Goal: Task Accomplishment & Management: Complete application form

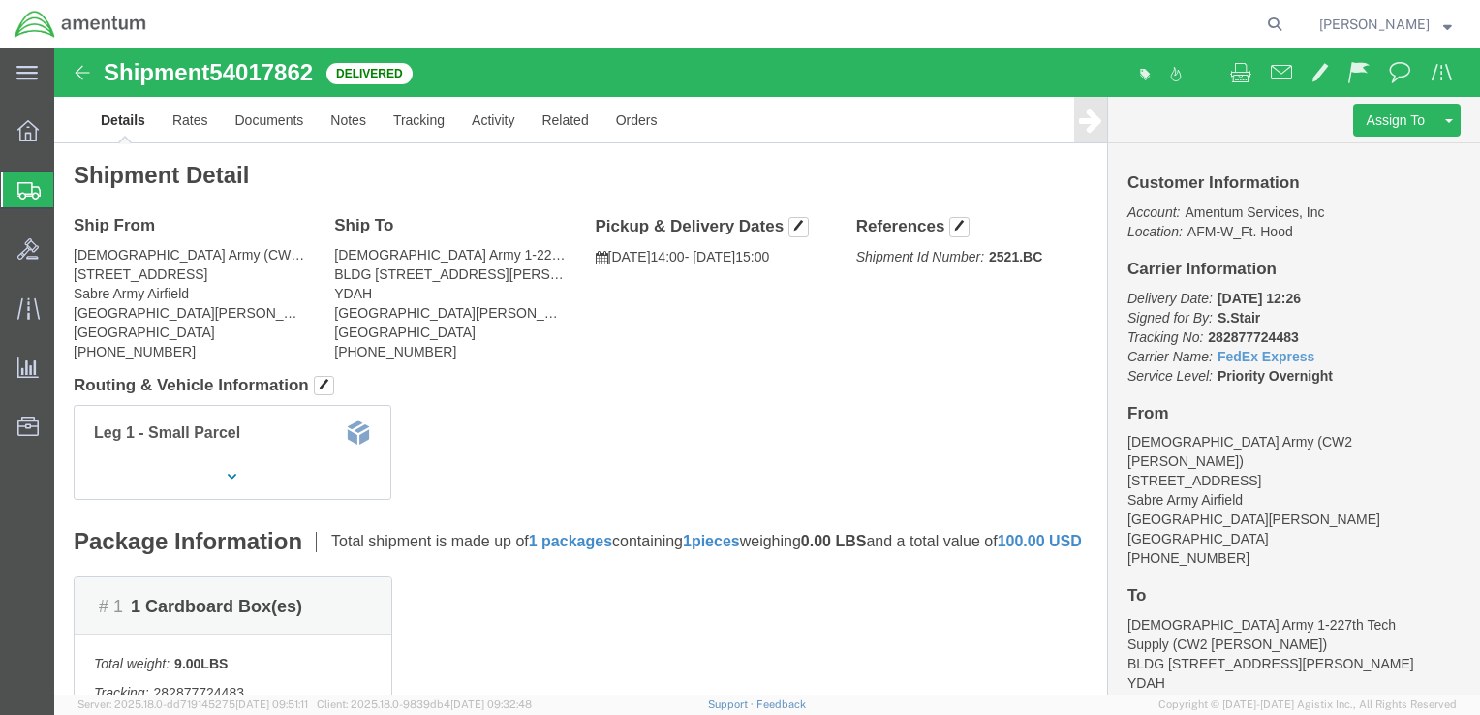
click at [0, 0] on span "Create Shipment" at bounding box center [0, 0] width 0 height 0
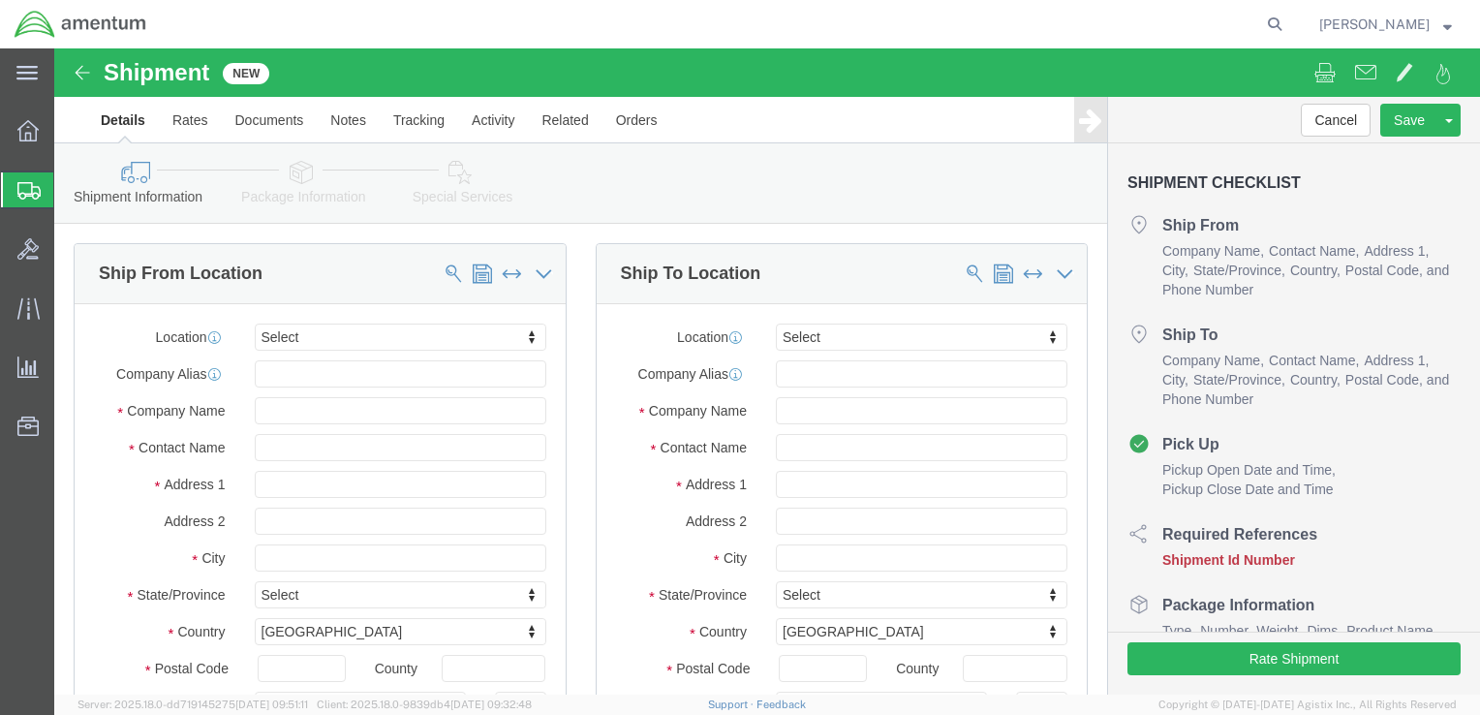
select select
click input "text"
type input "Krista"
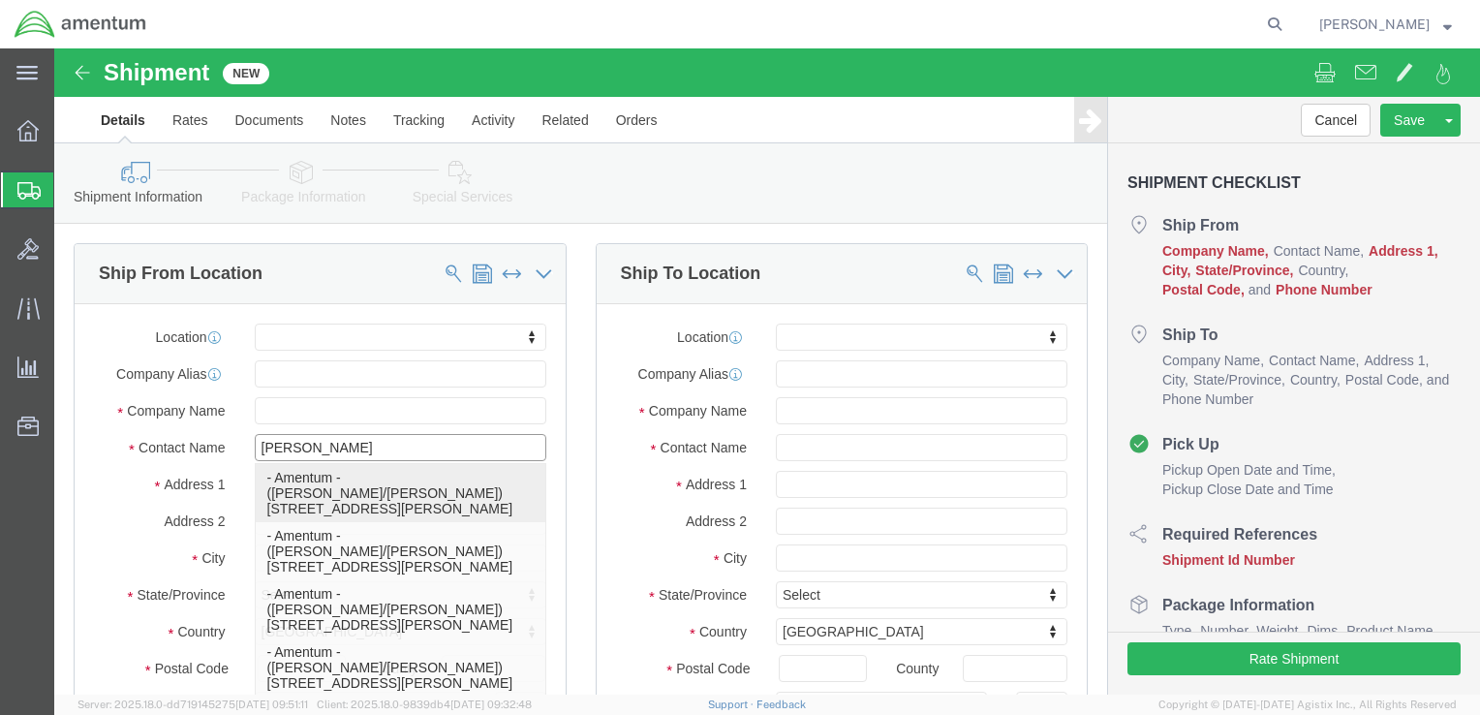
click p "- Amentum - (Jeff Dorsey/Krista Droz) 3160 Airfield Rd., Hangar 9630,, FORT CAR…"
select select
type input "3160 Airfield Rd."
type input "Hangar 9630,"
type input "80913"
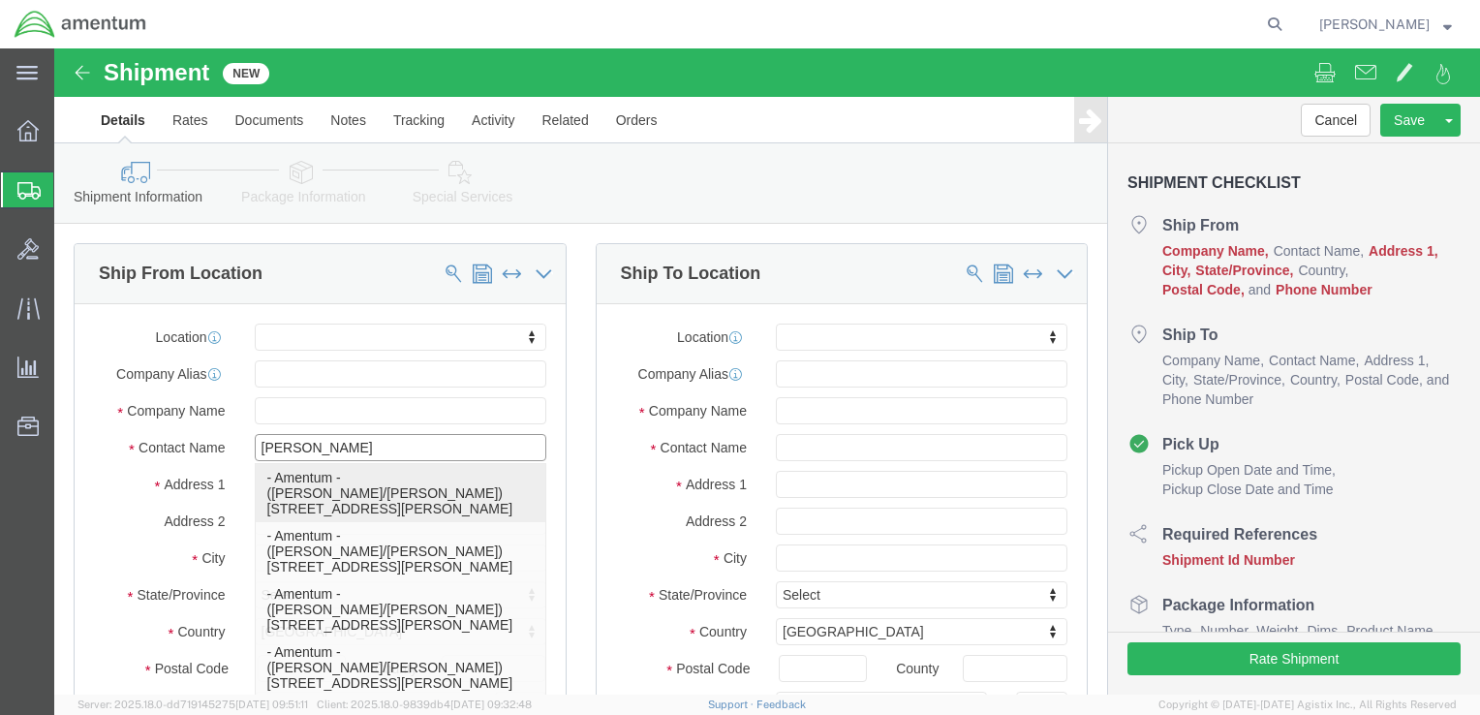
type input "719-524-9921"
type input "krista.n.centenodroz.ctr@army.mil"
checkbox input "true"
type input "Amentum"
type input "Jeff Dorsey/Krista Droz"
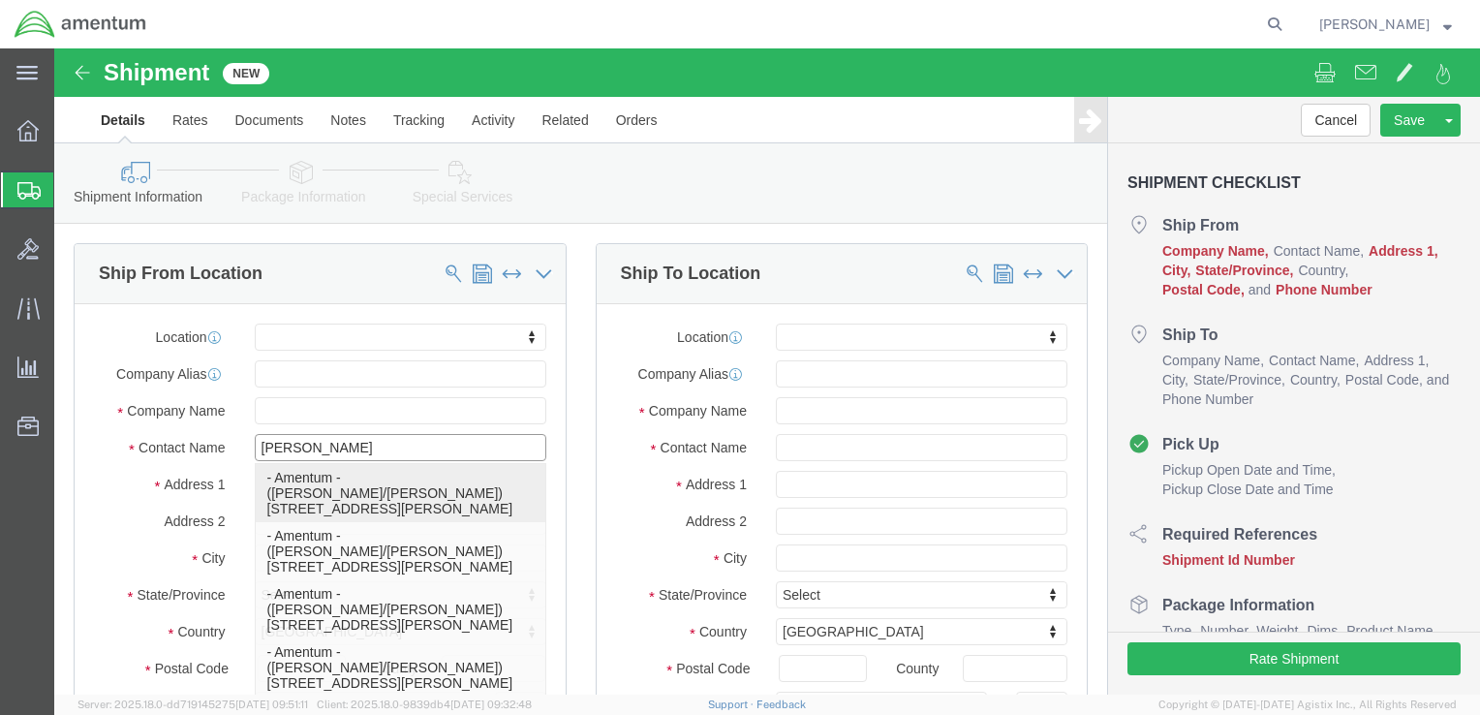
type input "FORT CARSON"
select select "CO"
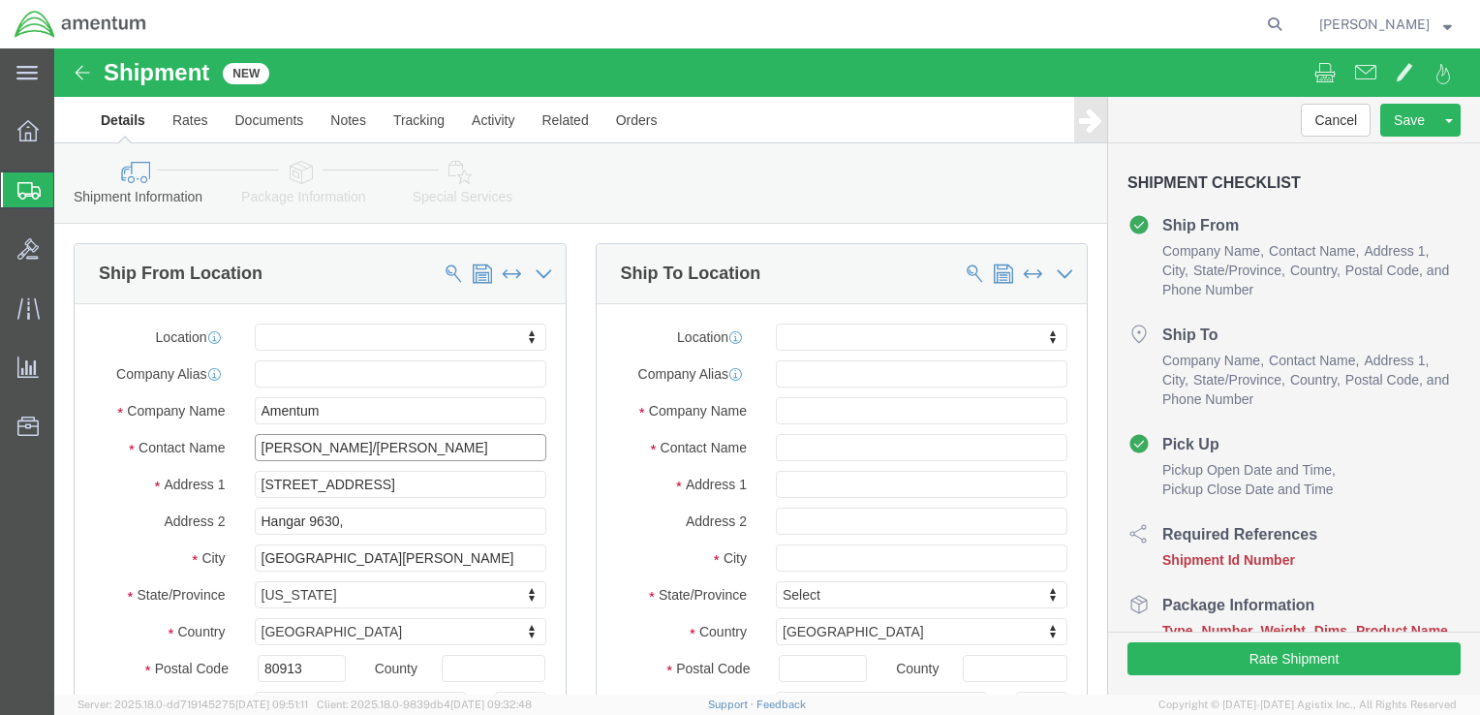
click input "Jeff Dorsey/Krista Droz"
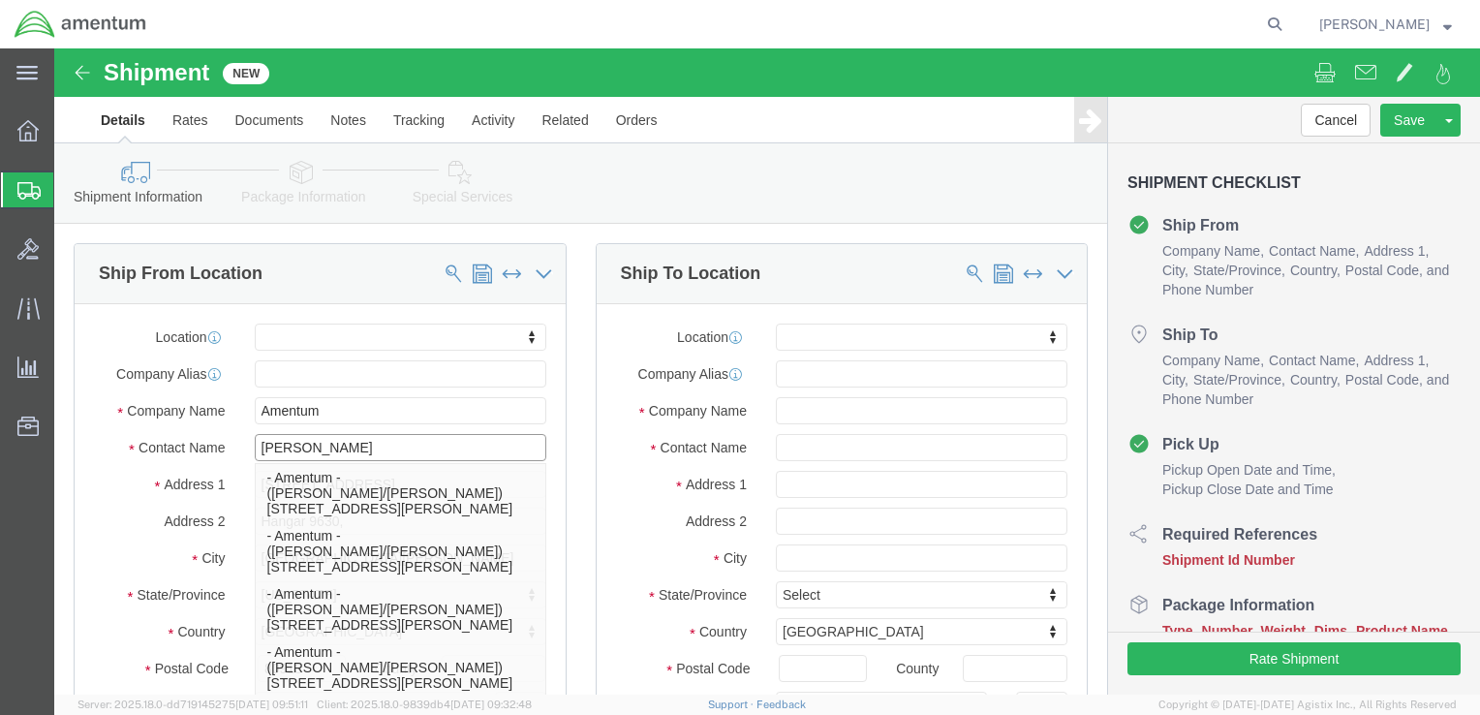
type input "Krista Droz"
click label "Address 1"
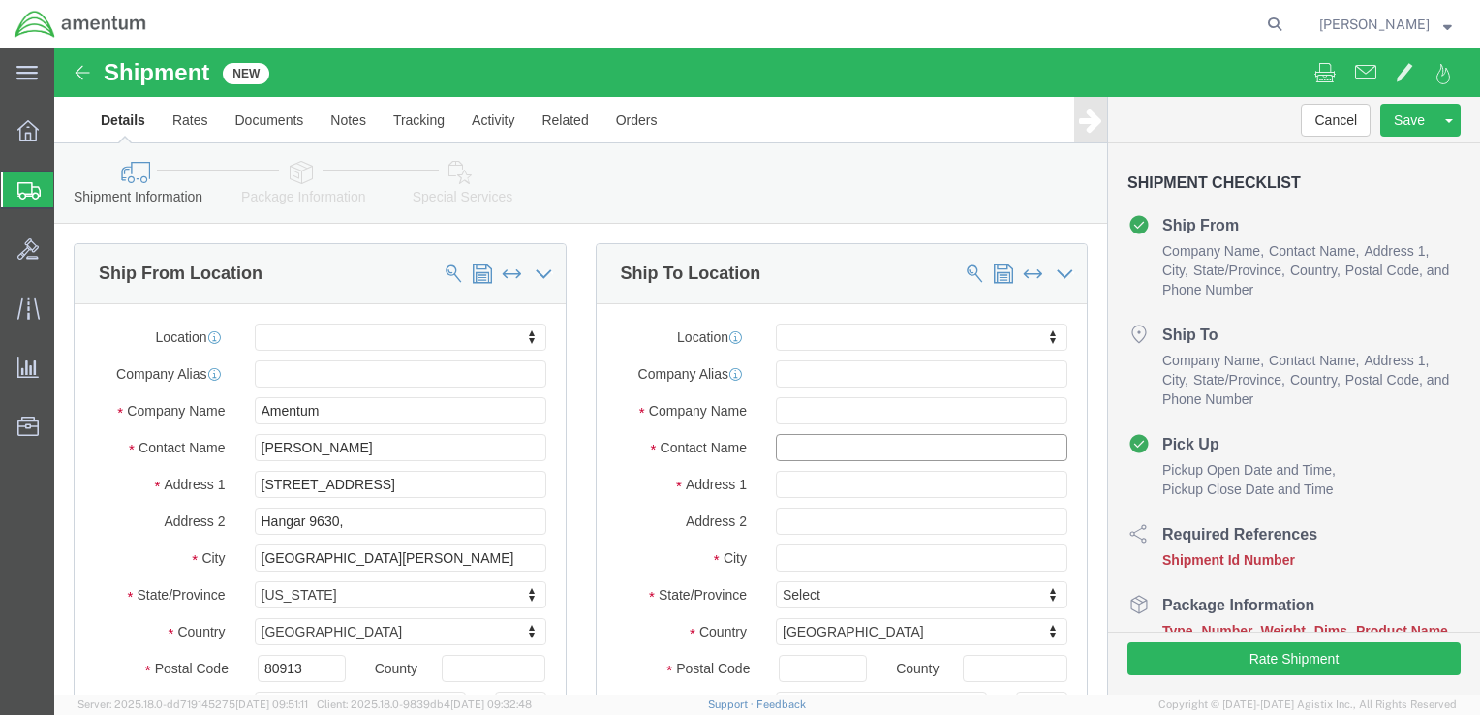
click input "text"
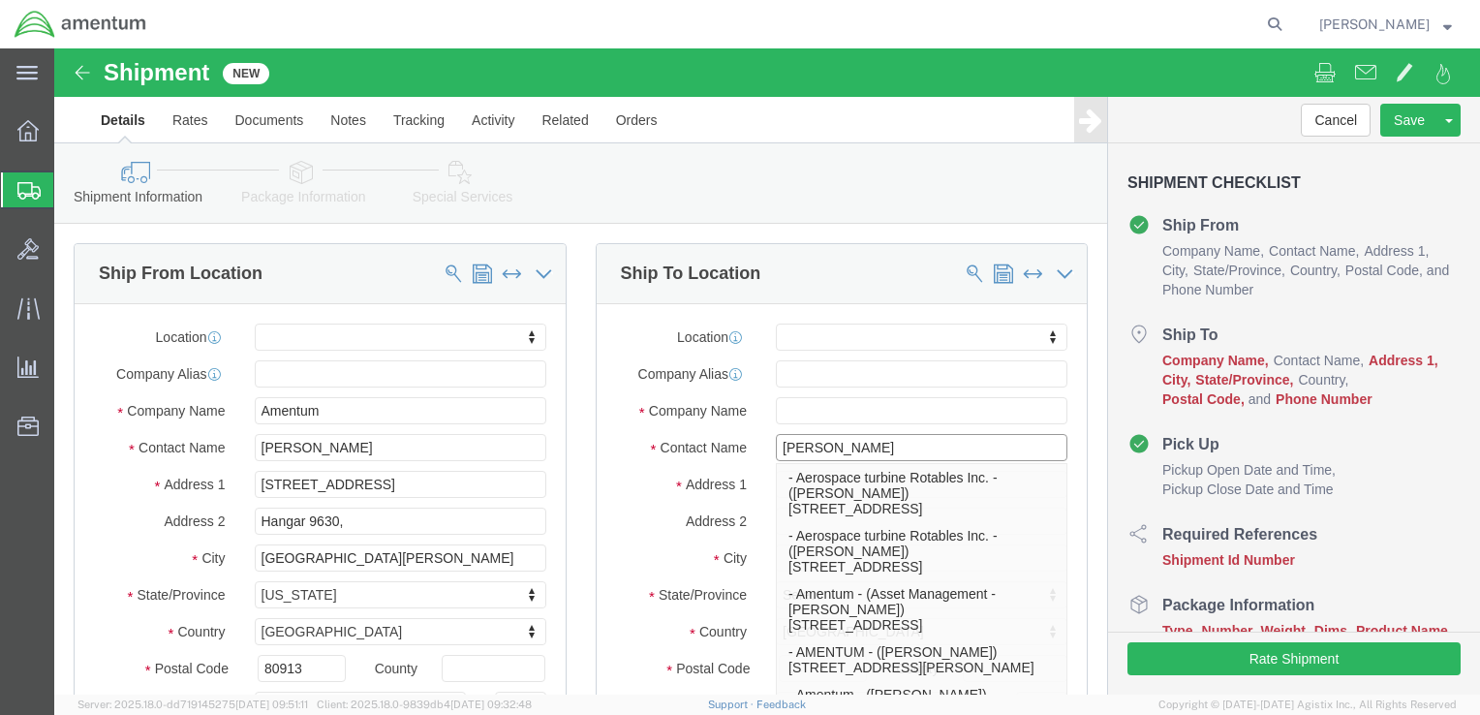
type input "Ronald Pineda"
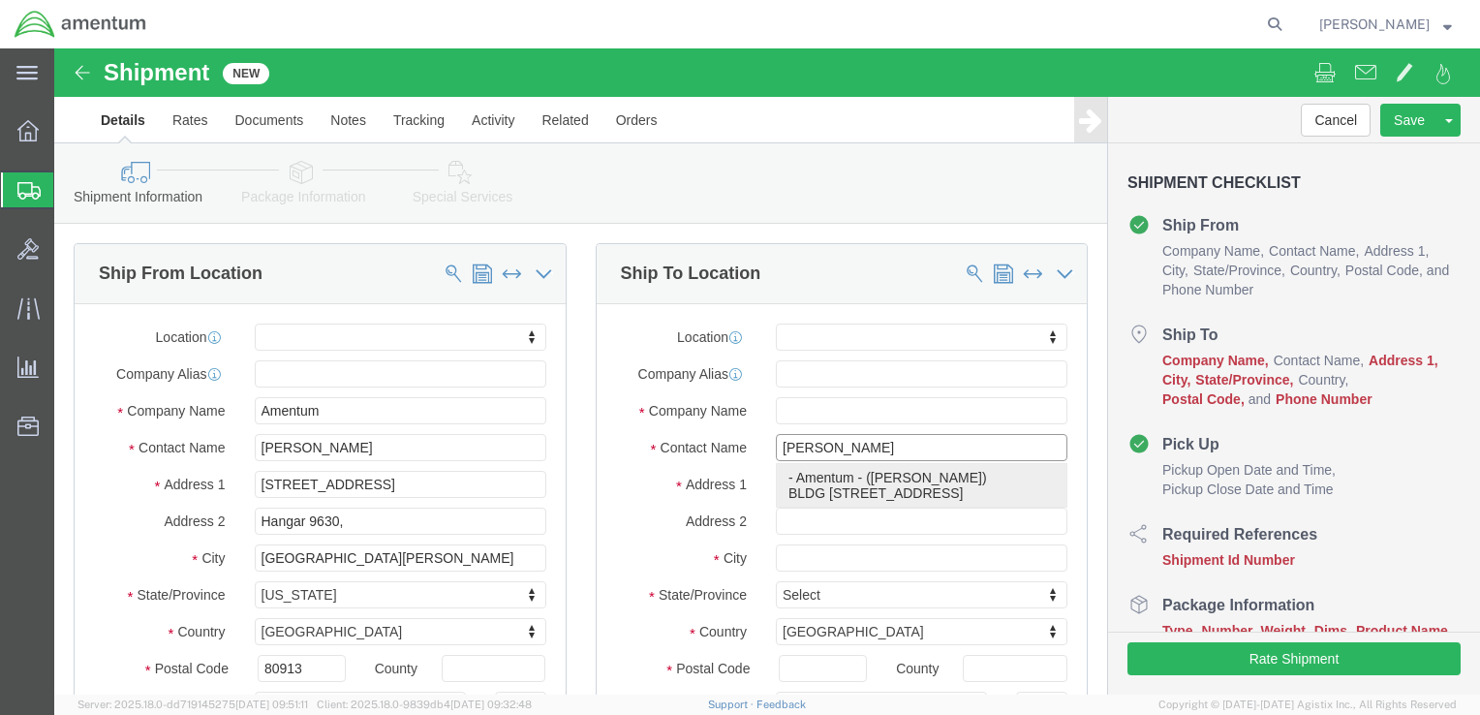
click p "- Amentum - (Ronald Pineda) BLDG 736 Longbow Drive, YDAH, Fort Hood, TX, 76544,…"
select select
type input "BLDG 736 Longbow Drive"
type input "YDAH"
type input "76544"
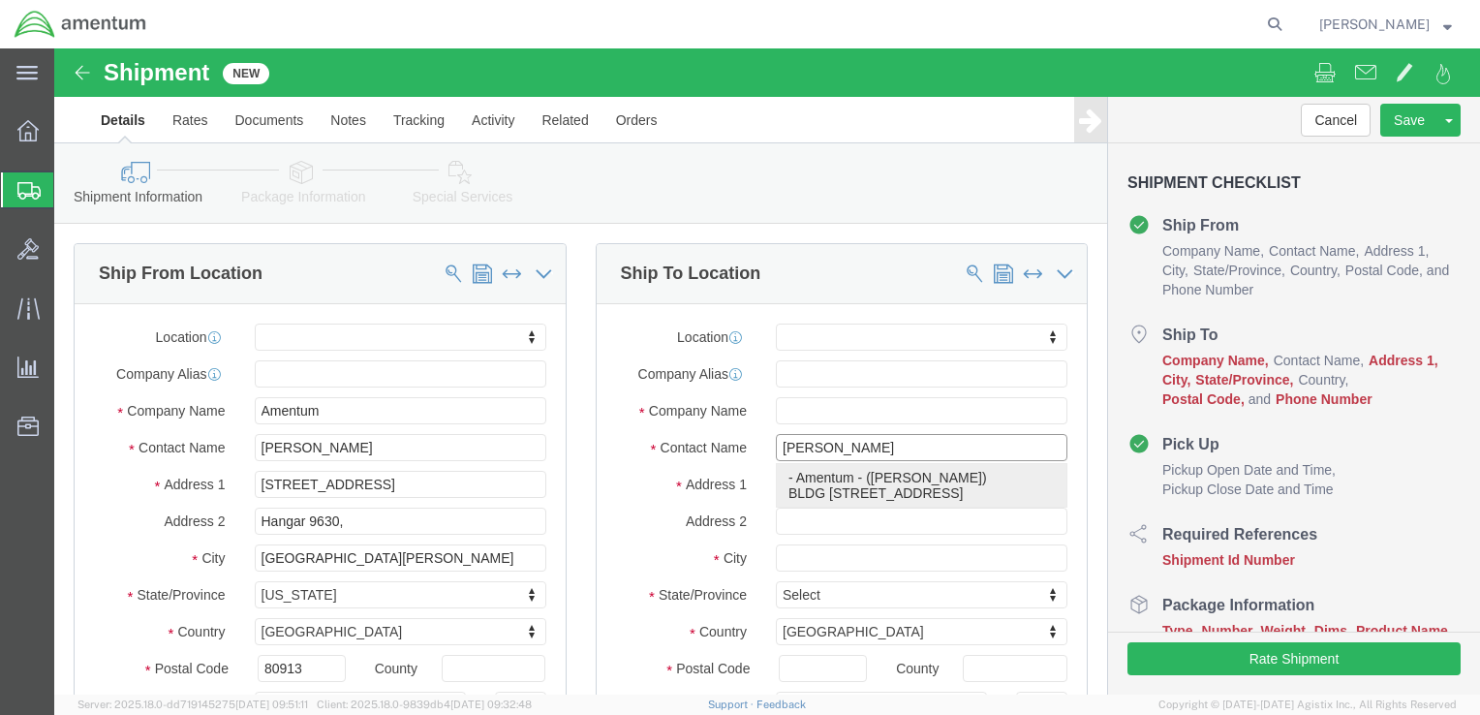
type input "Amentum"
type input "Ronald Pineda"
type input "Fort Hood"
select select "TX"
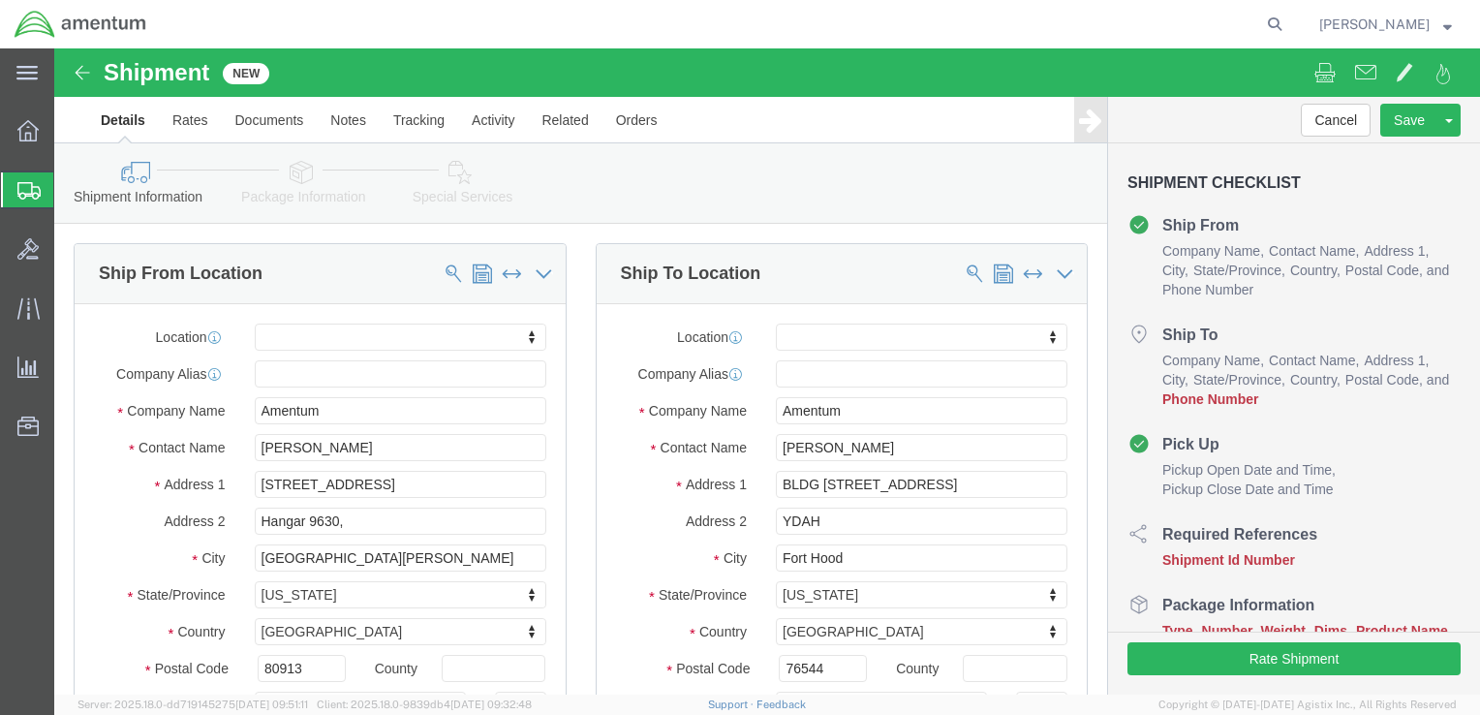
click label "Address 1"
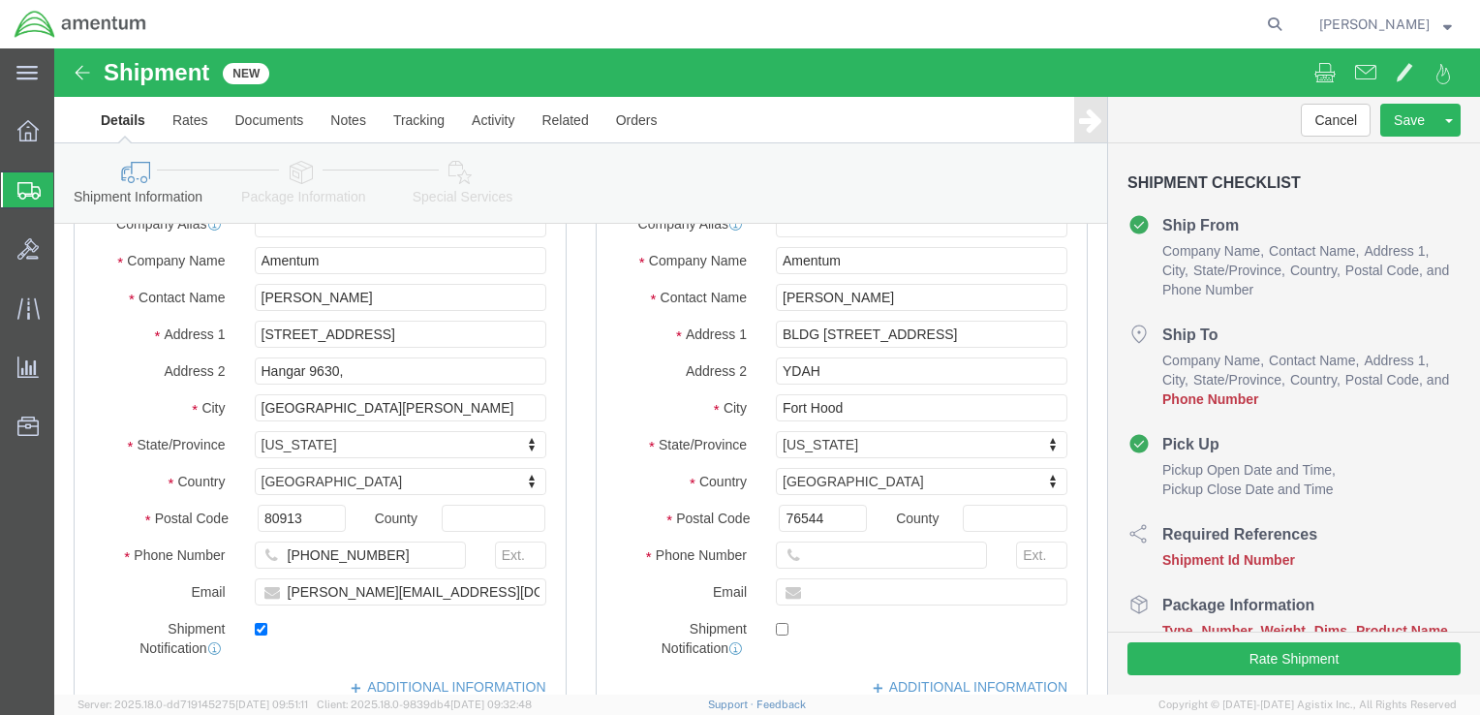
scroll to position [194, 0]
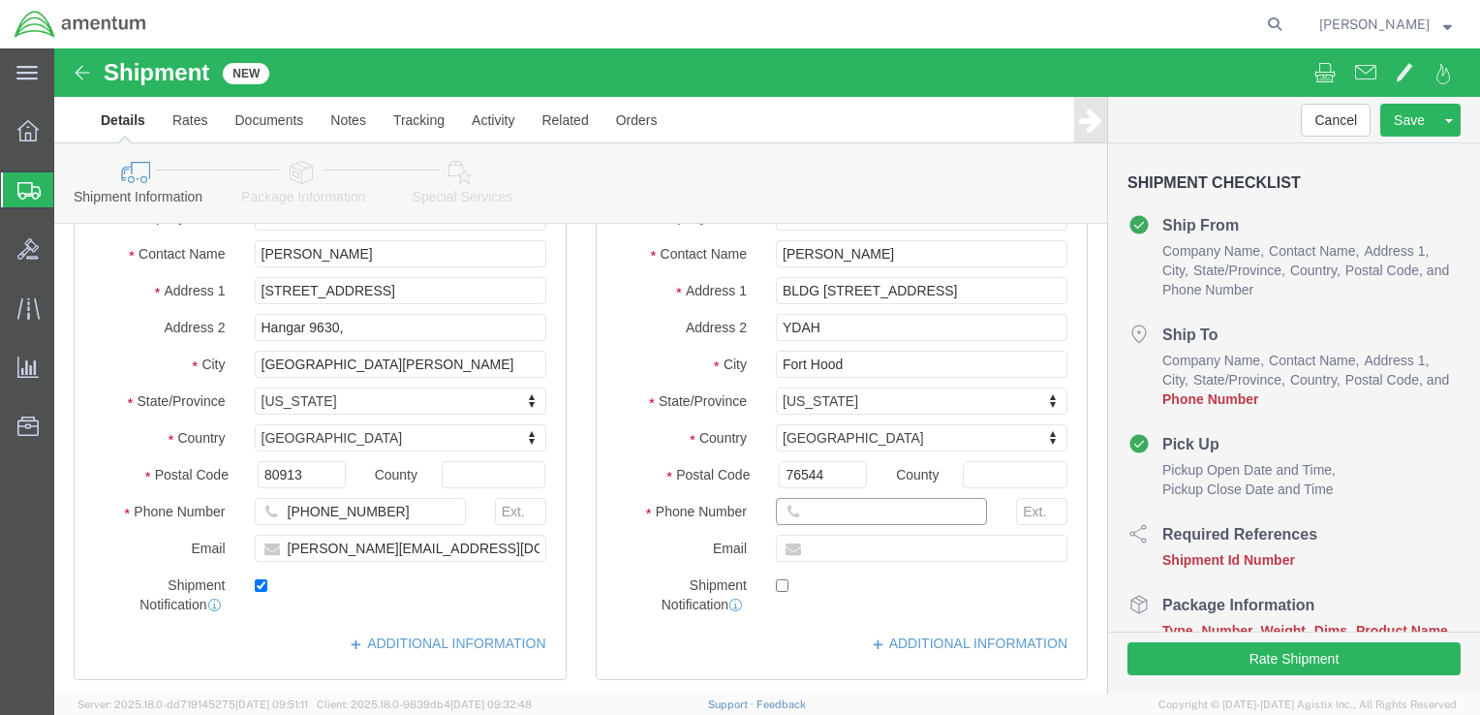
click input "text"
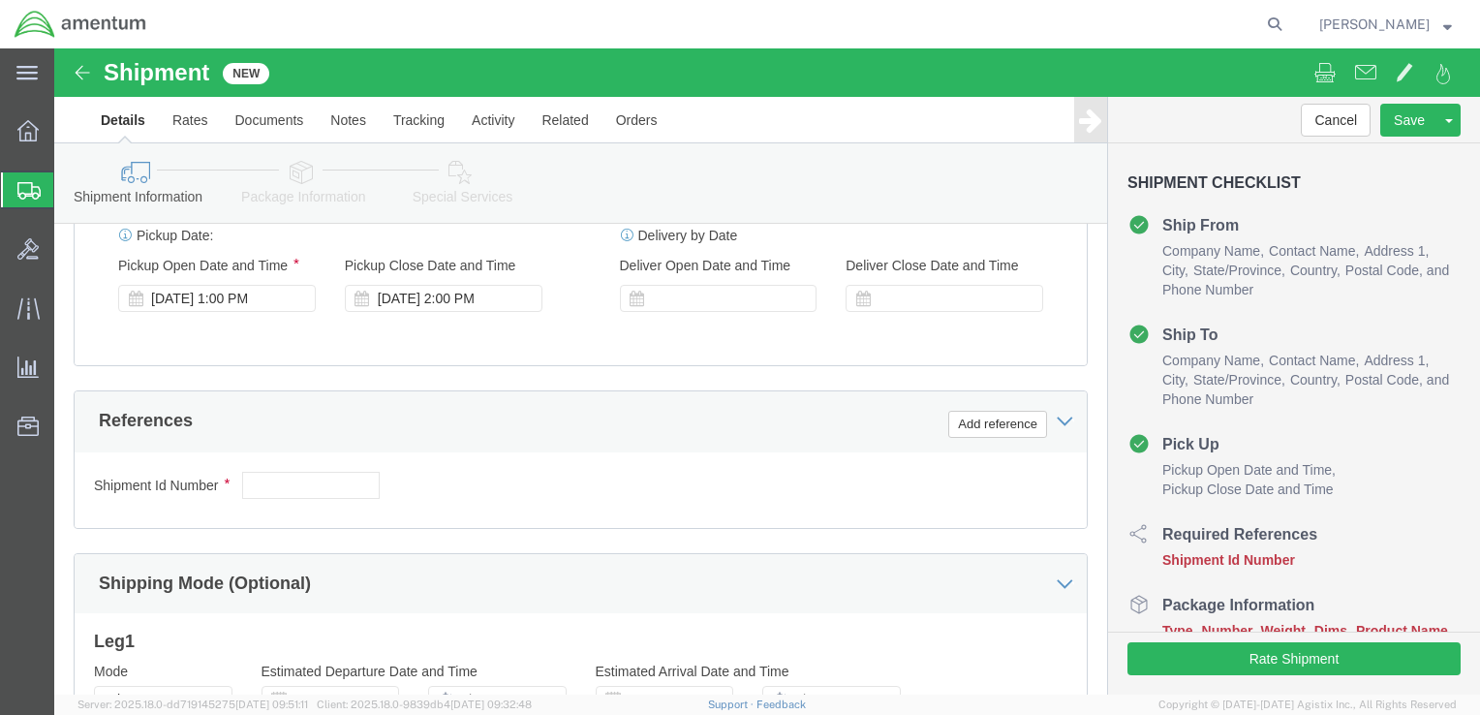
scroll to position [775, 0]
type input "254 289-3925"
click input "text"
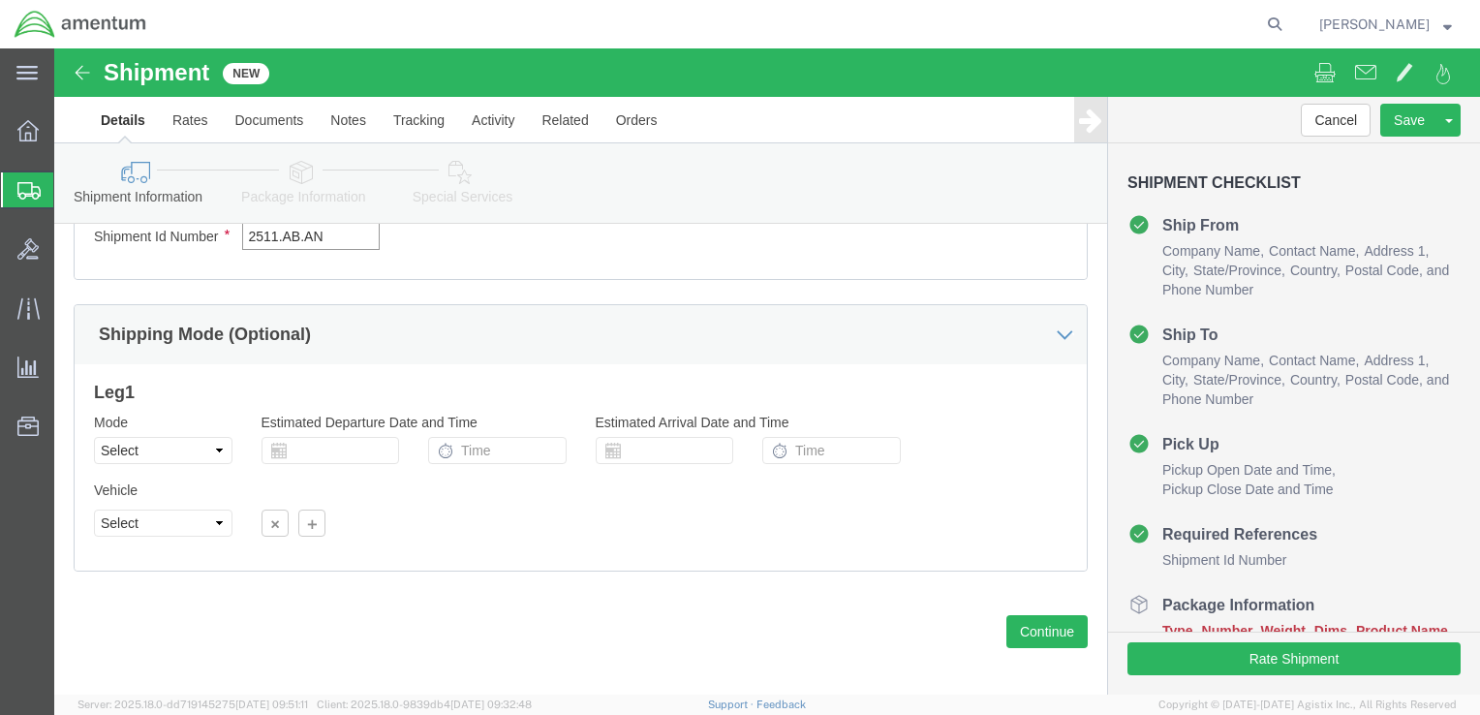
scroll to position [1034, 0]
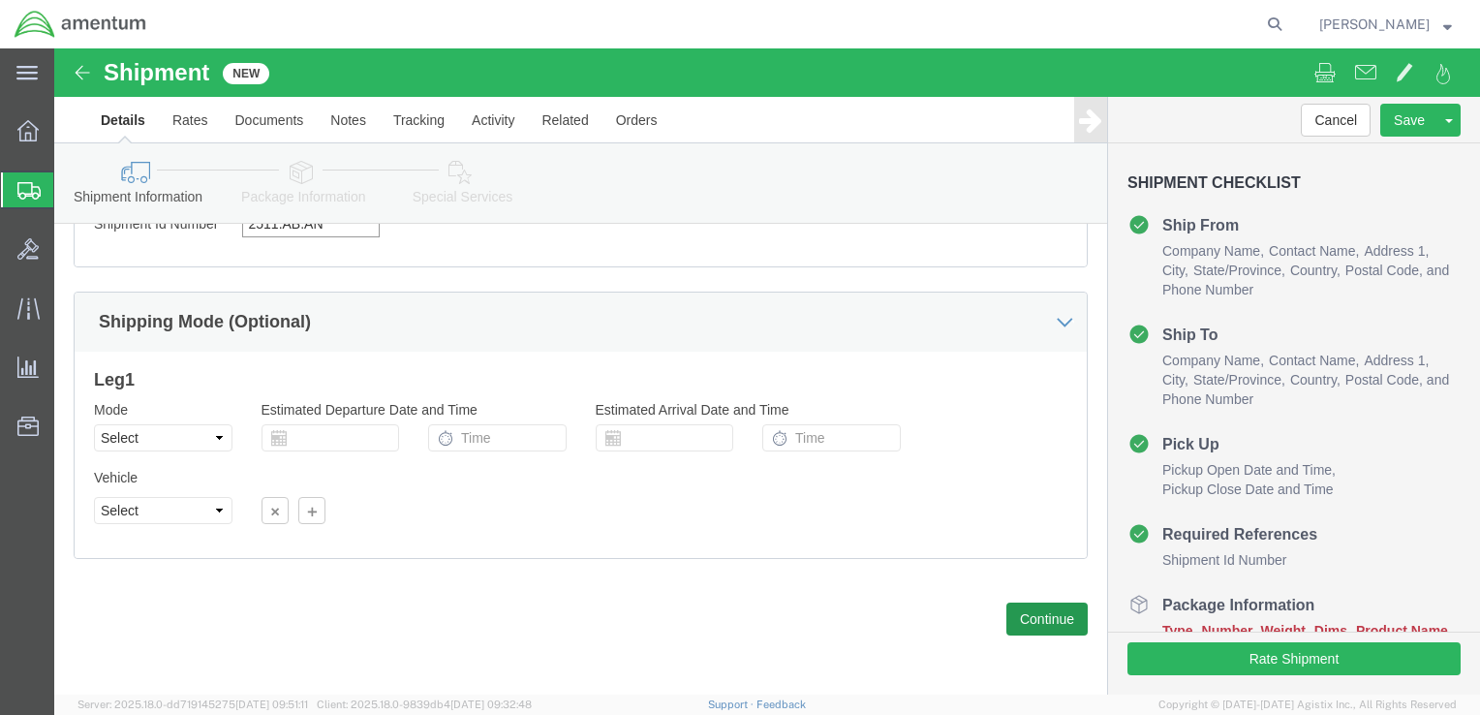
type input "2511.AB.AN"
click button "Continue"
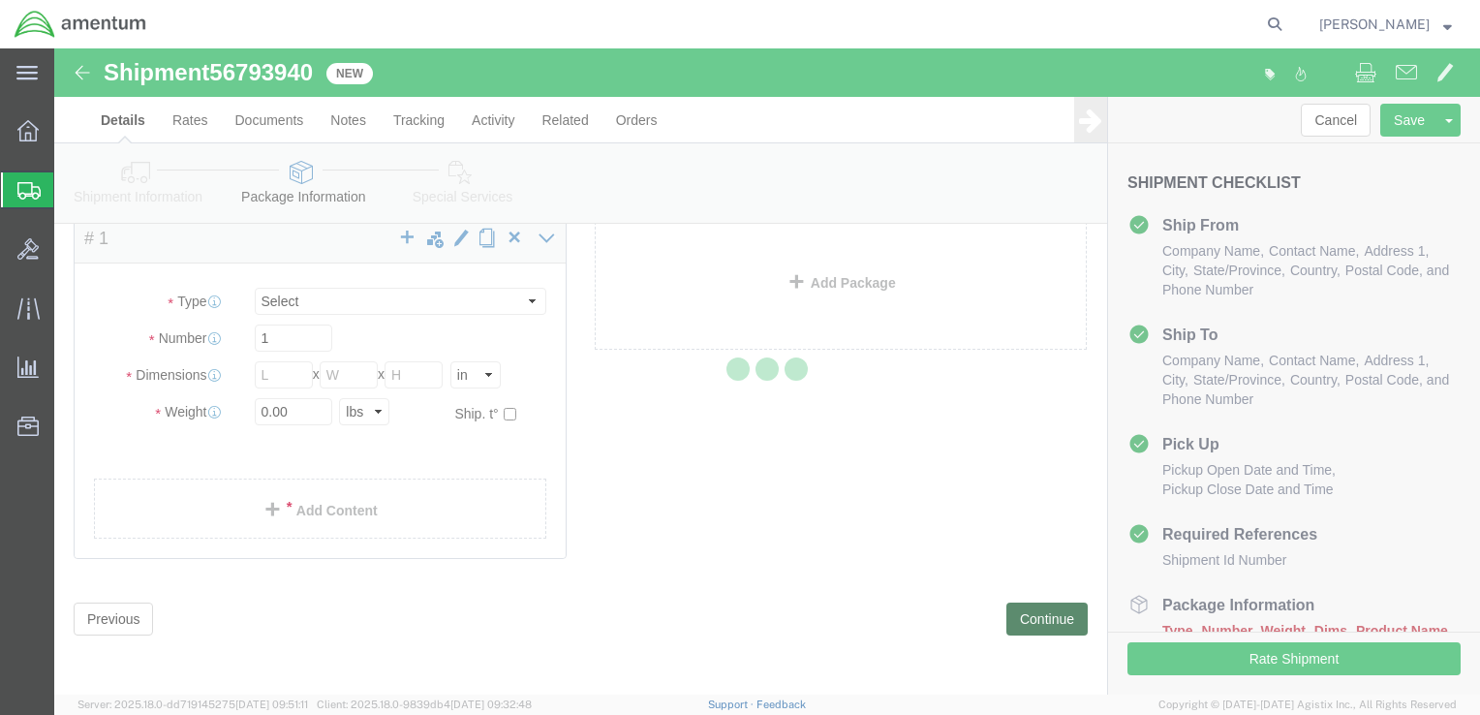
scroll to position [7, 0]
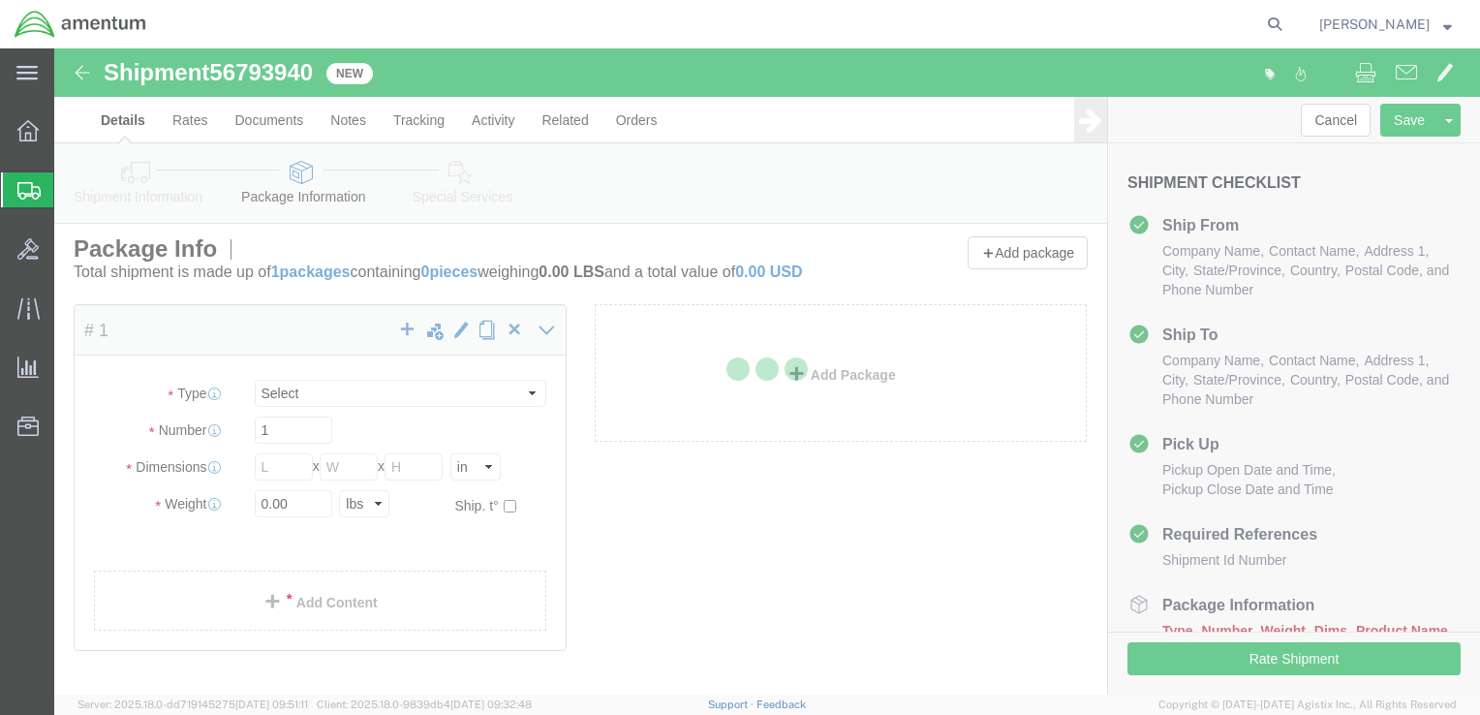
select select "CBOX"
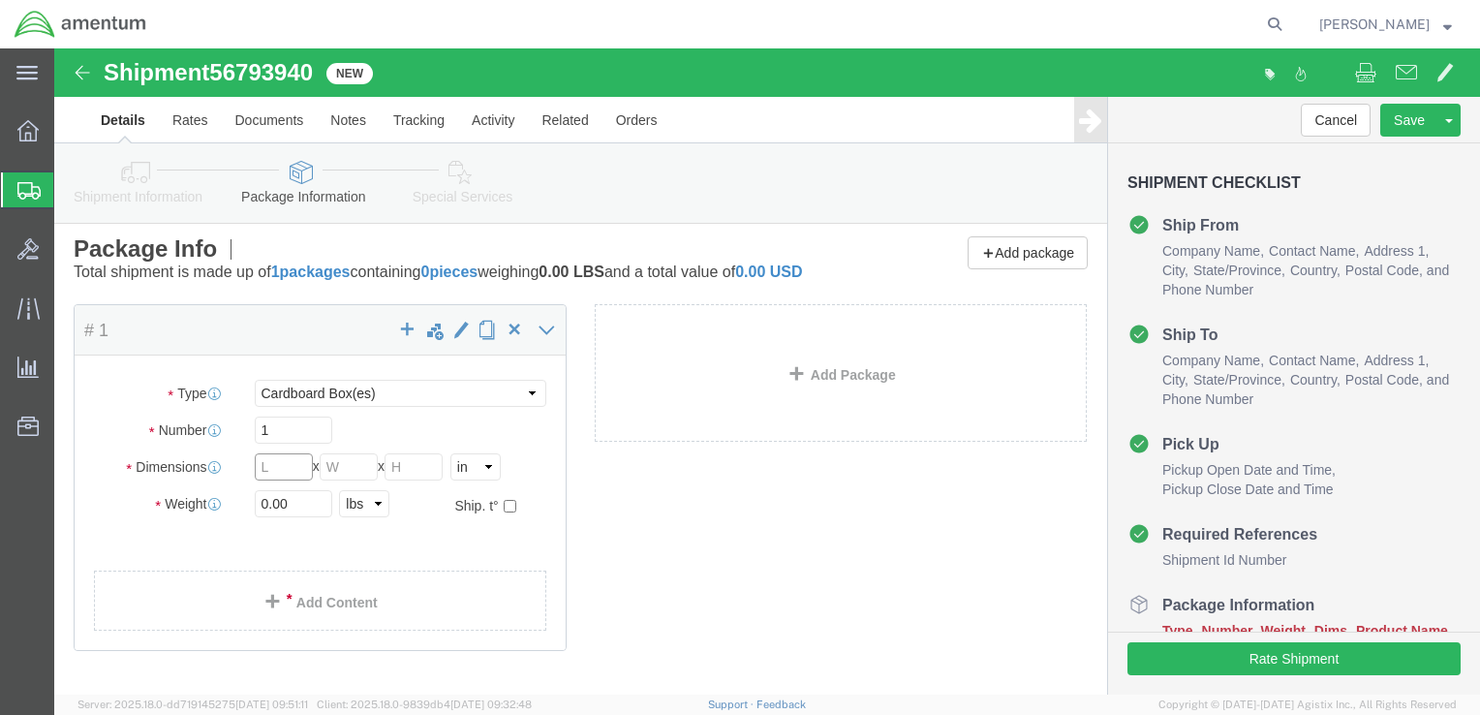
click input "text"
type input "12"
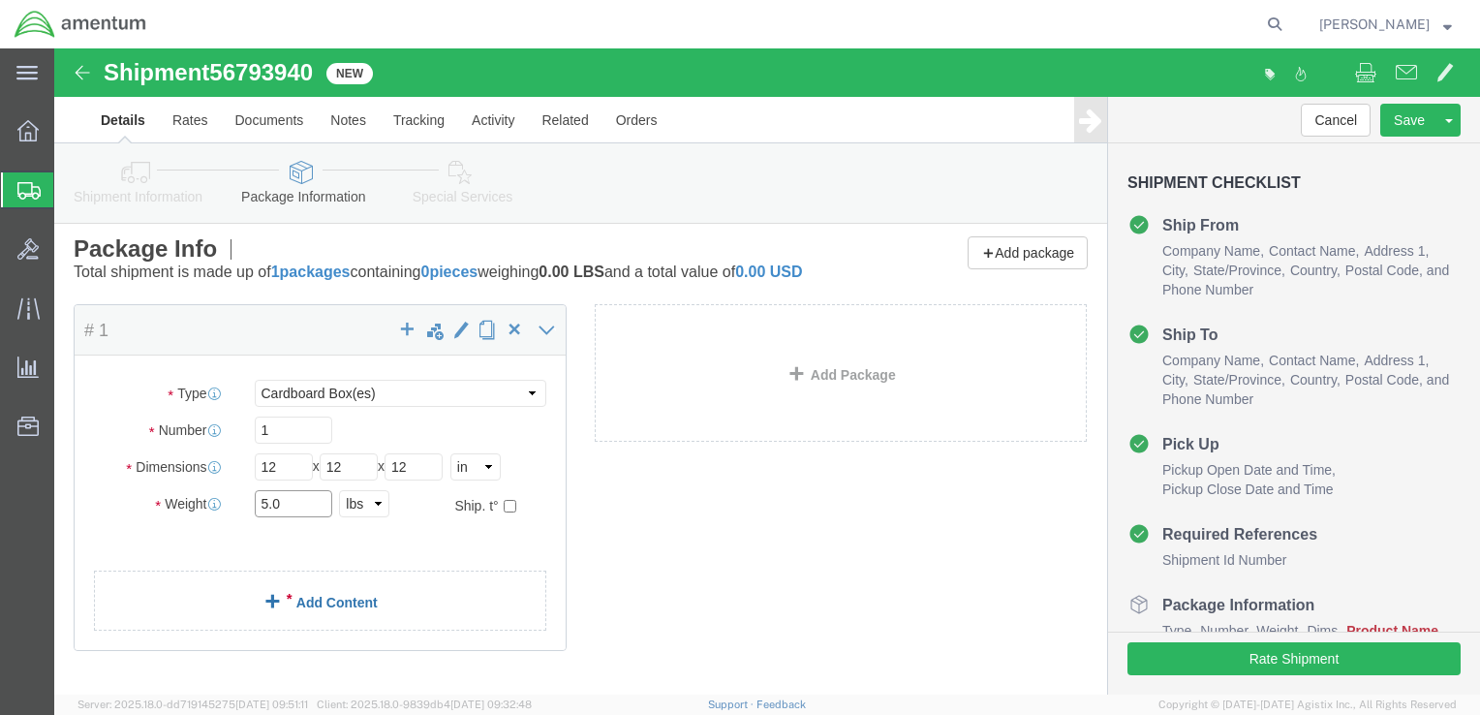
type input "5.0"
click link "Add Content"
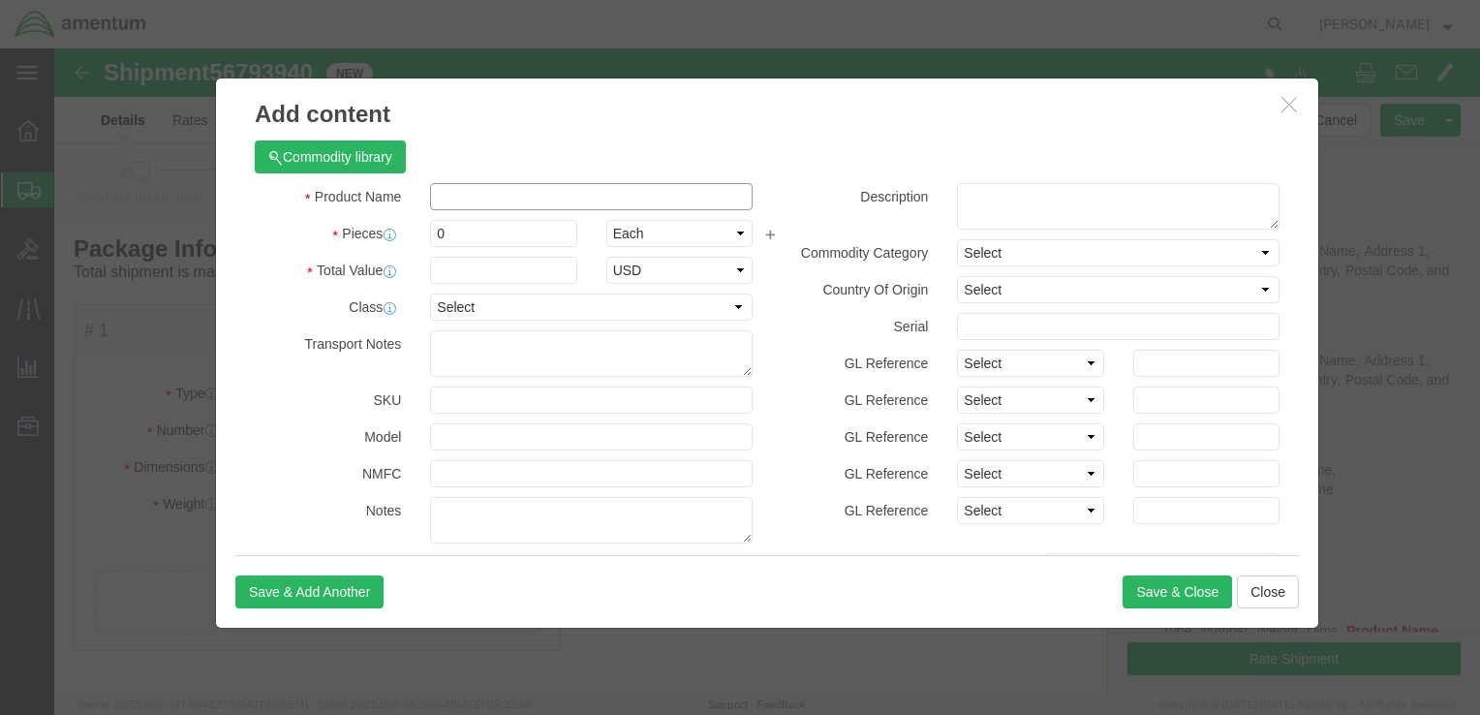
click input "text"
type input "Laterals"
type input "1"
click input "text"
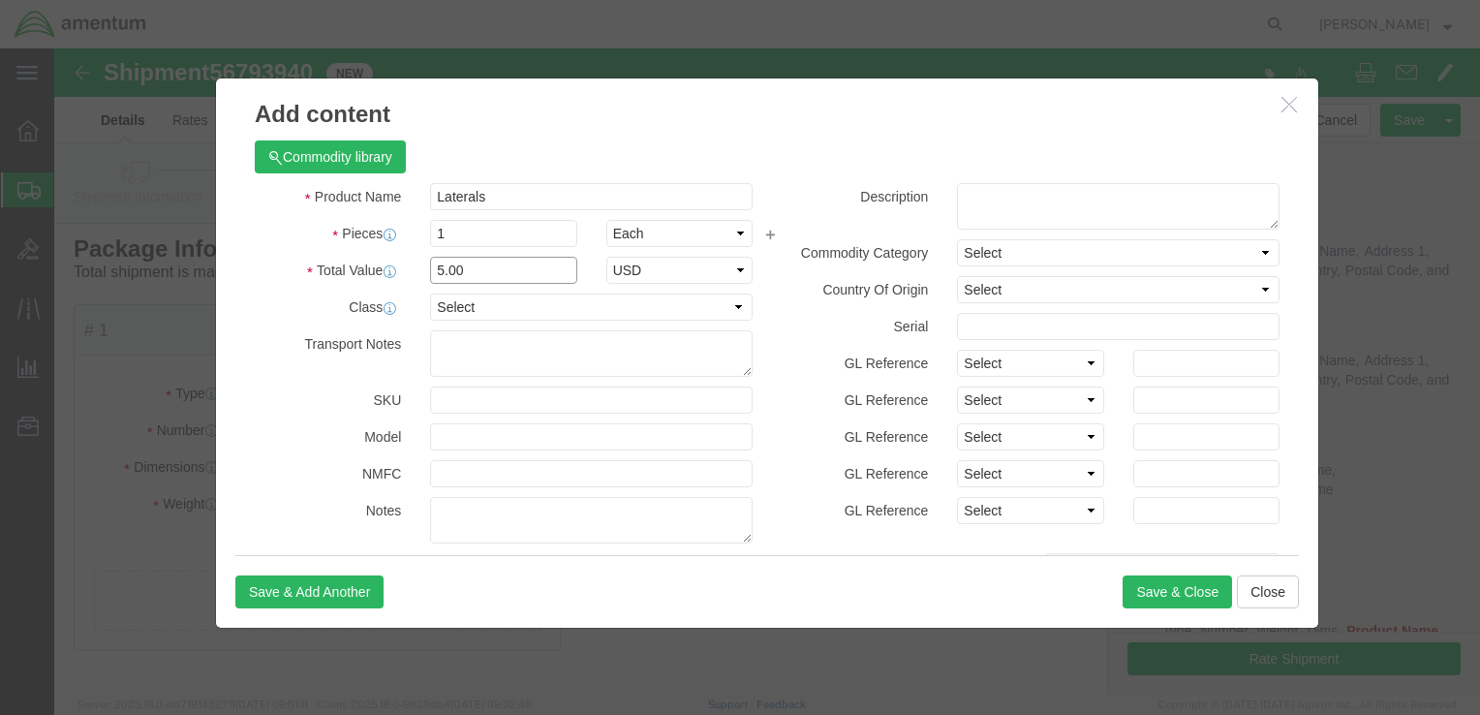
type input "5.00"
click select "Select 50 55 60 65 70 85 92.5 100 125 175 250 300 400"
select select "50"
click select "Select 50 55 60 65 70 85 92.5 100 125 175 250 300 400"
drag, startPoint x: 448, startPoint y: 149, endPoint x: 360, endPoint y: 143, distance: 87.4
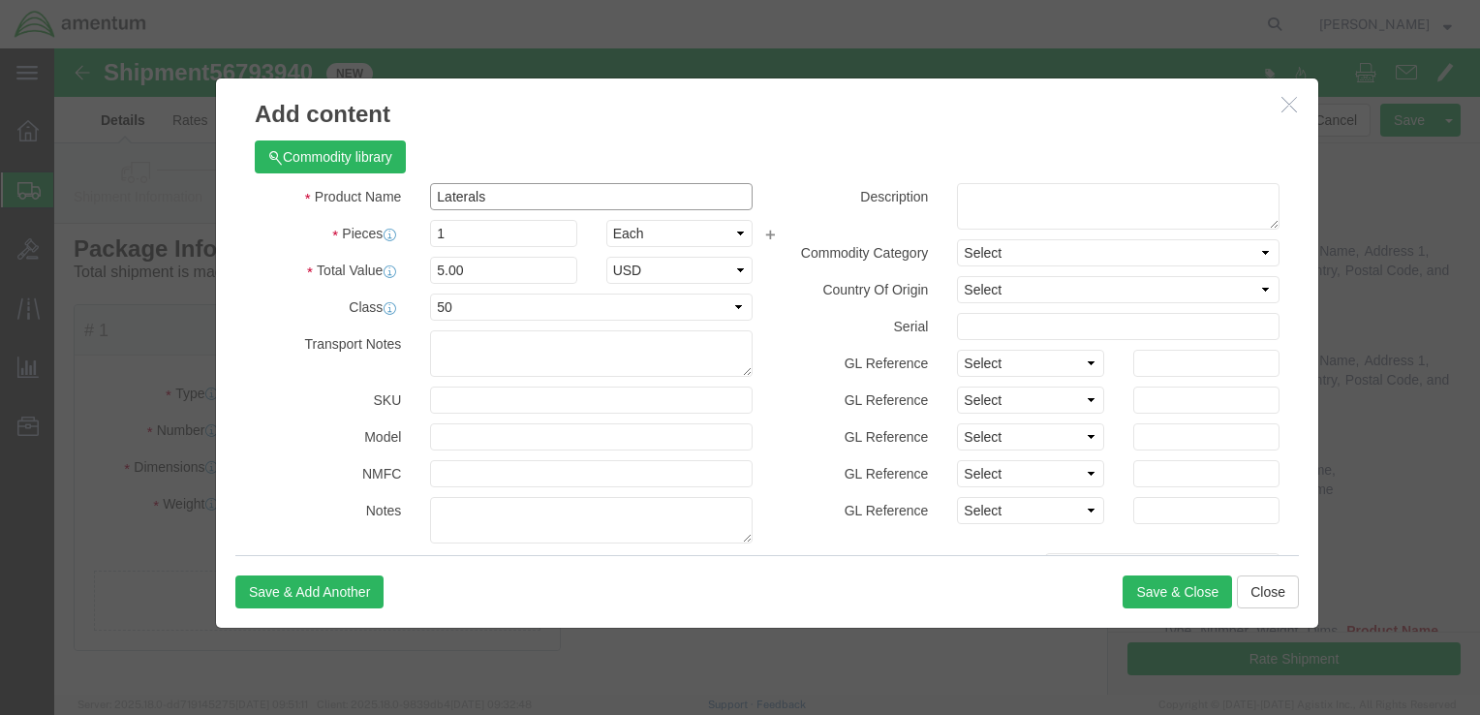
click div "Laterals"
click textarea
paste textarea "Laterals"
type textarea "Laterals"
click select "Select Afghanistan Åland Islands Albania Algeria American Samoa Andorra Angola …"
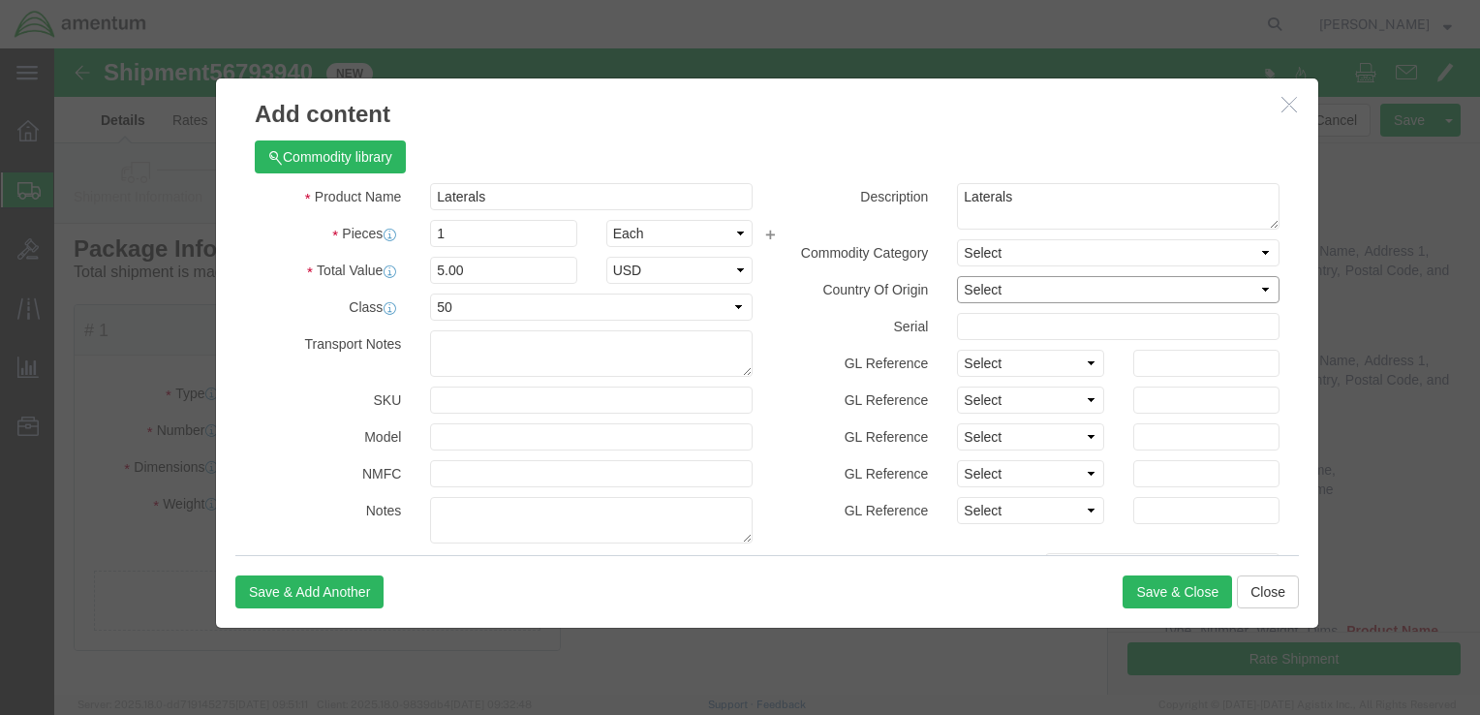
select select "US"
click select "Select Afghanistan Åland Islands Albania Algeria American Samoa Andorra Angola …"
click button "Save & Close"
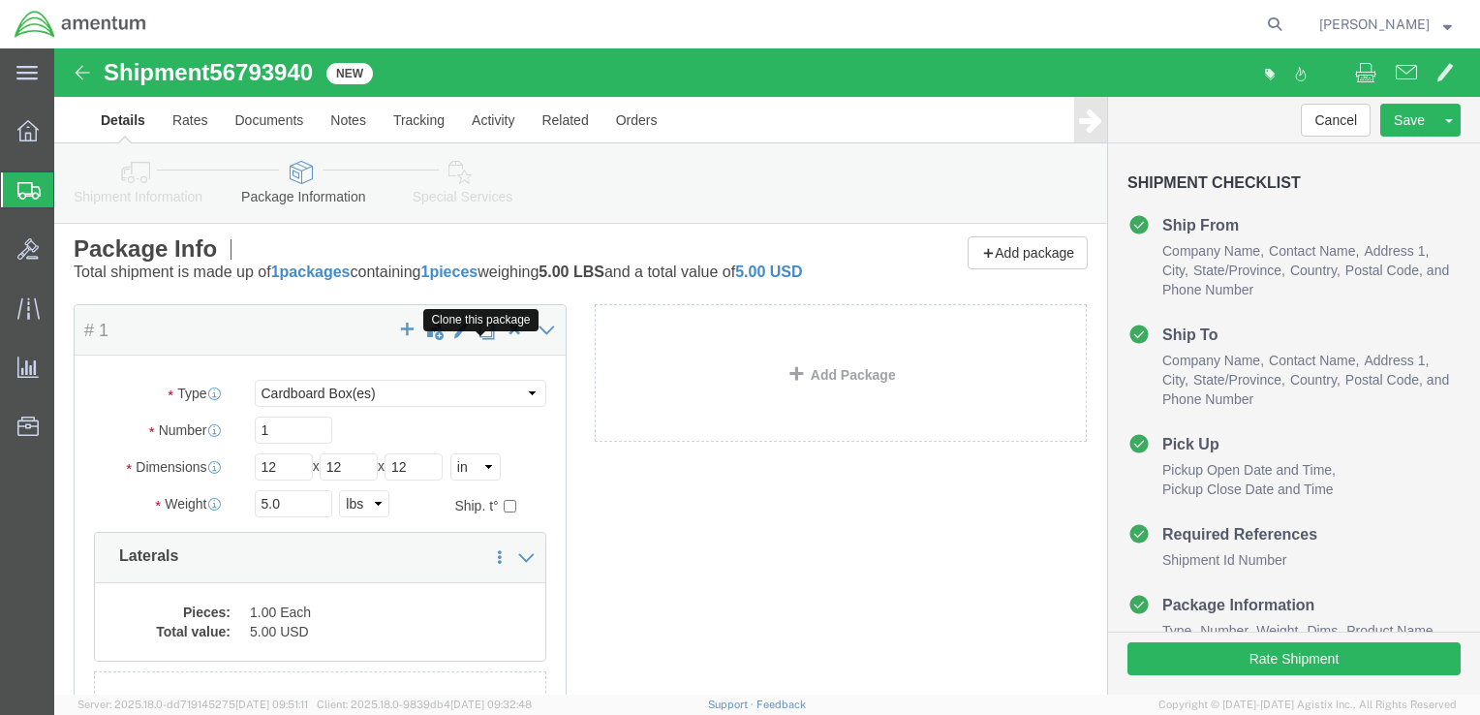
click span "button"
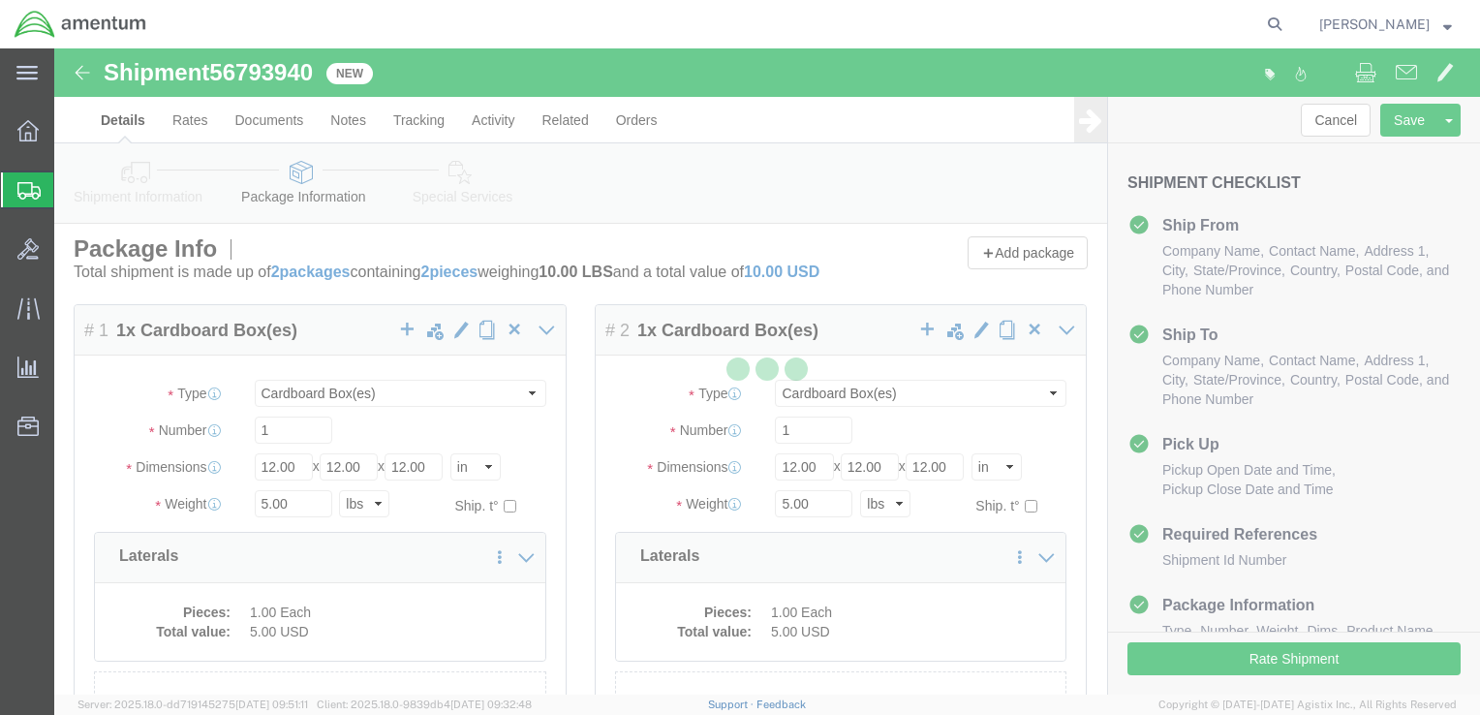
select select "CBOX"
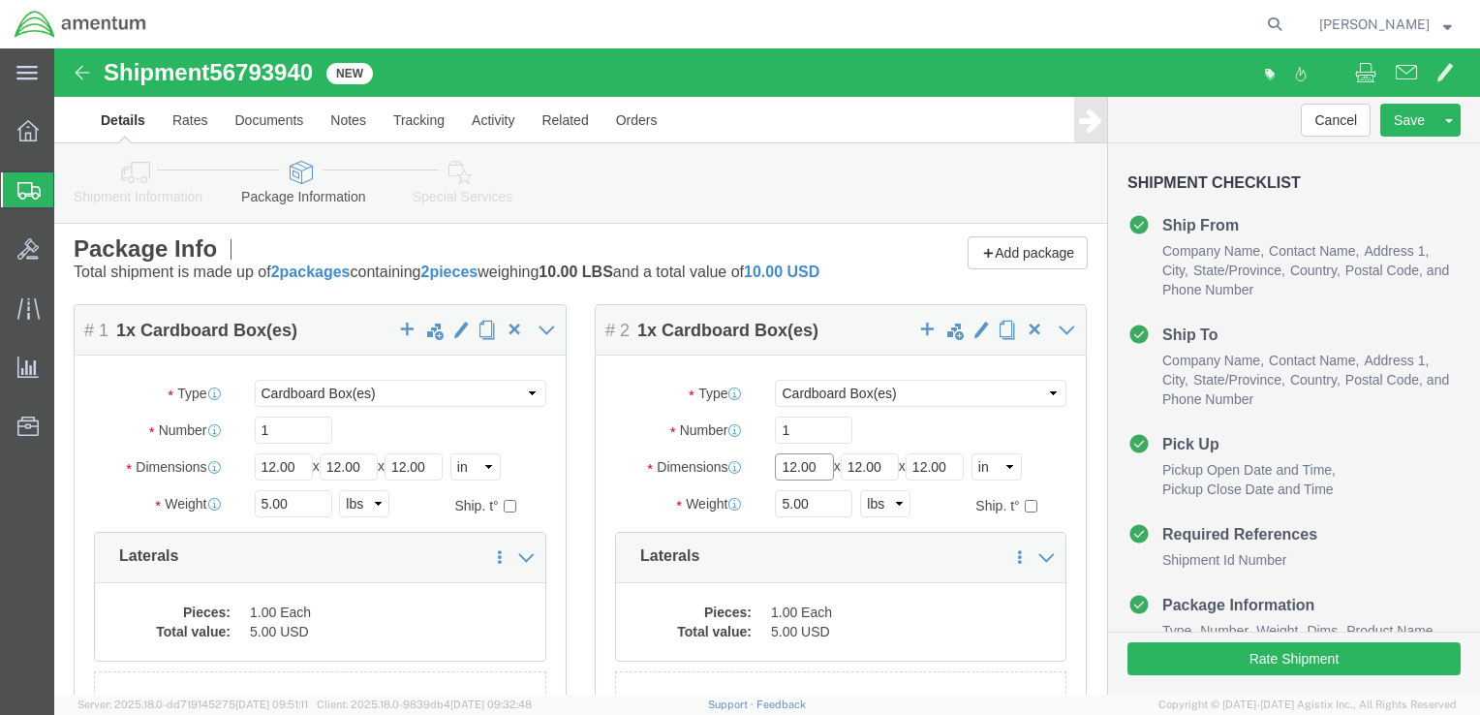
drag, startPoint x: 758, startPoint y: 440, endPoint x: 713, endPoint y: 434, distance: 44.9
click input "12.00"
type input "34"
type input "8"
type input "28"
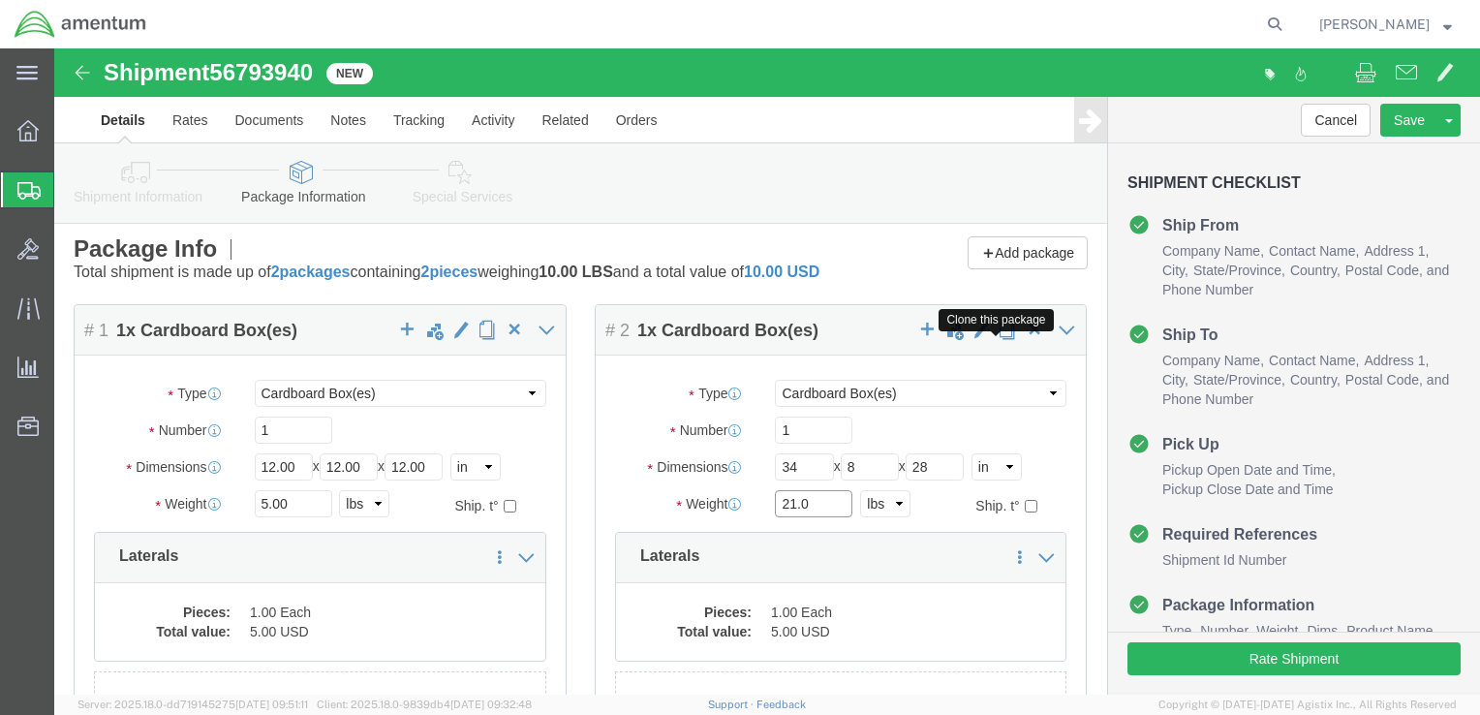
type input "21.0"
click span "button"
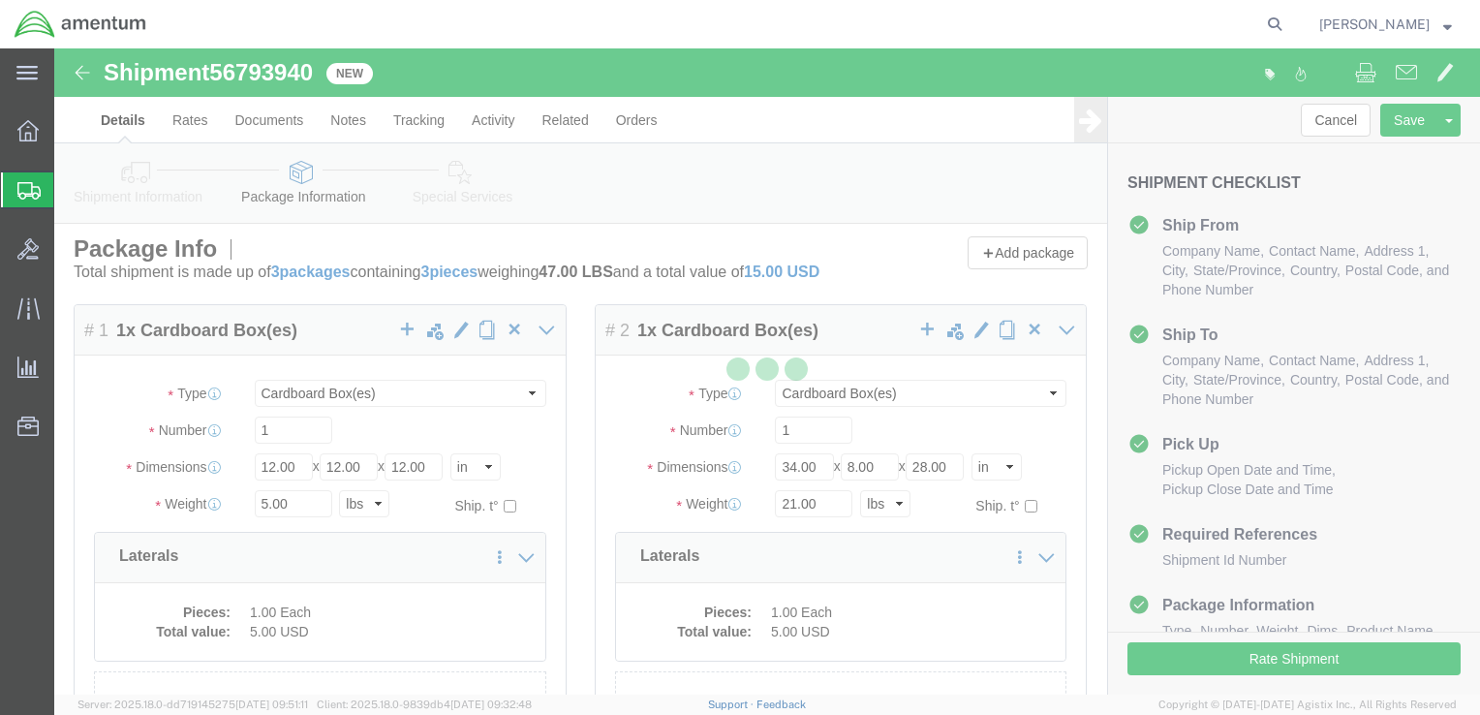
select select "CBOX"
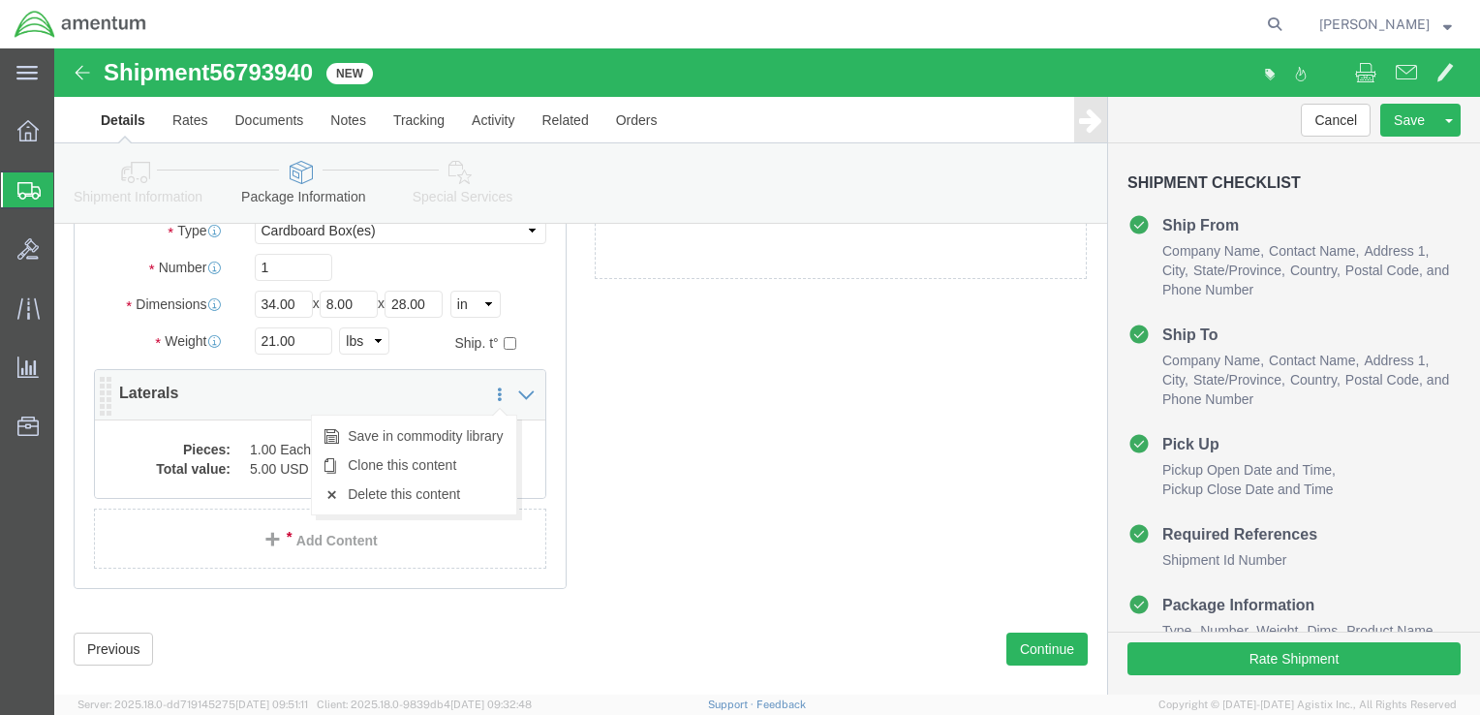
scroll to position [685, 0]
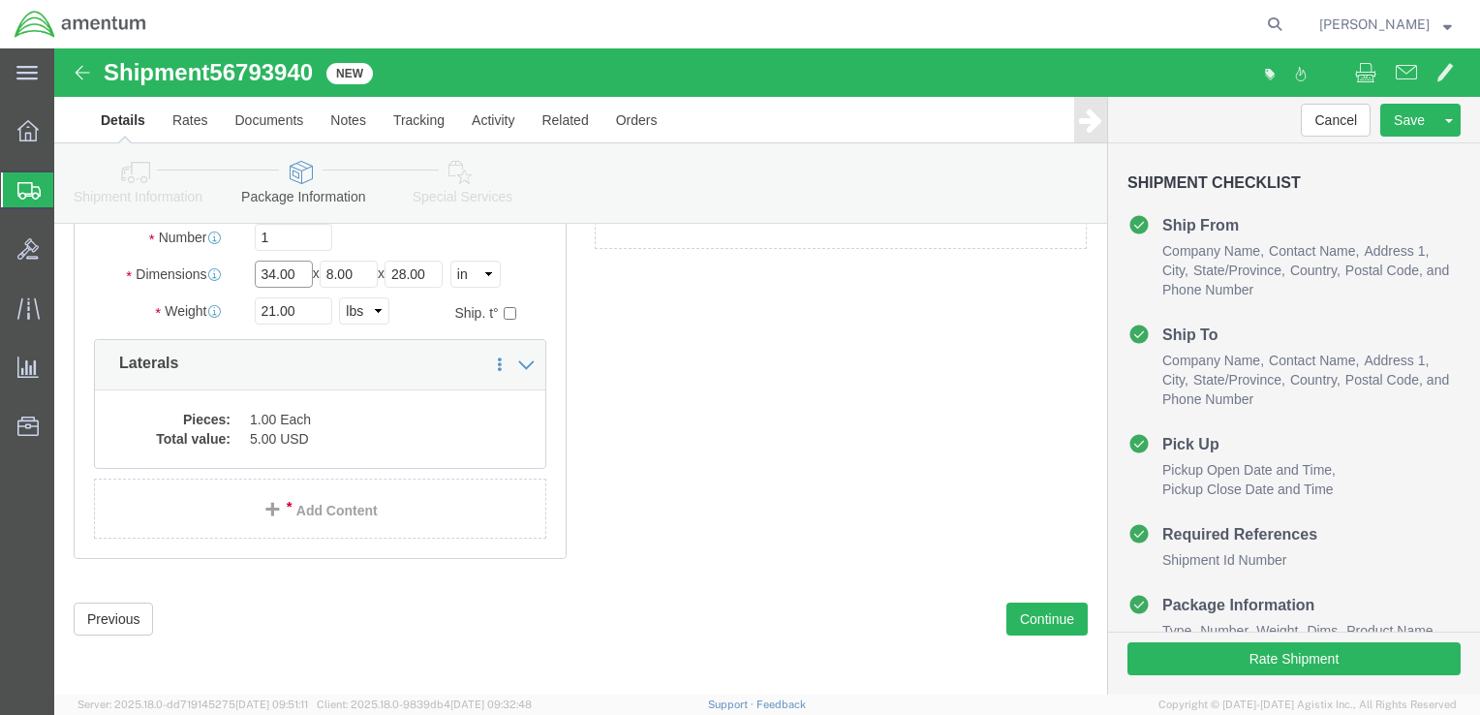
drag, startPoint x: 239, startPoint y: 228, endPoint x: 191, endPoint y: 221, distance: 48.9
click div "Length 34.00 x Width 8.00 x Height 28.00 Select cm ft in"
type input "6"
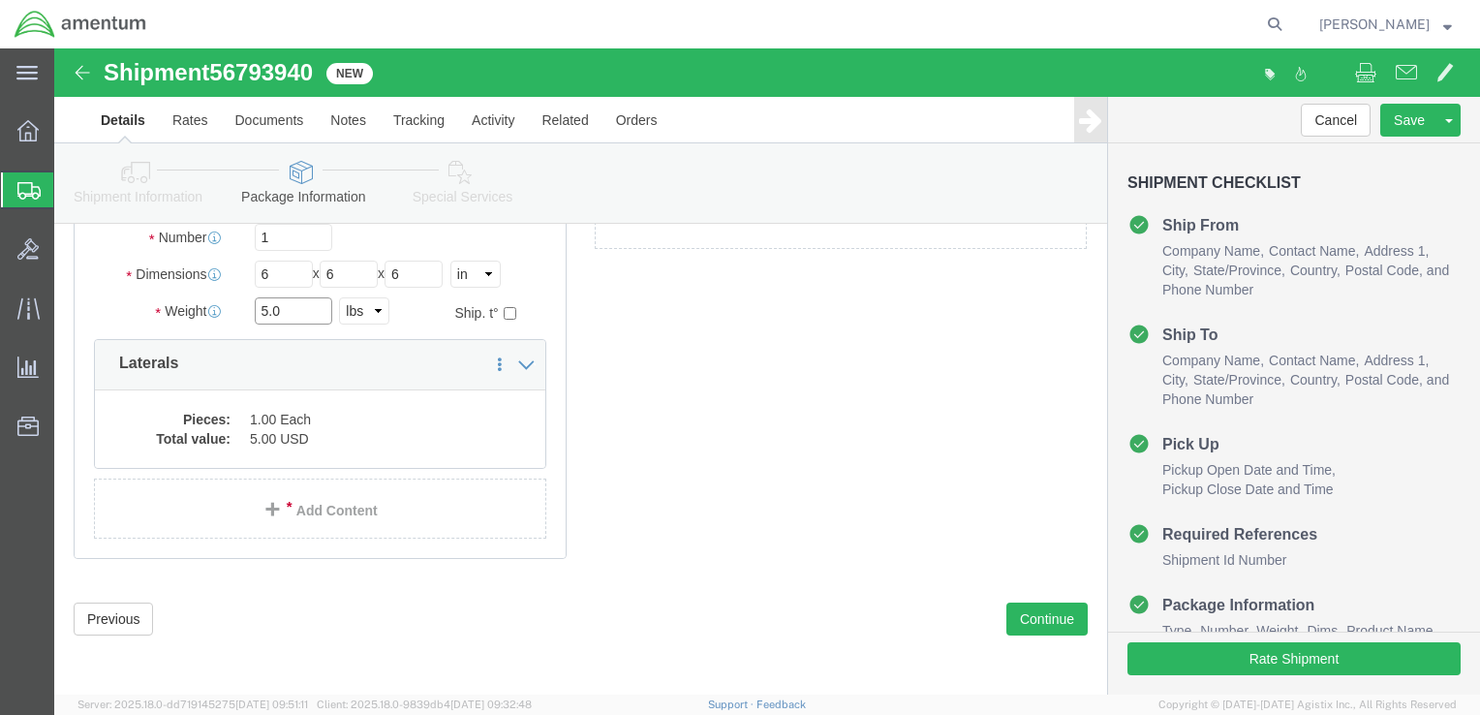
scroll to position [691, 0]
type input "5.0"
click button "Rate Shipment"
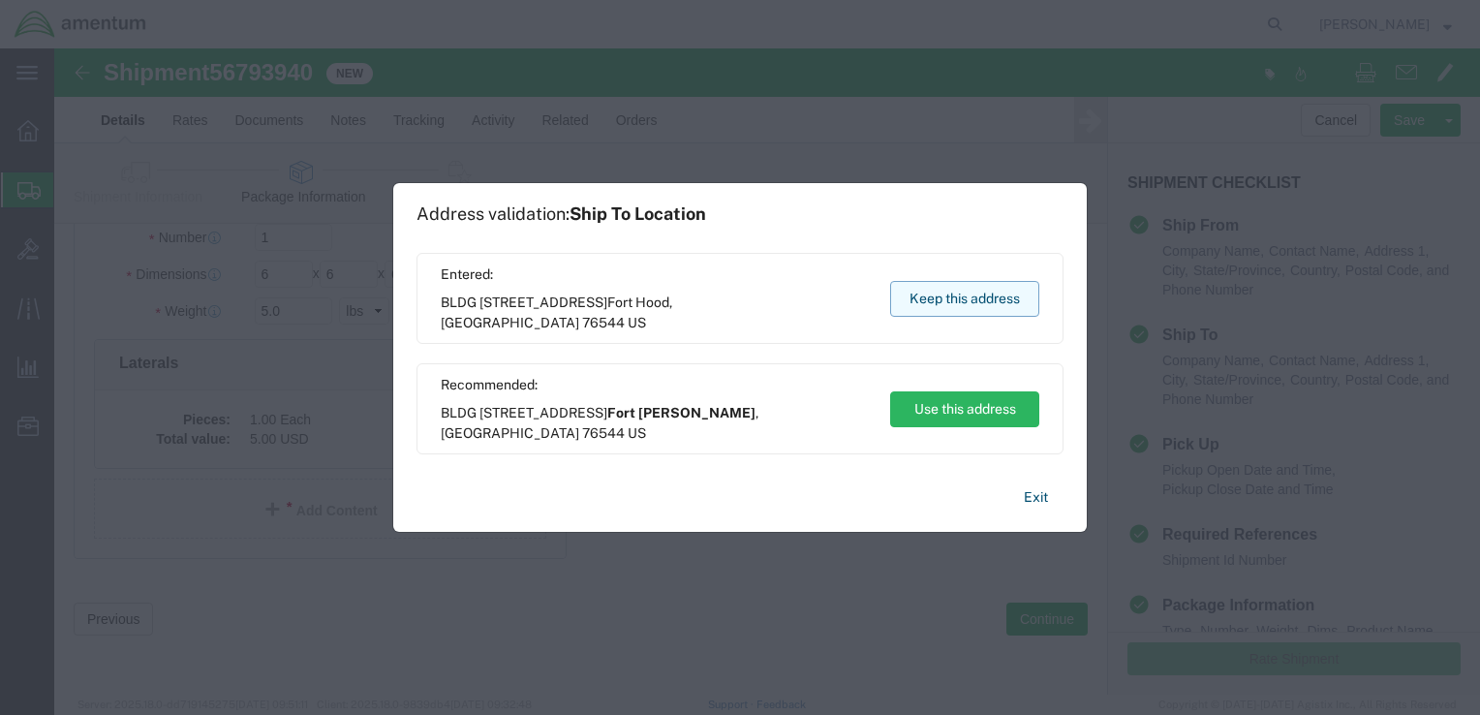
click at [953, 291] on button "Keep this address" at bounding box center [964, 299] width 149 height 36
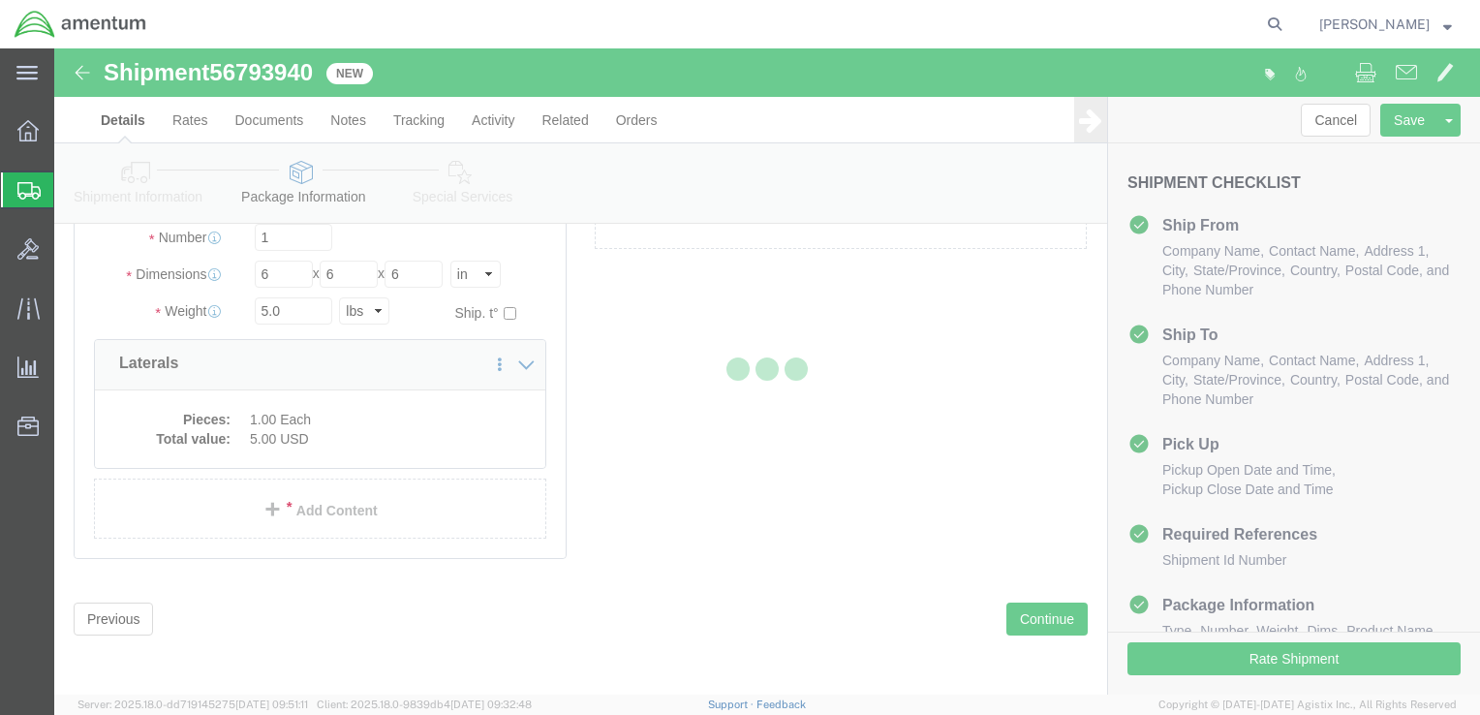
scroll to position [249, 0]
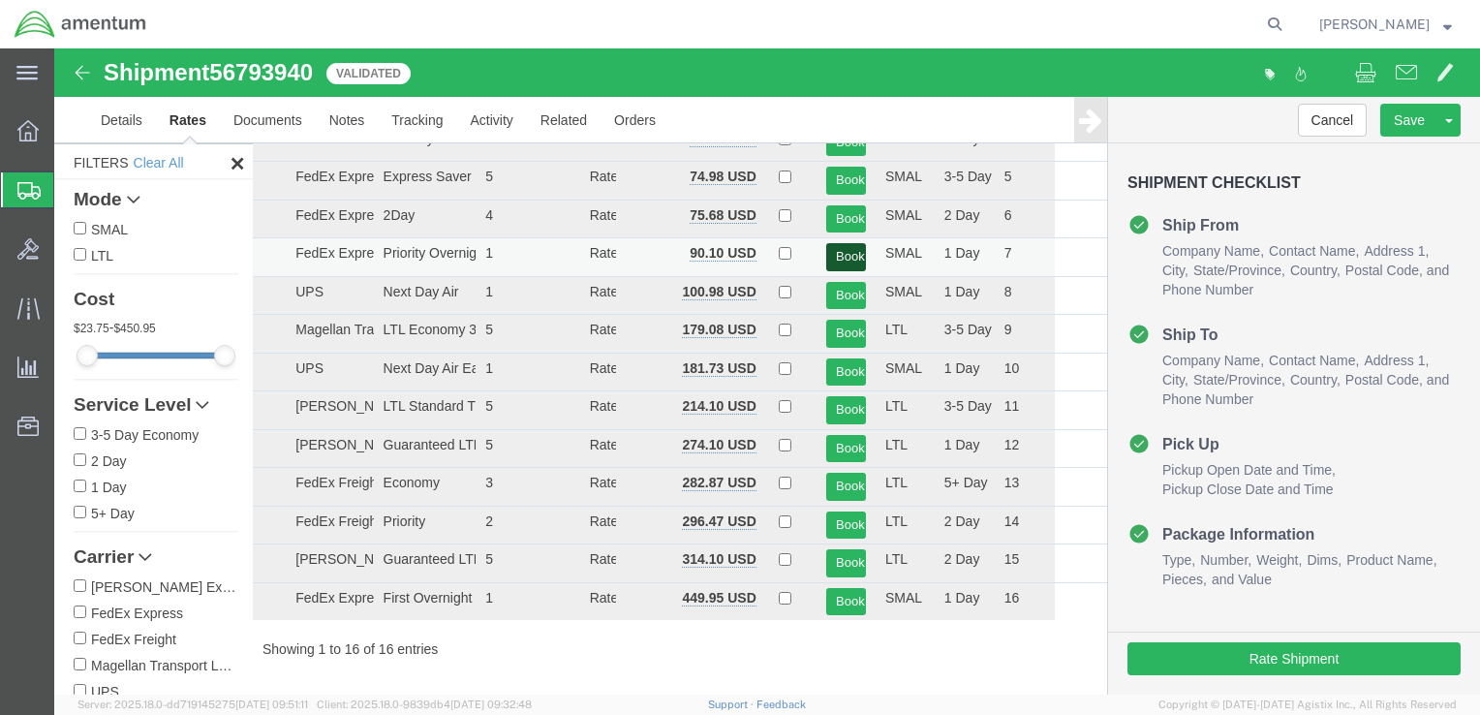
click at [837, 247] on button "Book" at bounding box center [846, 257] width 40 height 28
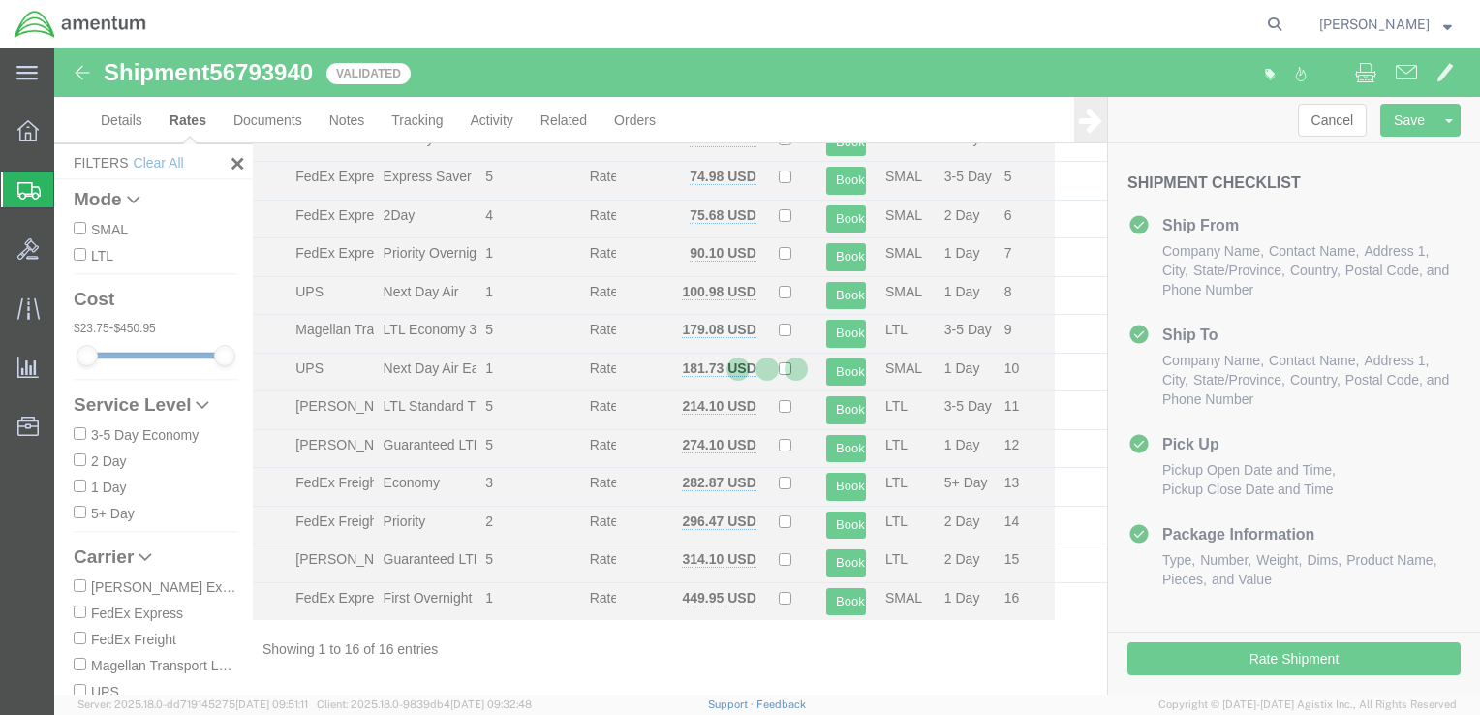
scroll to position [0, 0]
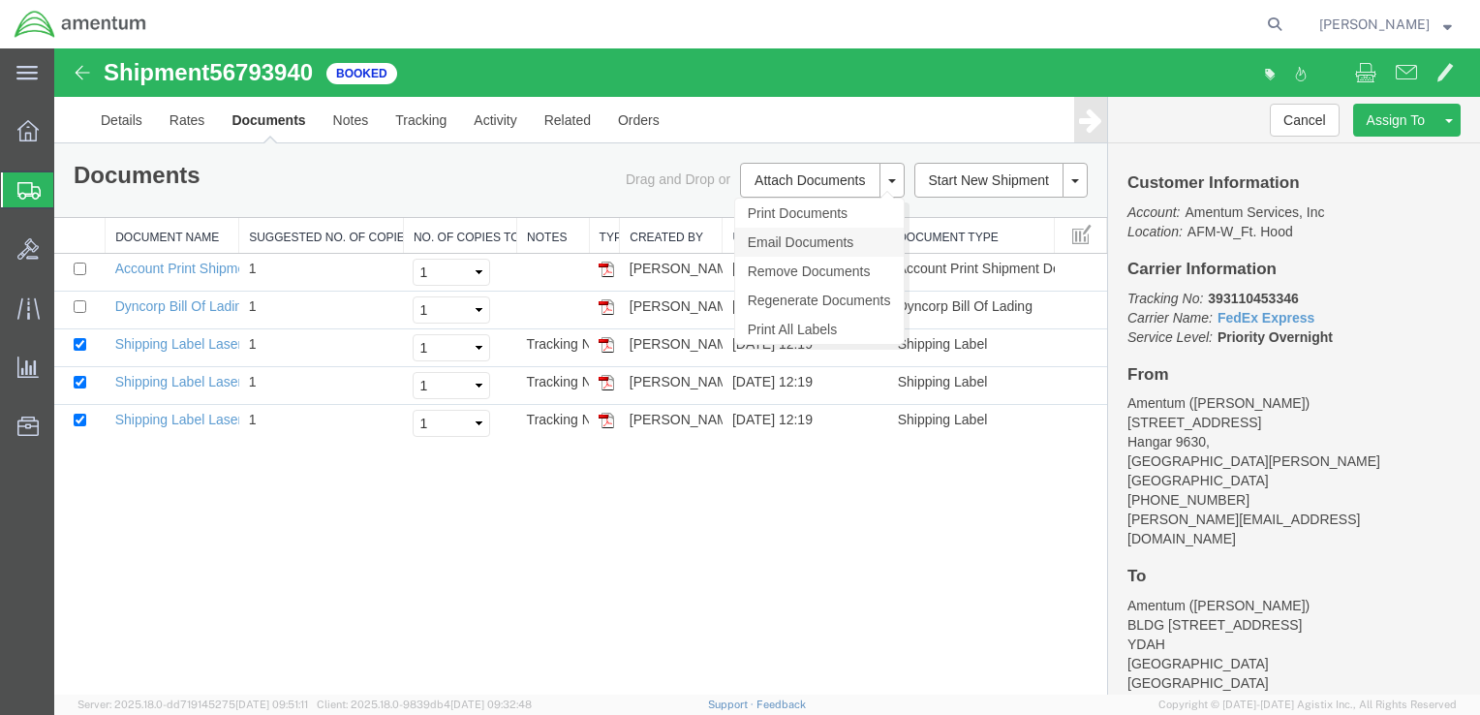
click at [805, 243] on link "Email Documents" at bounding box center [819, 242] width 169 height 29
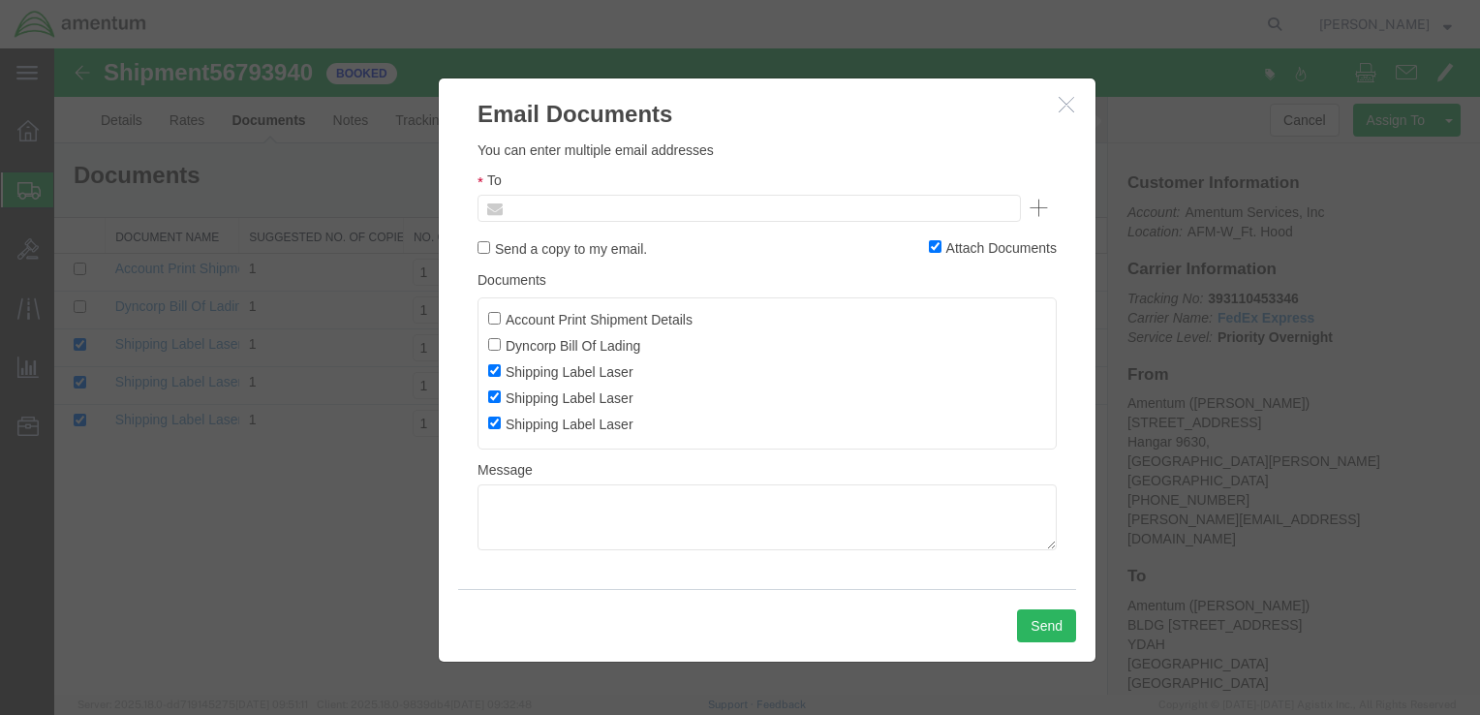
click at [531, 208] on input "text" at bounding box center [618, 208] width 227 height 25
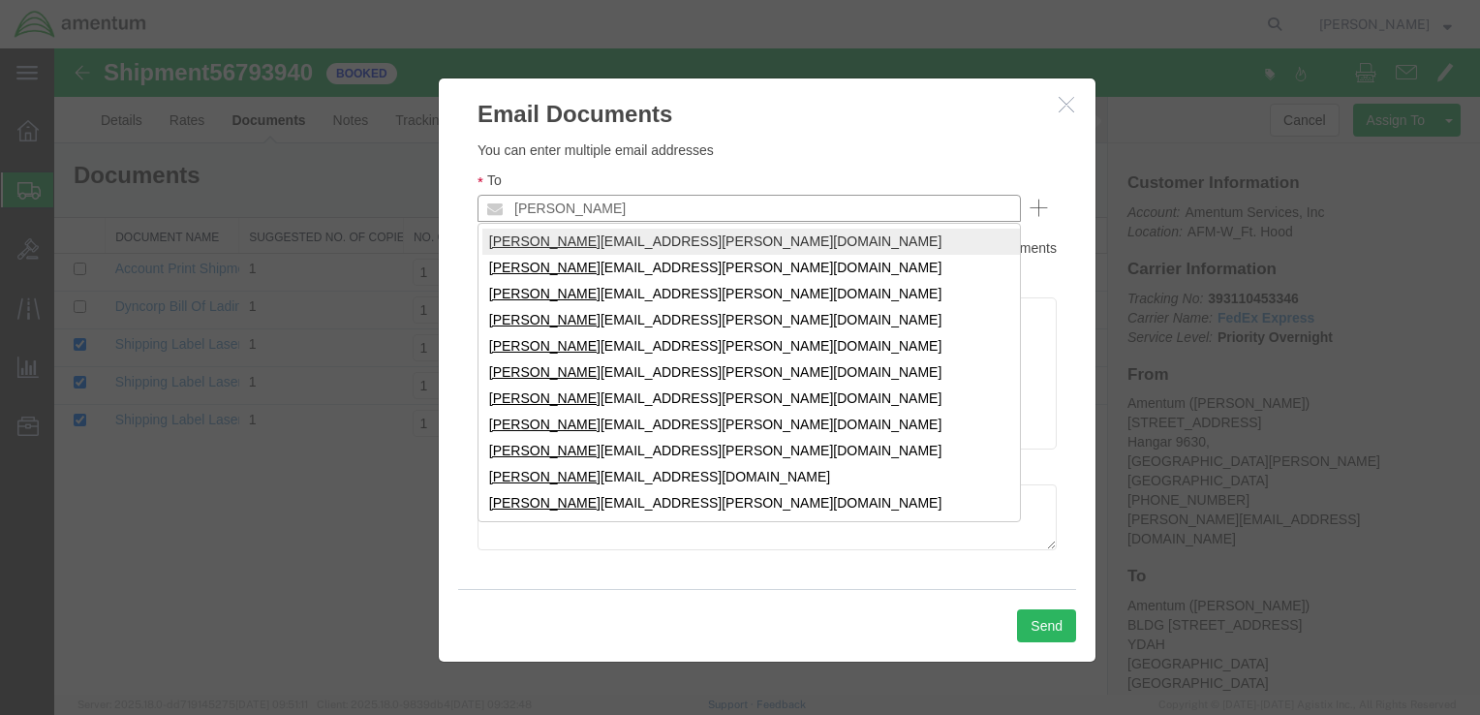
type input "ron"
type input "ronald.e.pineda.ctr@army.mil"
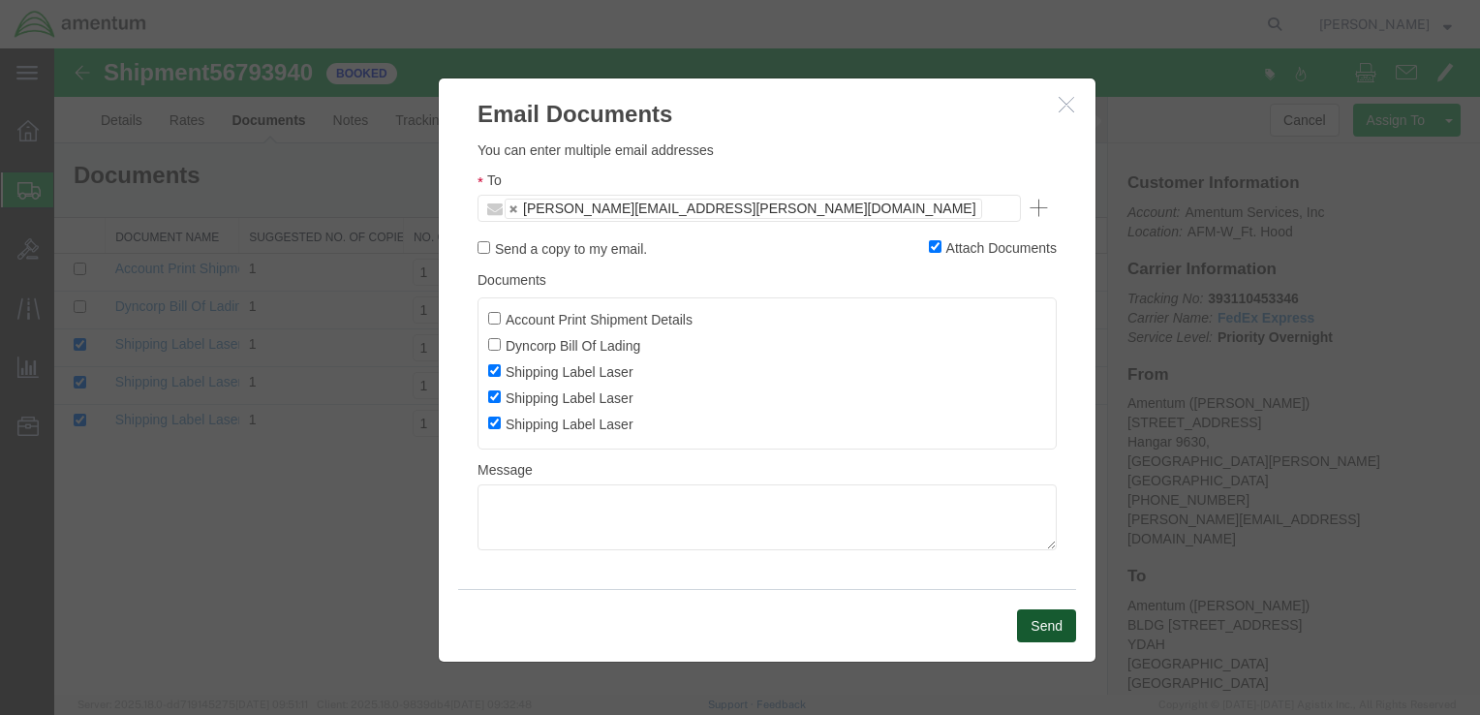
click at [1041, 622] on button "Send" at bounding box center [1046, 625] width 59 height 33
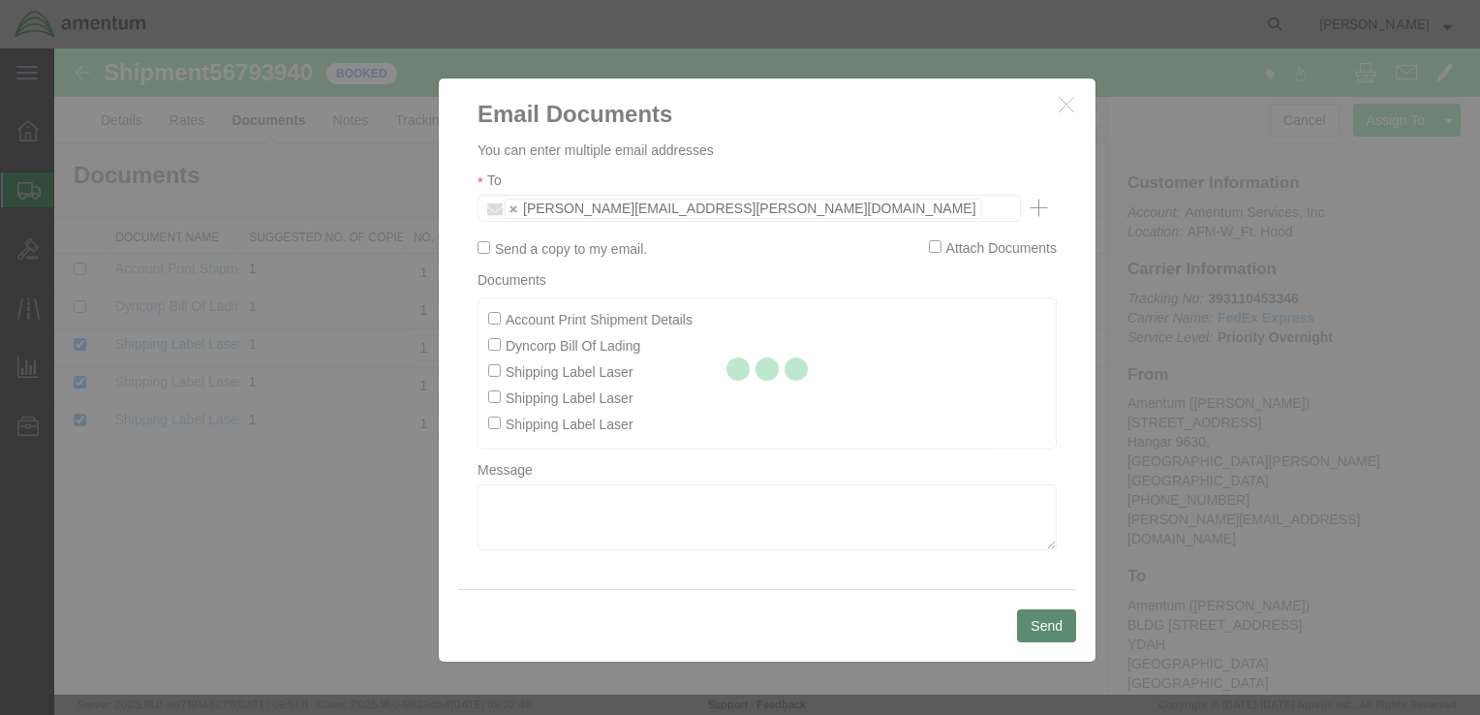
checkbox input "false"
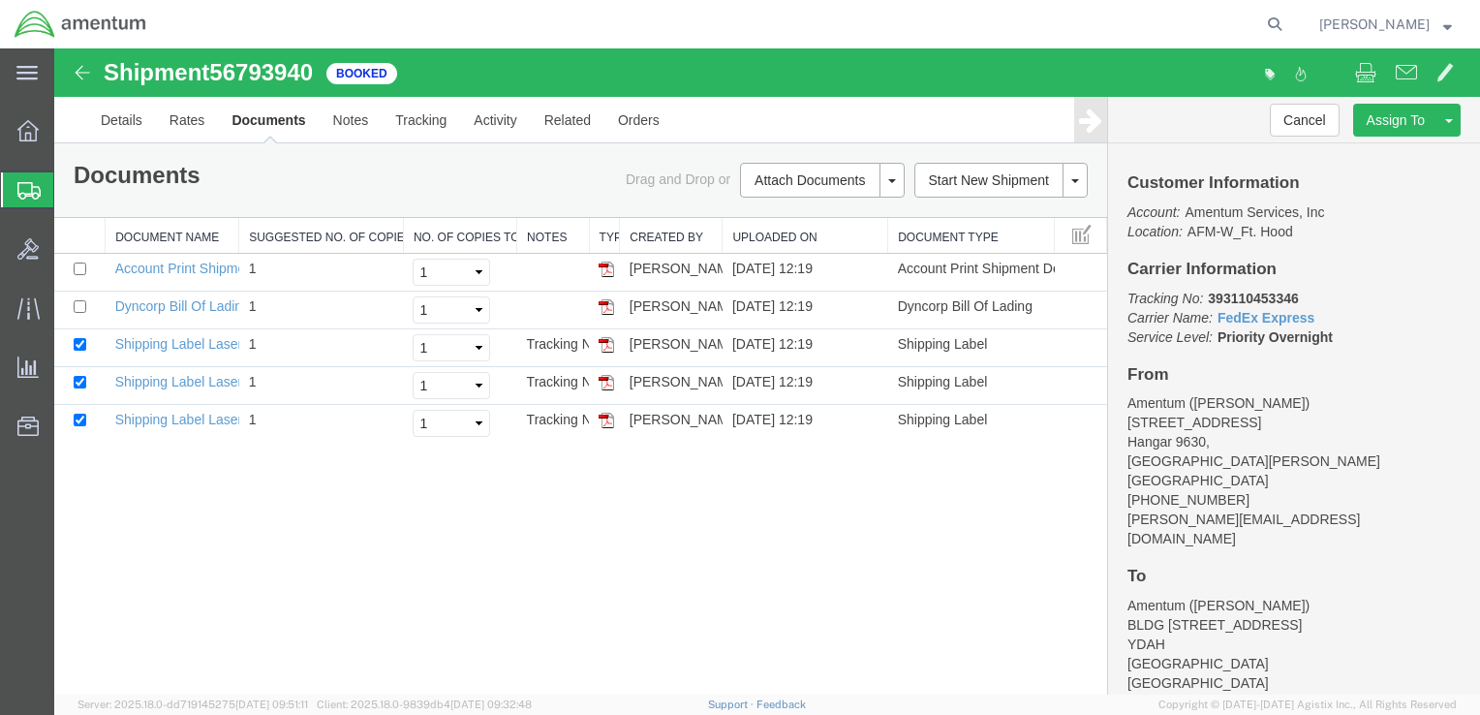
click at [0, 0] on span "Shipment Manager" at bounding box center [0, 0] width 0 height 0
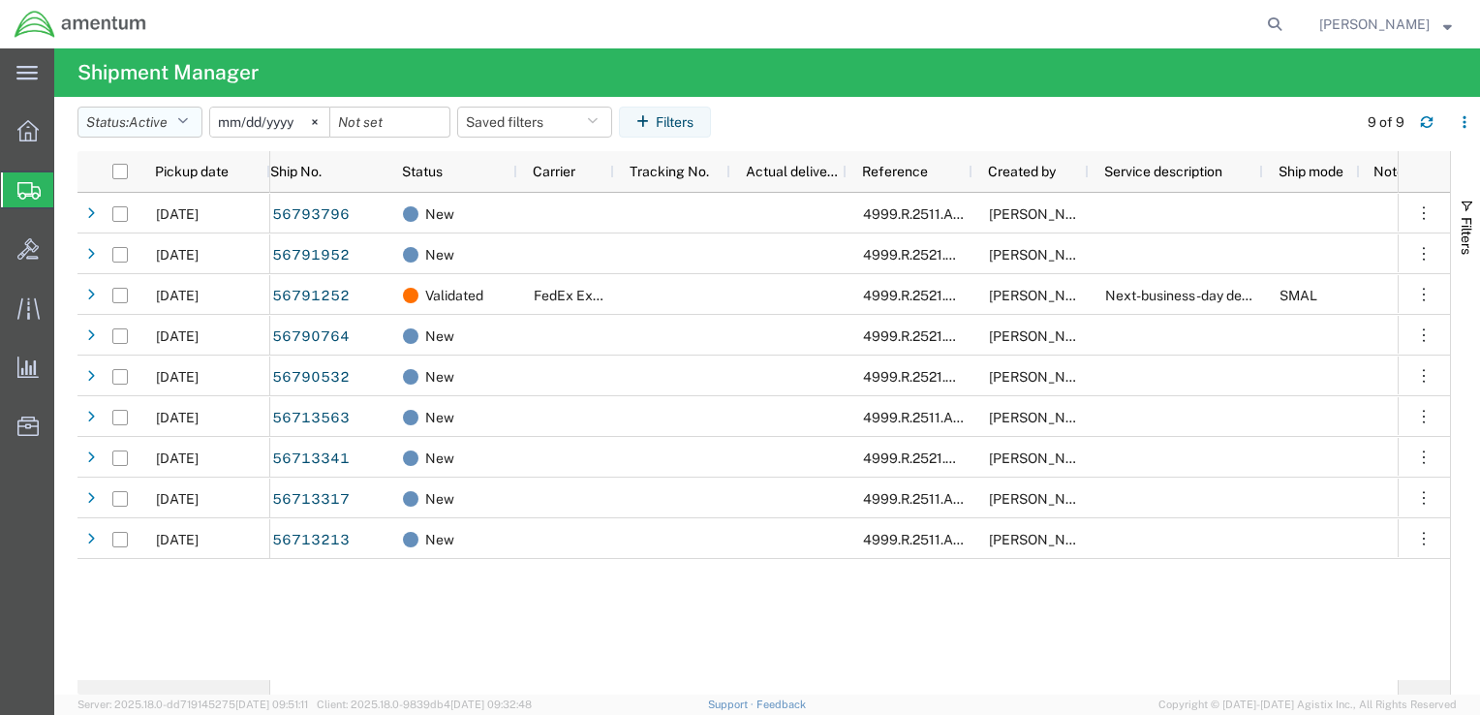
click at [188, 123] on icon "button" at bounding box center [182, 122] width 11 height 14
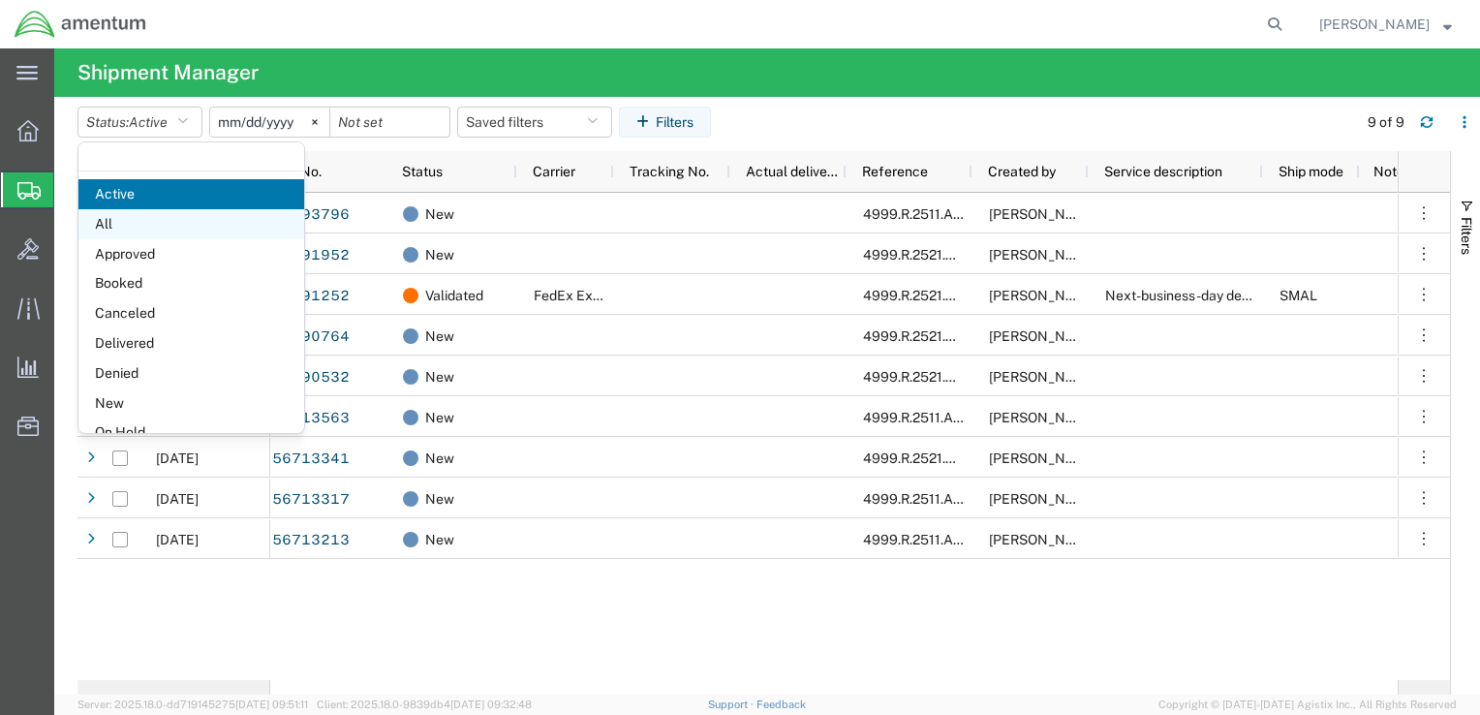
click at [108, 221] on span "All" at bounding box center [191, 224] width 226 height 30
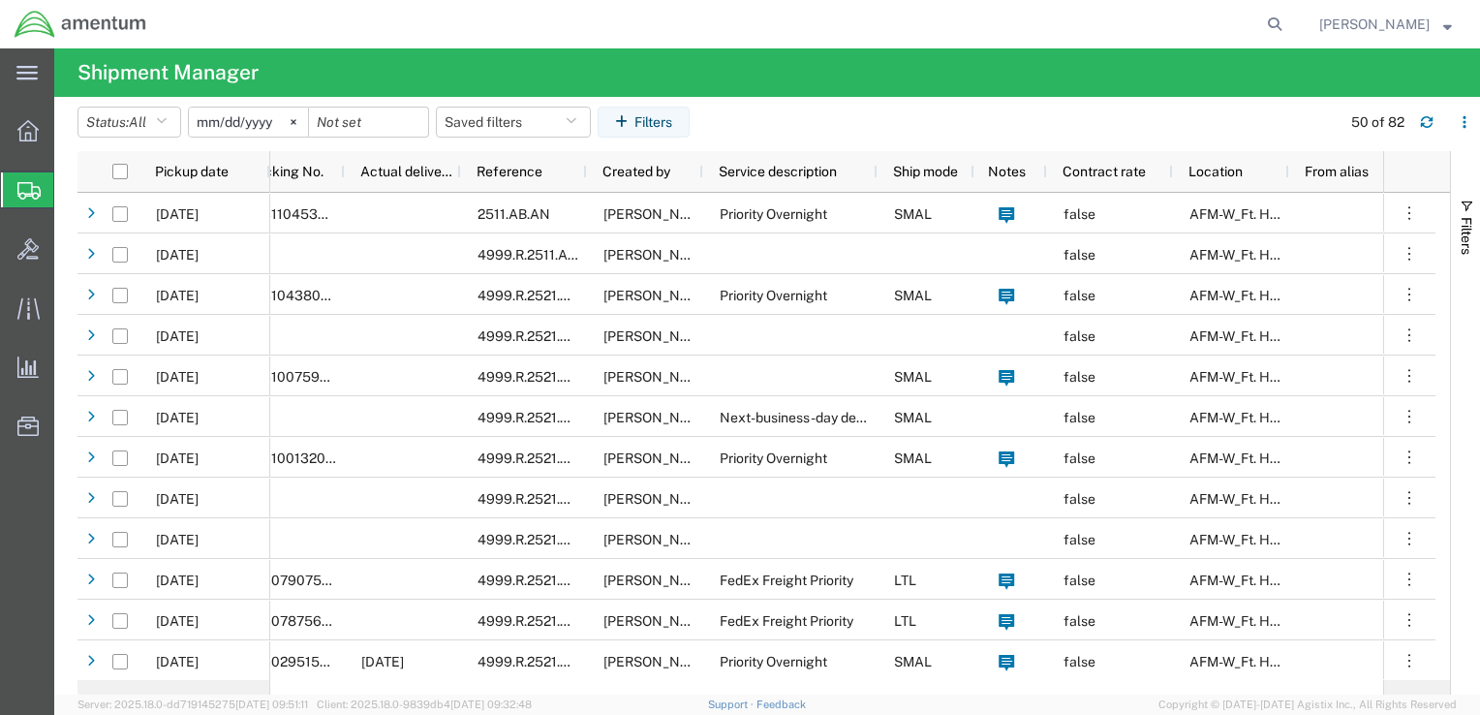
scroll to position [0, 461]
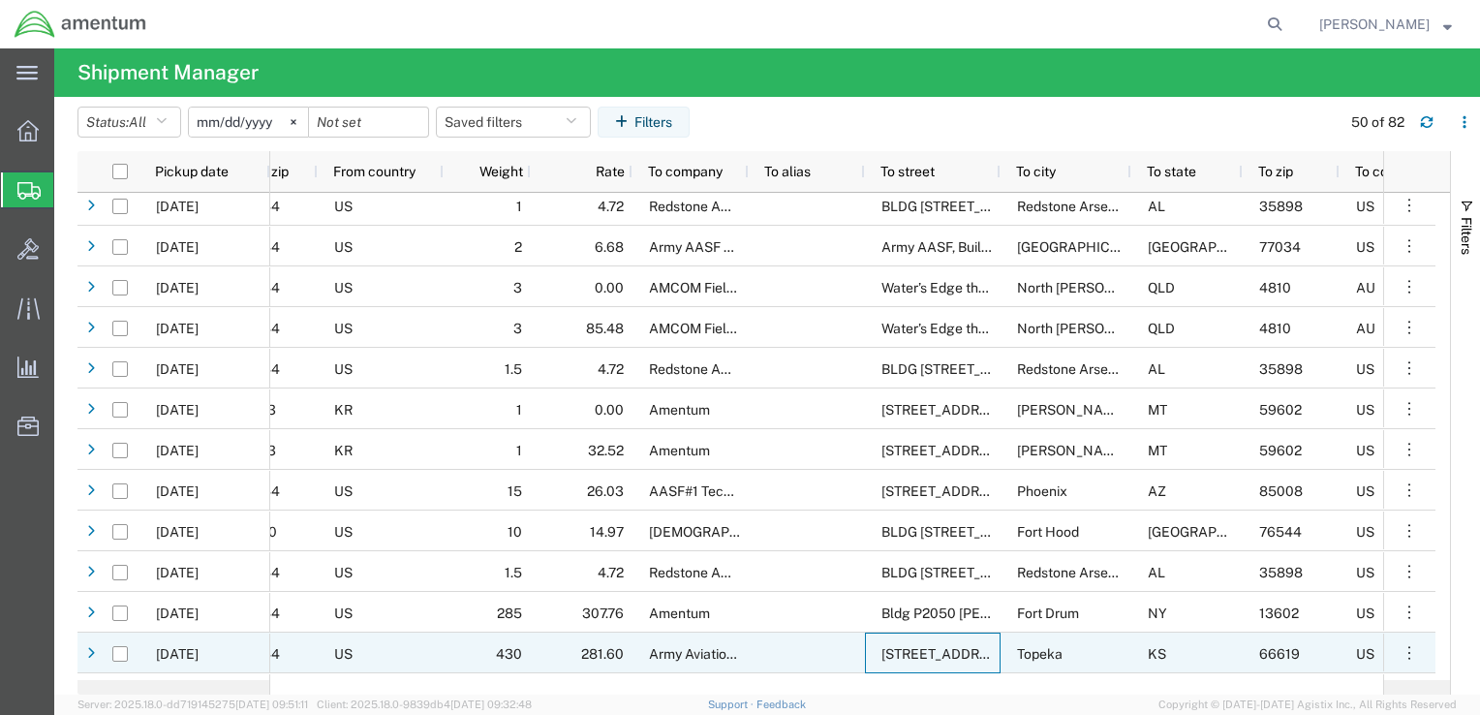
click at [919, 649] on span "7116 SE Forbes Ave" at bounding box center [1001, 653] width 238 height 15
click at [829, 650] on div at bounding box center [807, 653] width 116 height 41
click at [117, 654] on input "Press Space to toggle row selection (unchecked)" at bounding box center [119, 653] width 15 height 15
checkbox input "true"
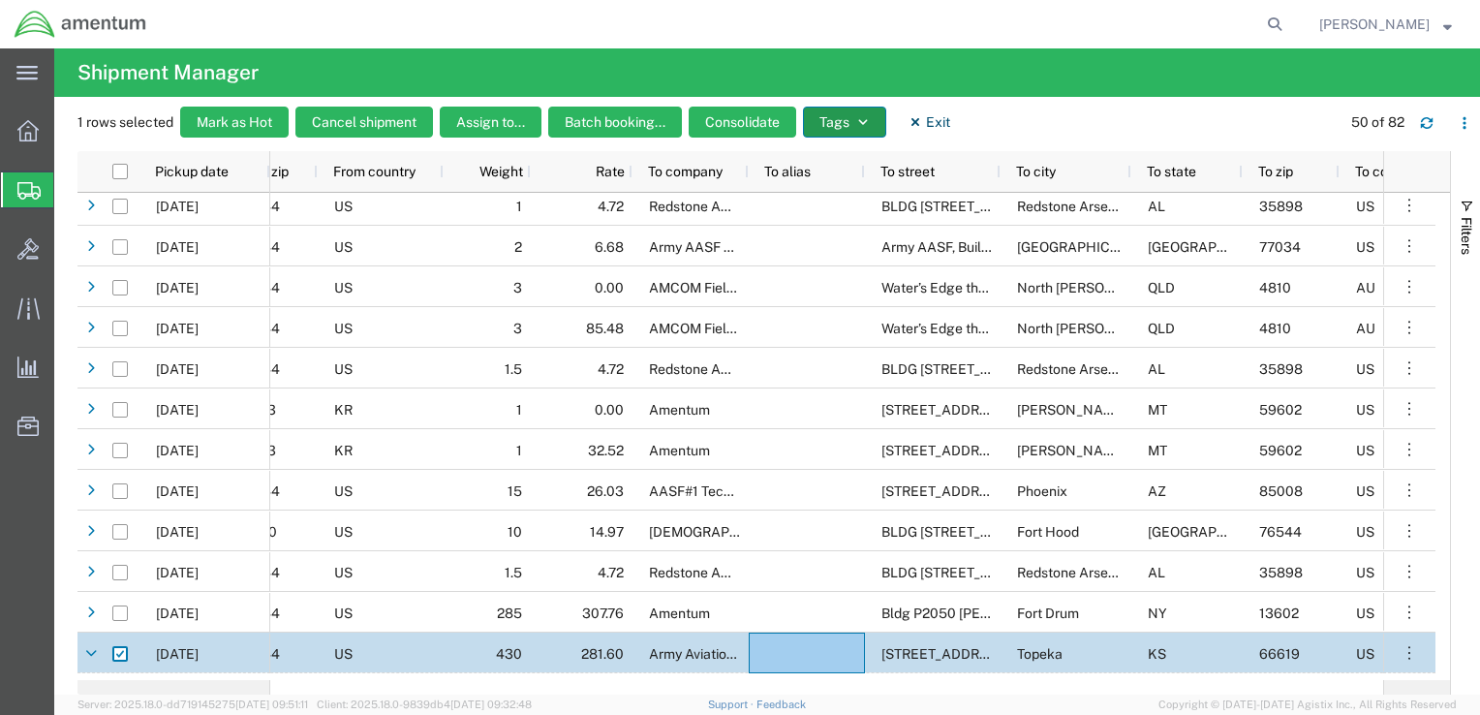
click at [864, 122] on icon "button" at bounding box center [863, 121] width 9 height 5
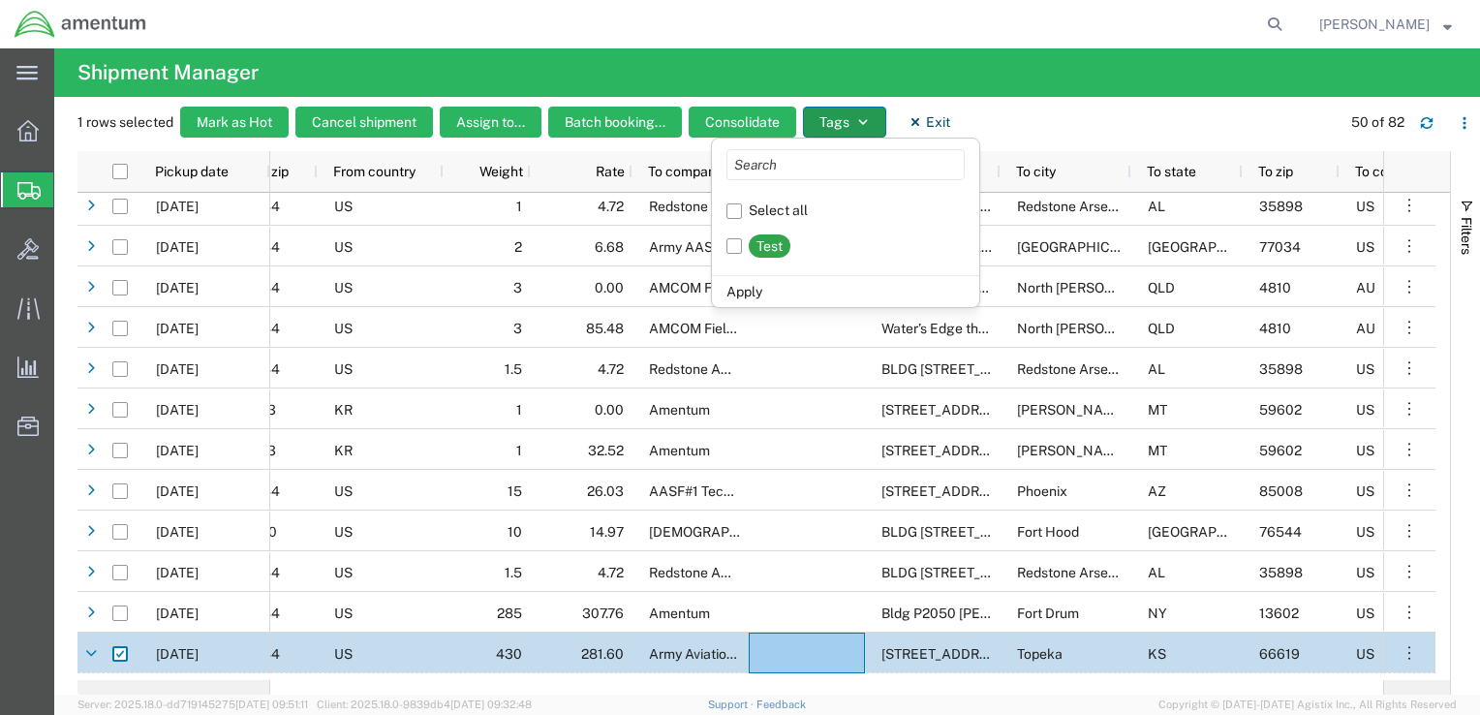
click at [864, 122] on icon "button" at bounding box center [863, 121] width 9 height 5
click at [128, 658] on div at bounding box center [120, 654] width 37 height 41
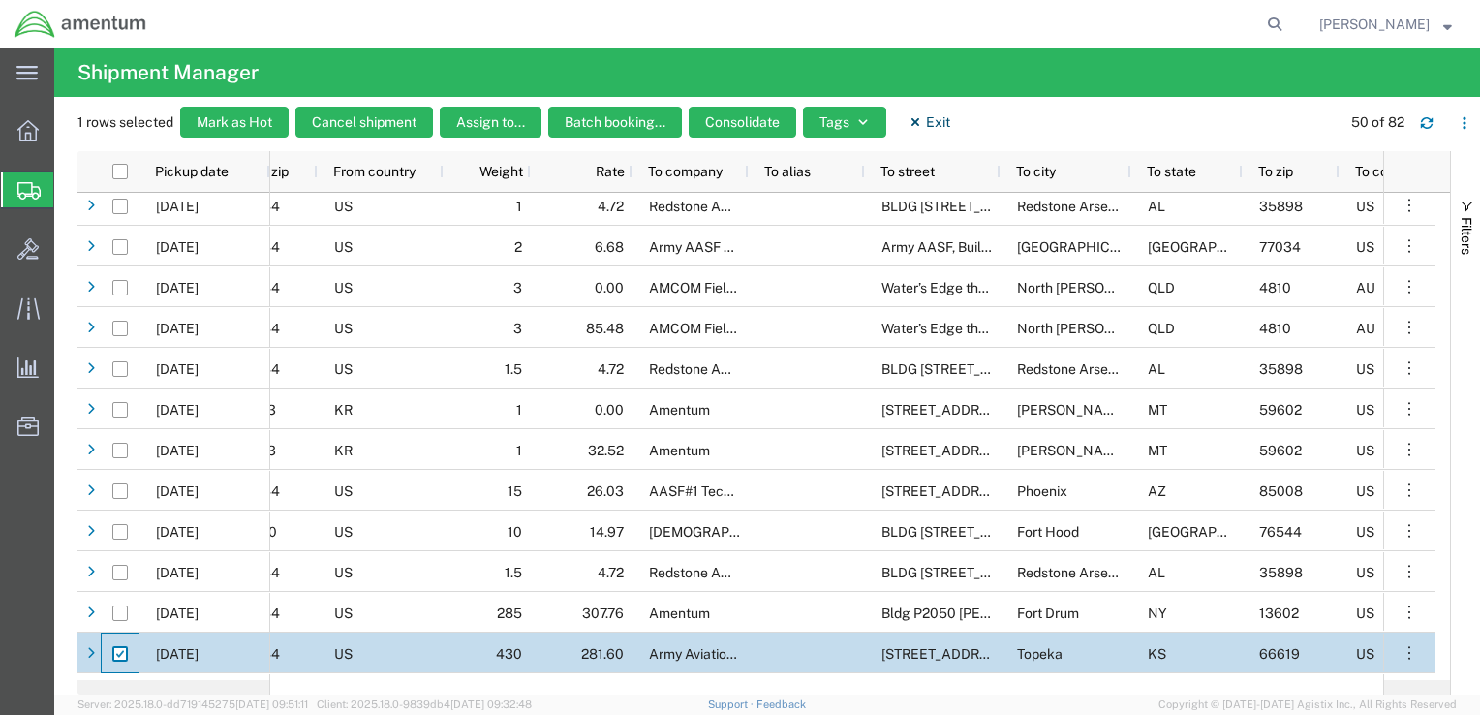
click at [136, 657] on div at bounding box center [120, 654] width 37 height 41
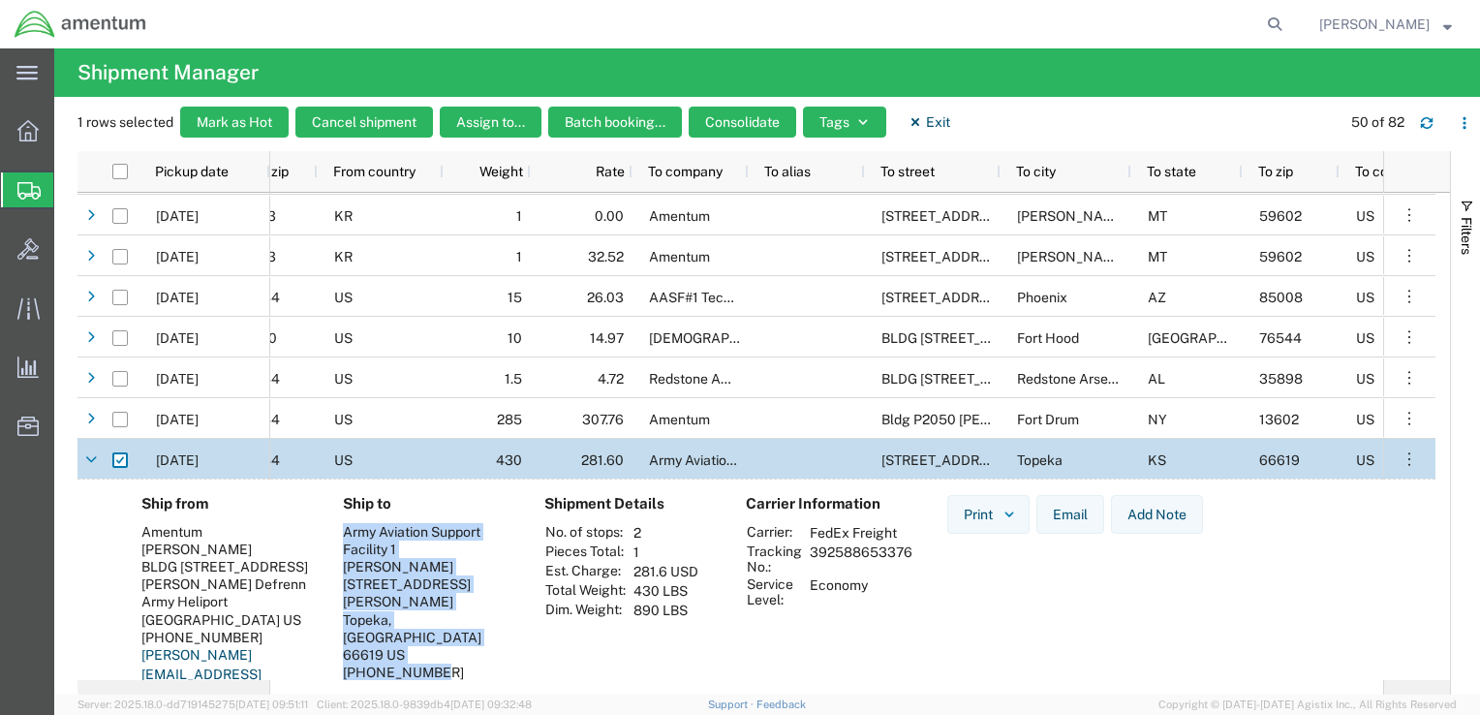
drag, startPoint x: 345, startPoint y: 530, endPoint x: 478, endPoint y: 622, distance: 161.5
click at [478, 622] on address "Army Aviation Support Facility 1 Ms. Dennett 7116 SE Forbes Ave Topeka, KS 6661…" at bounding box center [428, 602] width 170 height 159
drag, startPoint x: 478, startPoint y: 622, endPoint x: 437, endPoint y: 614, distance: 41.4
copy address "Army Aviation Support Facility 1 Ms. Dennett 7116 SE Forbes Ave Topeka, KS 6661…"
click at [0, 0] on span "Create Shipment" at bounding box center [0, 0] width 0 height 0
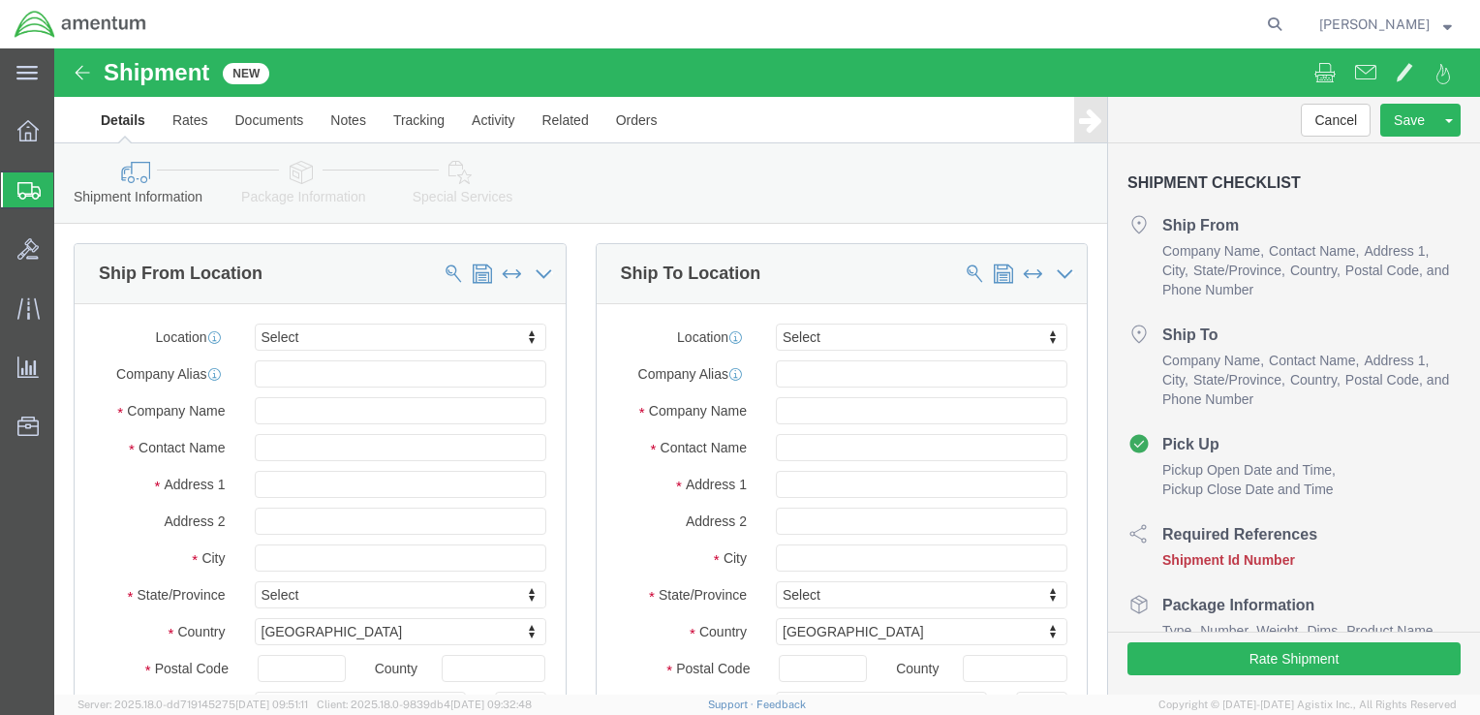
select select
click input "text"
type input "Ron"
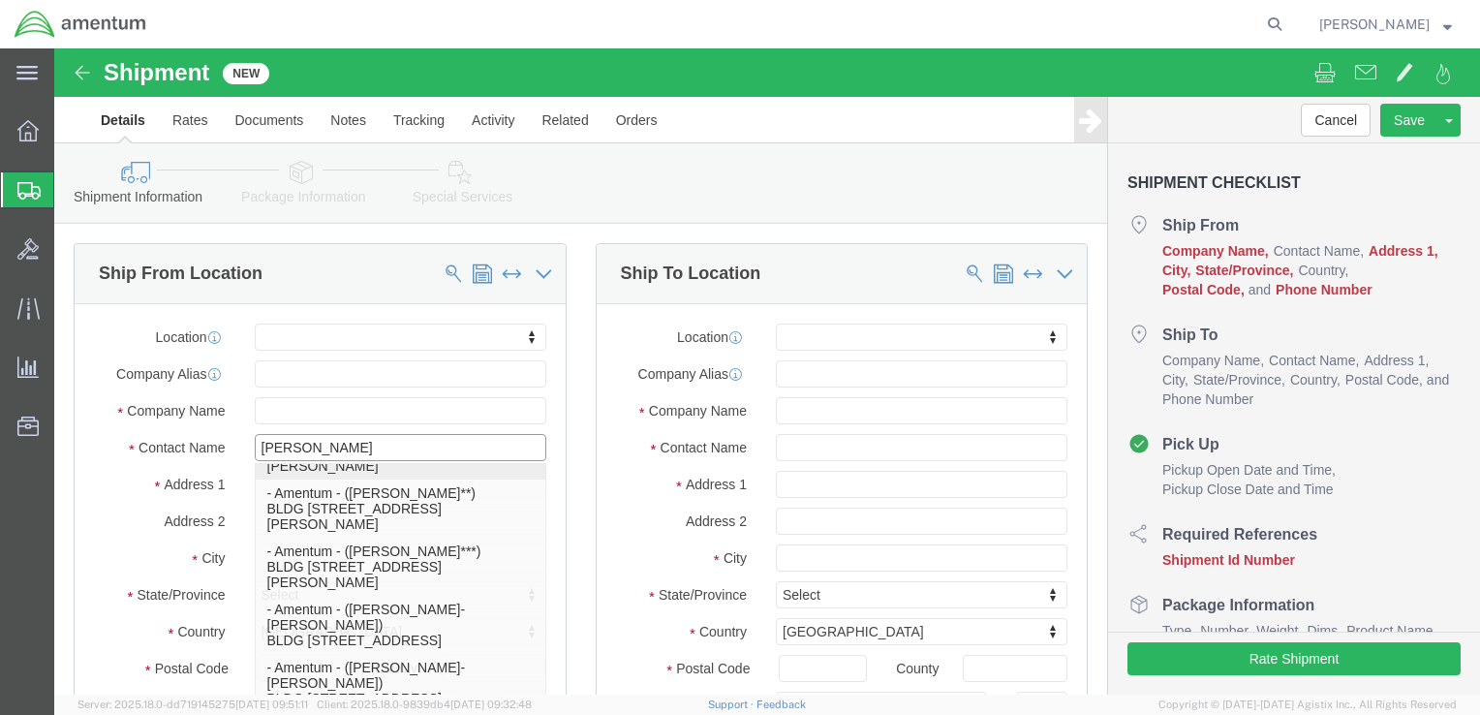
scroll to position [969, 0]
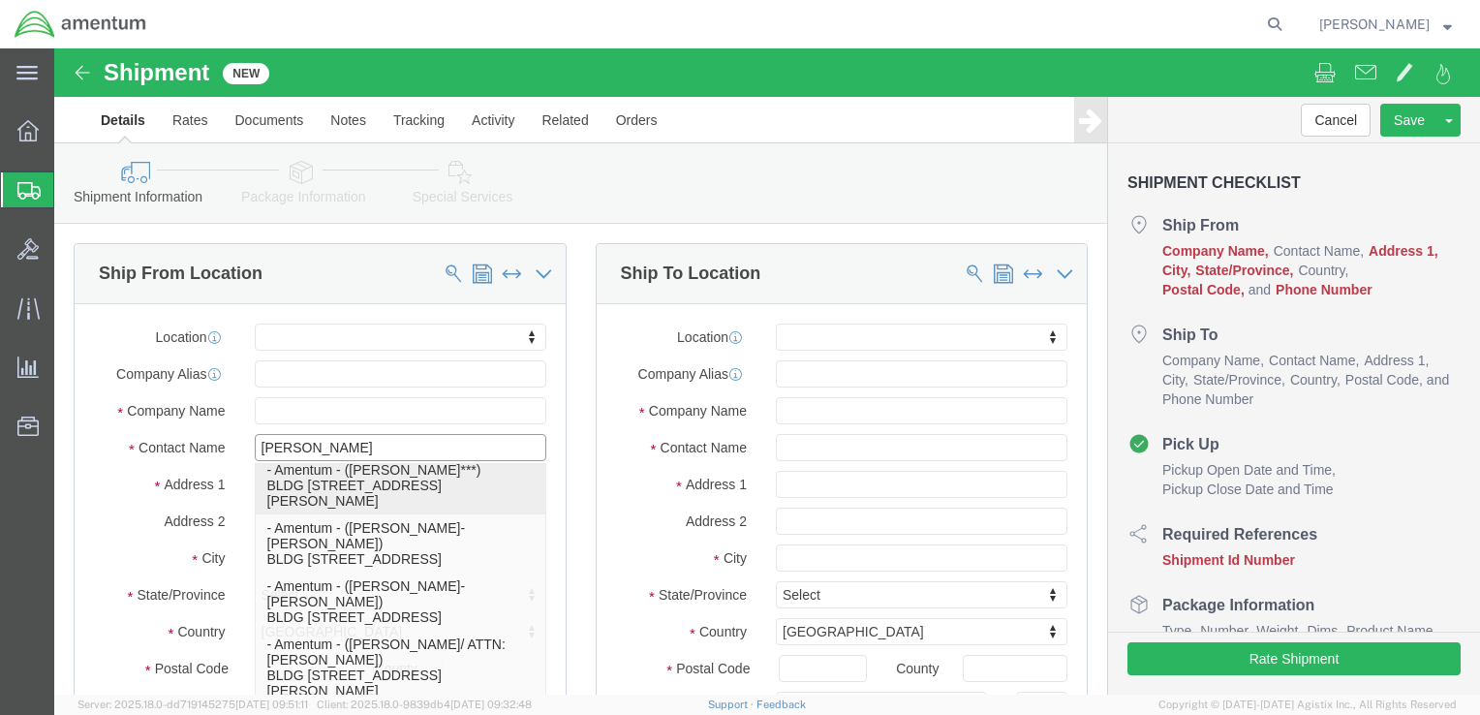
click p "- Amentum - (Ron Pineda***) BLDG 736 Longbow Drive, Yoakum Defrenn Army Helipor…"
select select
type input "BLDG 736 Longbow Drive"
type input "Yoakum Defrenn Army Heliport"
type input "76544"
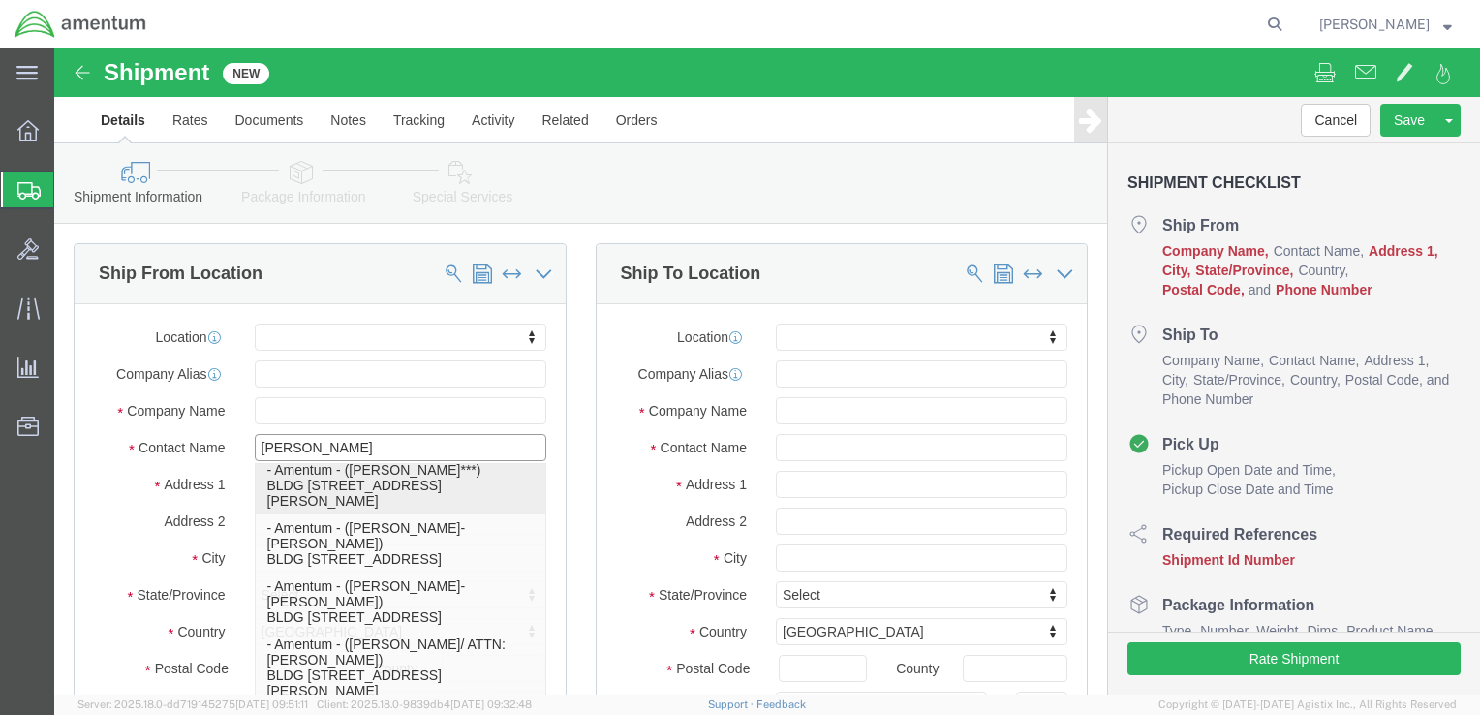
type input "254 289-3925"
type input "ronald.e.pineda.ctr@army.mil"
checkbox input "true"
type input "Amentum"
type input "Ron Pineda***"
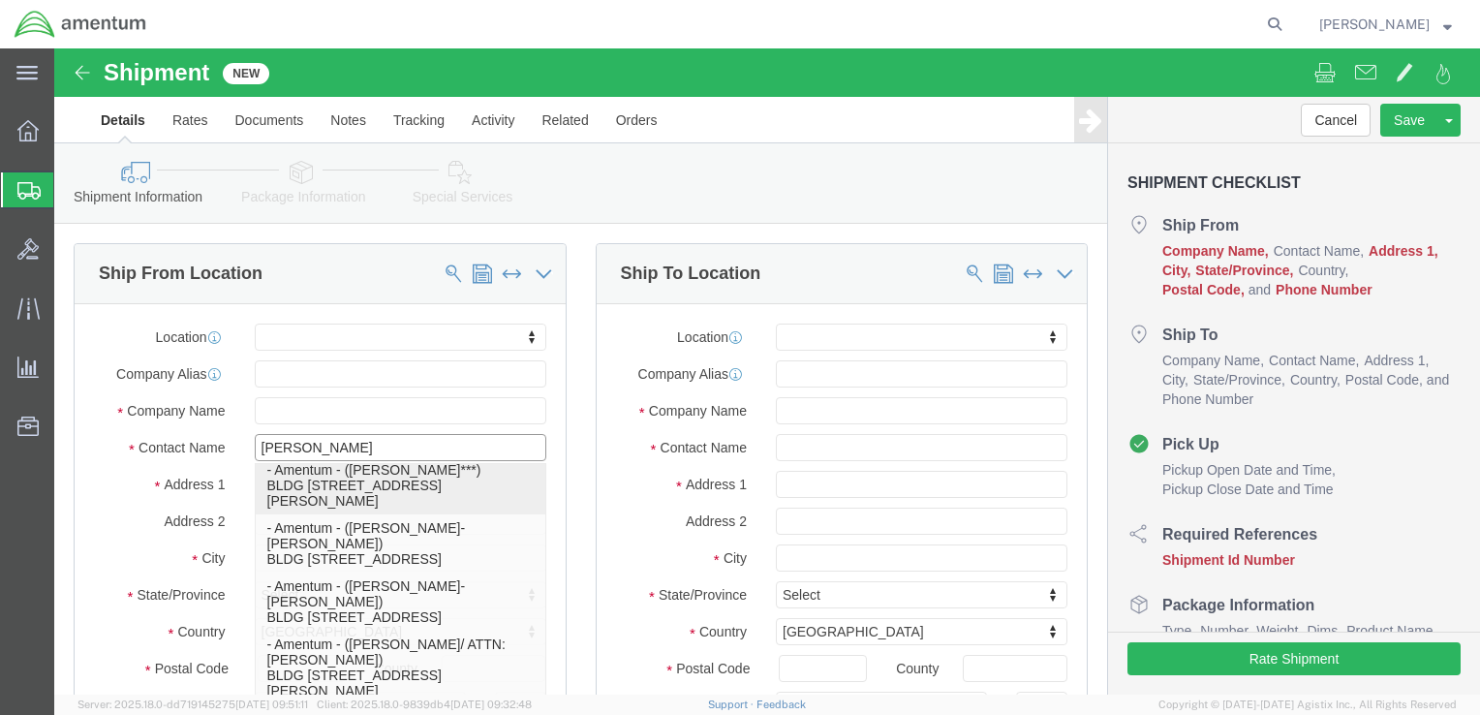
type input "Fort Hood"
select select "TX"
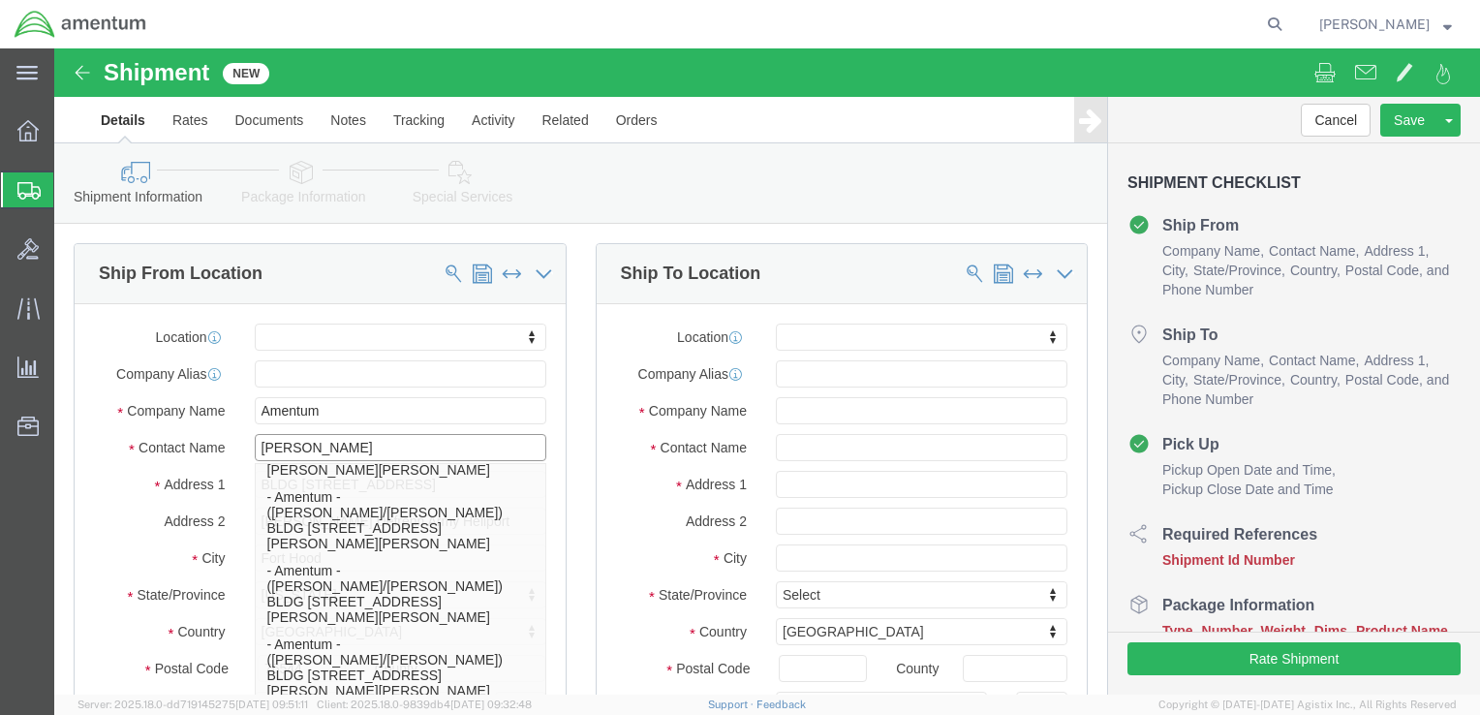
type input "Ron Pineda"
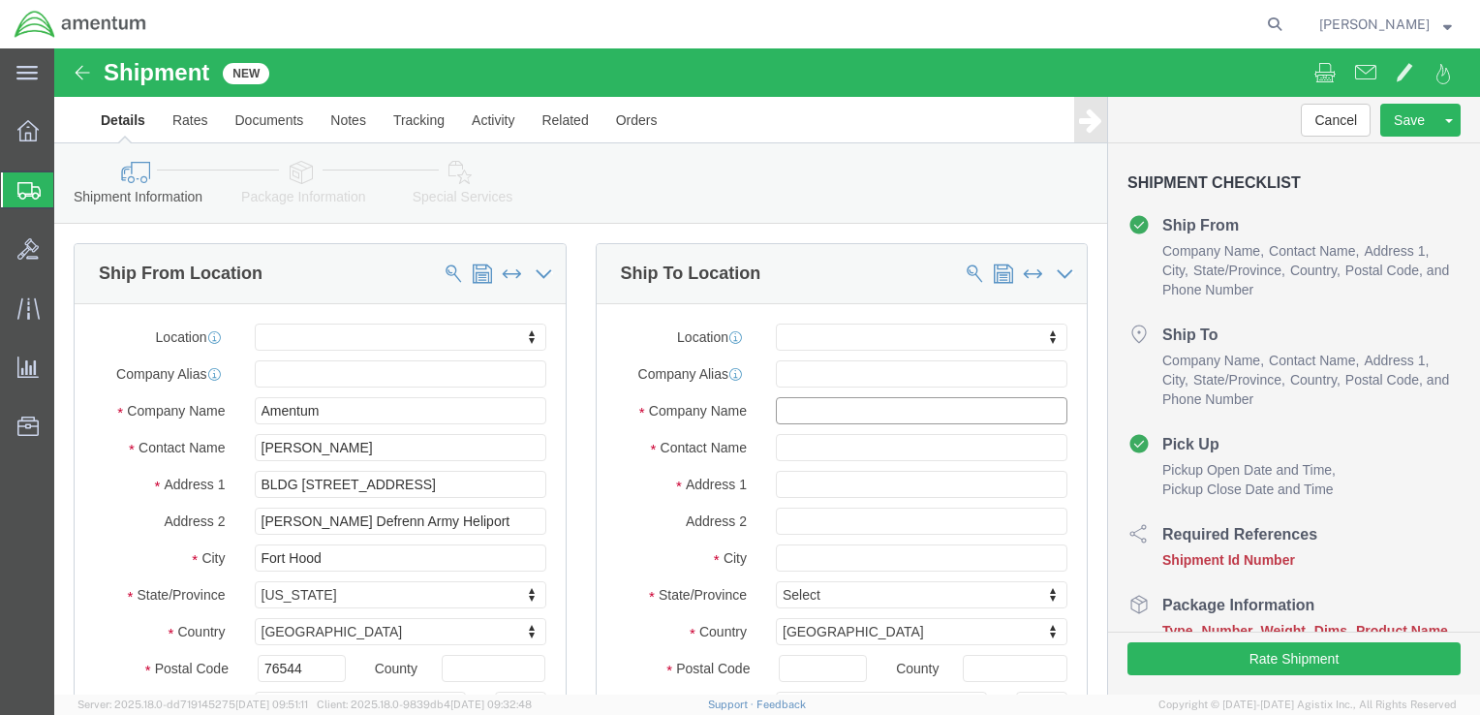
click input "text"
paste input "Army Aviation Support Facility 1"
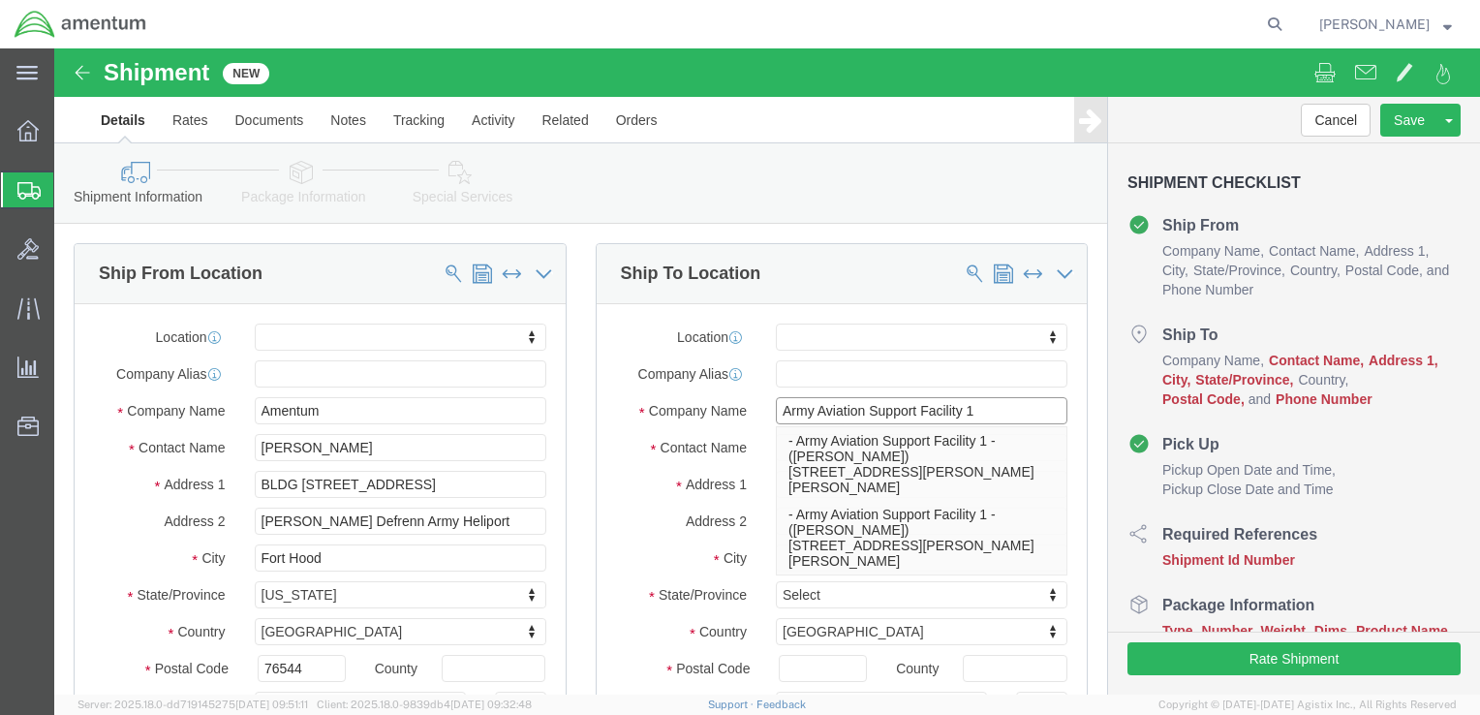
type input "Army Aviation Support Facility 1"
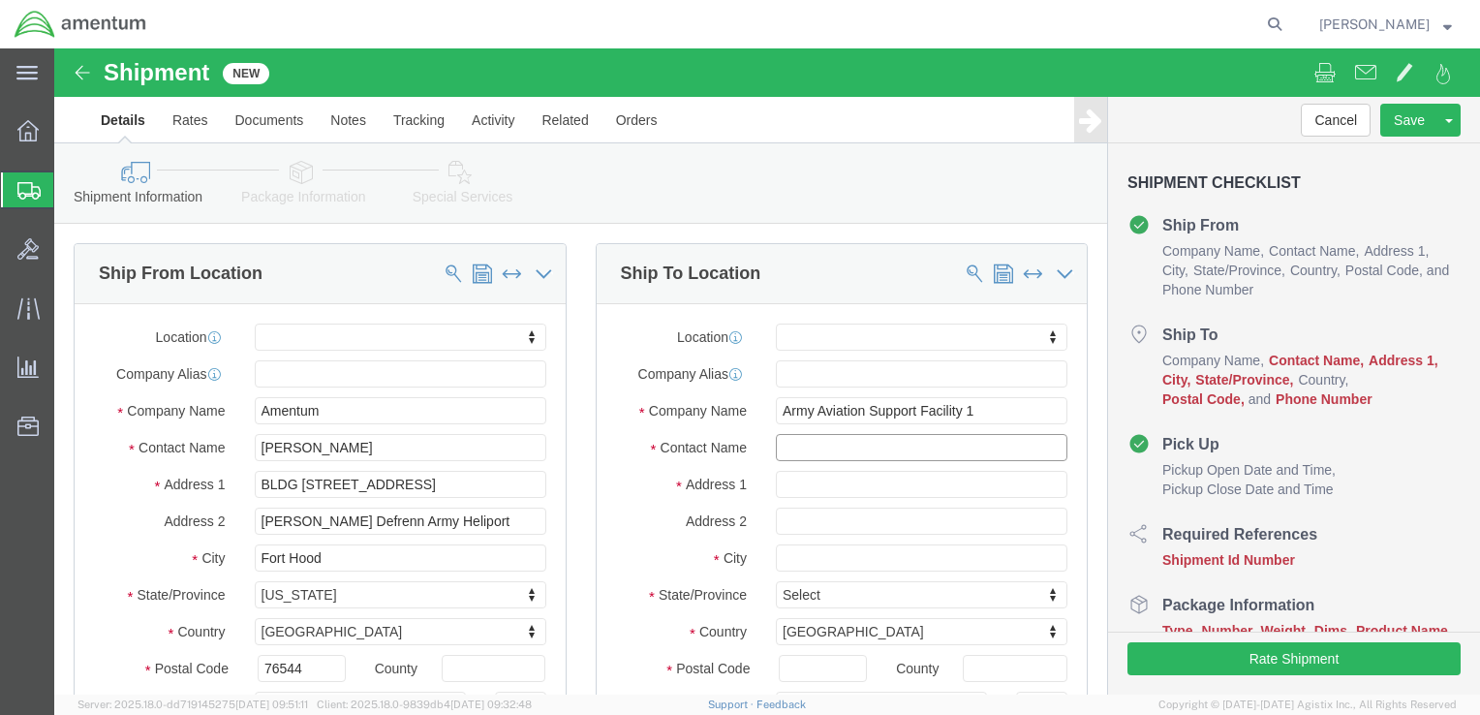
click input "text"
type input "R"
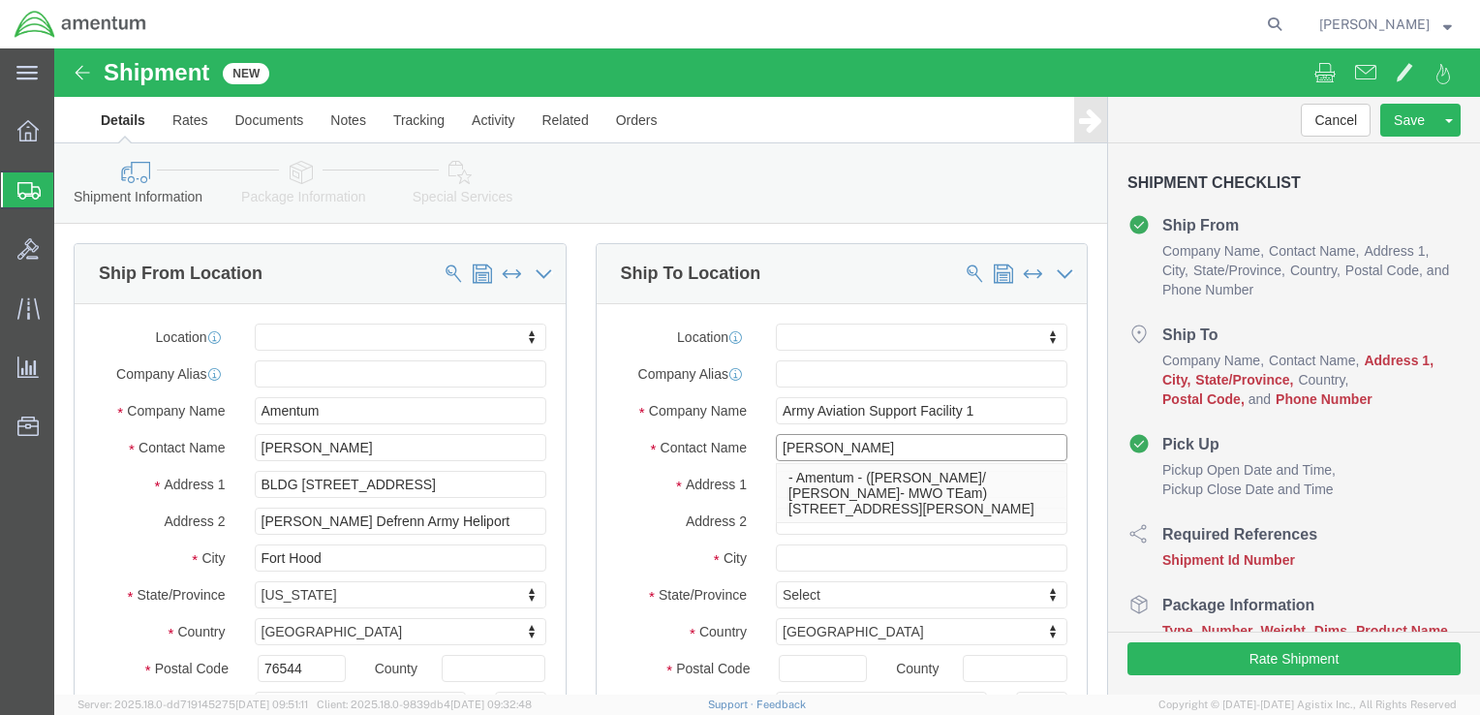
type input "Eric Utterback"
click div "Location My Profile Location 1002-4122-6 1006-5256-0 1026-8910-0 1281-0560-3 13…"
click input "text"
paste input "7116 SE Forbes Ave"
type input "7116 SE Forbes Ave"
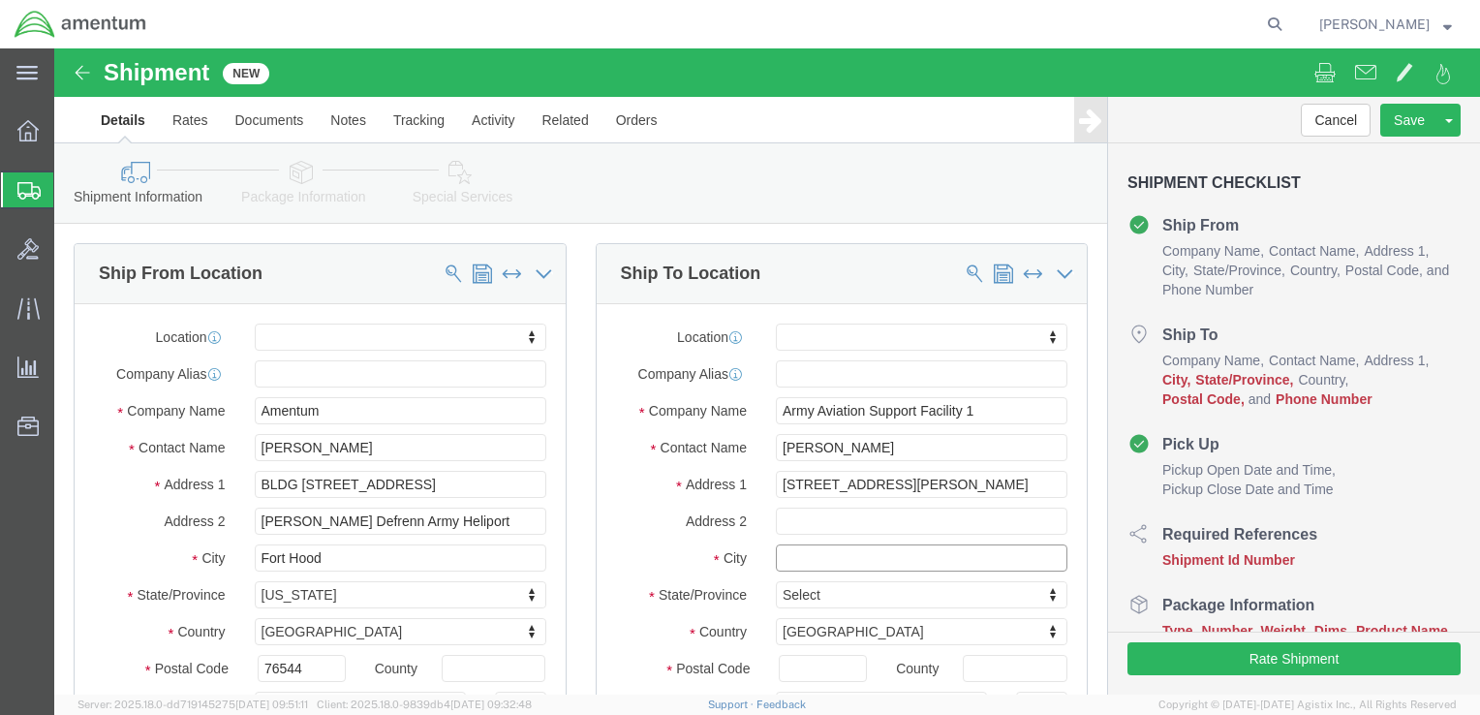
select select
click input "text"
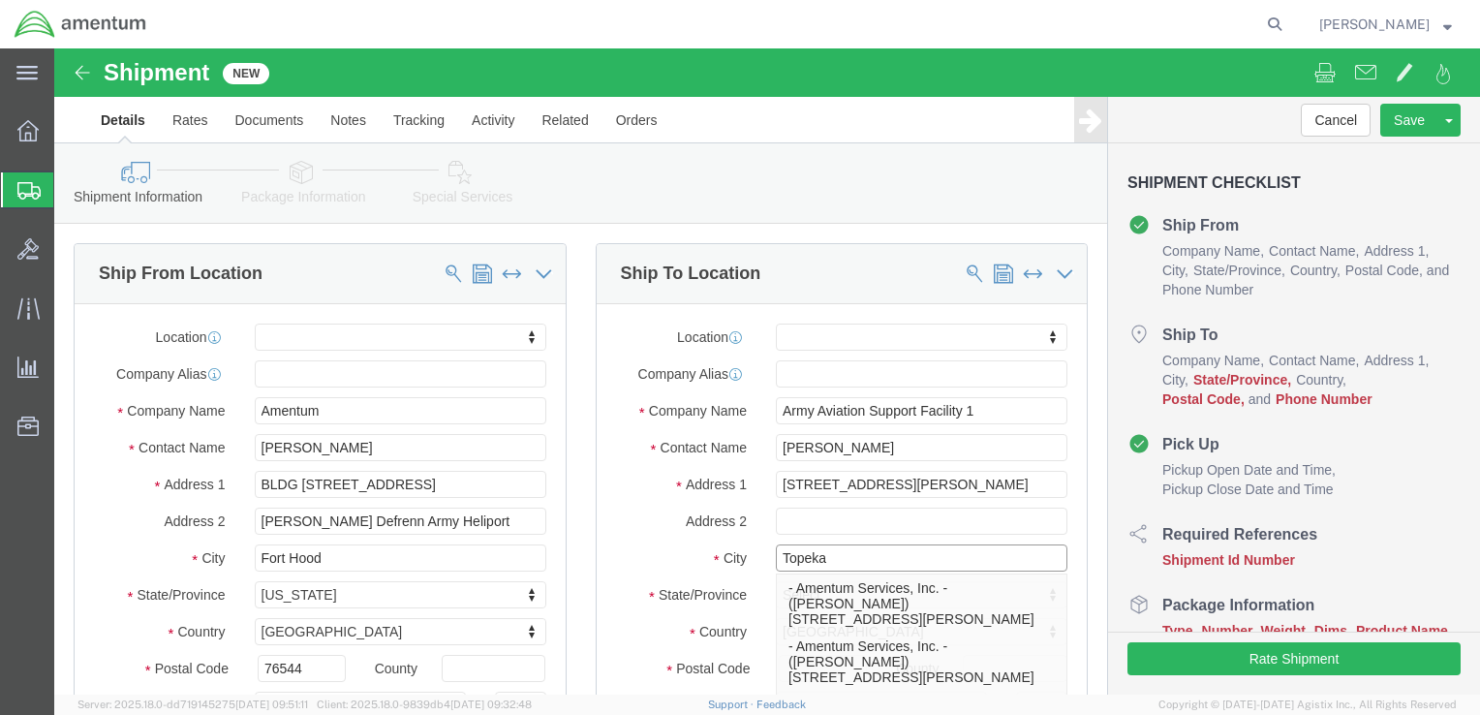
type input "Topeka"
click div "Address 2"
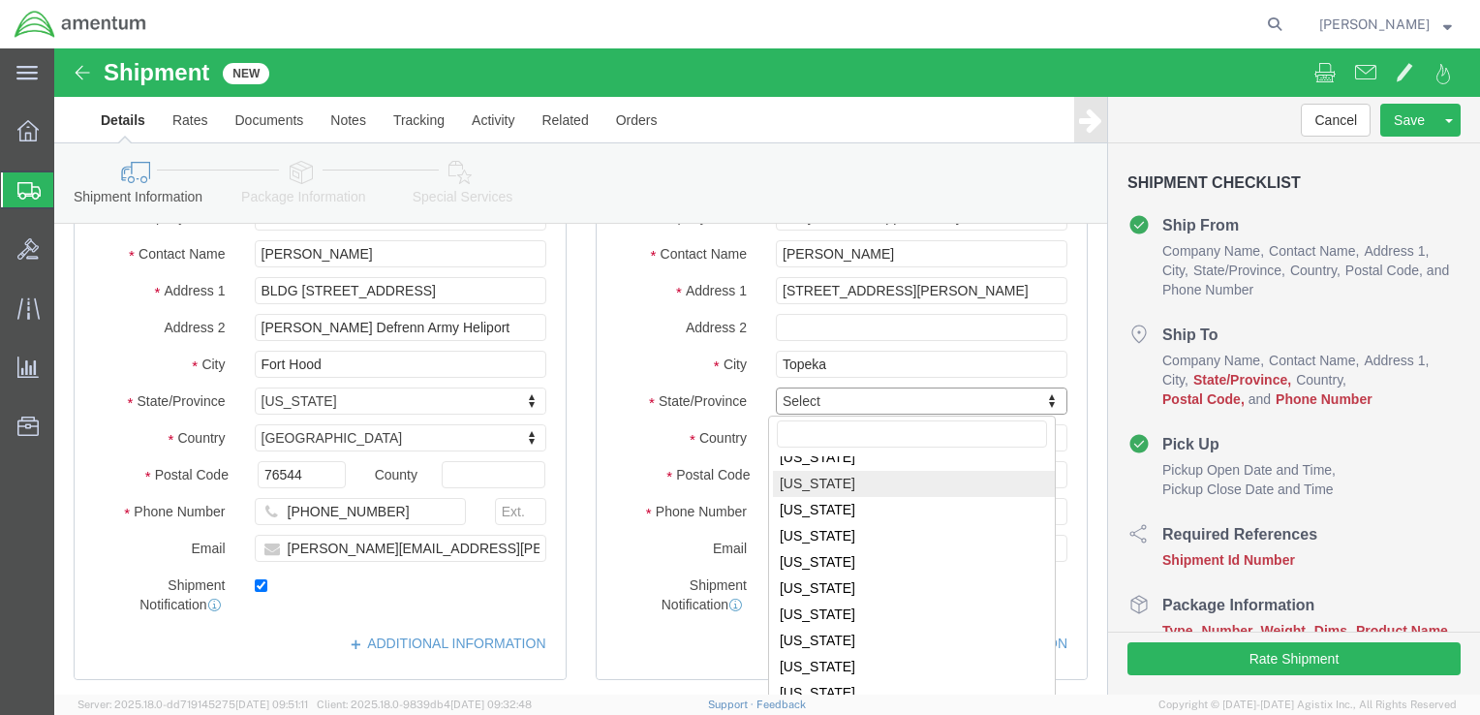
scroll to position [387, 0]
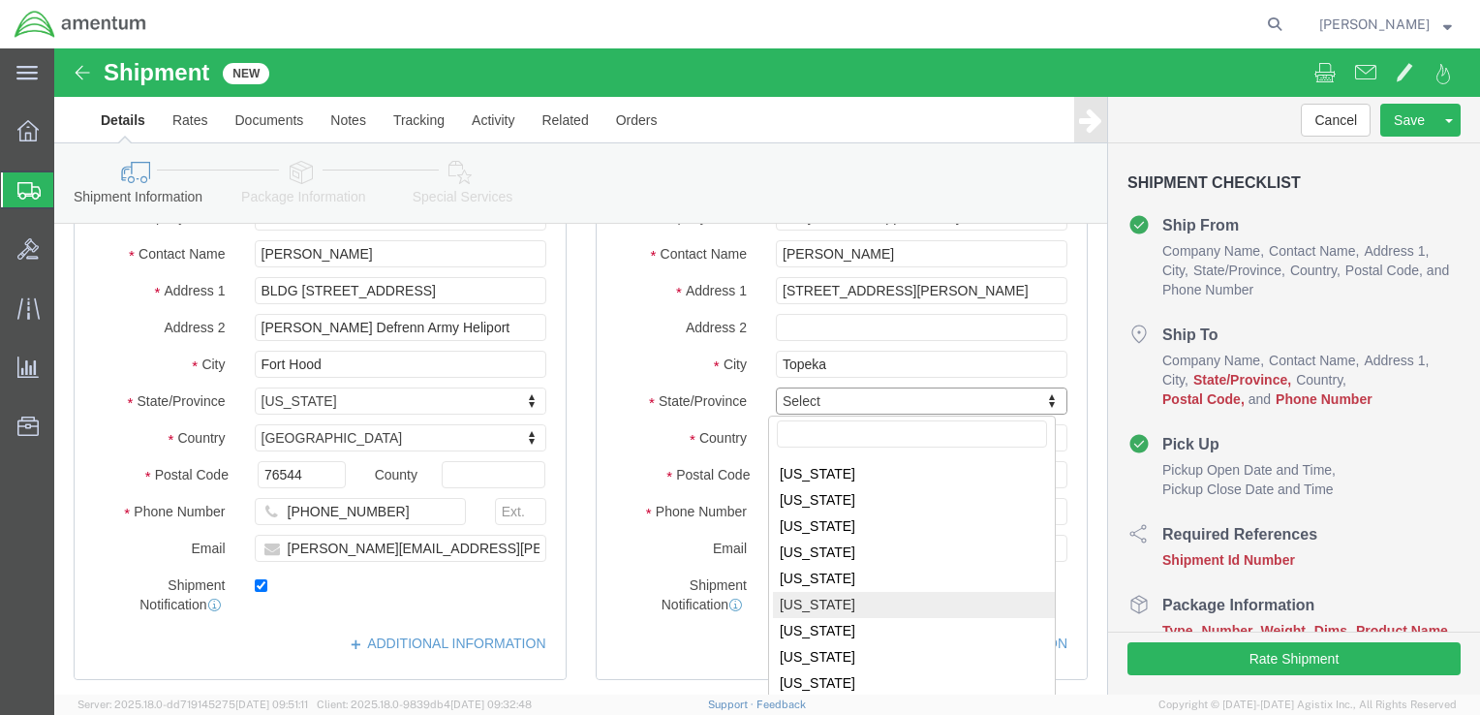
select select
select select "KS"
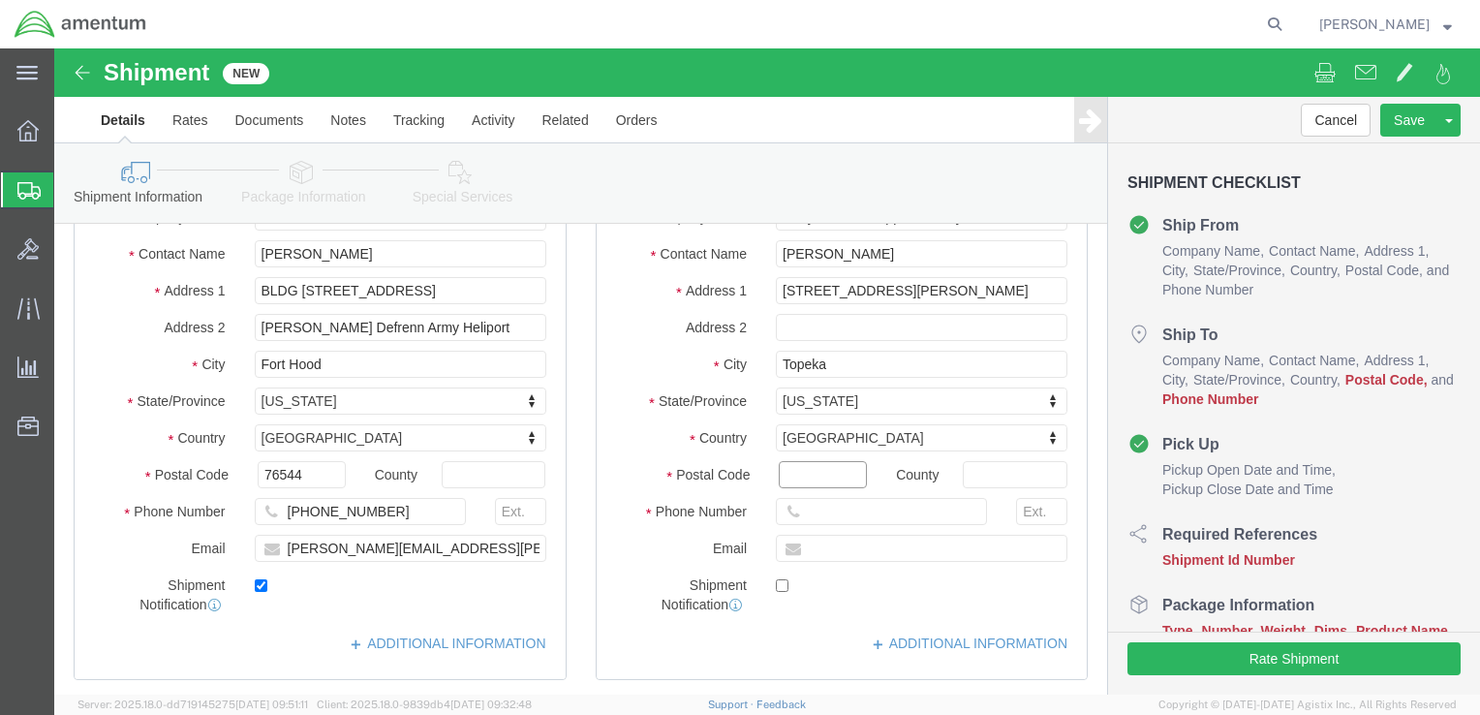
click input "Postal Code"
type input "66619"
select select
click div "Phone Number"
click input "text"
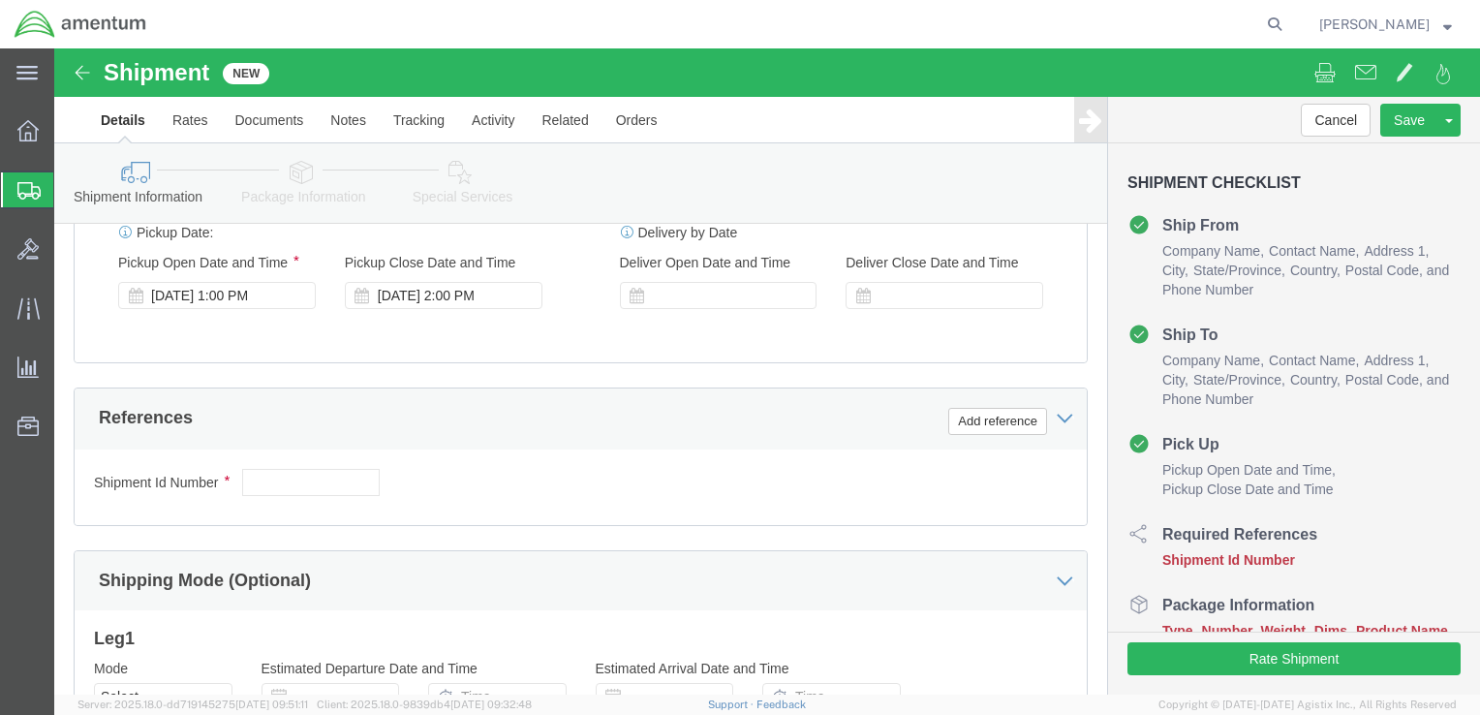
scroll to position [775, 0]
type input "1 254 383-1048"
click input "text"
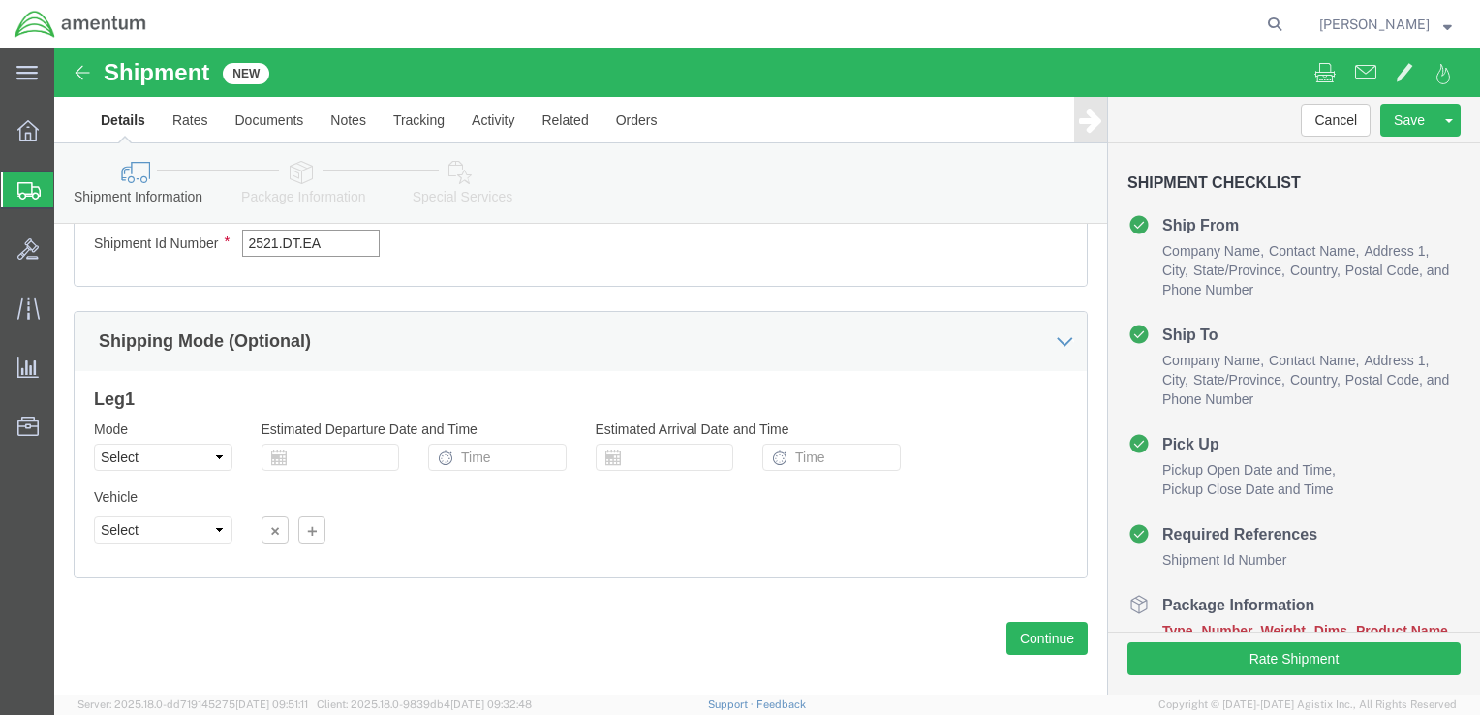
scroll to position [1034, 0]
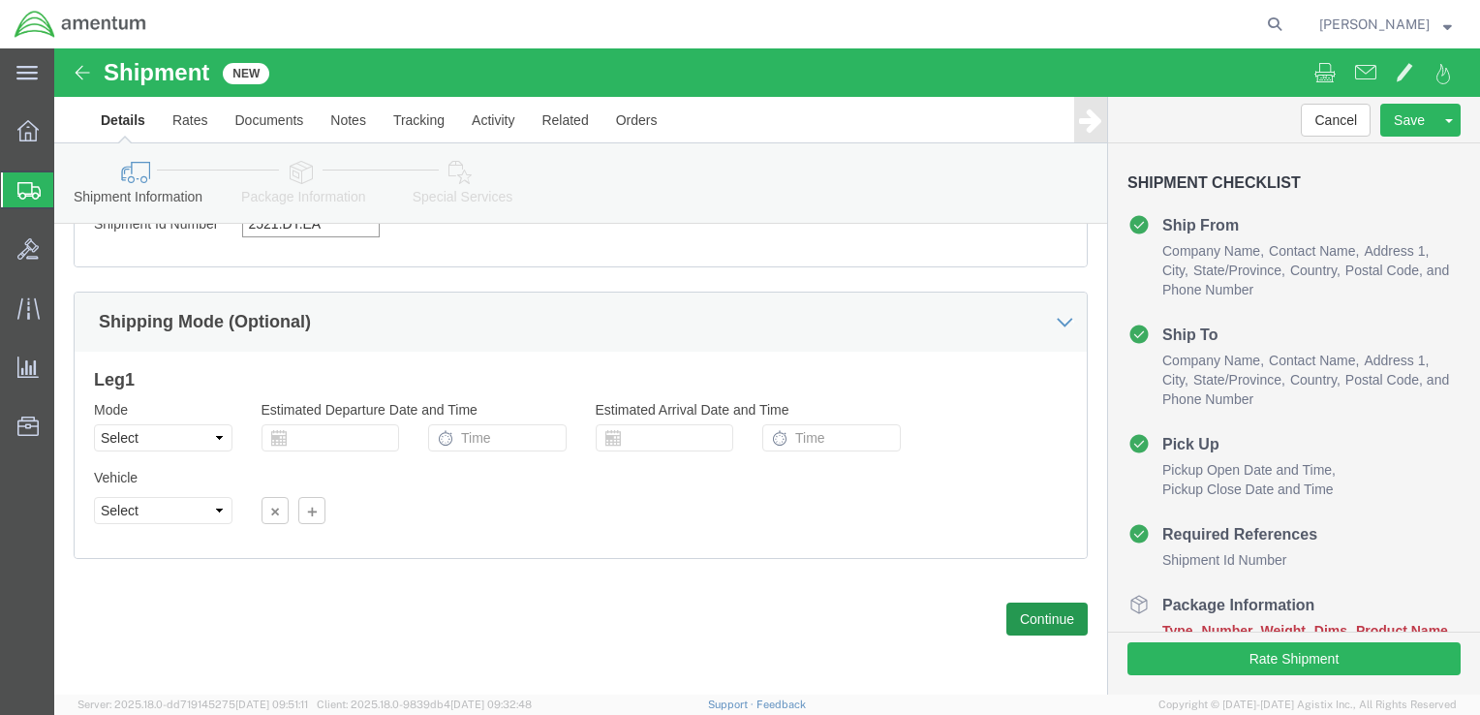
type input "2521.DT.EA"
click button "Continue"
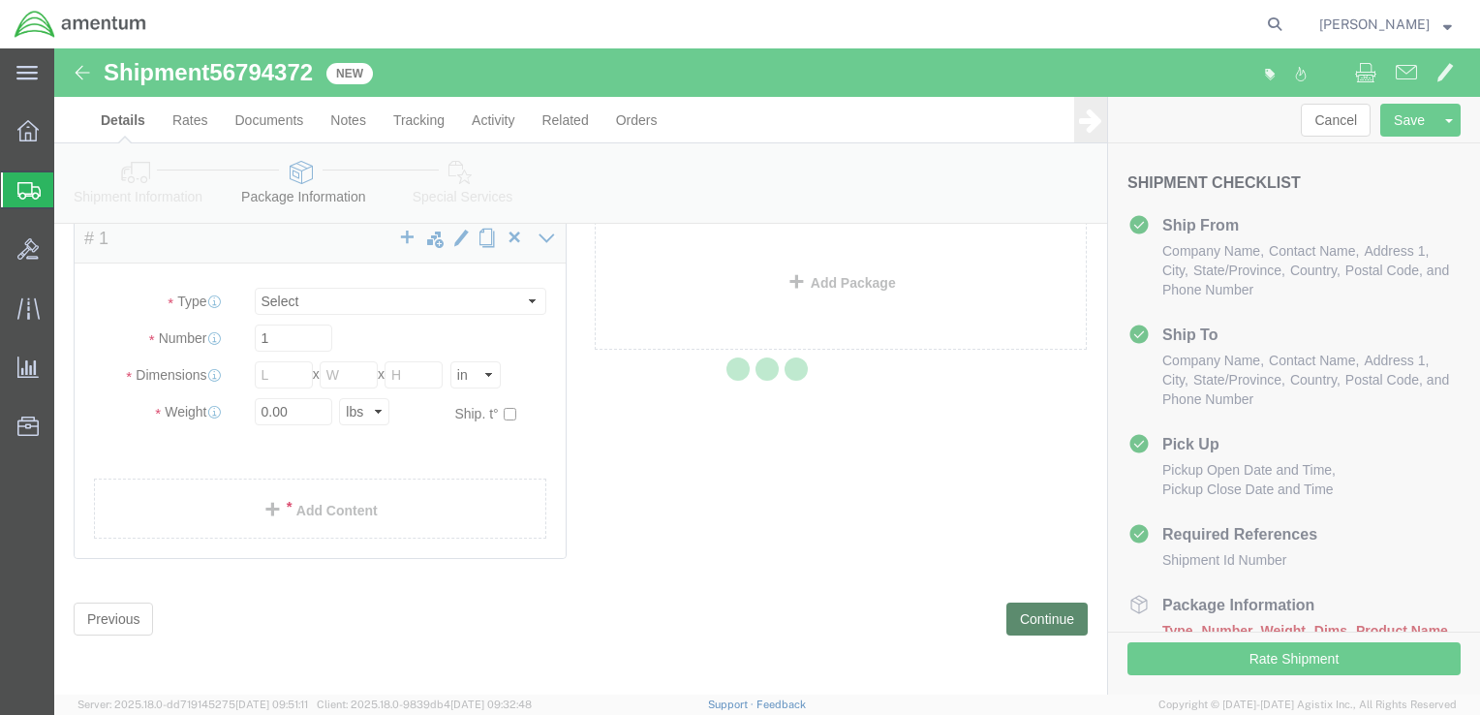
scroll to position [7, 0]
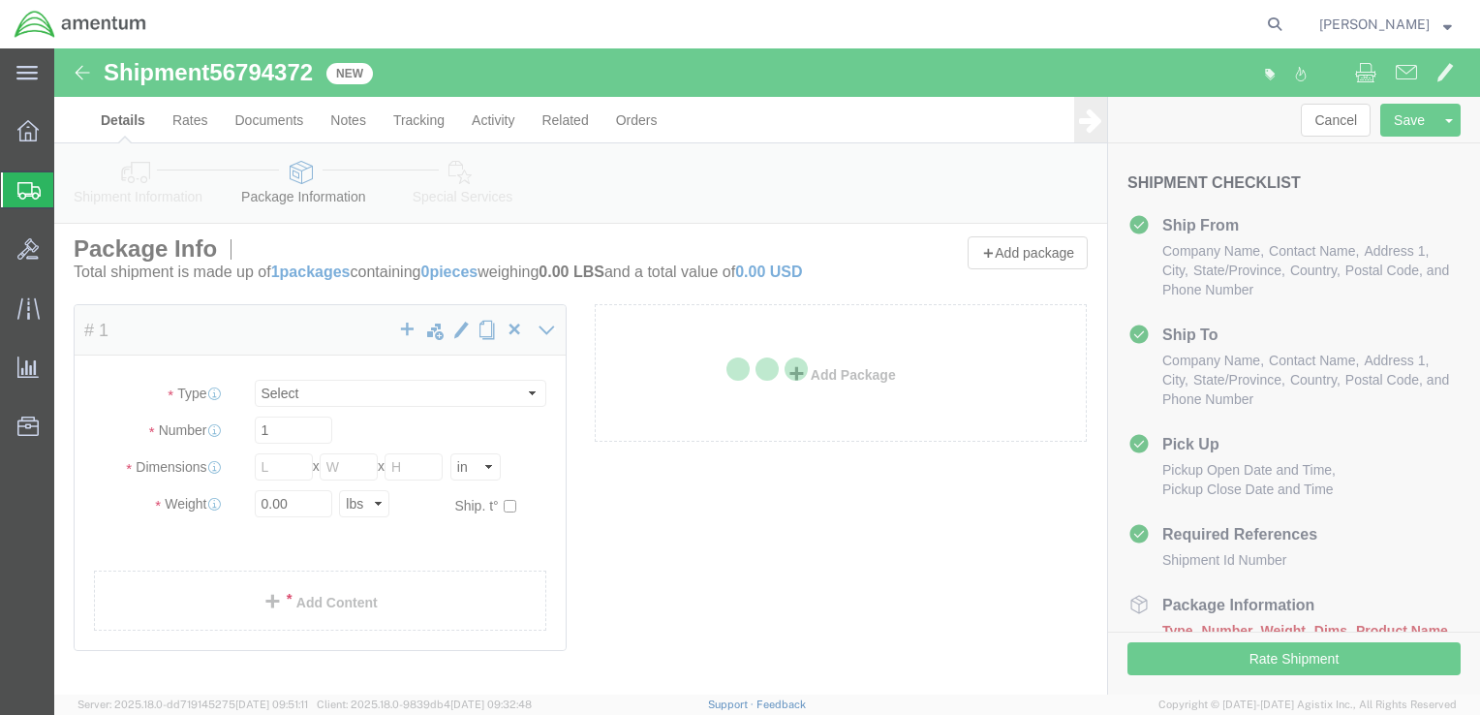
select select "CBOX"
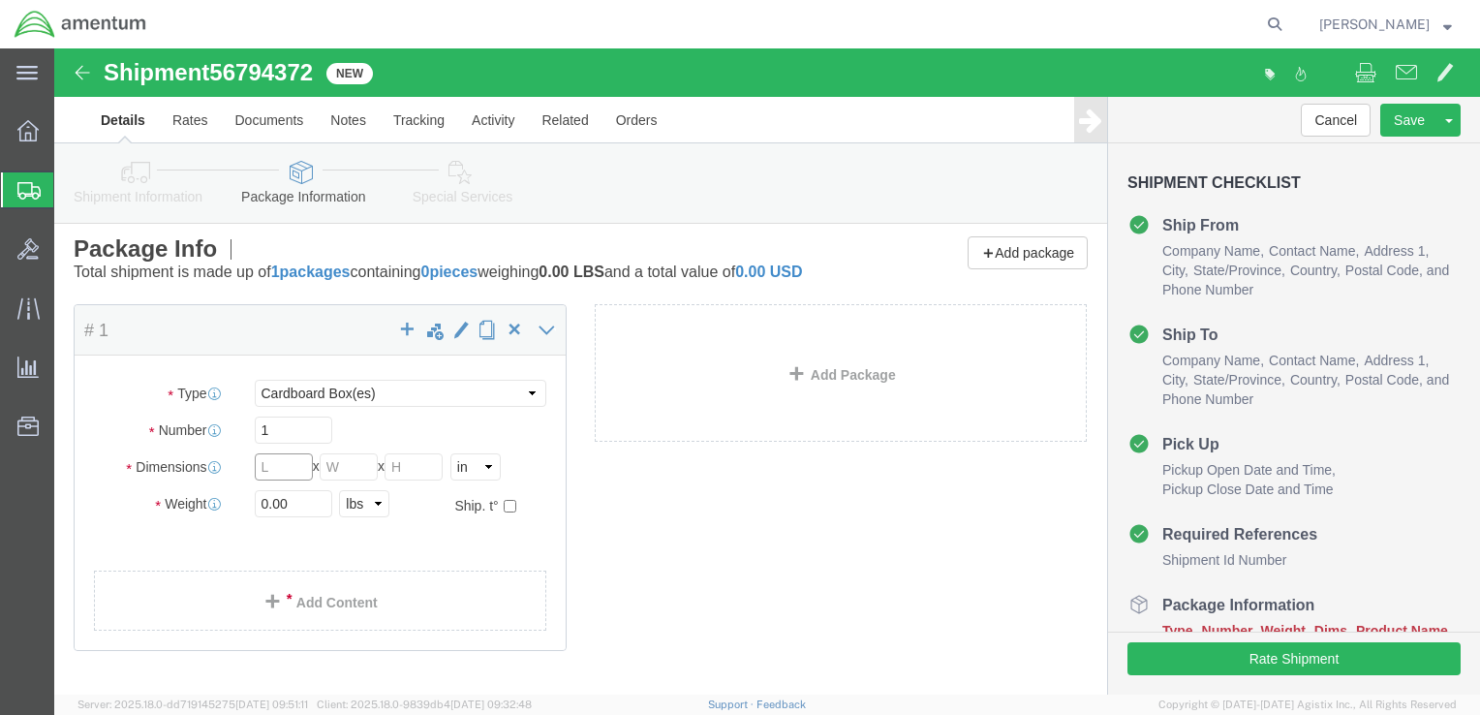
click input "text"
type input "11"
type input "12"
type input "3"
type input "2.0"
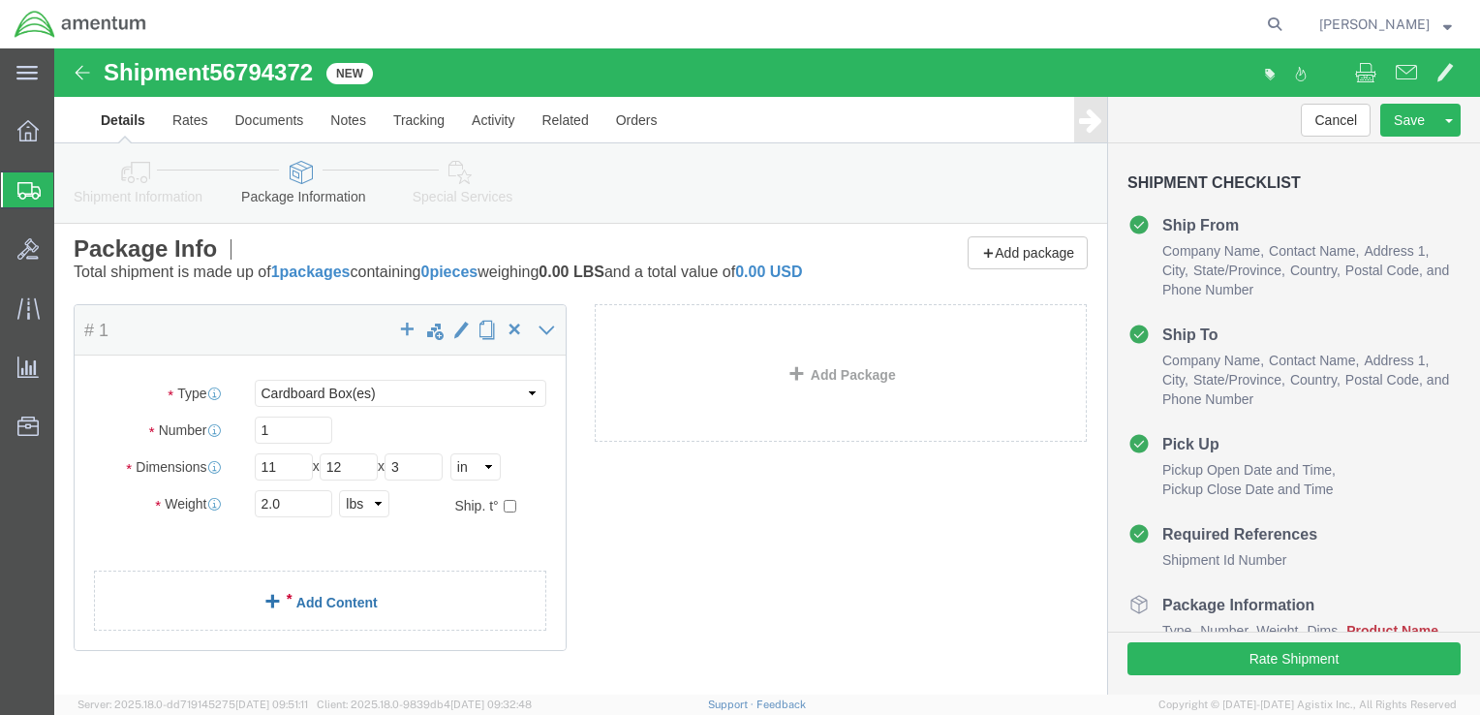
click link "Add Content"
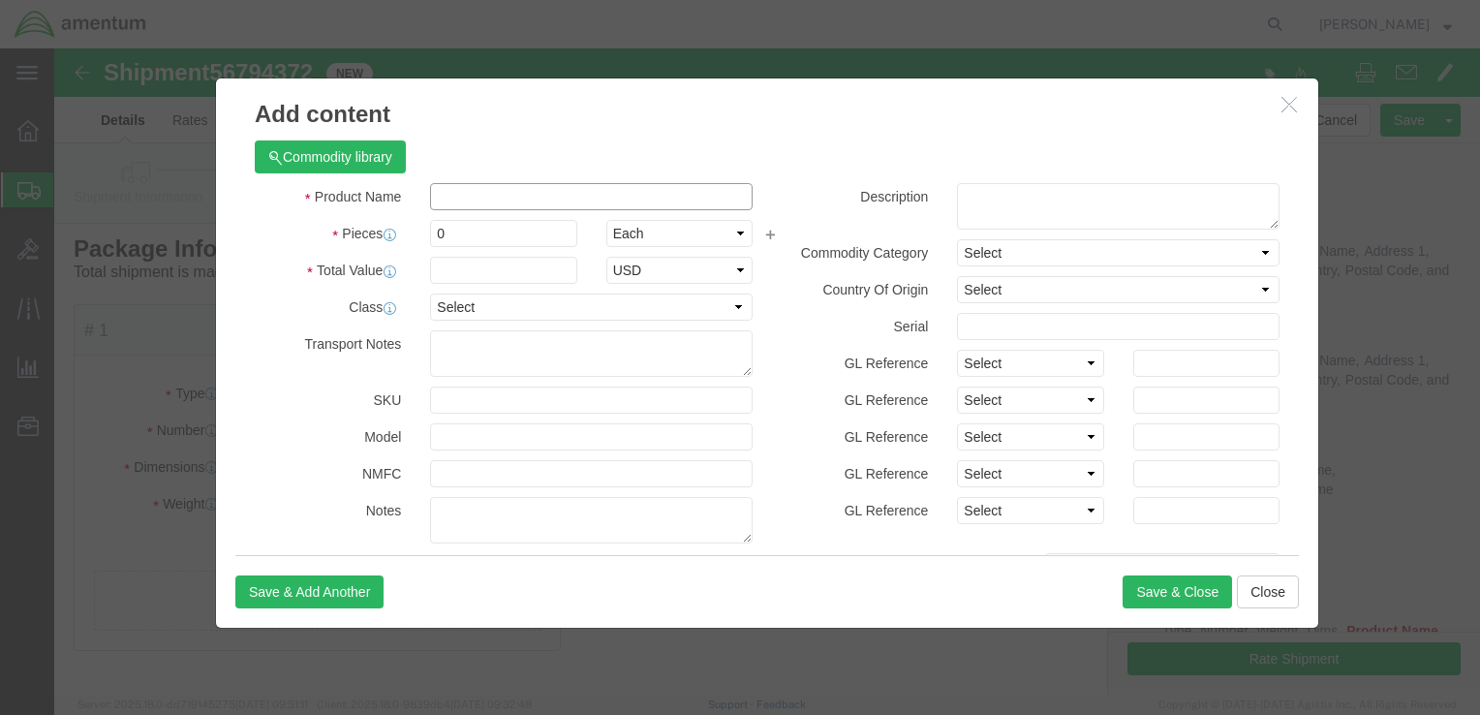
click input "text"
type input "Gaskets"
click label "Pieces"
drag, startPoint x: 391, startPoint y: 190, endPoint x: 372, endPoint y: 186, distance: 19.8
click input "0"
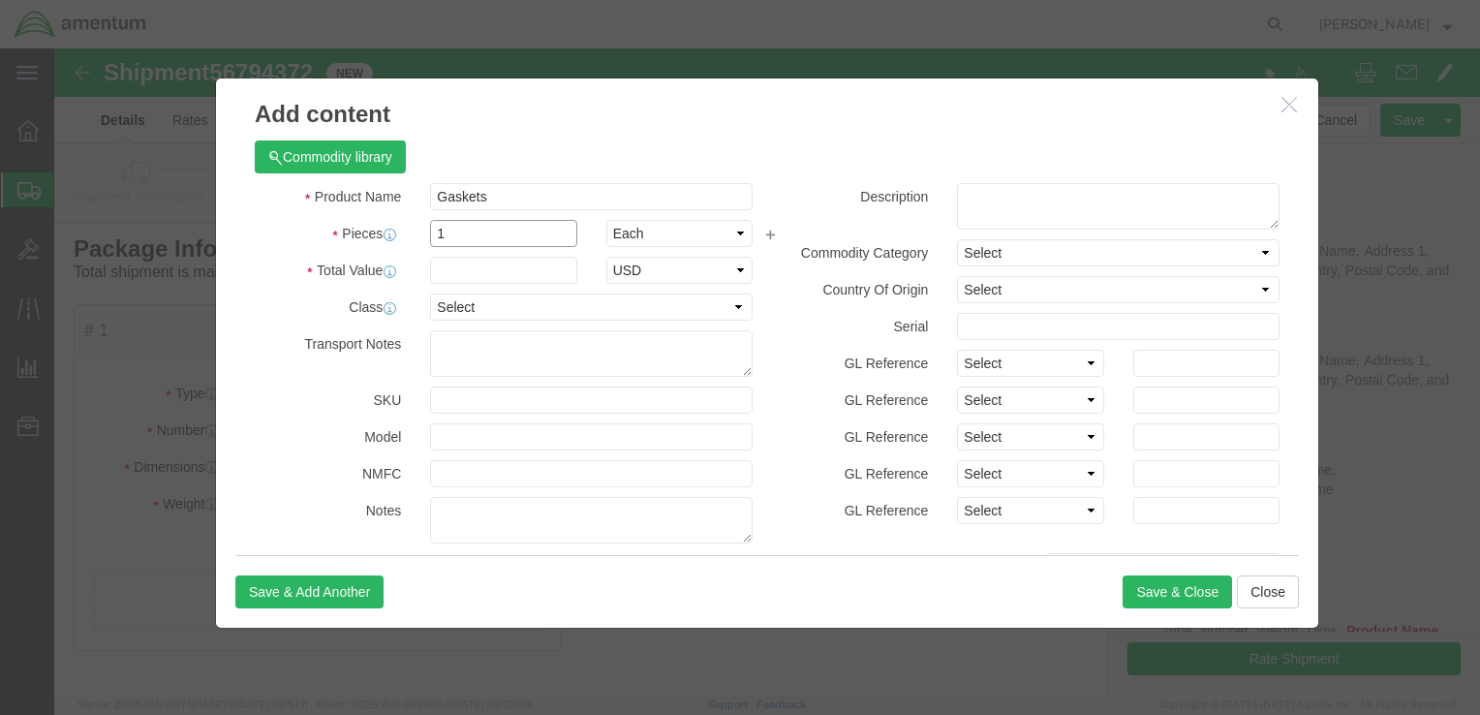
type input "1"
click input "text"
type input "10.00"
click select "Select 50 55 60 65 70 85 92.5 100 125 175 250 300 400"
select select "50"
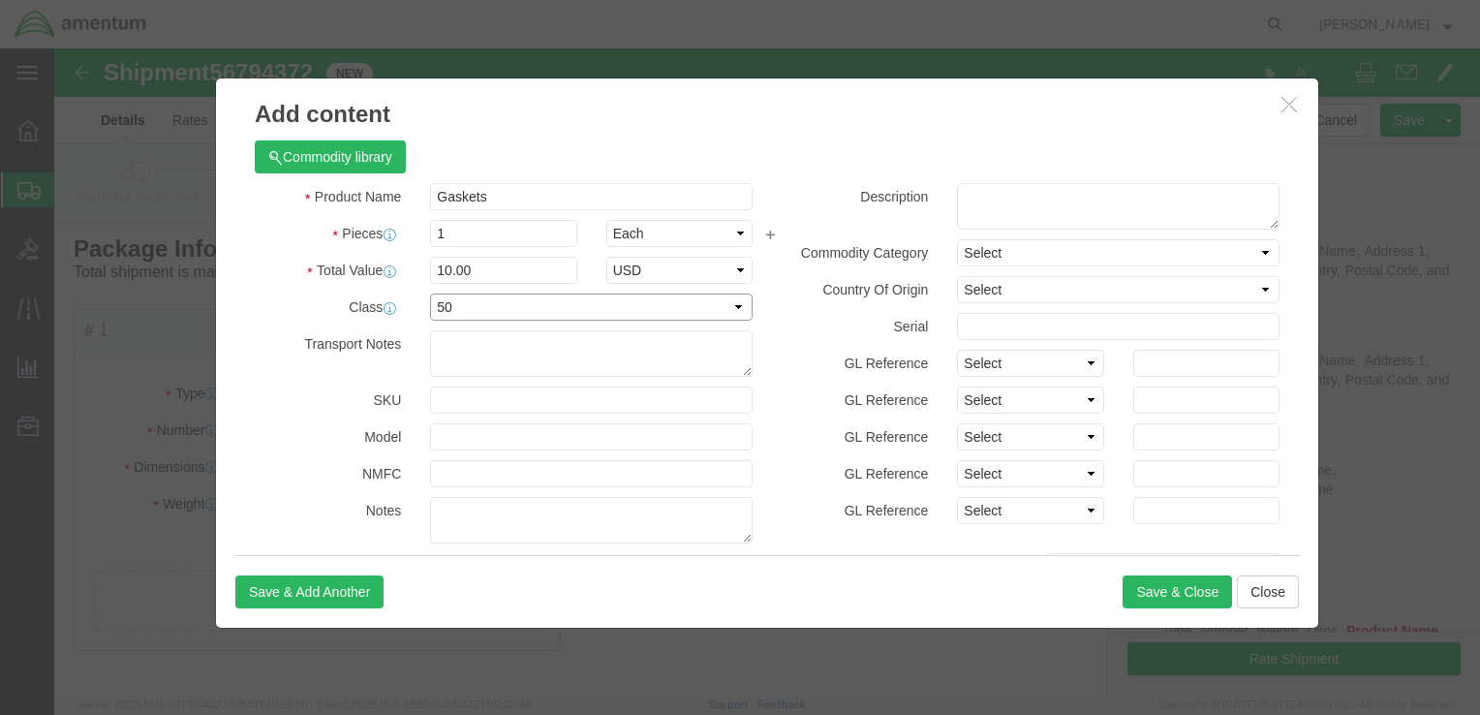
click select "Select 50 55 60 65 70 85 92.5 100 125 175 250 300 400"
drag, startPoint x: 458, startPoint y: 151, endPoint x: 371, endPoint y: 147, distance: 87.3
click input "Gaskets"
click textarea
paste textarea "Gaskets"
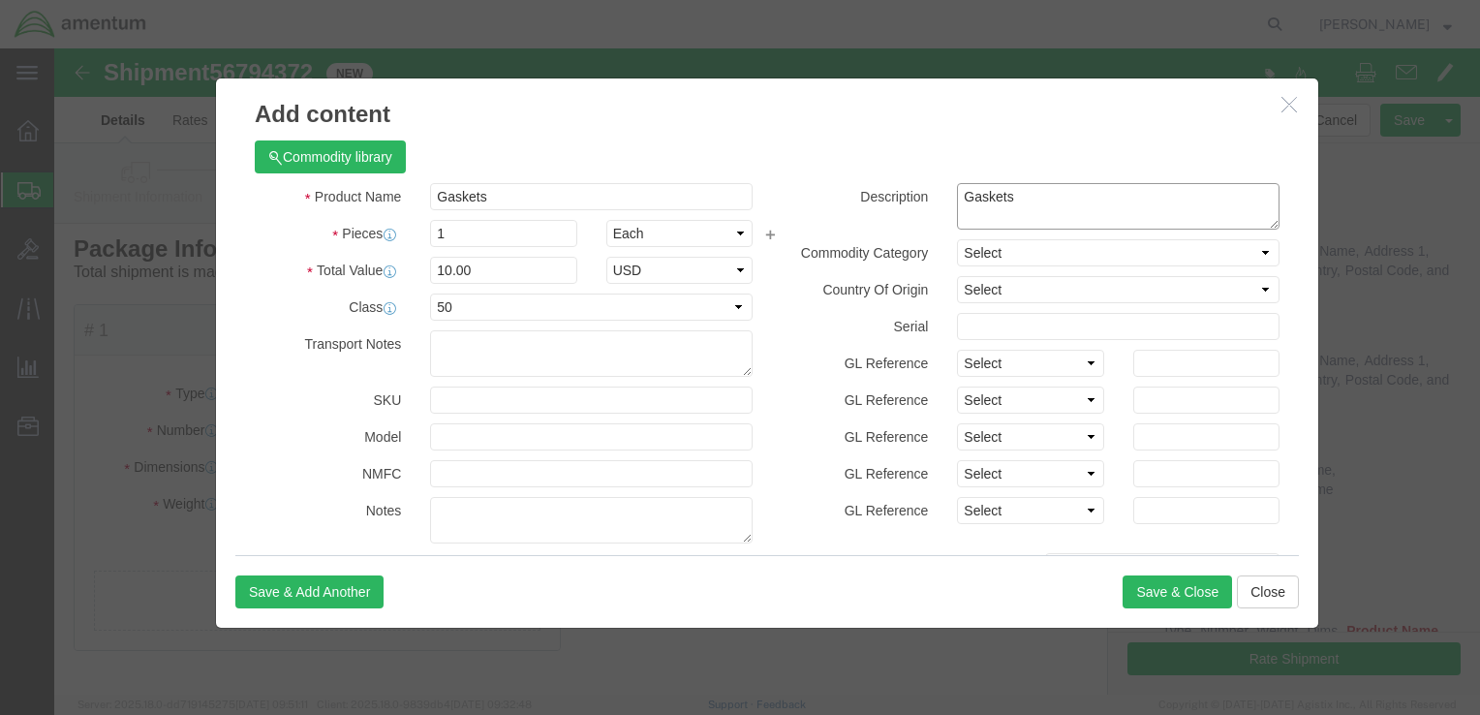
type textarea "Gaskets"
click select "Select Afghanistan Åland Islands Albania Algeria American Samoa Andorra Angola …"
select select "US"
click select "Select Afghanistan Åland Islands Albania Algeria American Samoa Andorra Angola …"
click button "Save & Close"
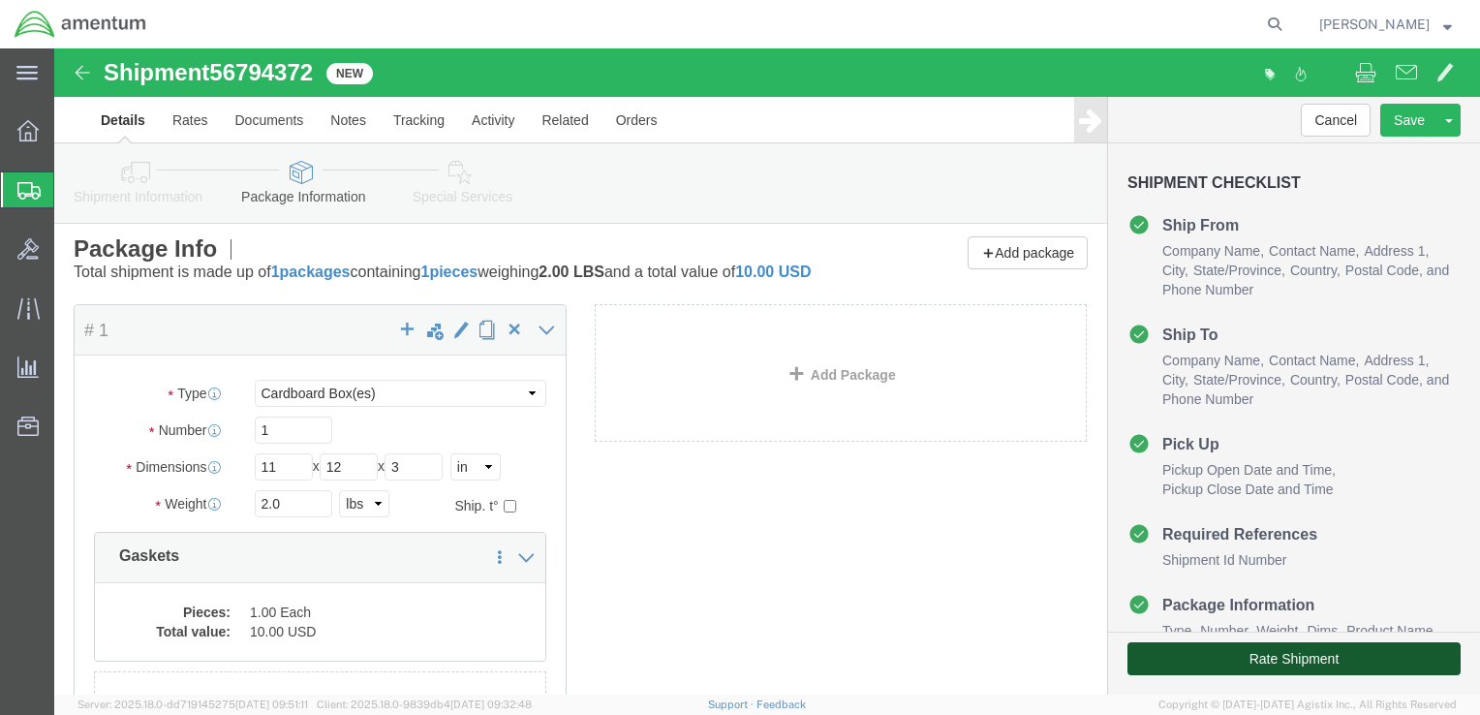
click button "Rate Shipment"
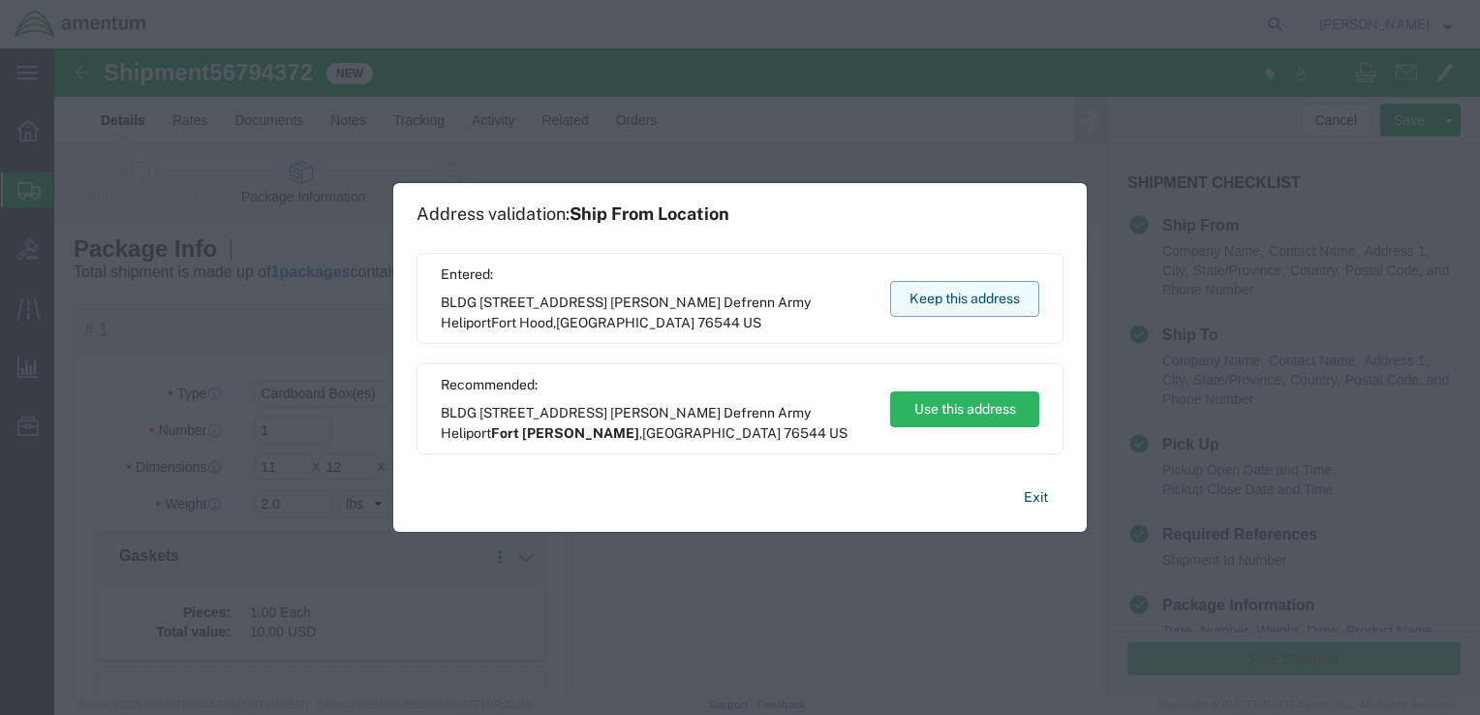
click at [920, 296] on button "Keep this address" at bounding box center [964, 299] width 149 height 36
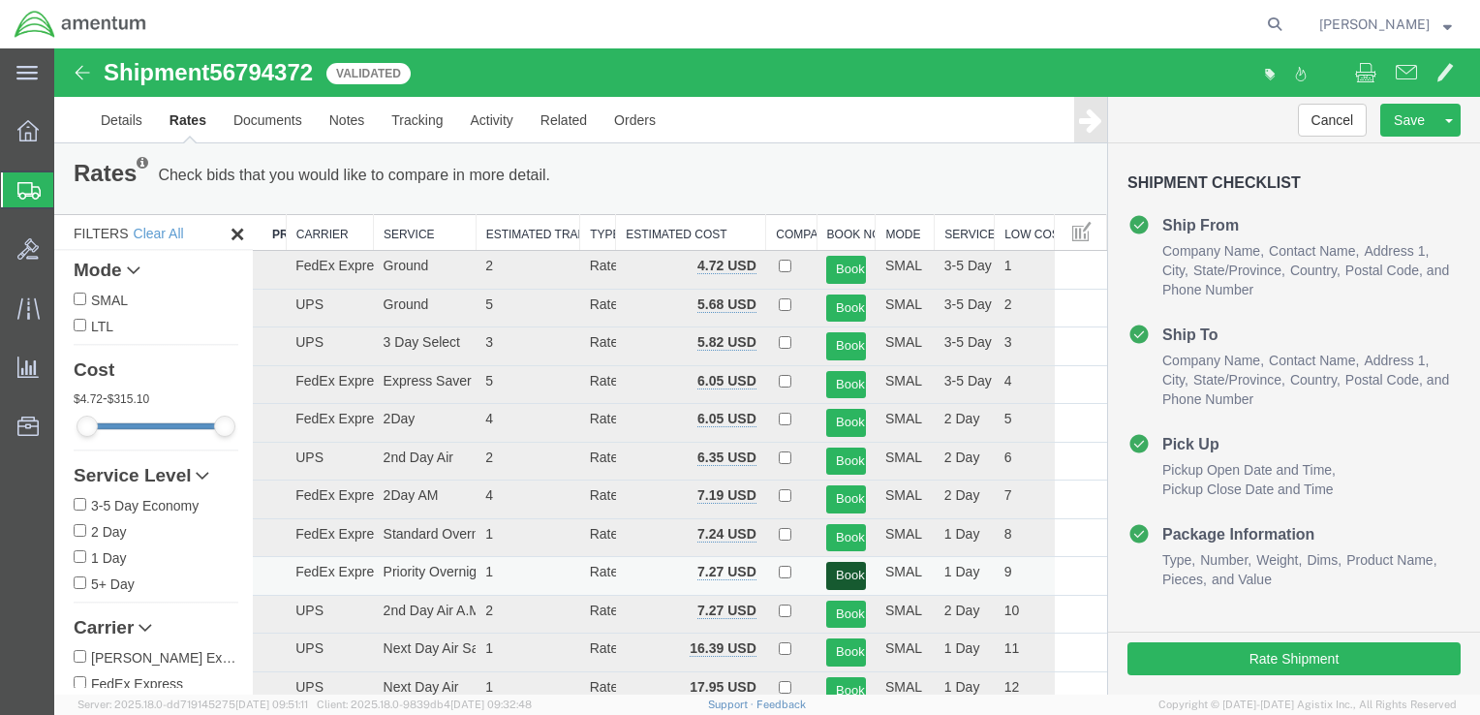
click at [838, 572] on button "Book" at bounding box center [846, 576] width 40 height 28
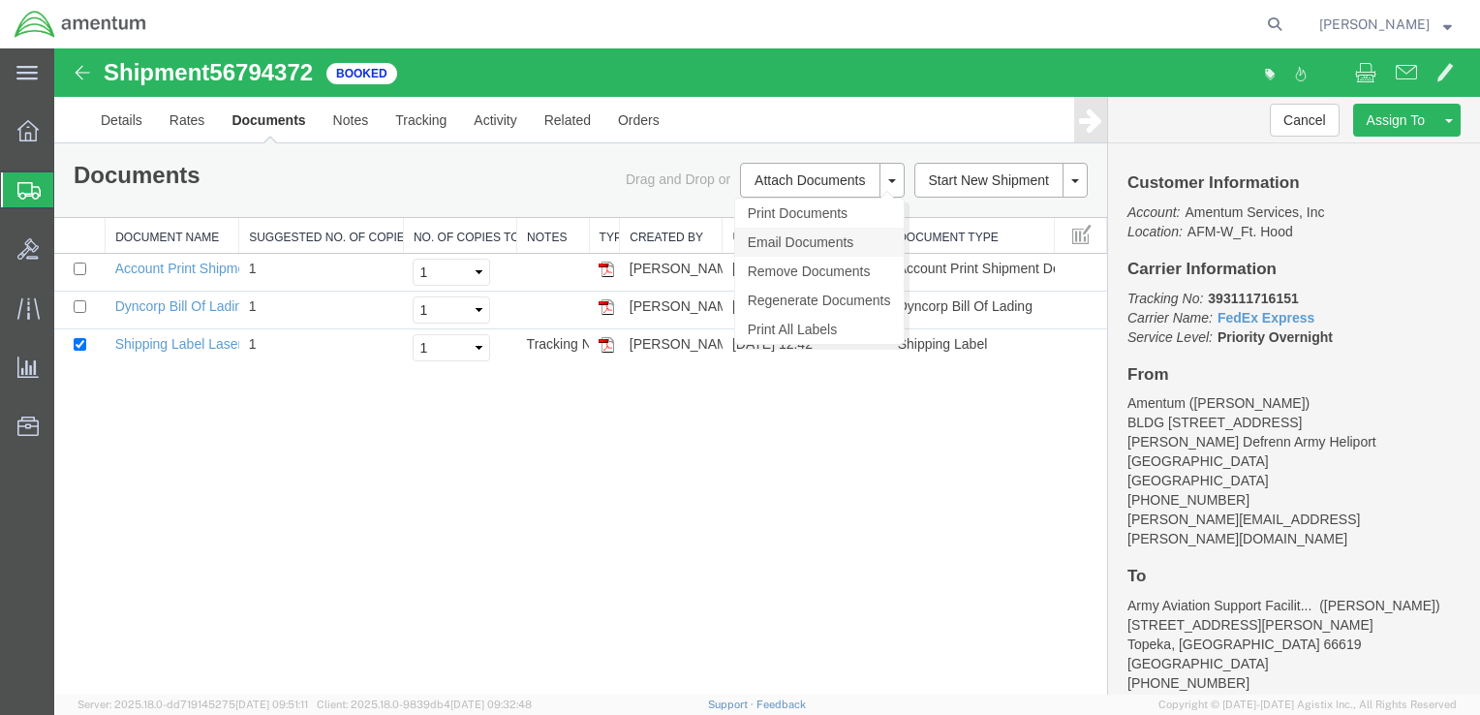
click at [771, 240] on link "Email Documents" at bounding box center [819, 242] width 169 height 29
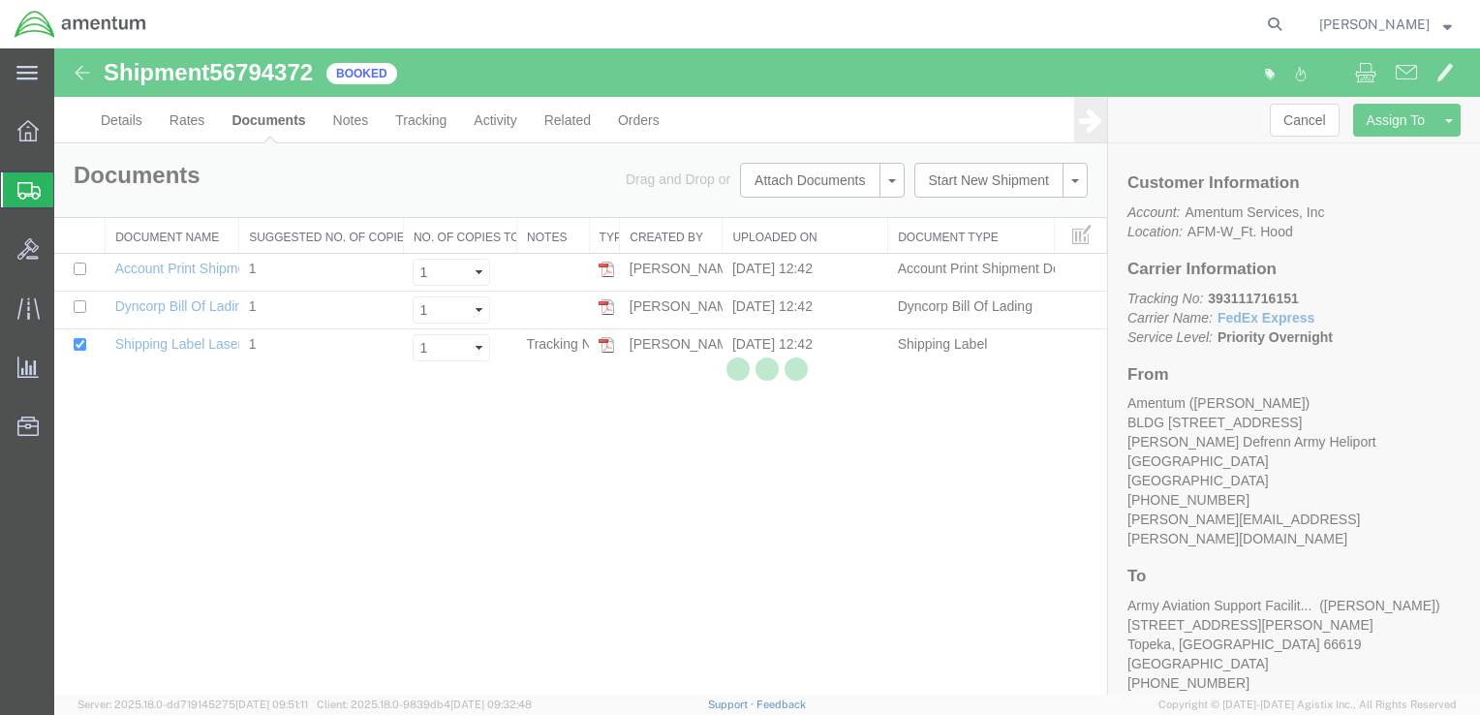
checkbox input "true"
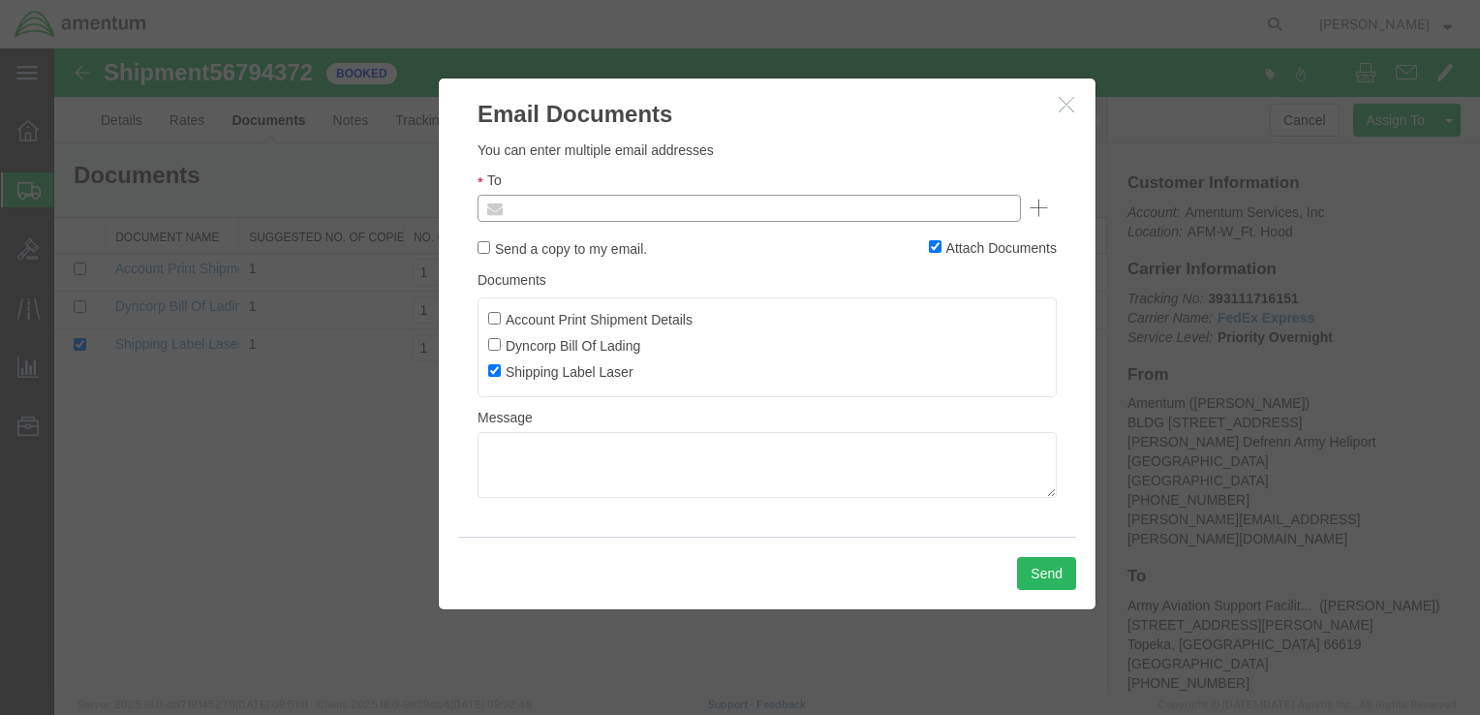
click at [538, 205] on input "text" at bounding box center [618, 208] width 227 height 25
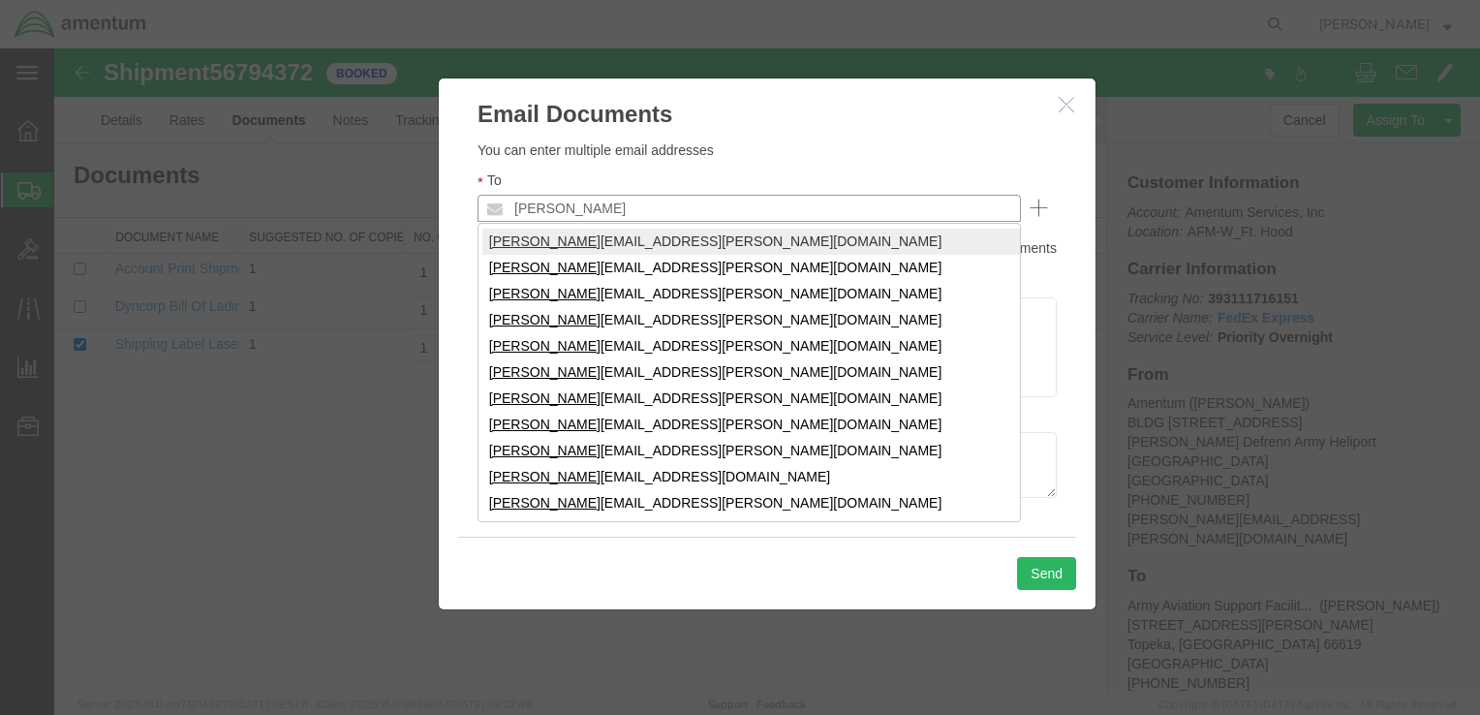
type input "Ron"
type input "ronald.e.pineda.ctr@army.mil"
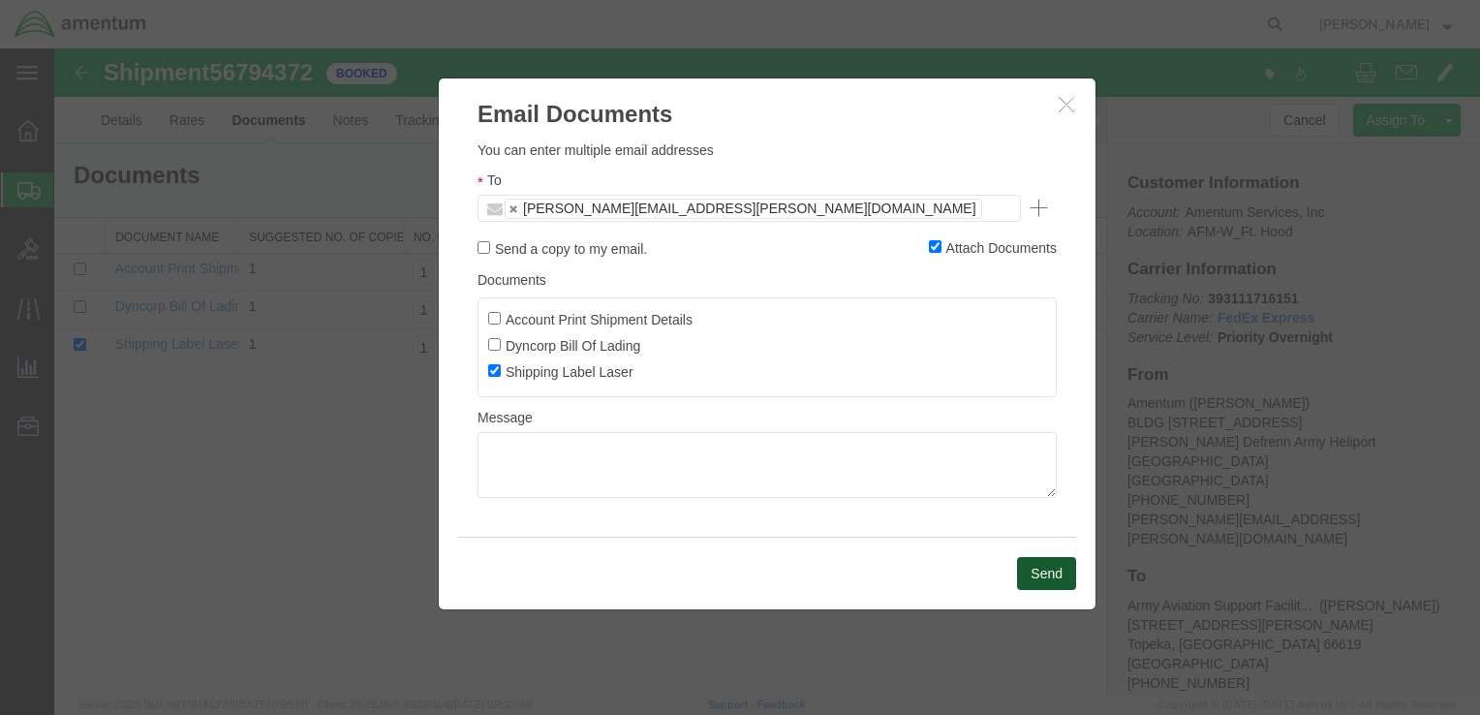
click at [1038, 571] on button "Send" at bounding box center [1046, 573] width 59 height 33
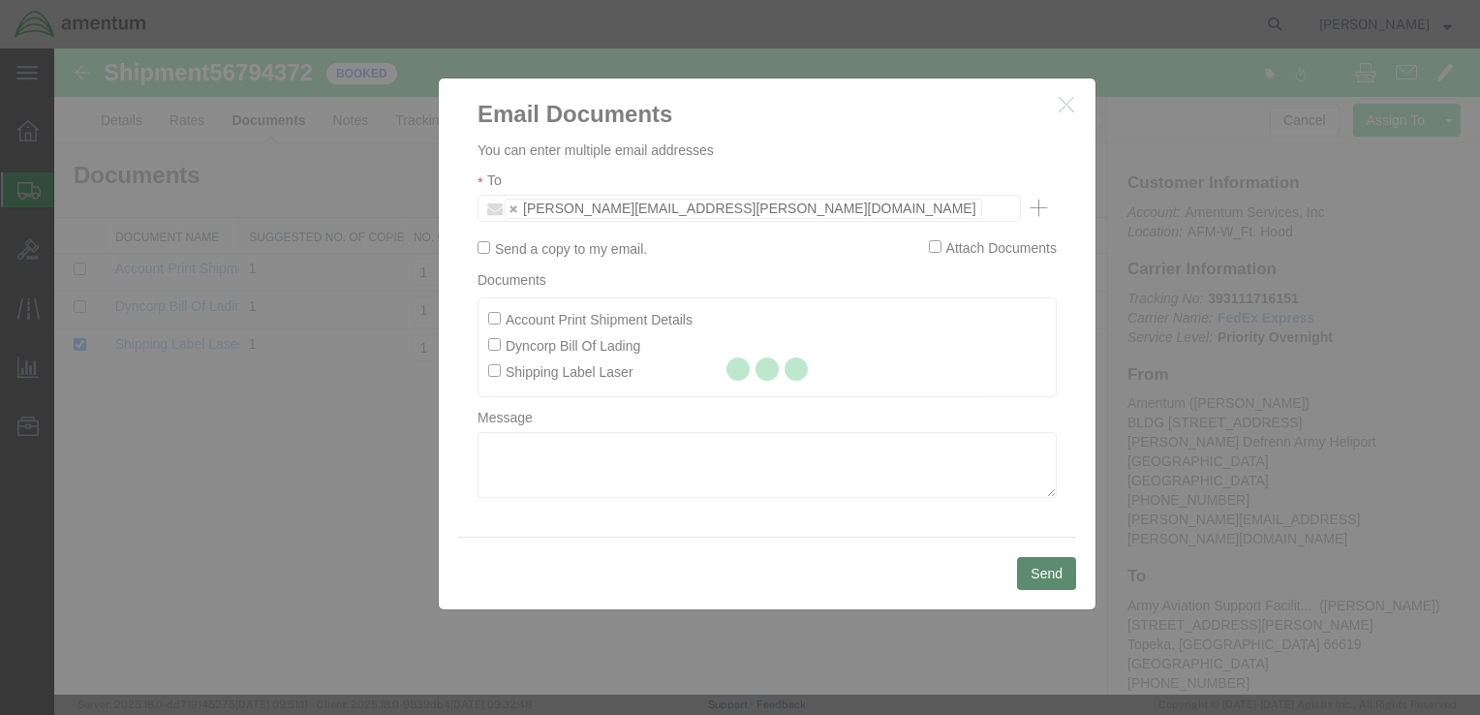
checkbox input "false"
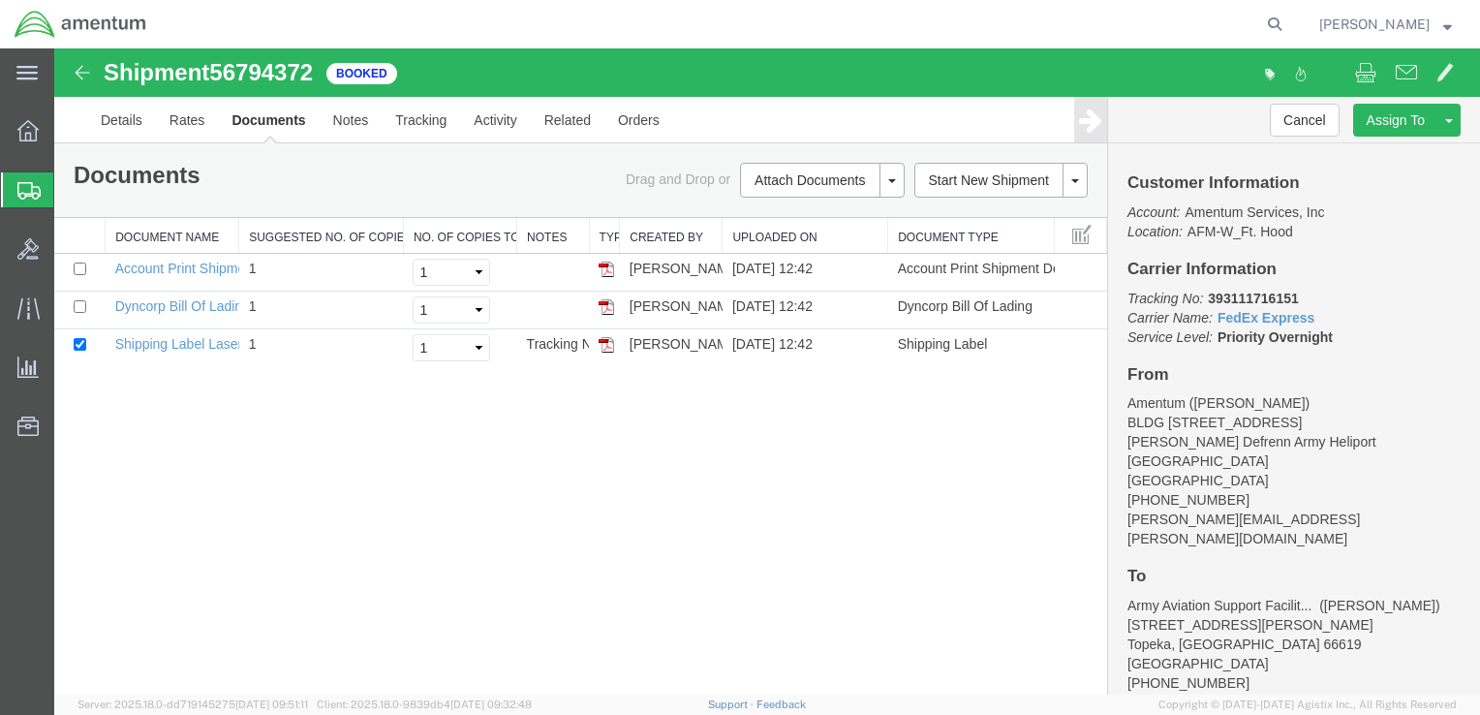
click at [0, 0] on span "Create Shipment" at bounding box center [0, 0] width 0 height 0
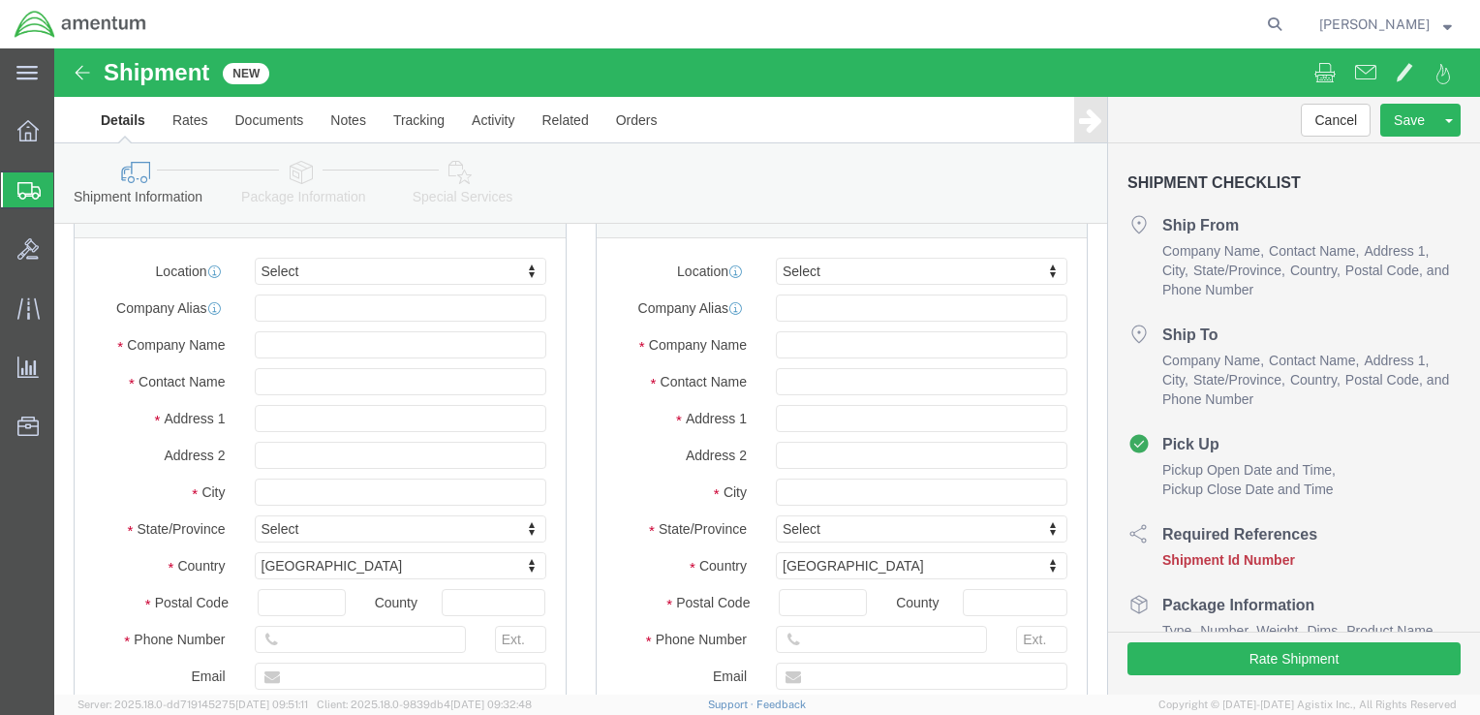
scroll to position [97, 0]
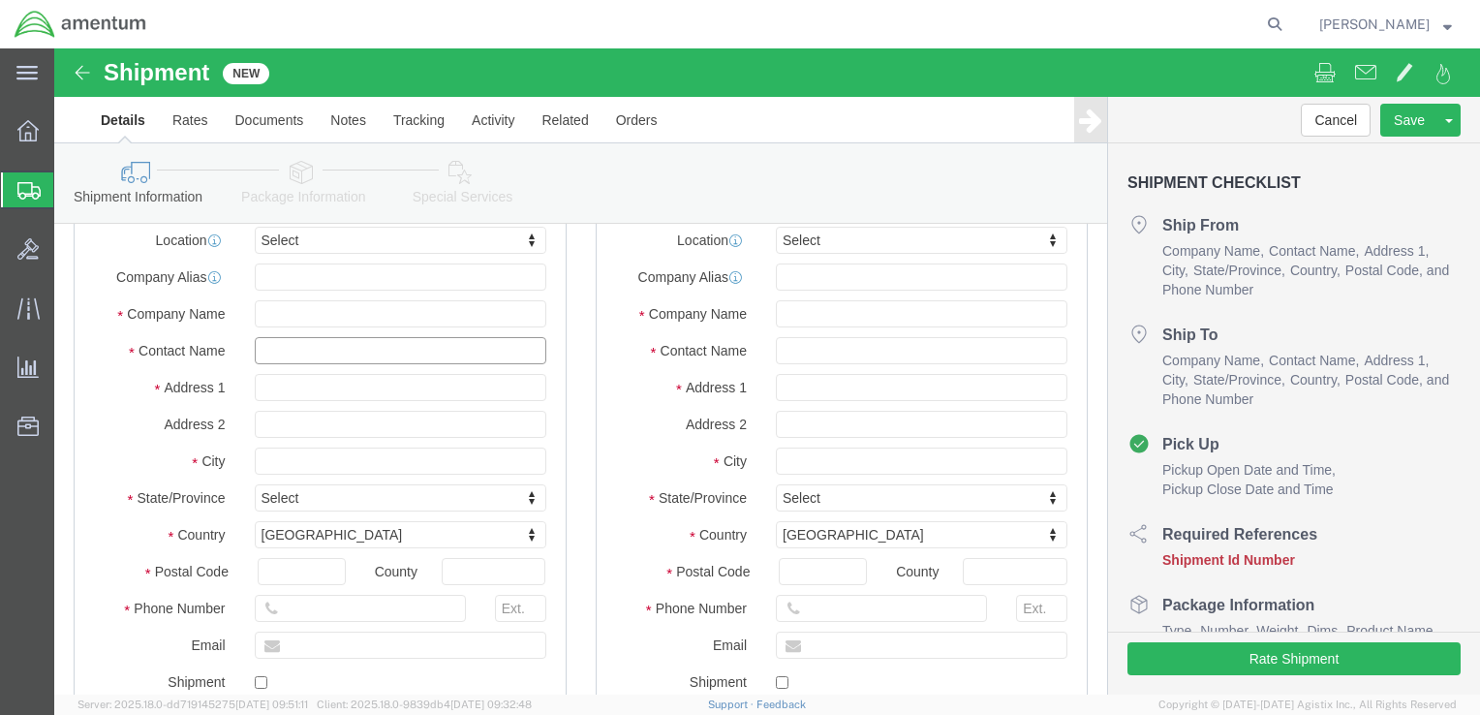
click input "text"
type input "Ron"
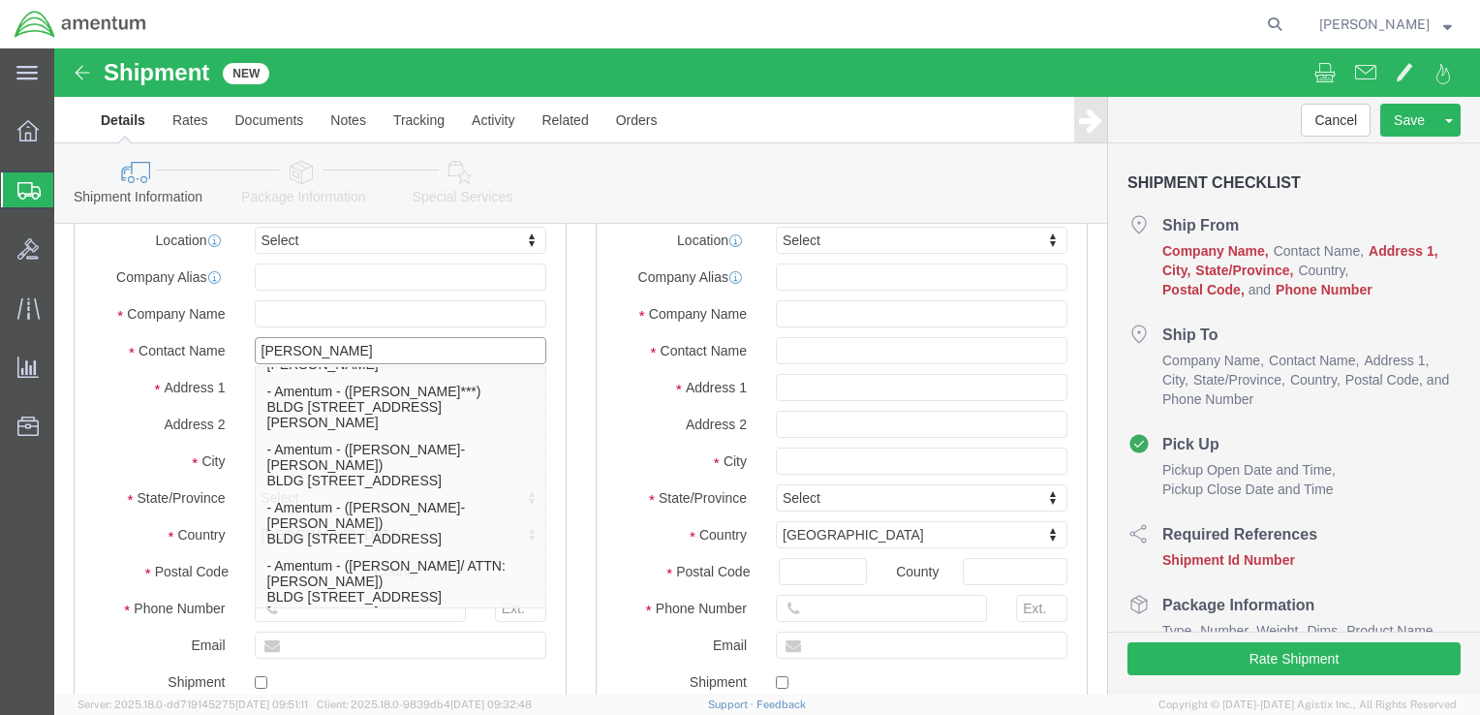
scroll to position [969, 0]
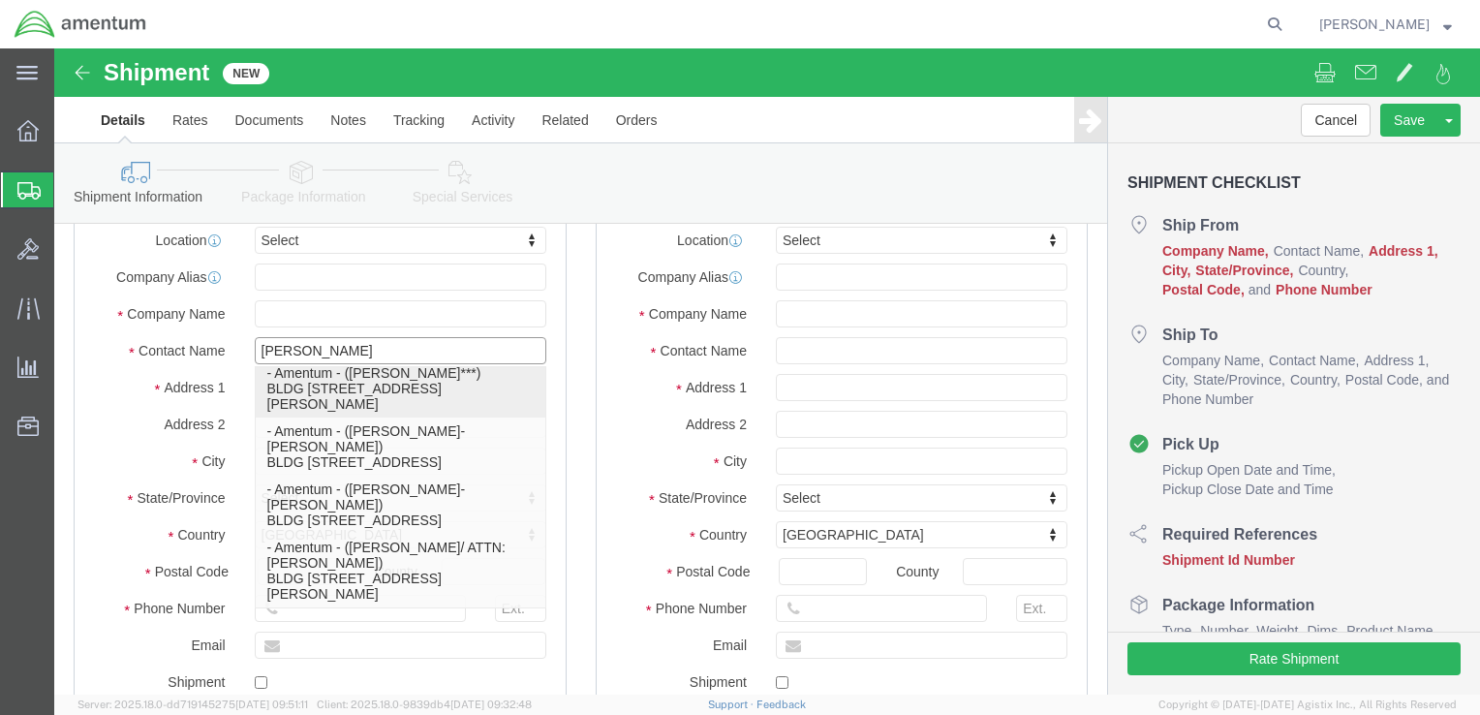
click p "- Amentum - (Ron Pineda***) BLDG 736 Longbow Drive, Yoakum Defrenn Army Helipor…"
type input "BLDG 736 Longbow Drive"
type input "Yoakum Defrenn Army Heliport"
type input "76544"
type input "254 289-3925"
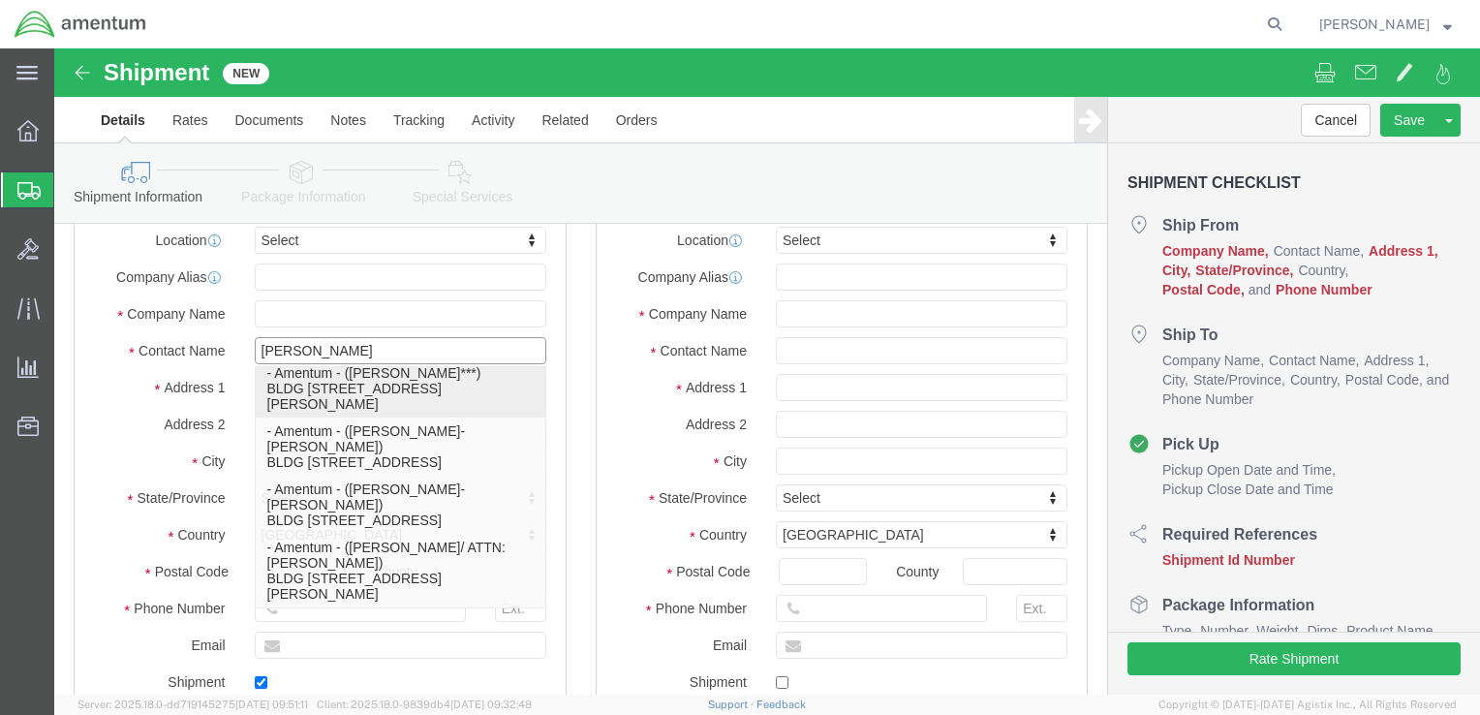
type input "ronald.e.pineda.ctr@army.mil"
checkbox input "true"
type input "Amentum"
type input "Ron Pineda***"
type input "Fort Hood"
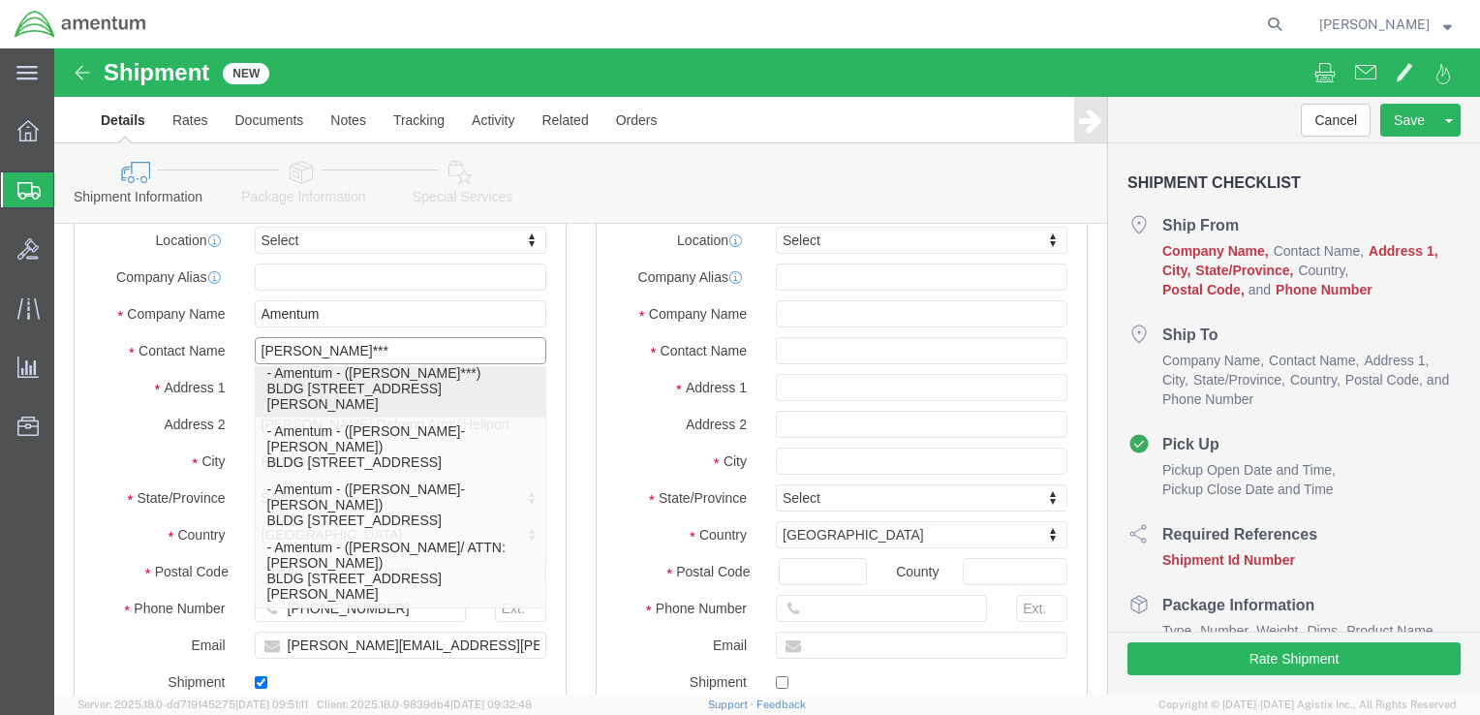
select select "TX"
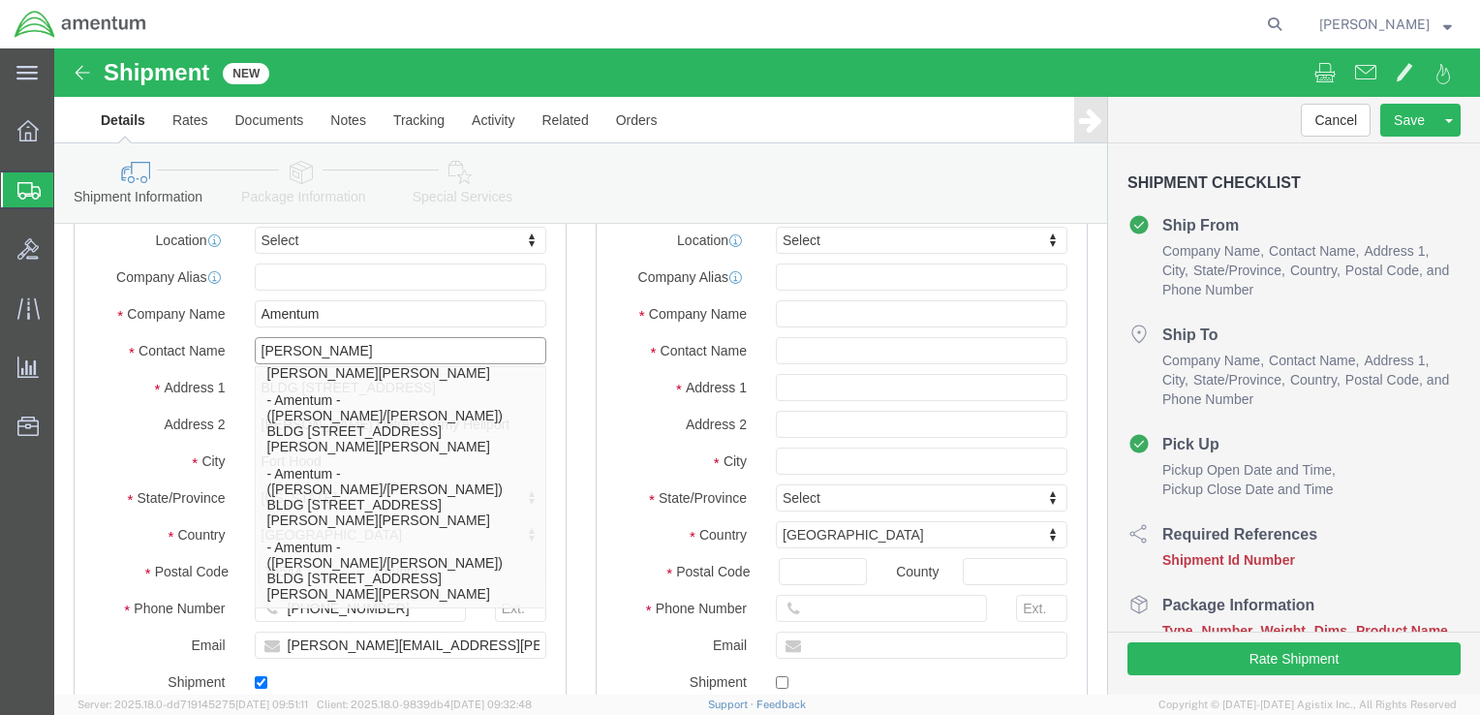
type input "Ron Pineda"
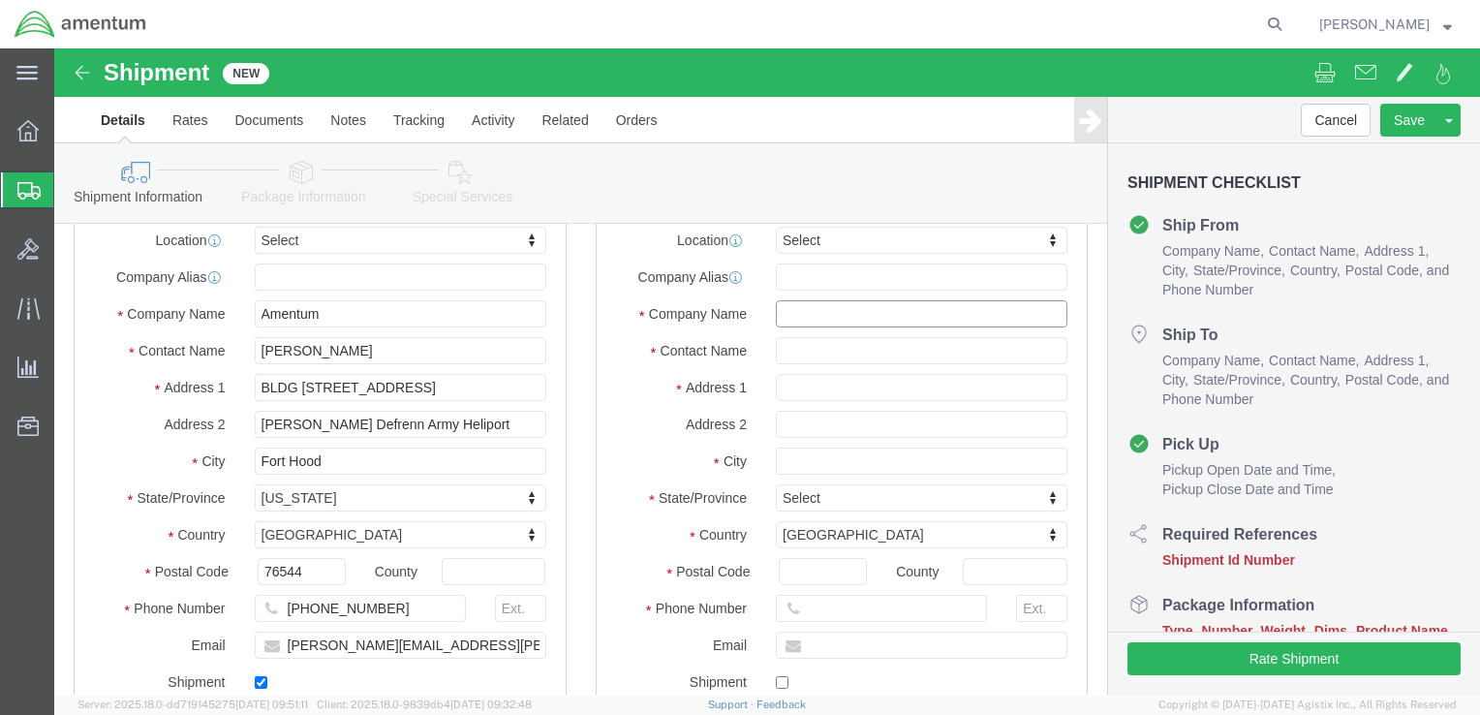
click input "text"
type input "A"
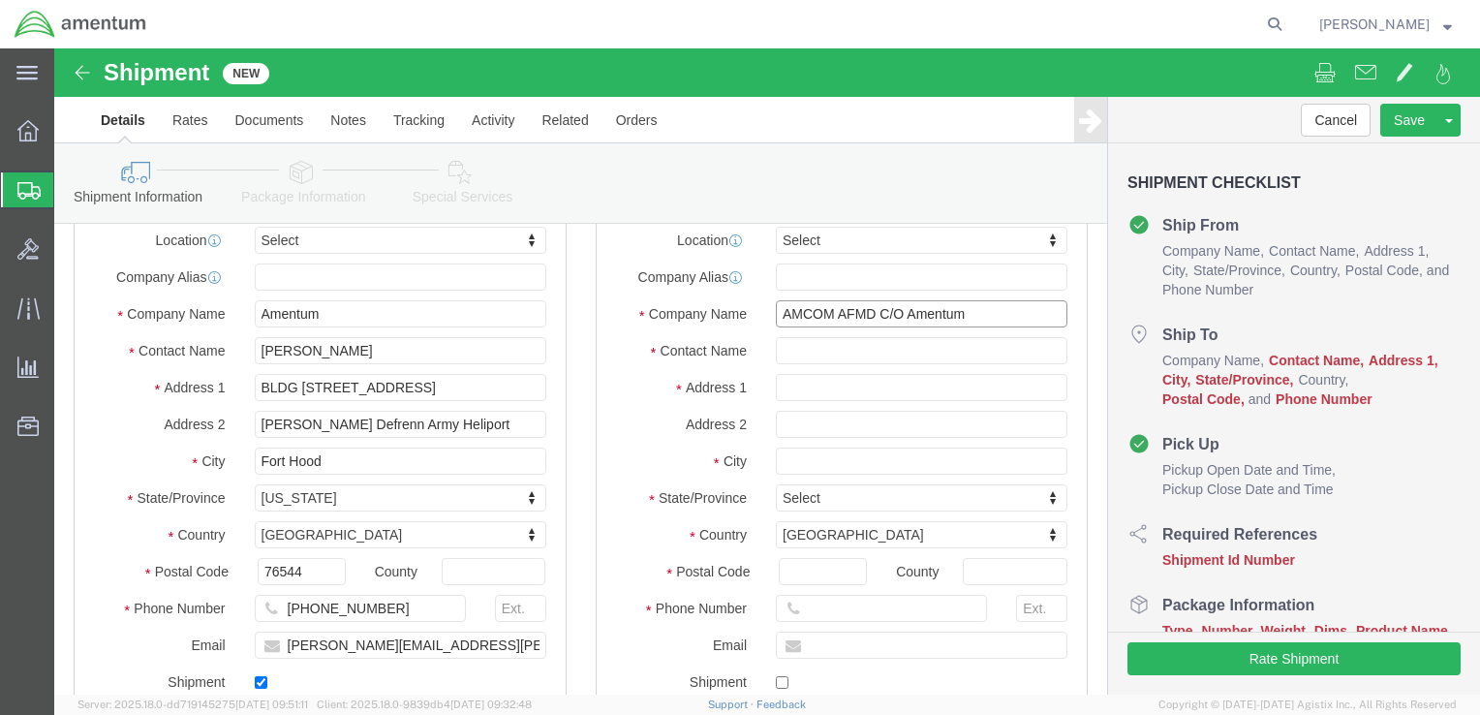
type input "AMCOM AFMD C/O Amentum"
click input "text"
type input "Rob Day/Terrell Bowser RM 109"
click input "text"
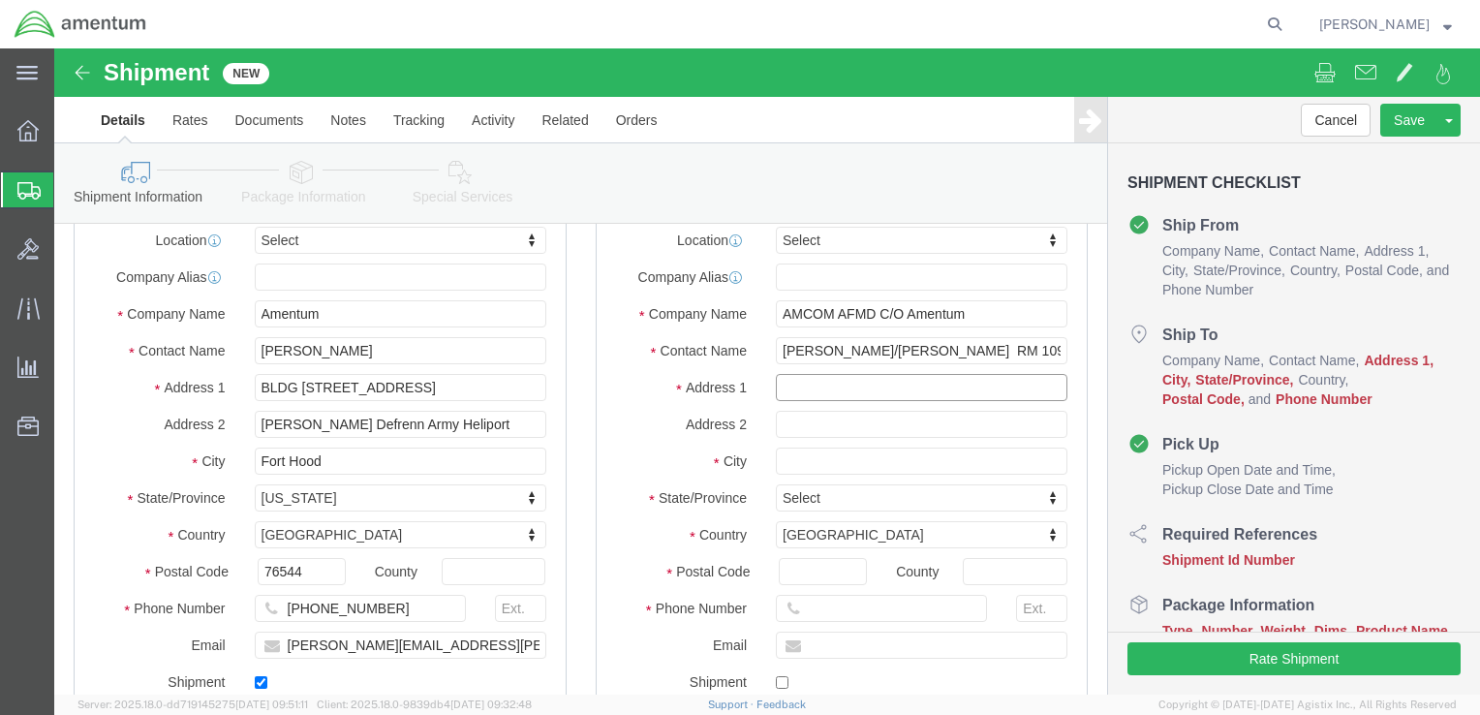
paste input "Water’s Edge the Strand"
type input "Water’s Edge the Strand"
click input "text"
paste input "63 The Strand"
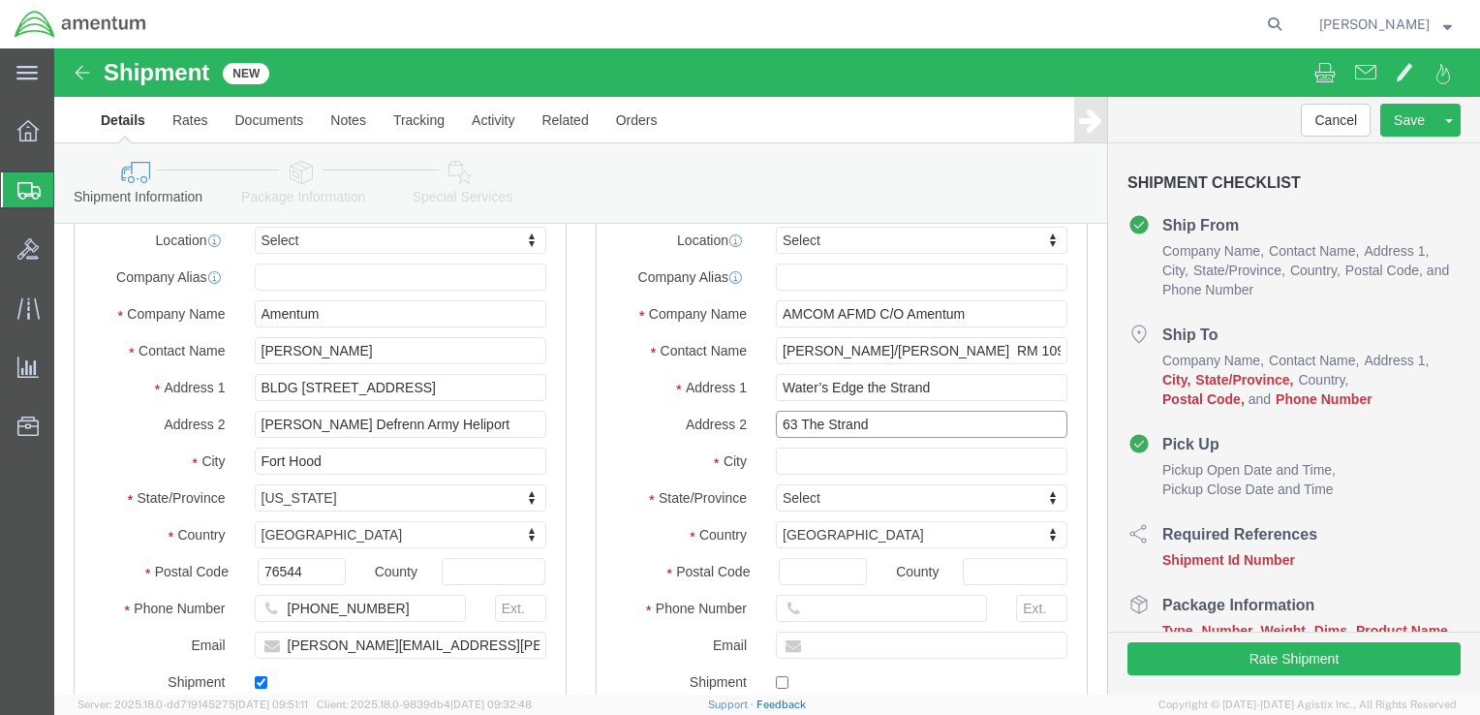
type input "63 The Strand"
click input "text"
paste input "North Ward QLD"
type input "North Ward QLD"
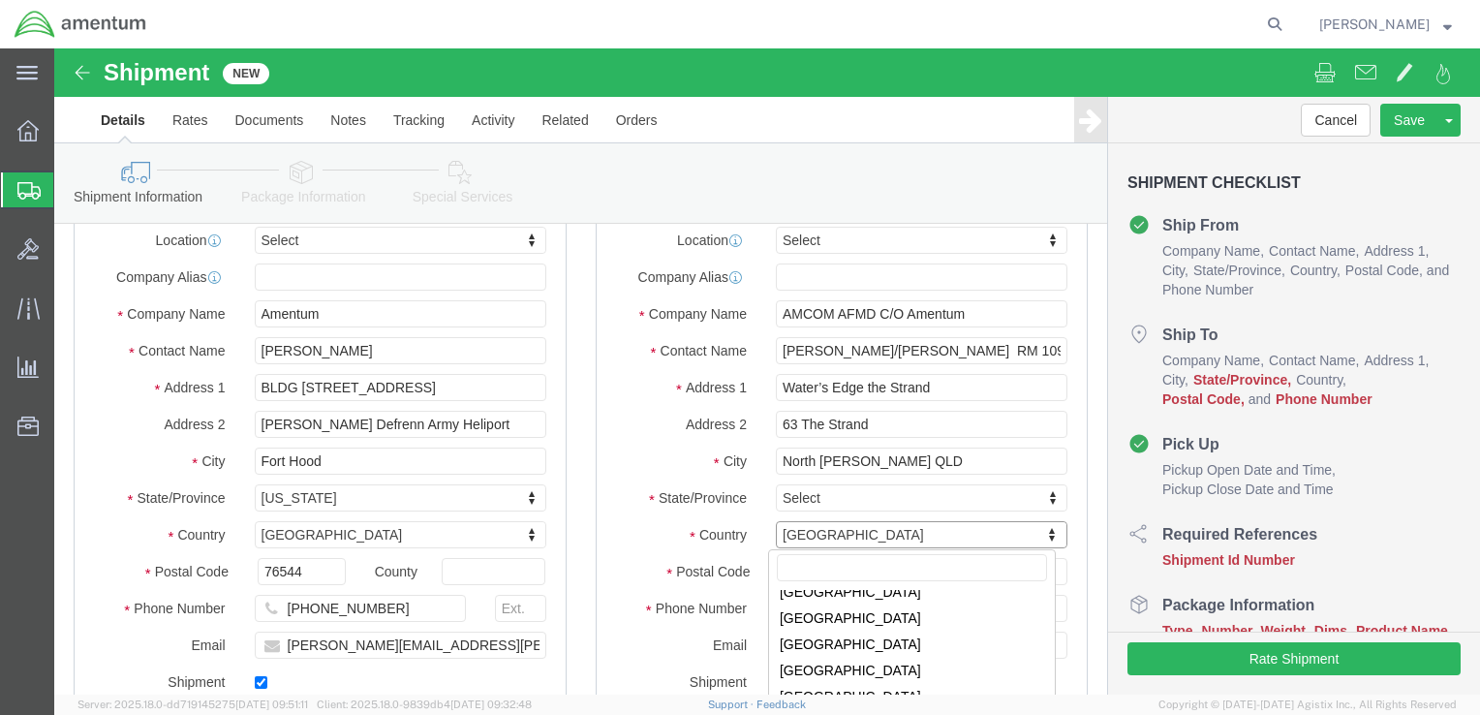
scroll to position [365, 0]
select select "AU"
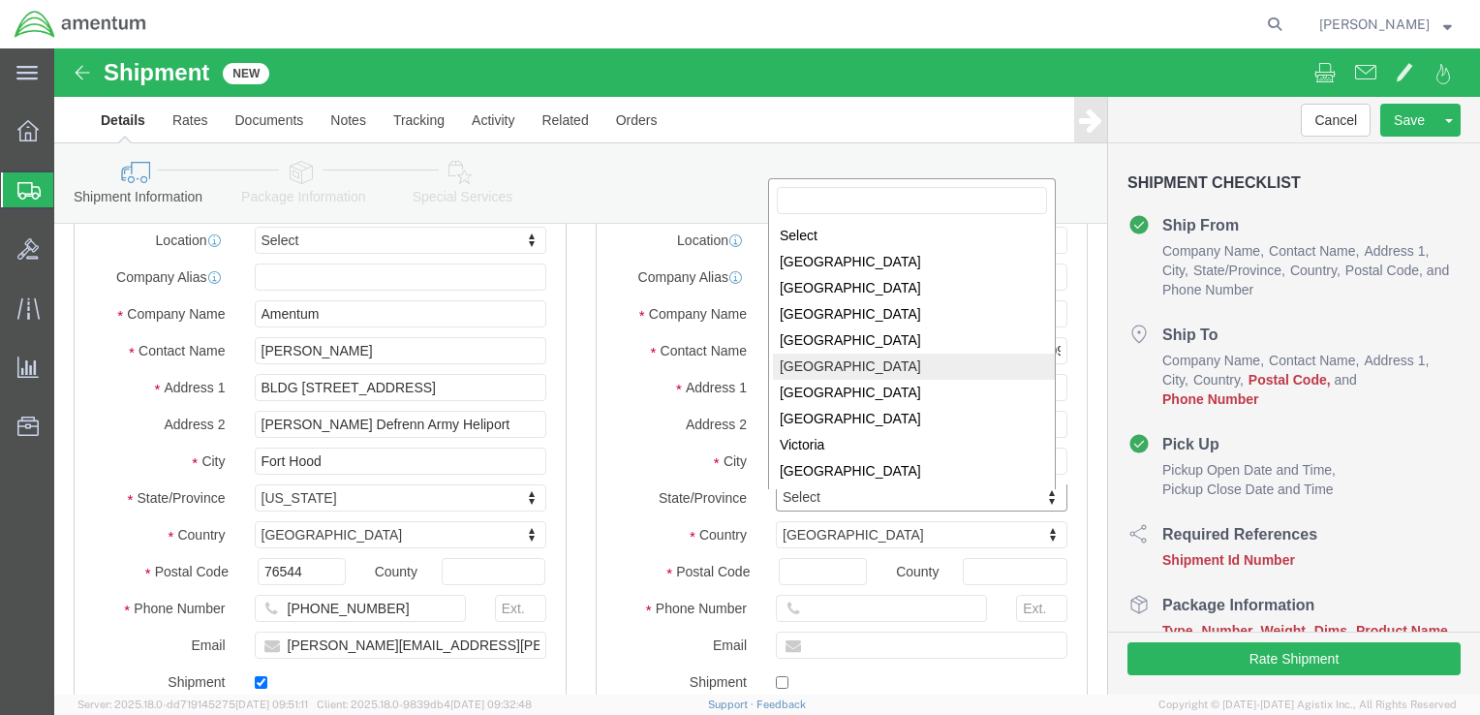
select select "QLD"
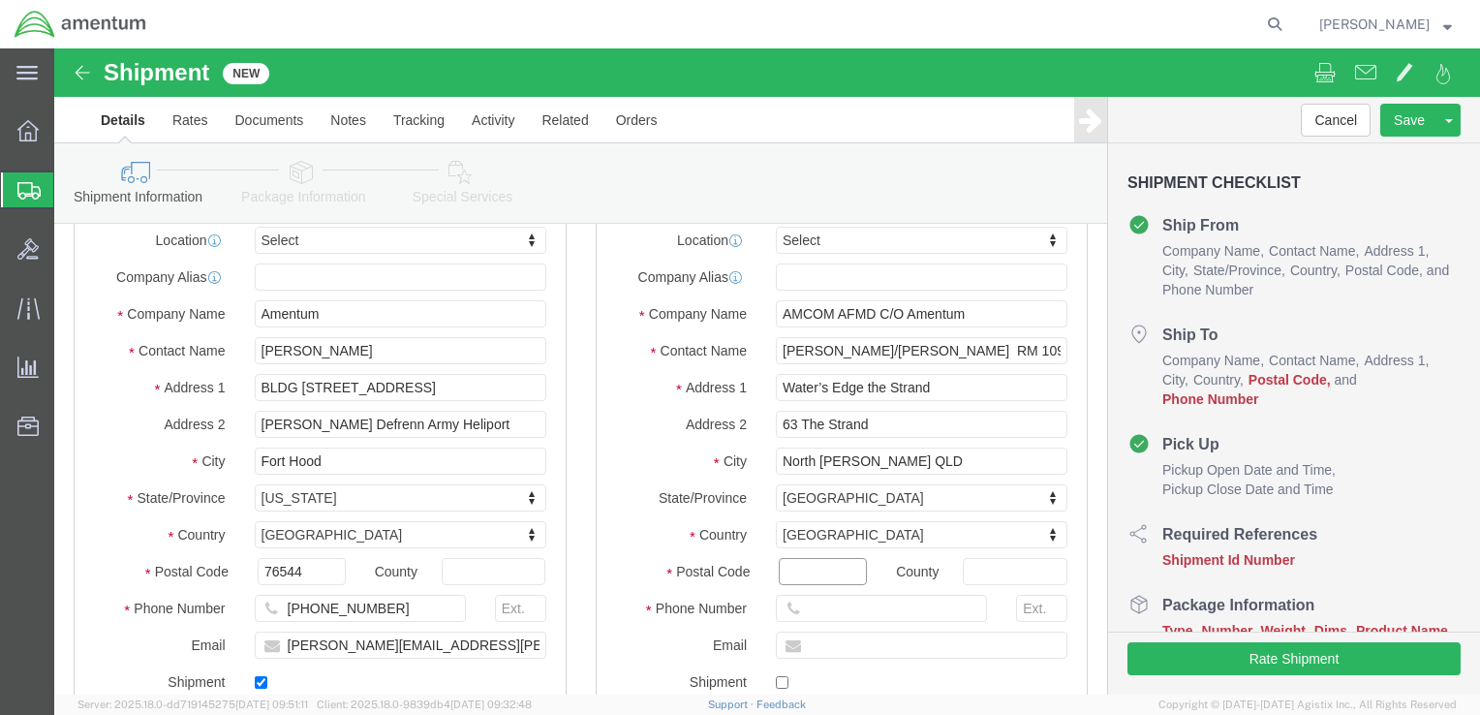
click input "Postal Code"
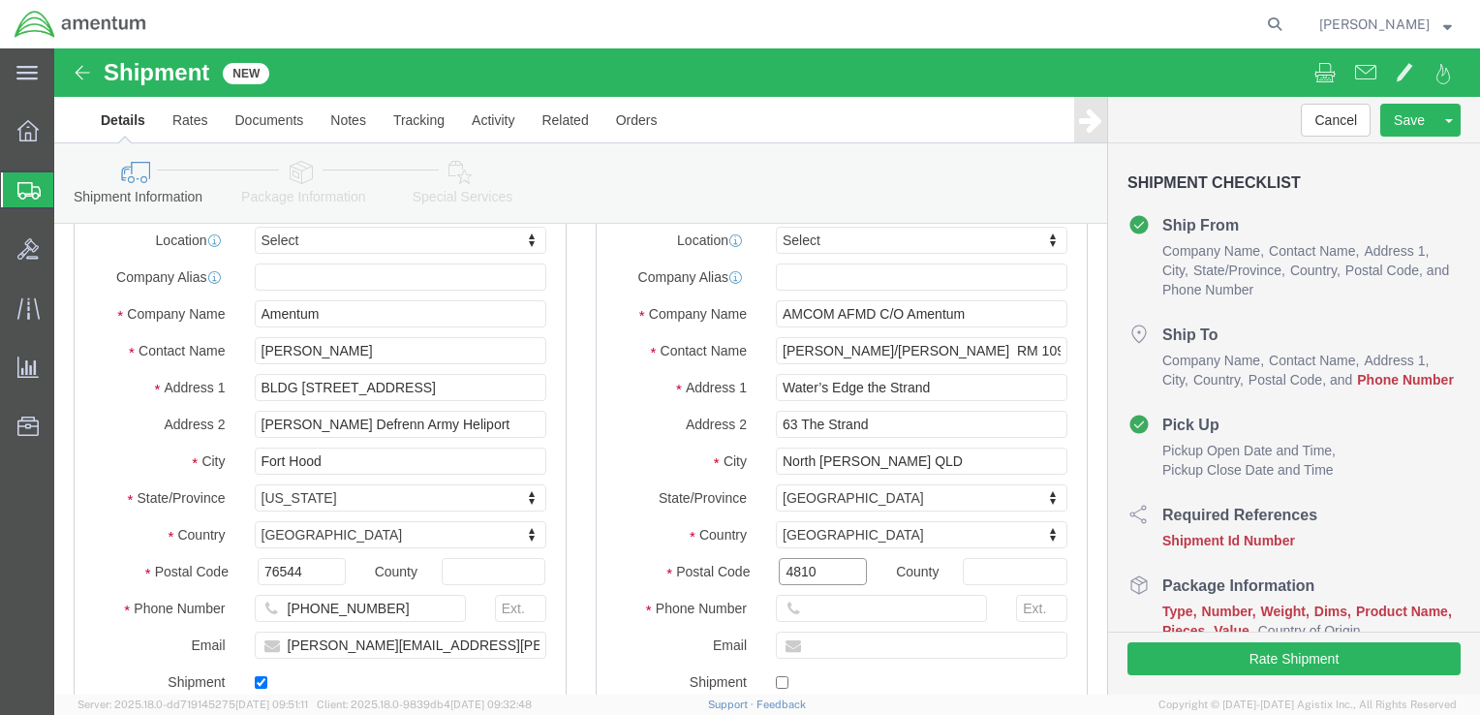
type input "4810"
click input "text"
paste input "254-291-6689"
type input "254-291-6689"
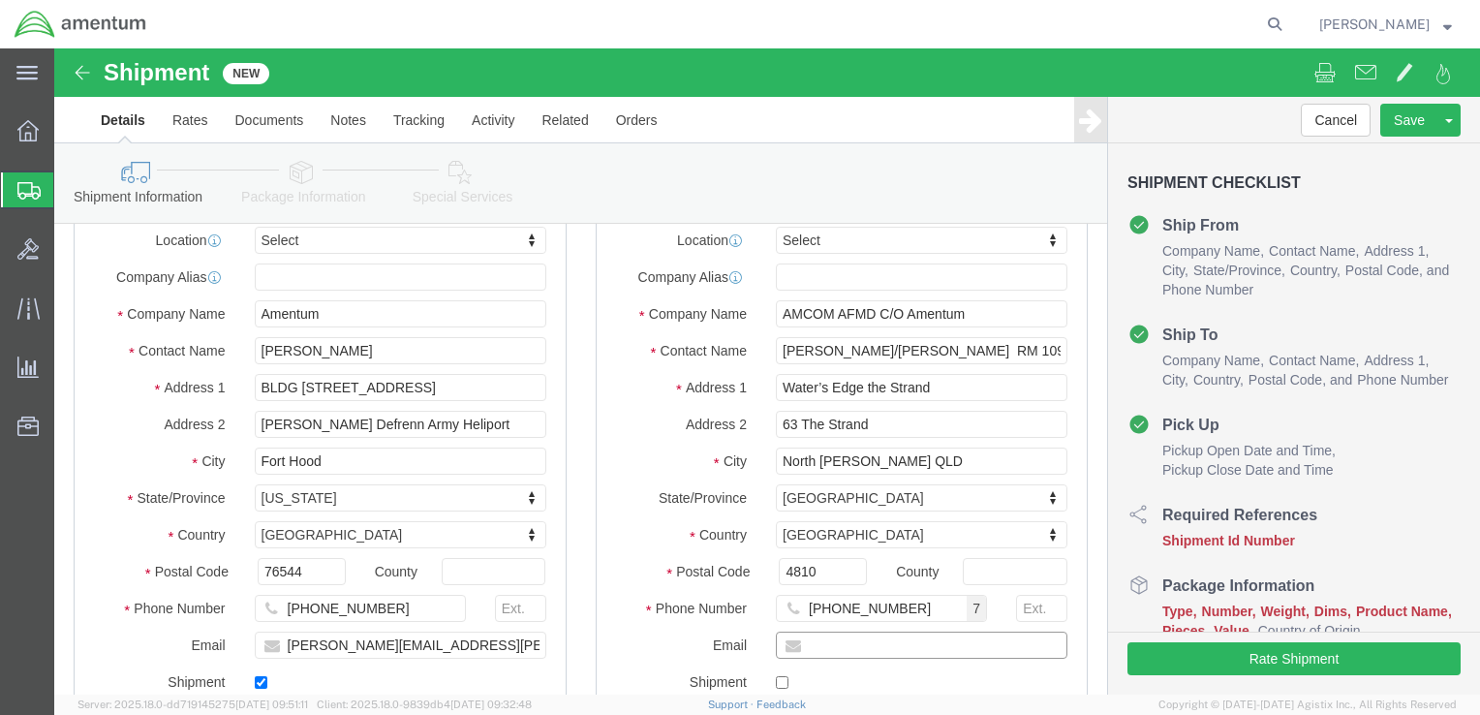
click input "text"
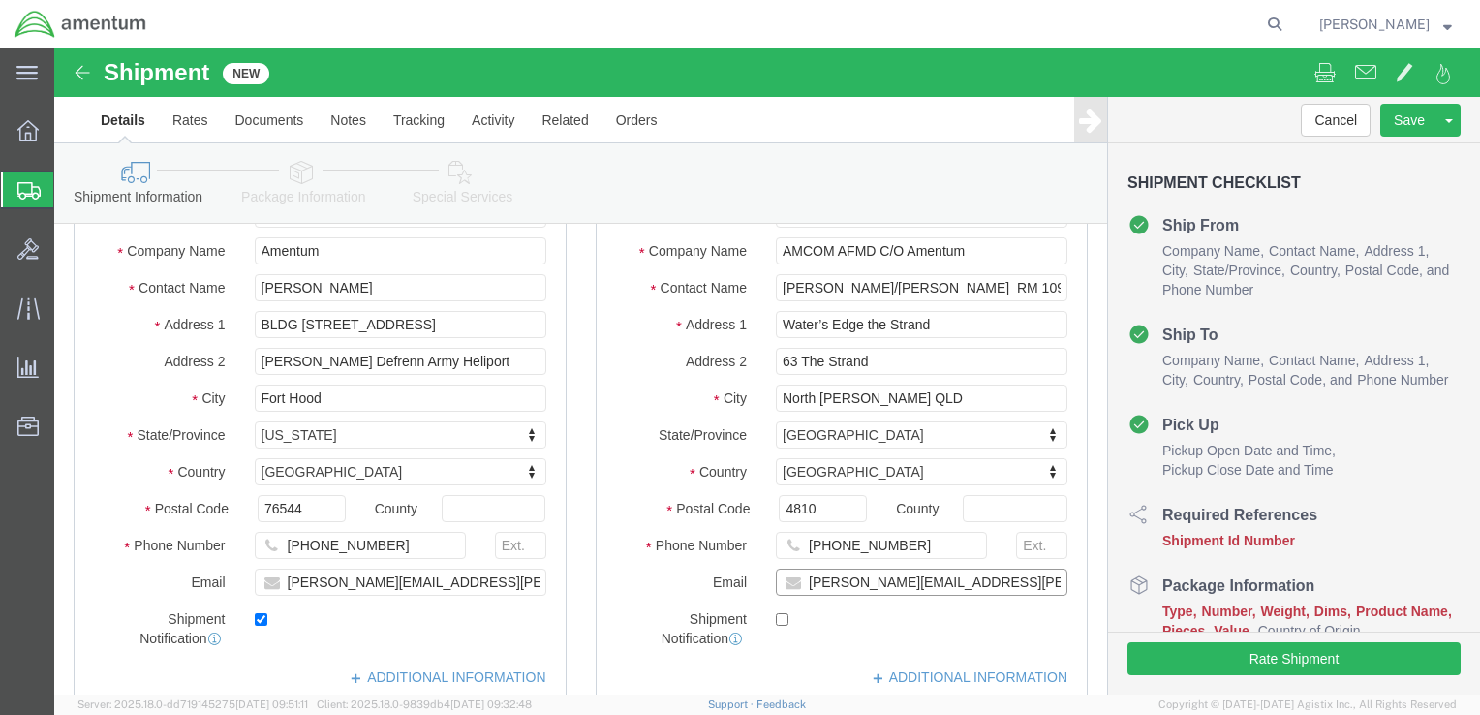
scroll to position [194, 0]
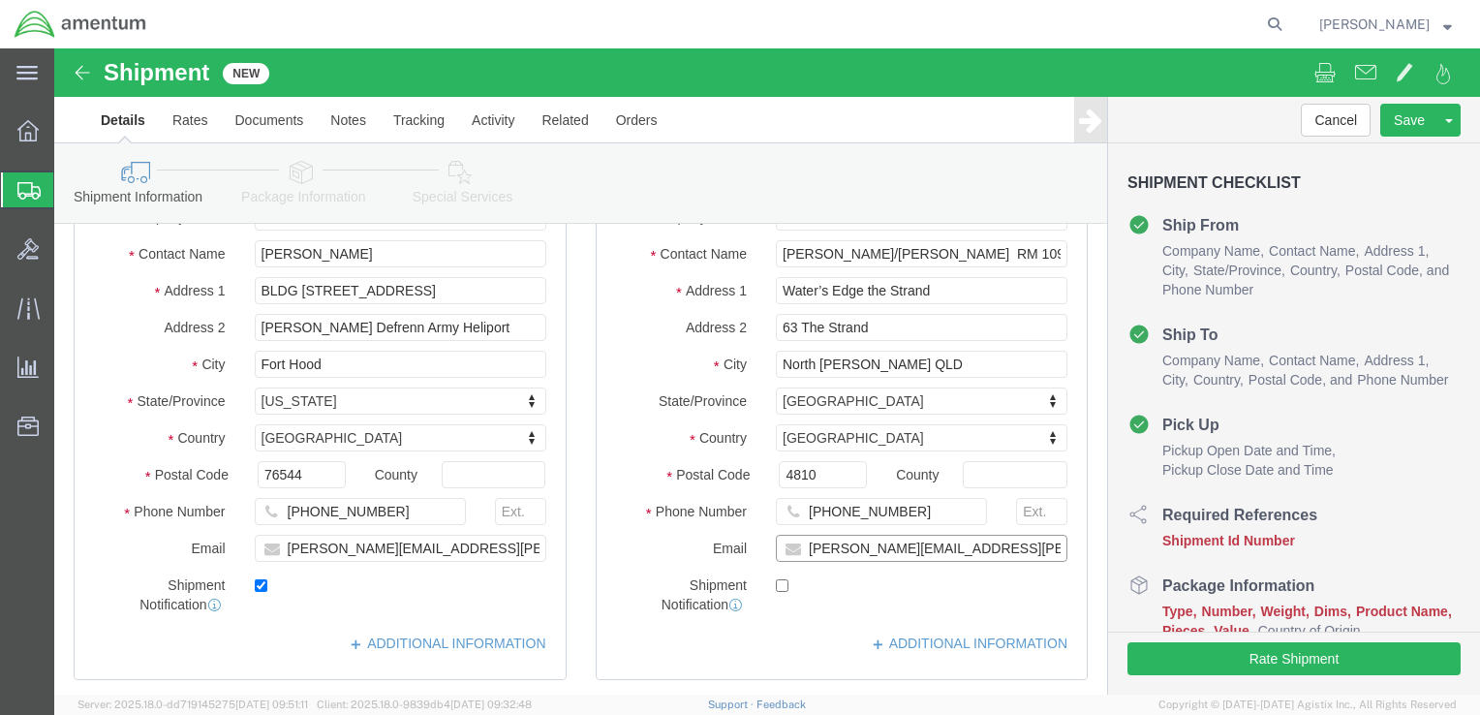
type input "terrell.bowser@amentum.com"
click input "checkbox"
checkbox input "true"
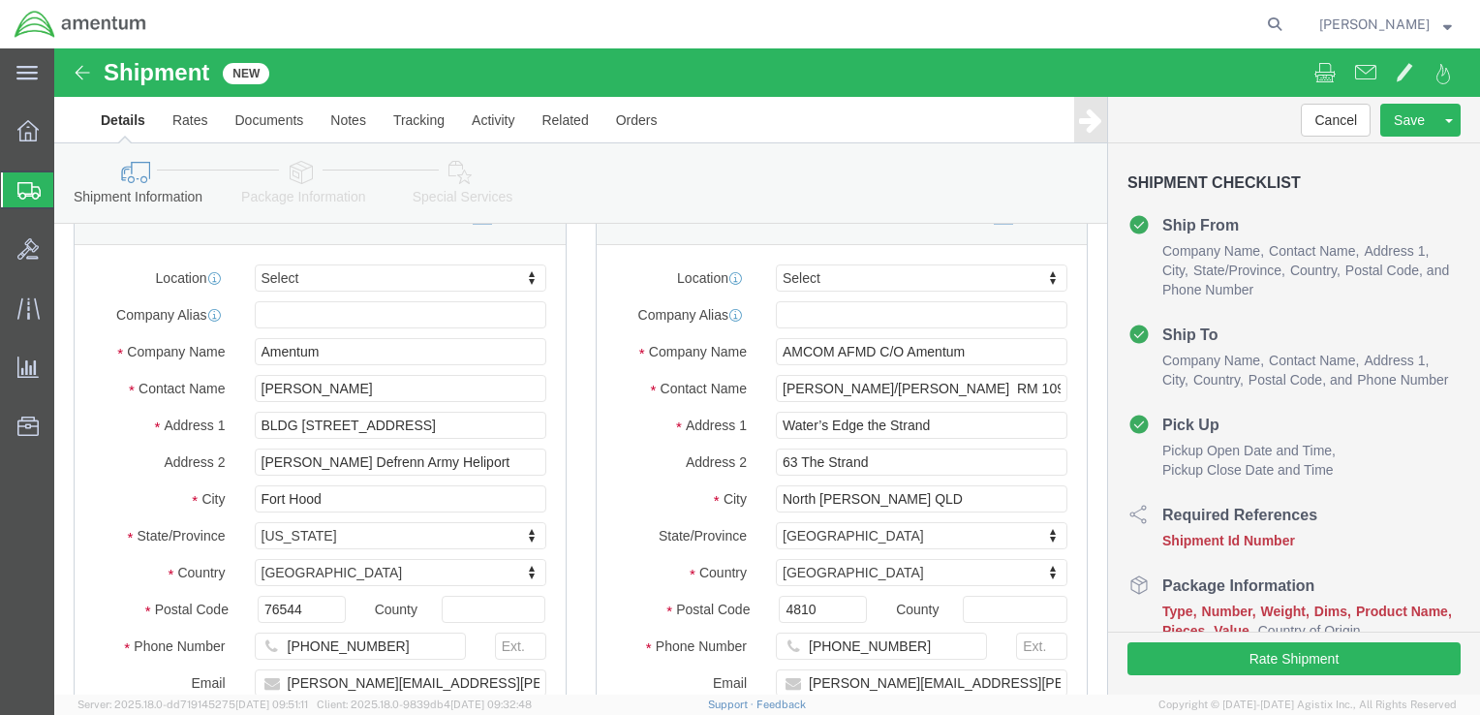
scroll to position [0, 0]
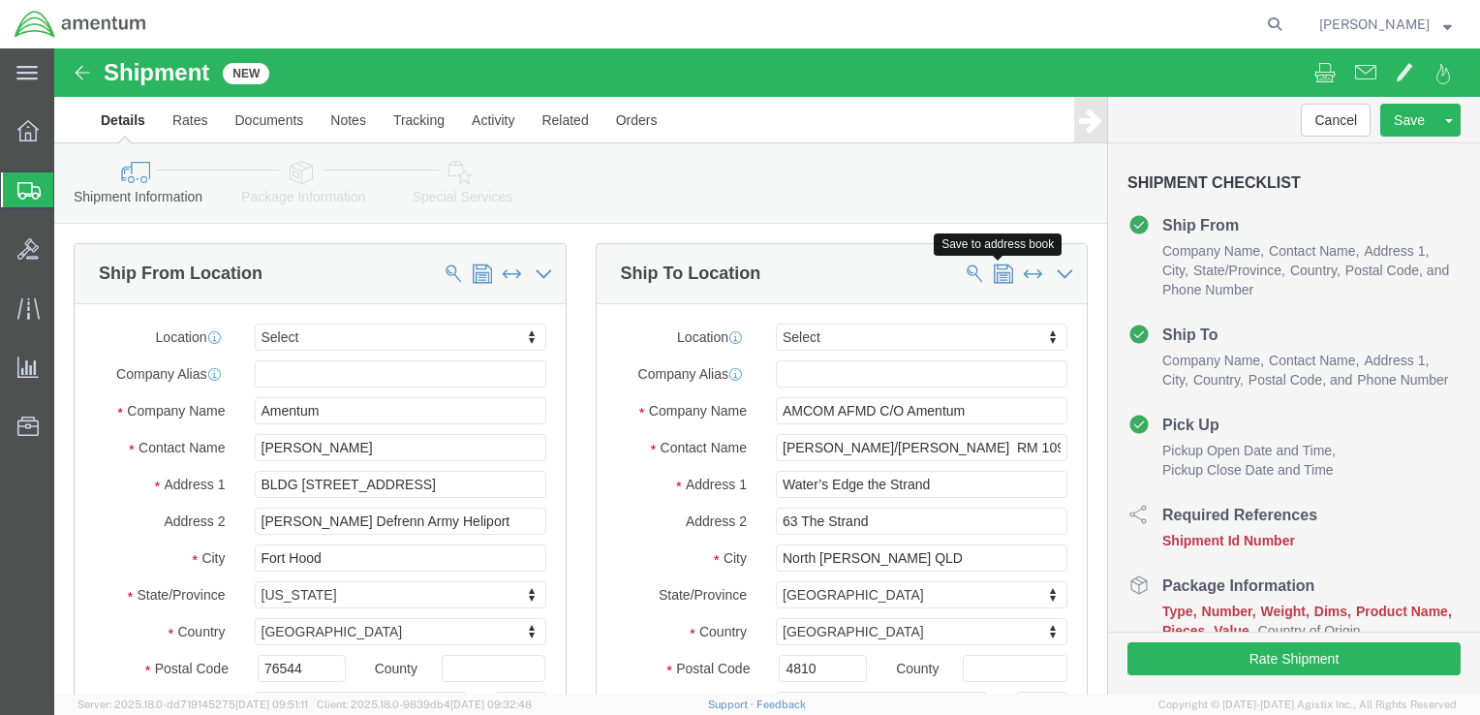
click span
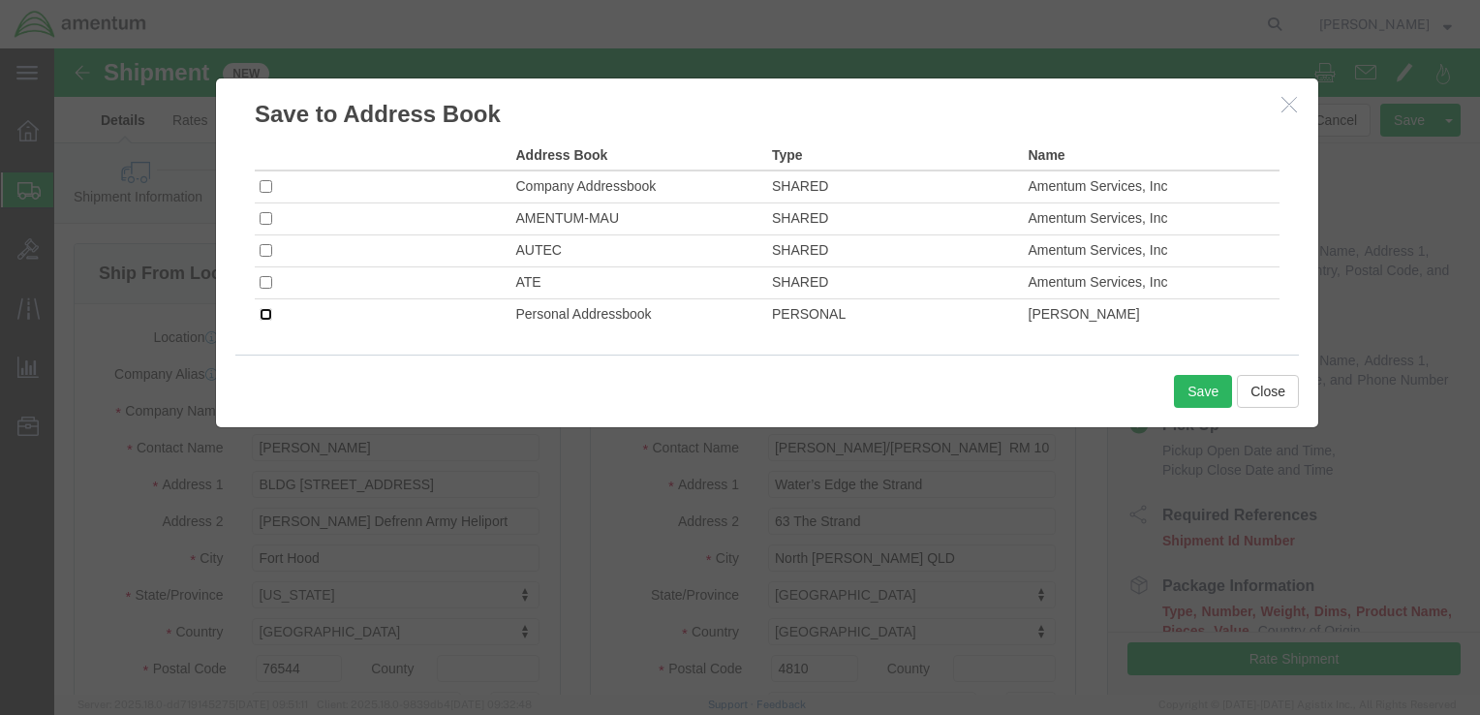
click input "checkbox"
checkbox input "true"
click button "Save"
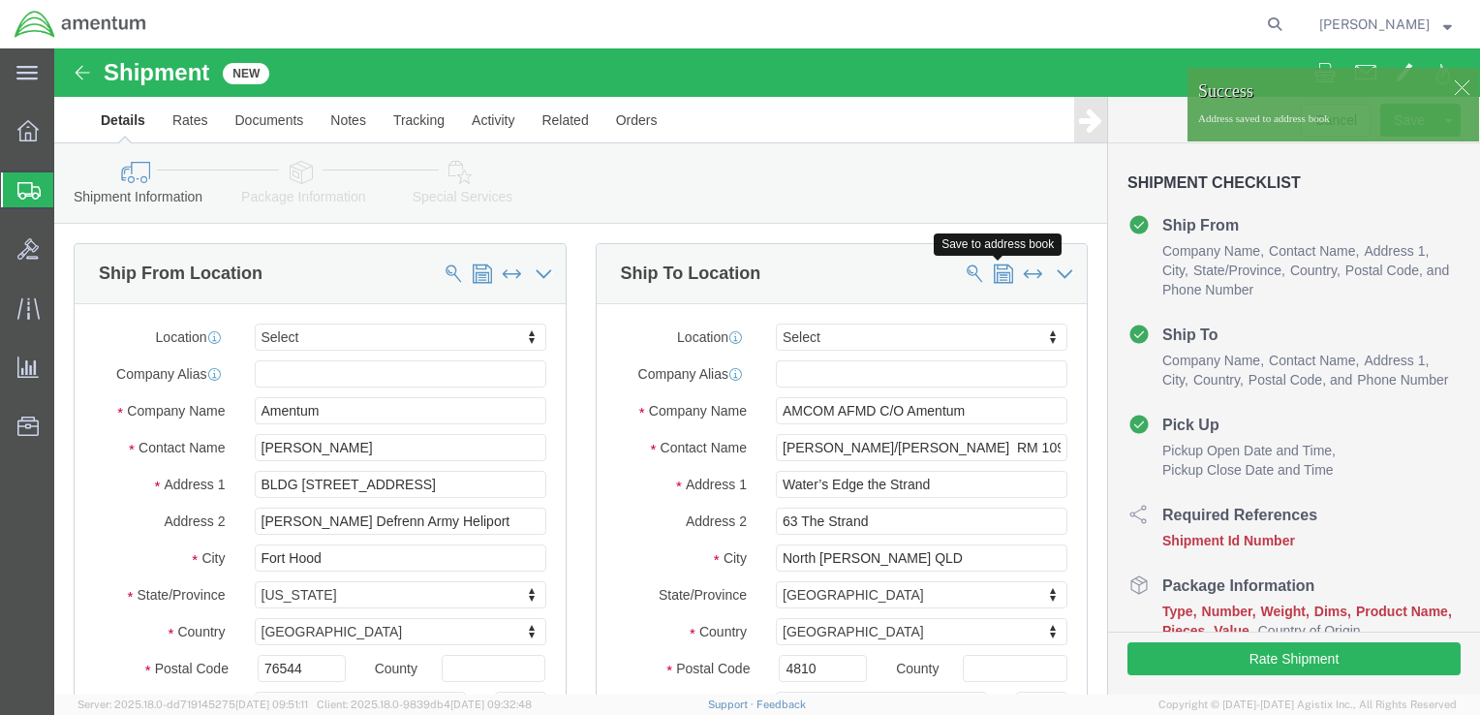
click span
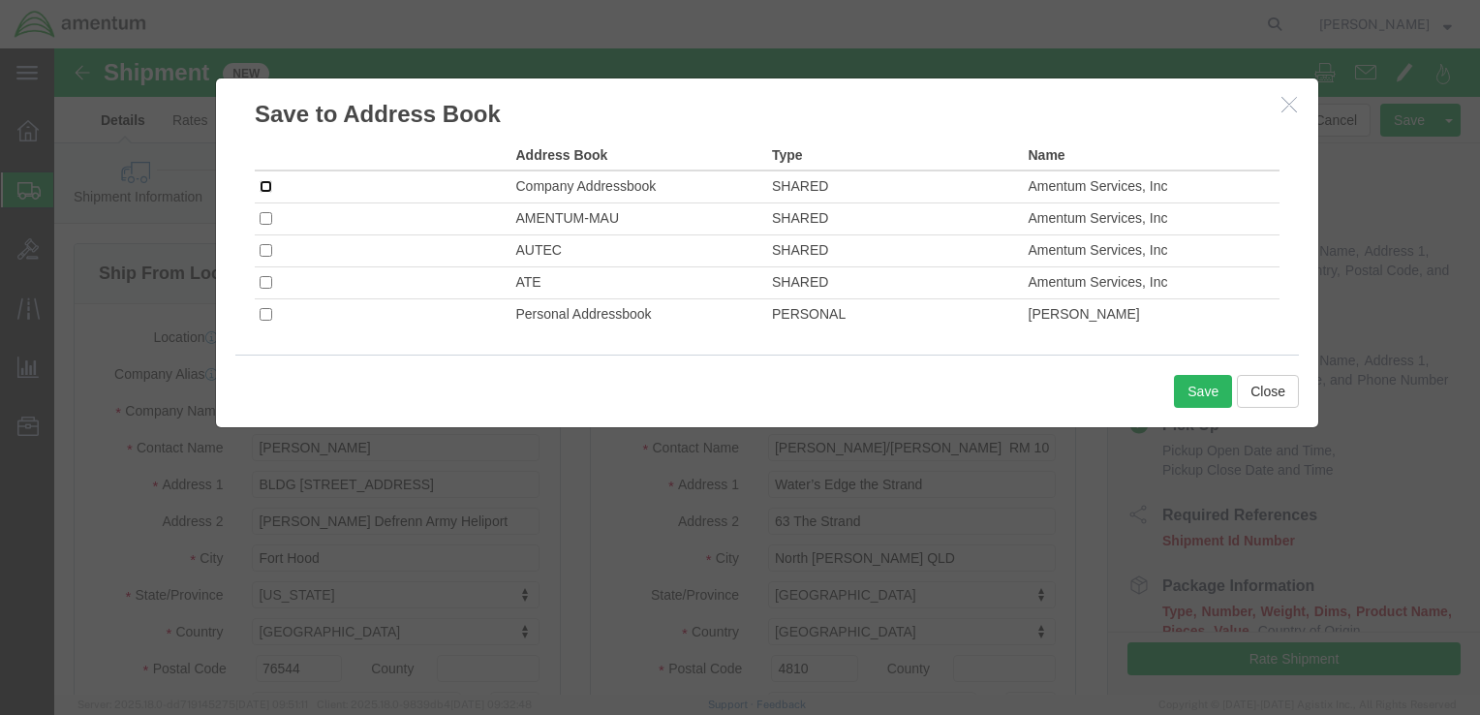
click input "checkbox"
checkbox input "true"
click button "Save"
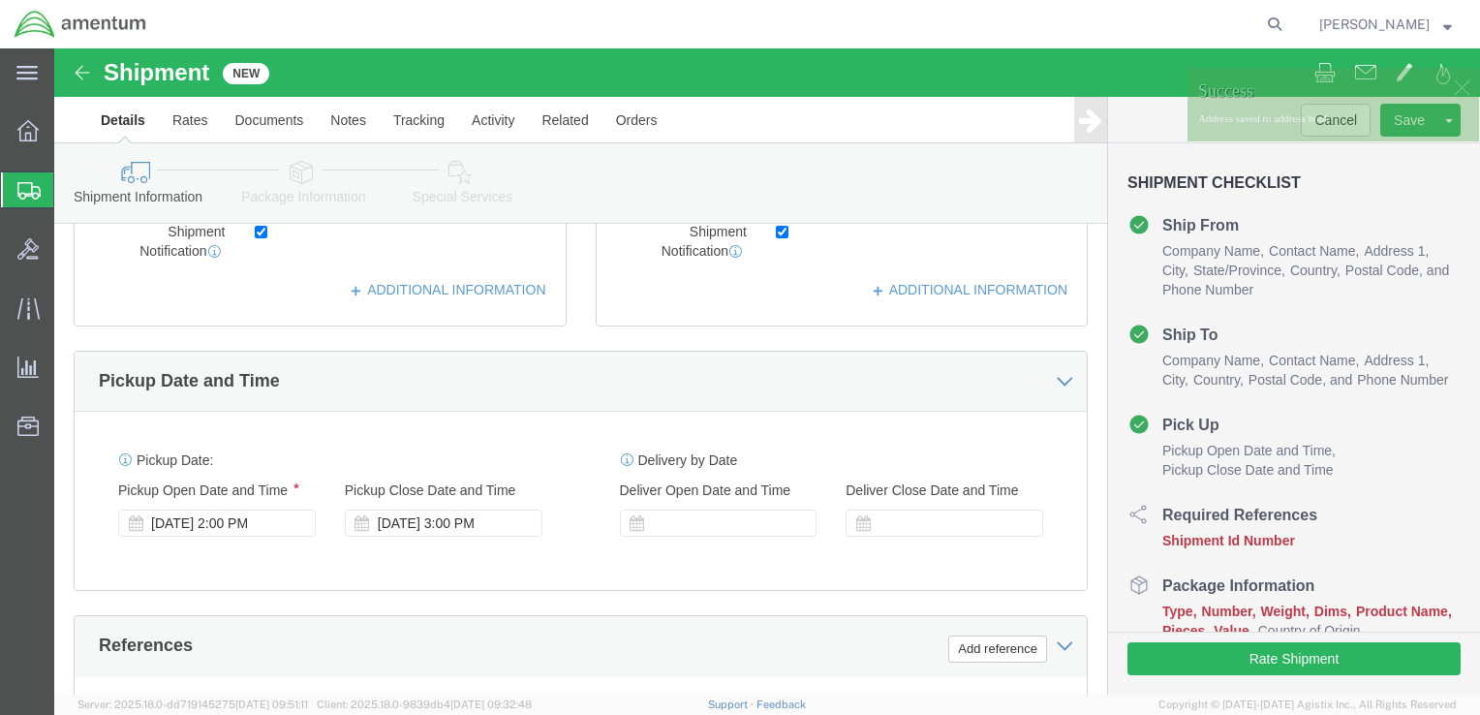
scroll to position [581, 0]
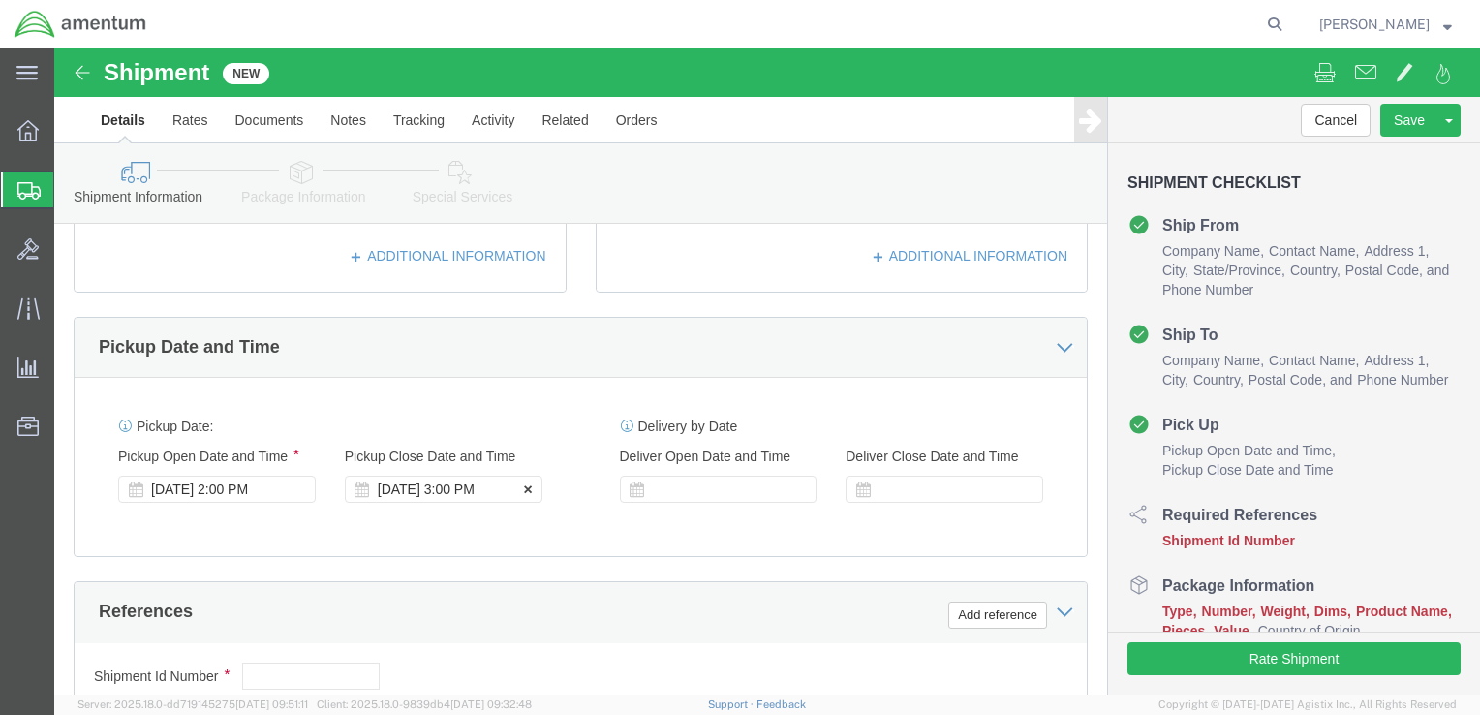
click div "Sep 11 2025 3:00 PM"
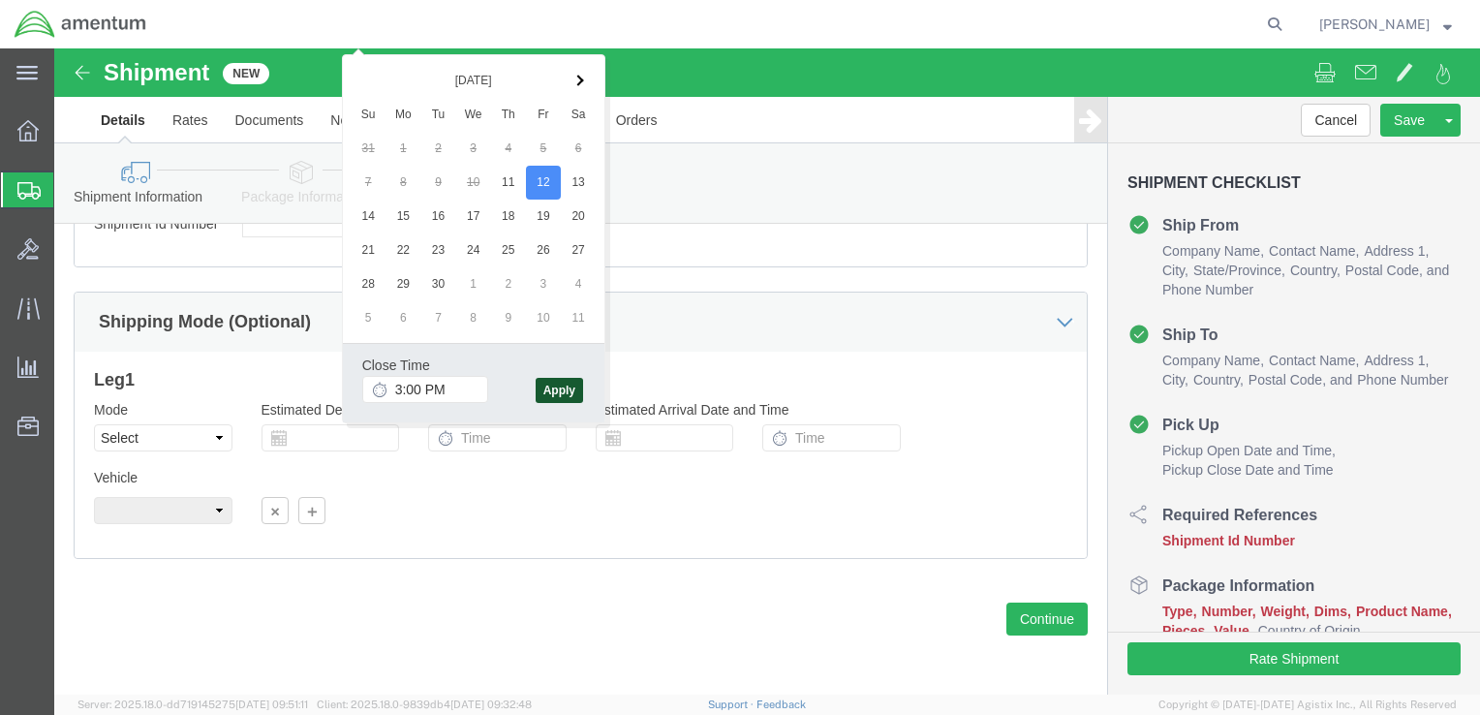
click button "Apply"
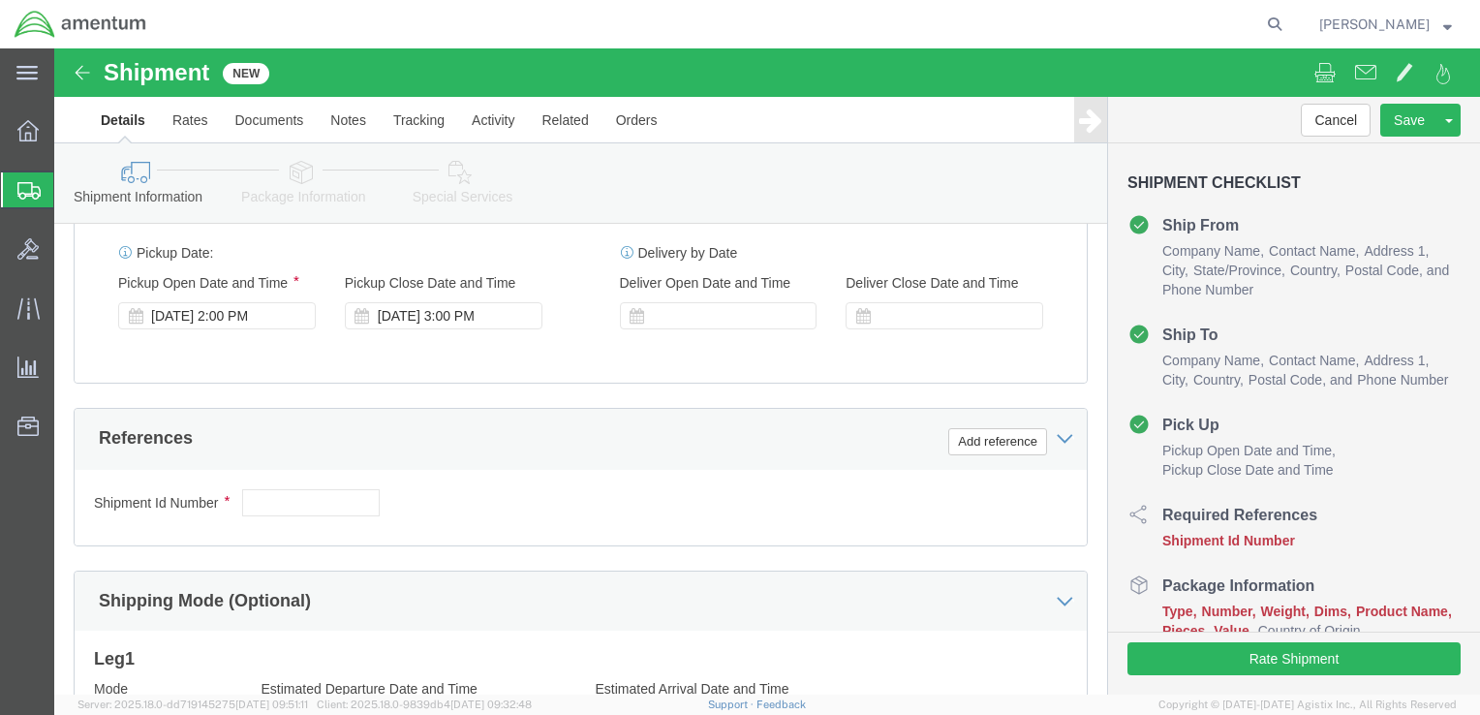
scroll to position [743, 0]
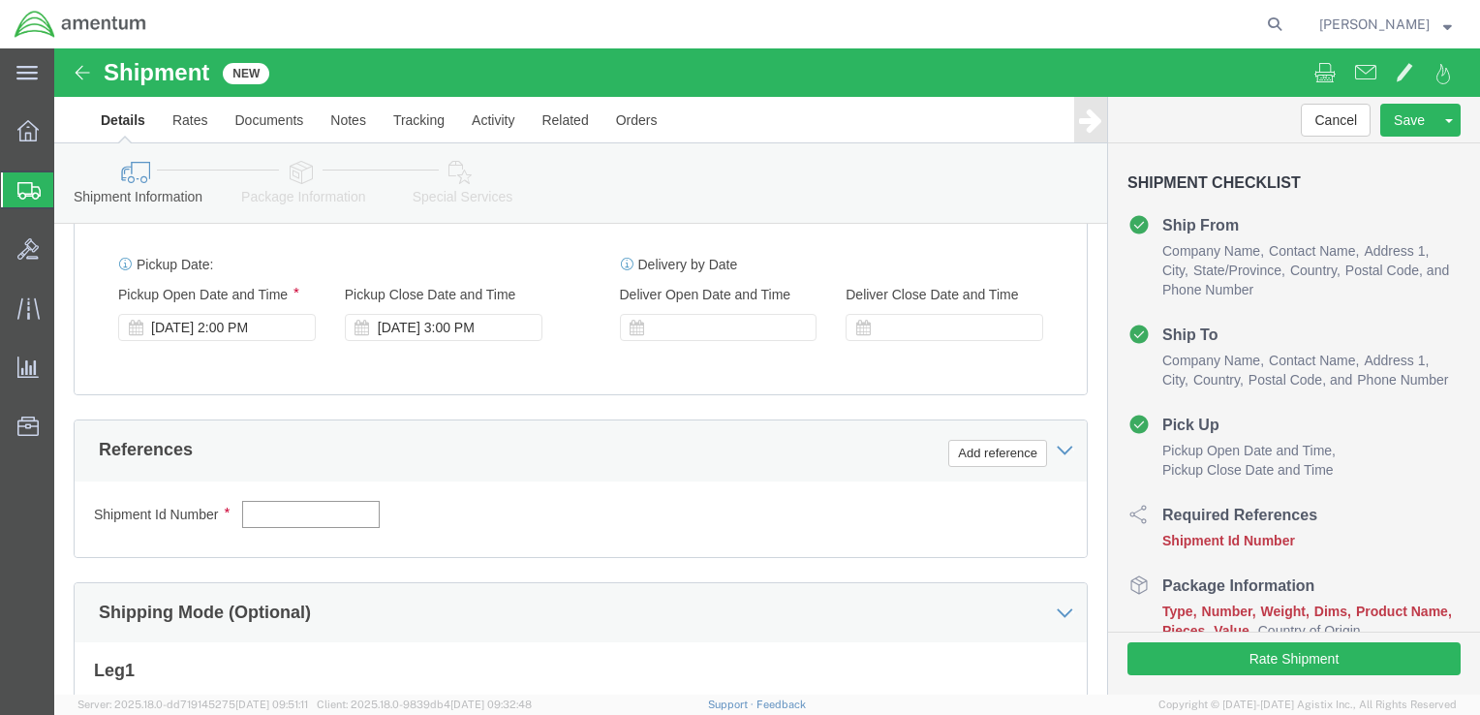
click input "text"
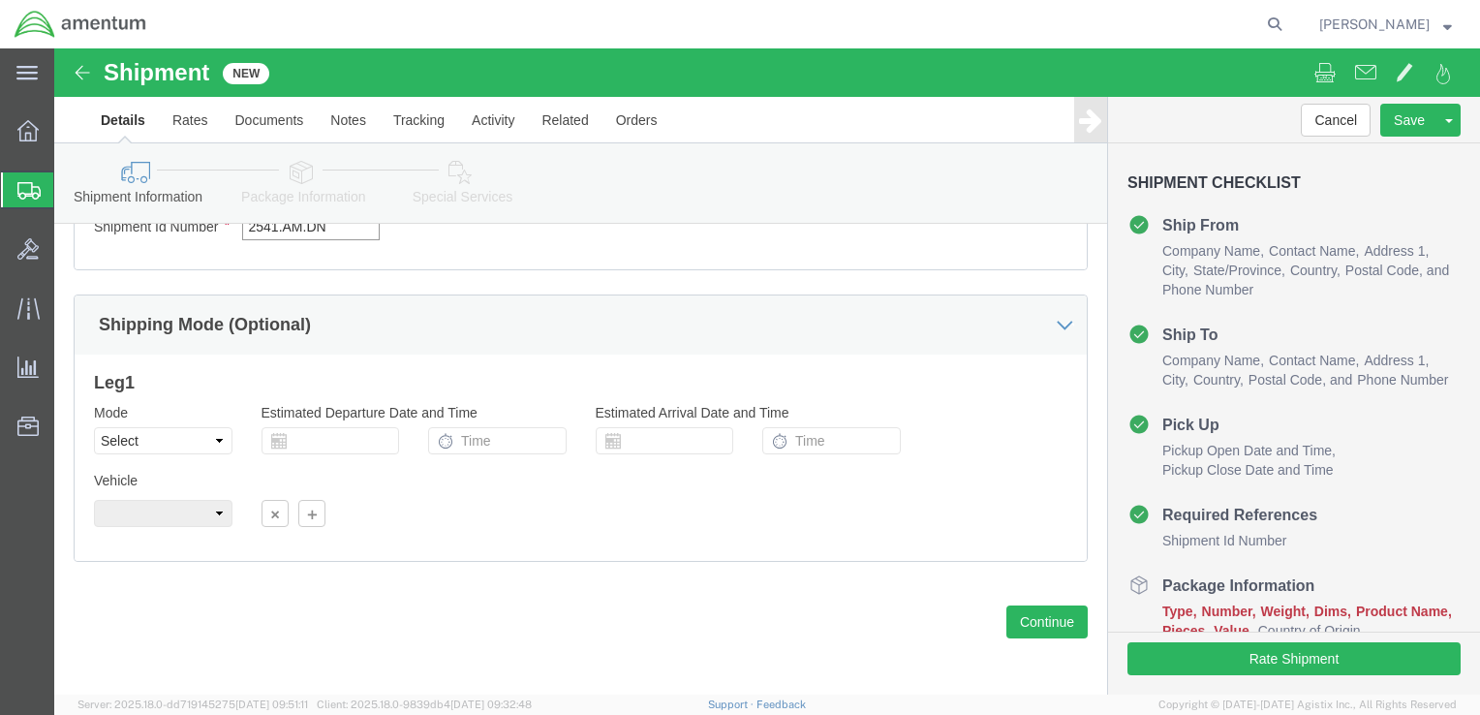
scroll to position [1034, 0]
type input "2541.AM.DN"
click button "Continue"
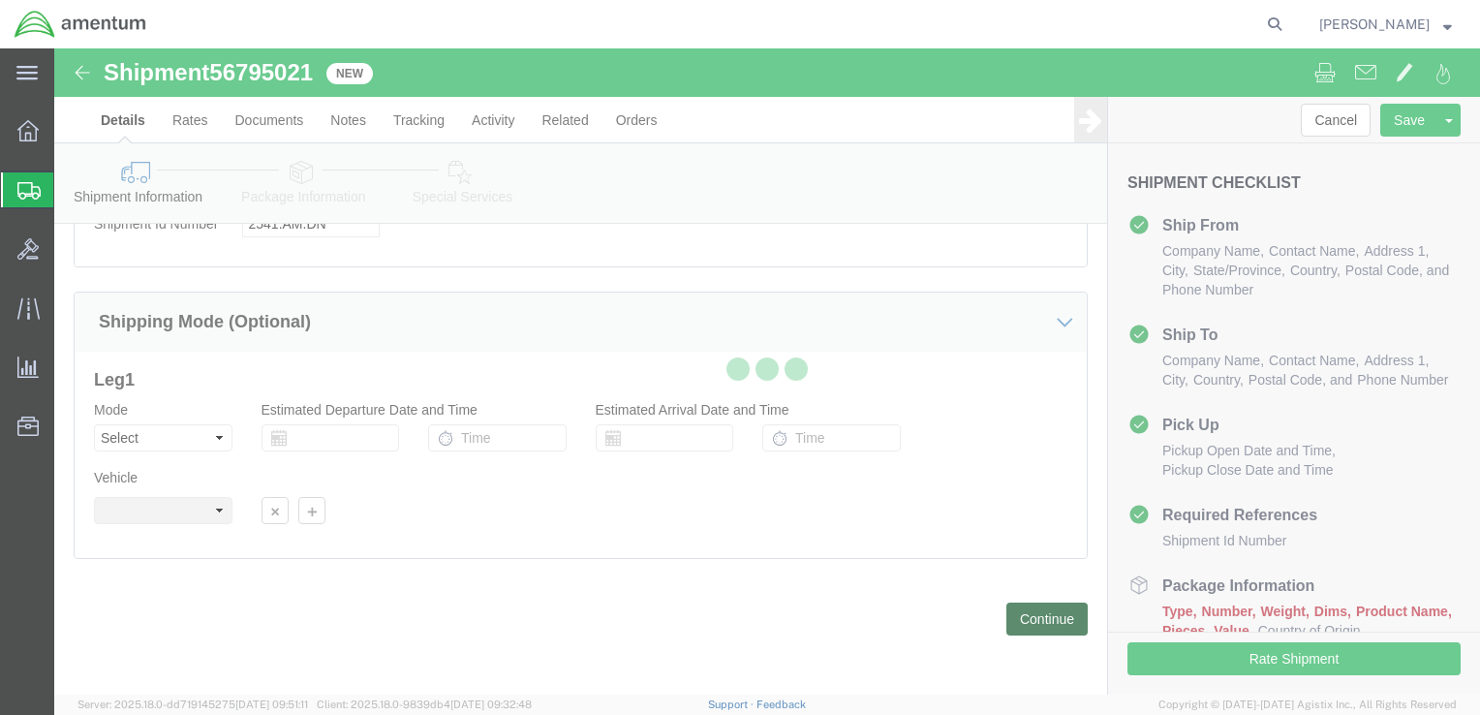
scroll to position [7, 0]
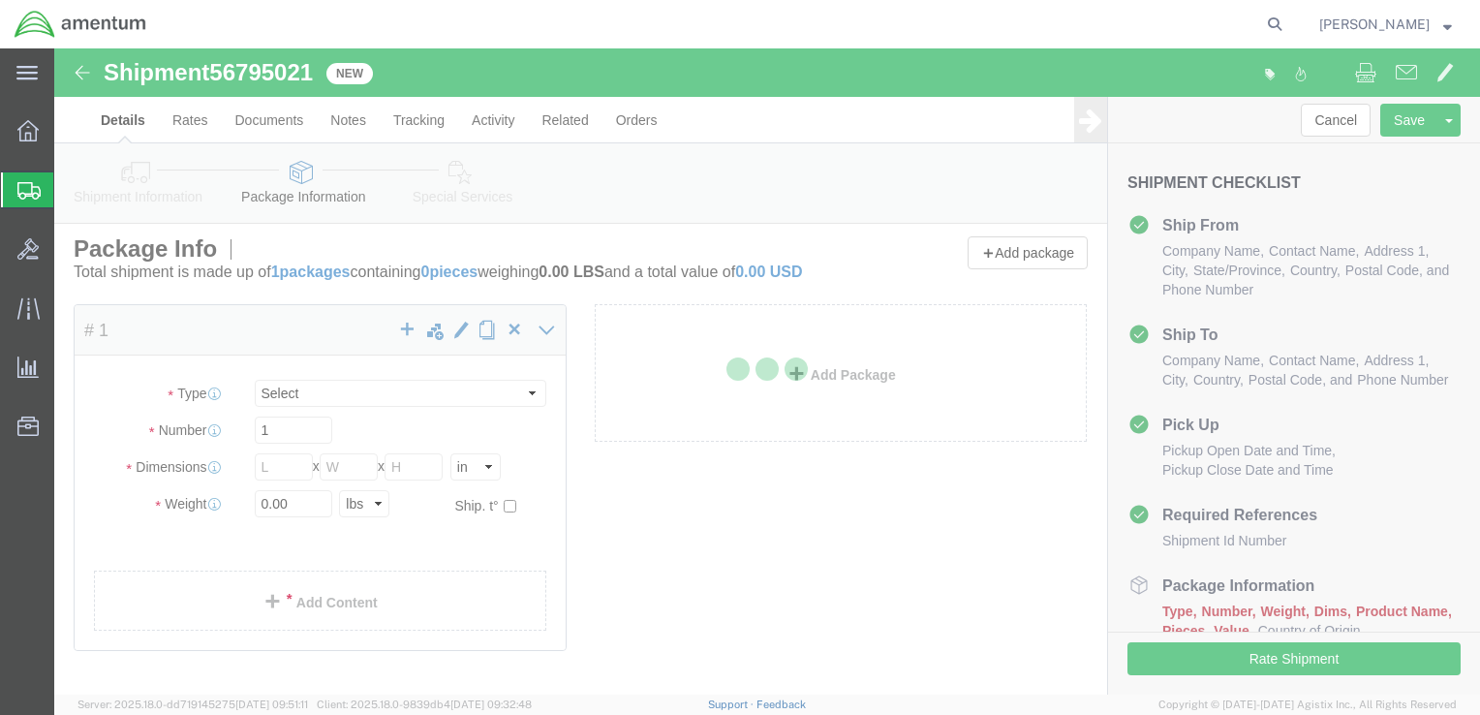
select select "CBOX"
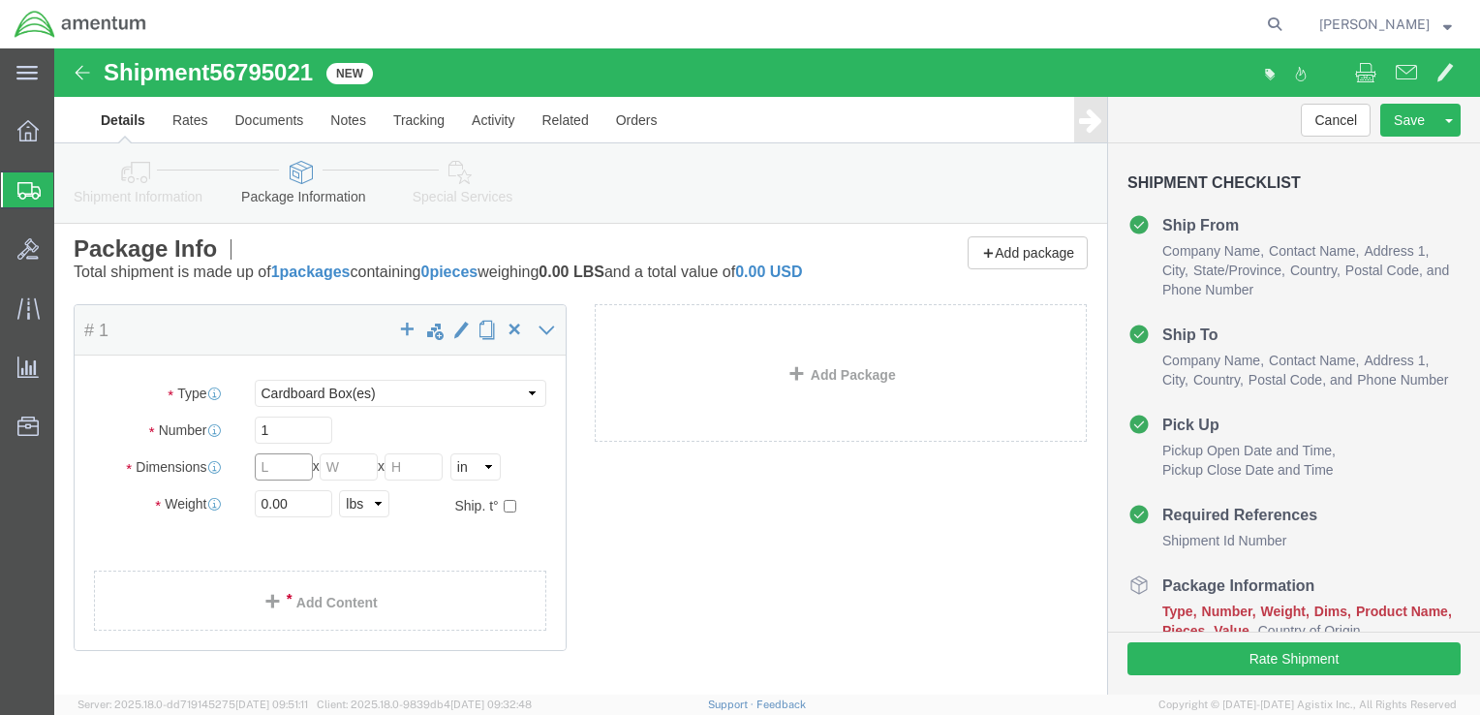
click input "text"
type input "19"
type input "16"
type input "7"
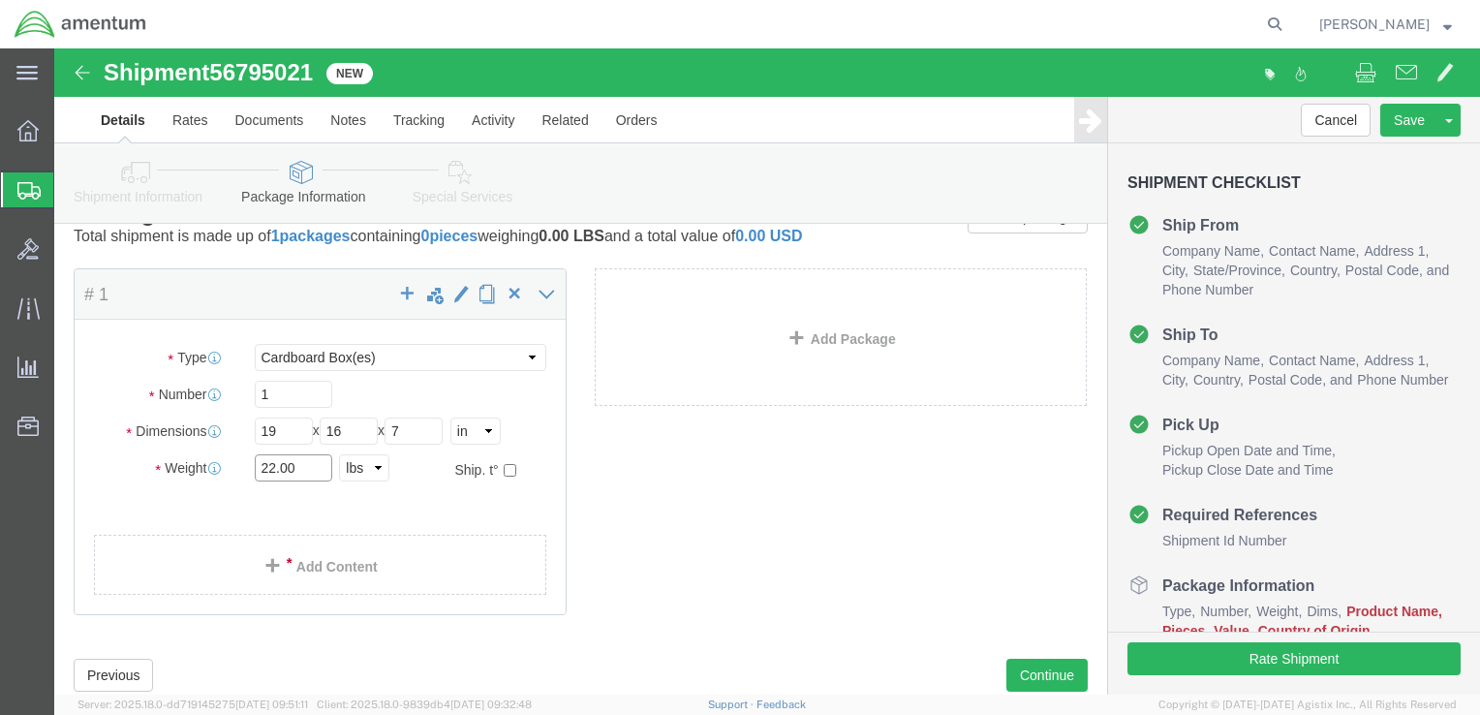
scroll to position [104, 0]
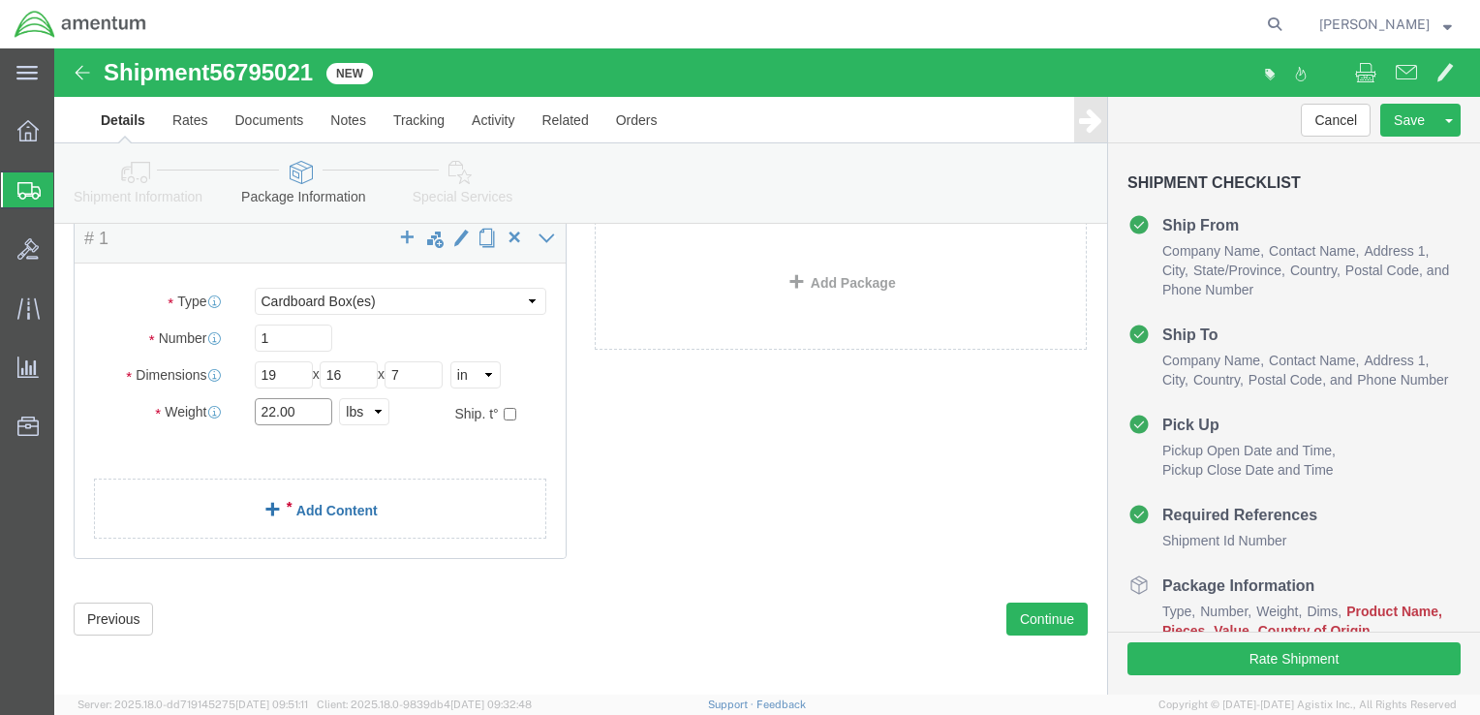
type input "22.00"
click link "Add Content"
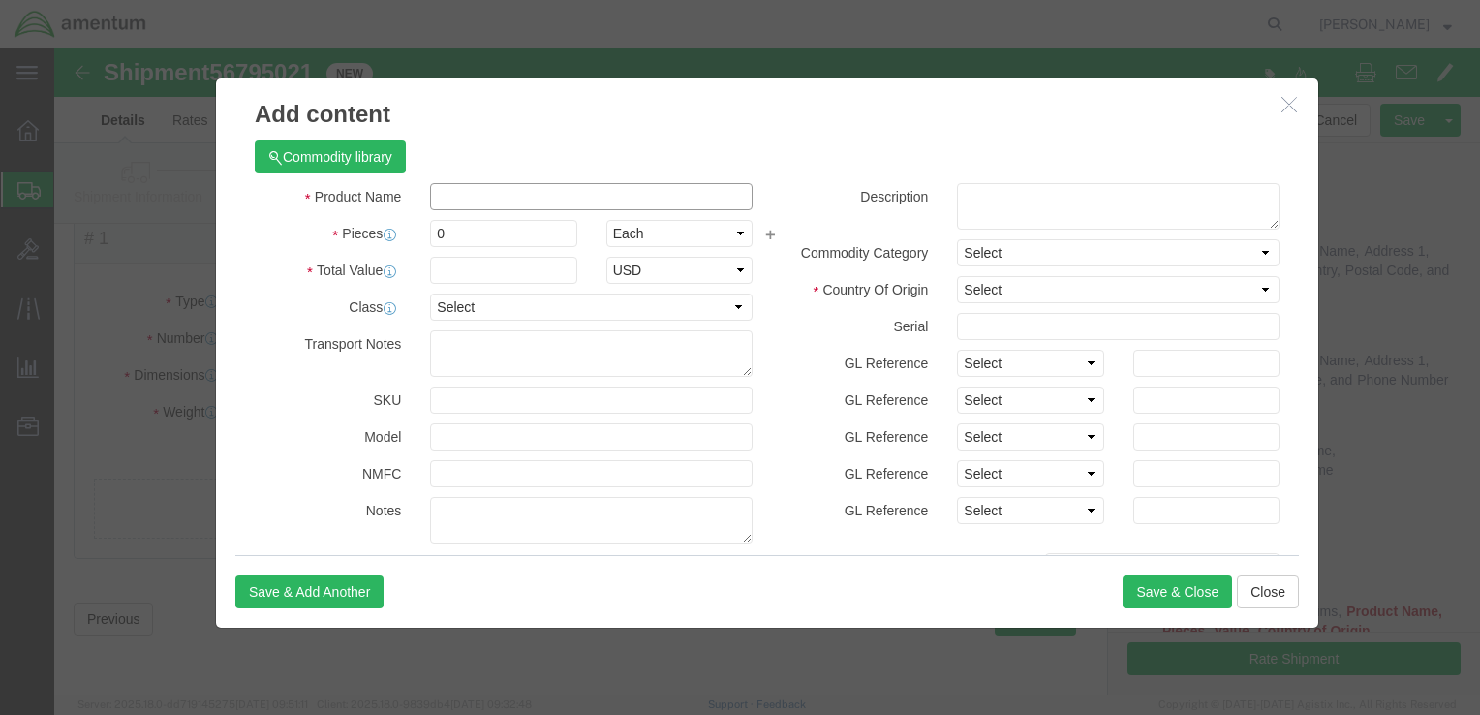
click input "text"
type input "Docking Stations"
type input "6"
type input "200.00"
click select "Select 50 55 60 65 70 85 92.5 100 125 175 250 300 400"
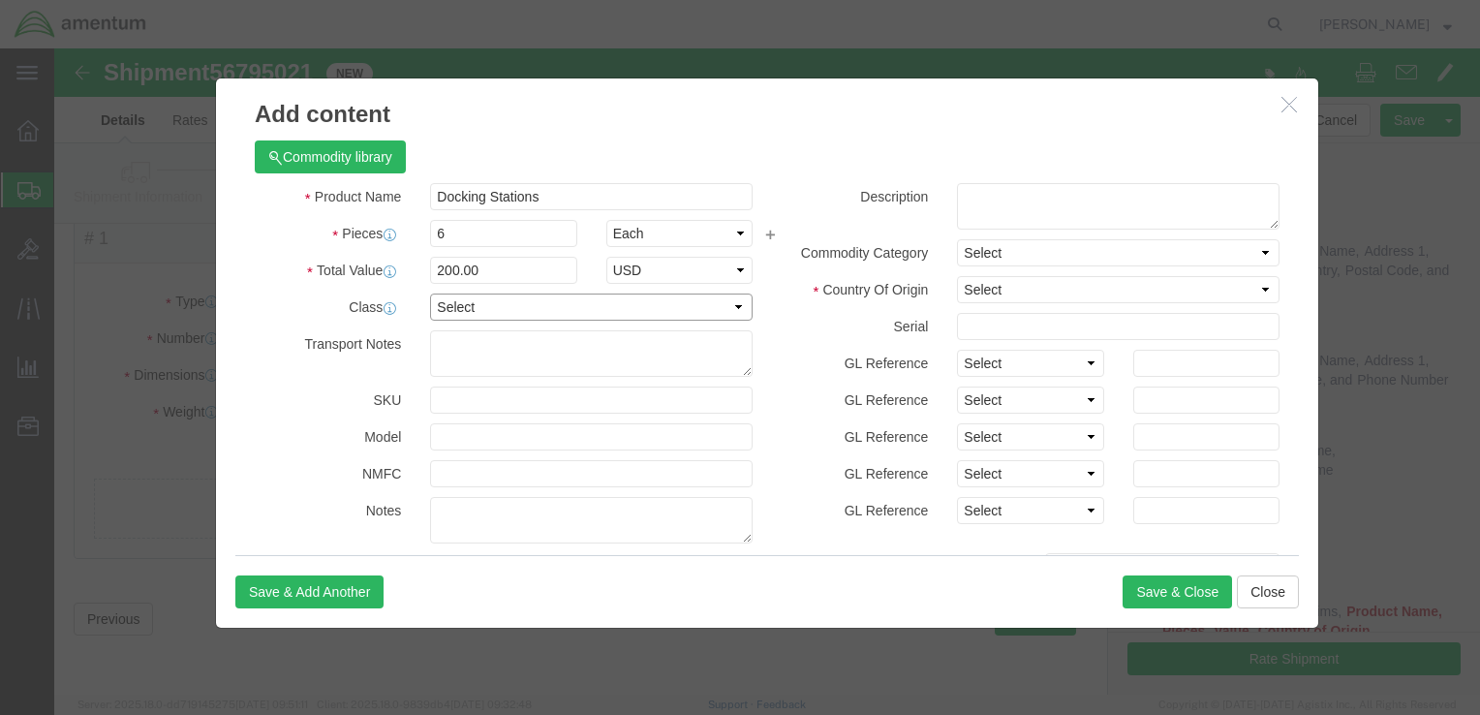
select select "50"
click select "Select 50 55 60 65 70 85 92.5 100 125 175 250 300 400"
click textarea
type textarea "STW10AA#ABA"
click select "Select Afghanistan Åland Islands Albania Algeria American Samoa Andorra Angola …"
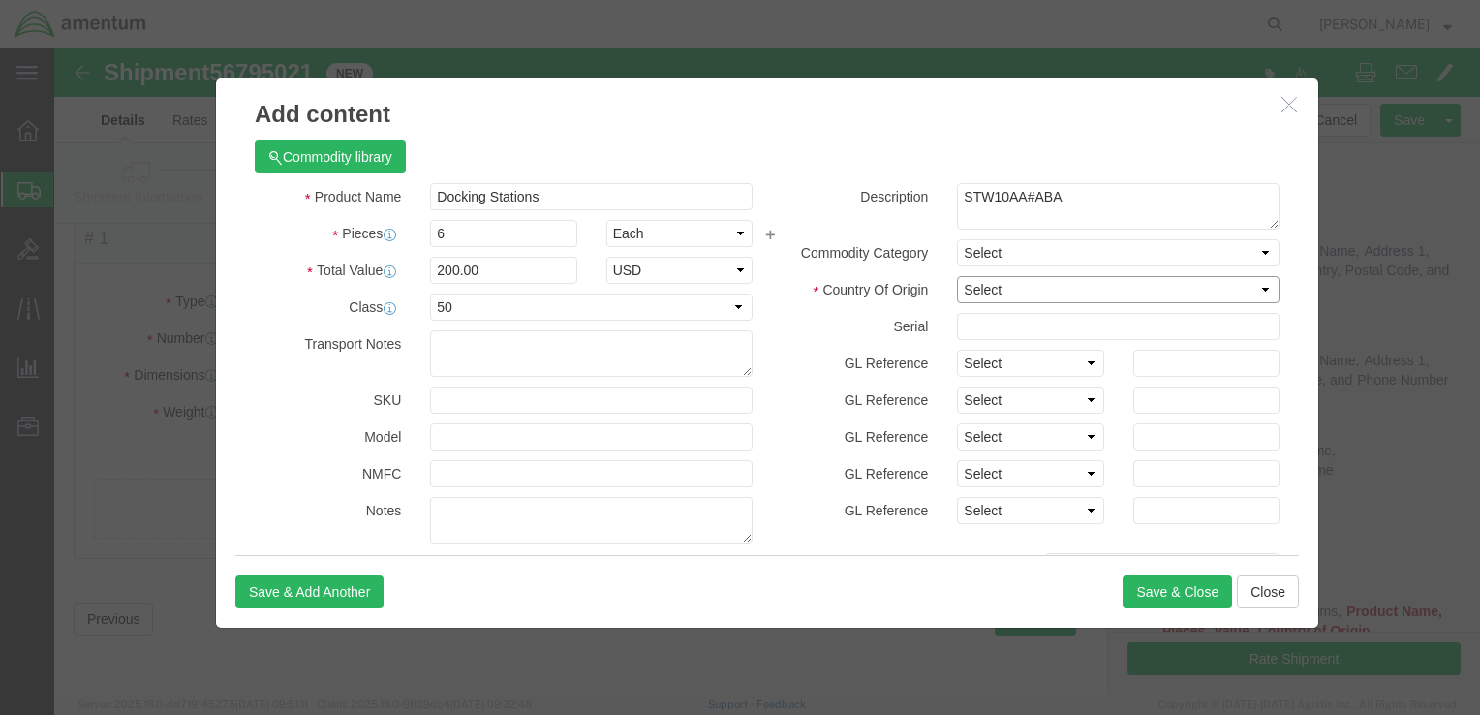
select select "US"
click select "Select Afghanistan Åland Islands Albania Algeria American Samoa Andorra Angola …"
click input "text"
type input "NA"
drag, startPoint x: 1011, startPoint y: 148, endPoint x: 890, endPoint y: 144, distance: 121.2
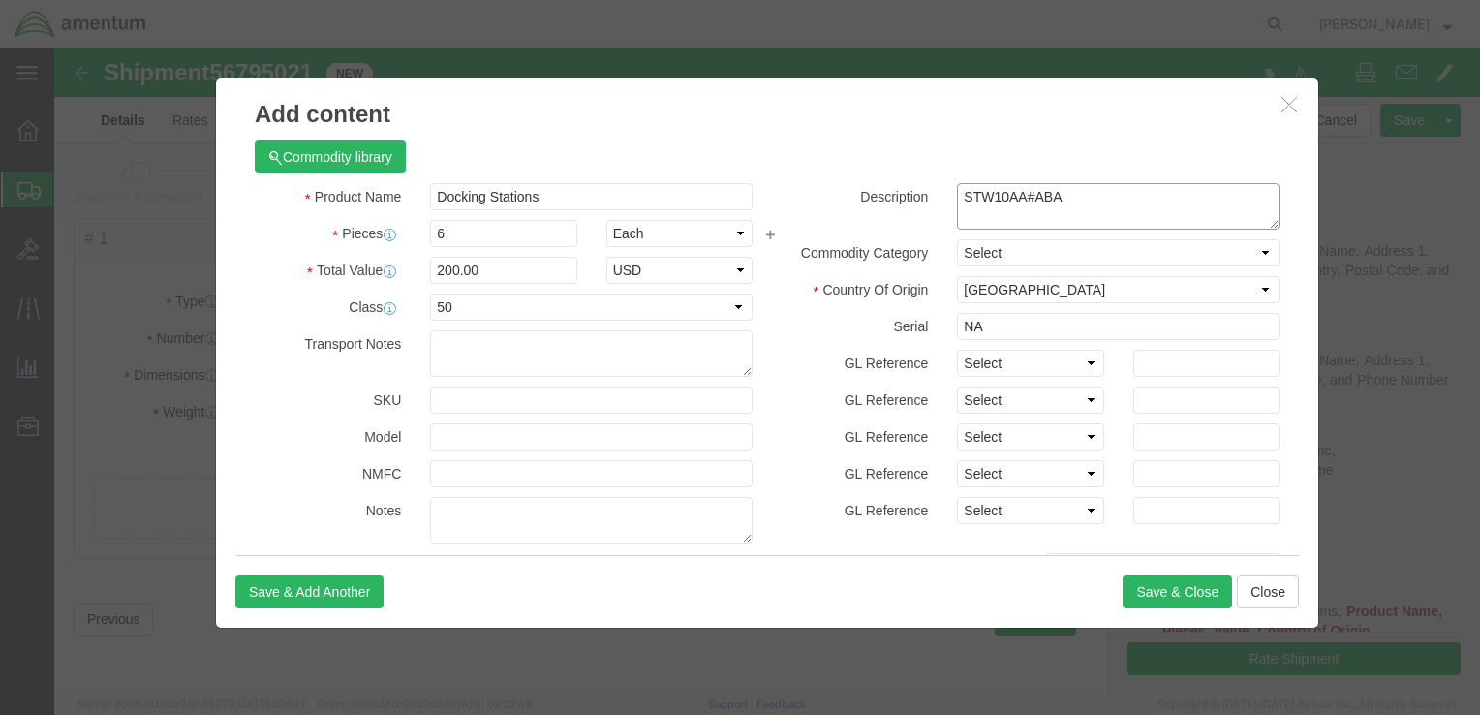
click textarea "STW10AA#ABA"
click input "text"
paste input "STW10AA#ABA"
type input "STW10AA#ABA"
click textarea
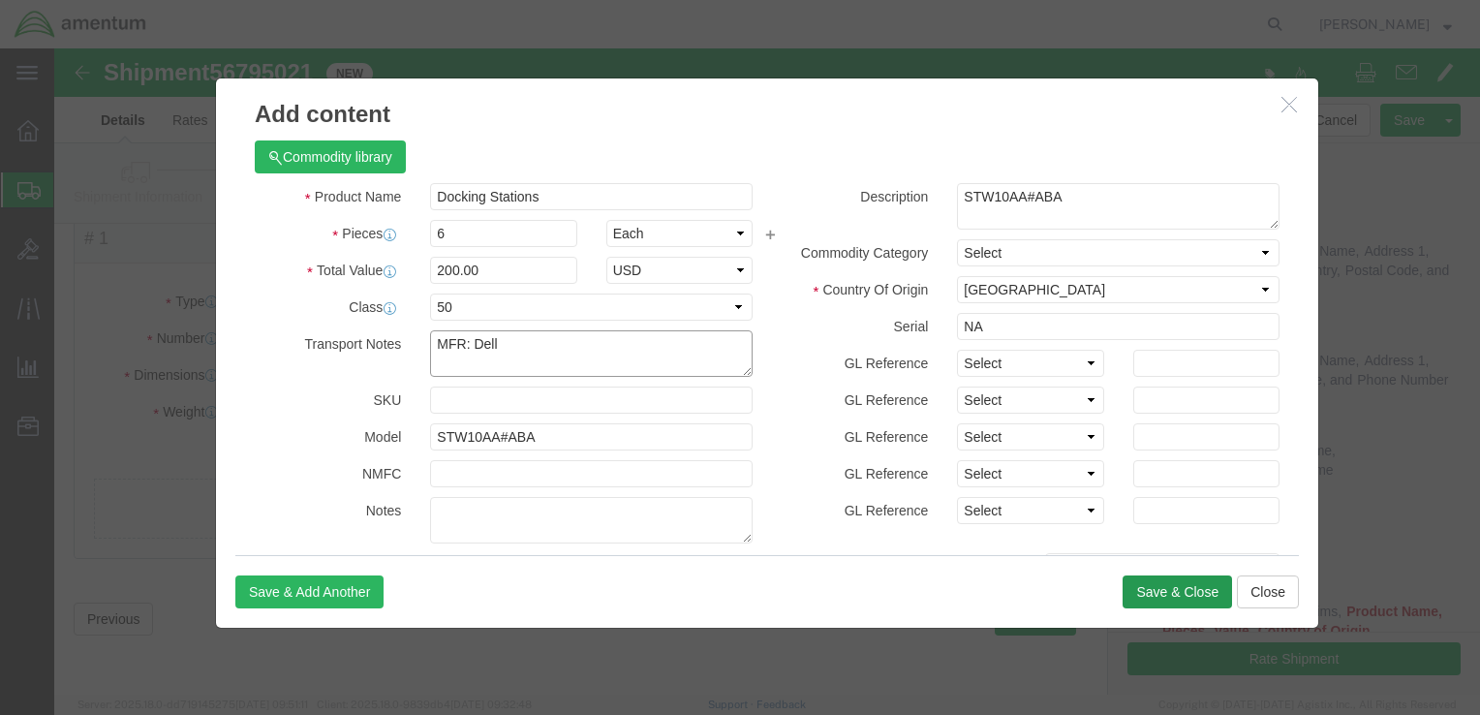
type textarea "MFR: Dell"
click button "Save & Close"
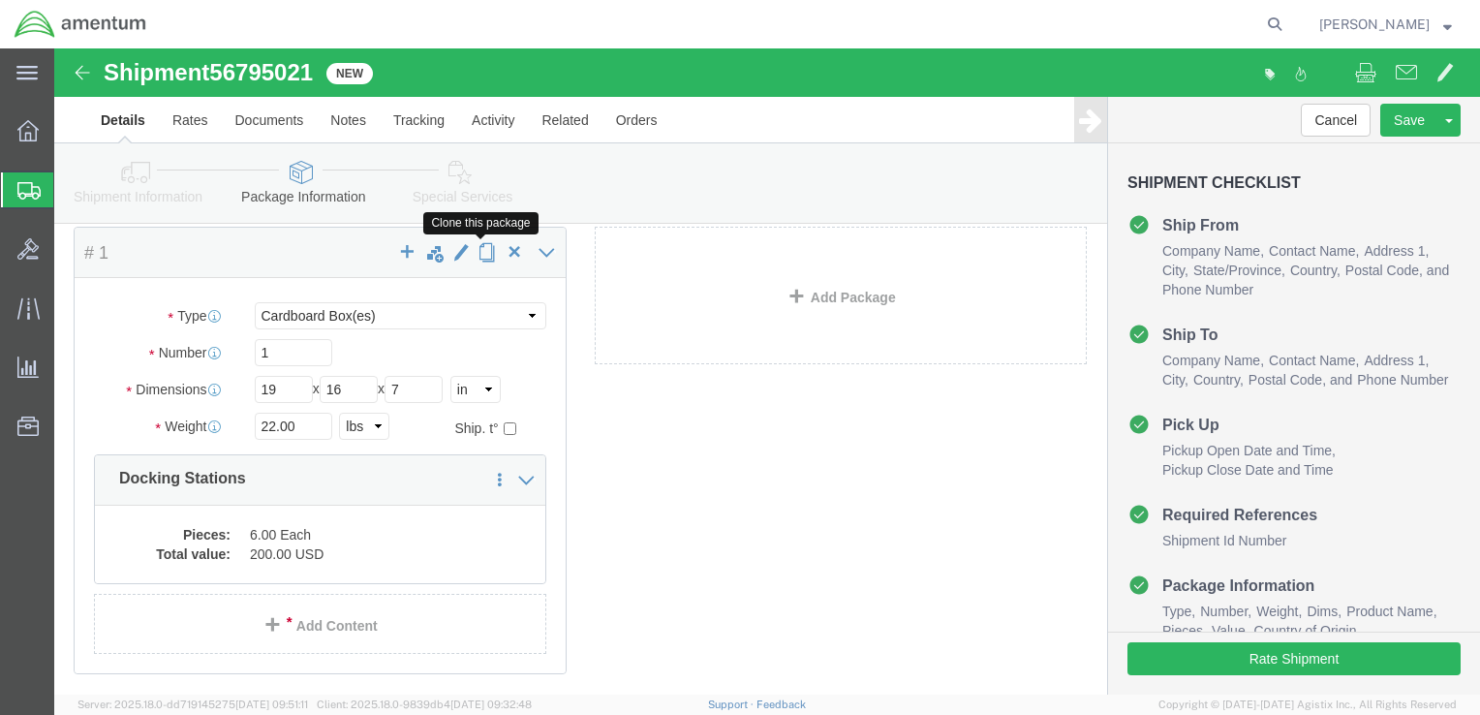
click span "button"
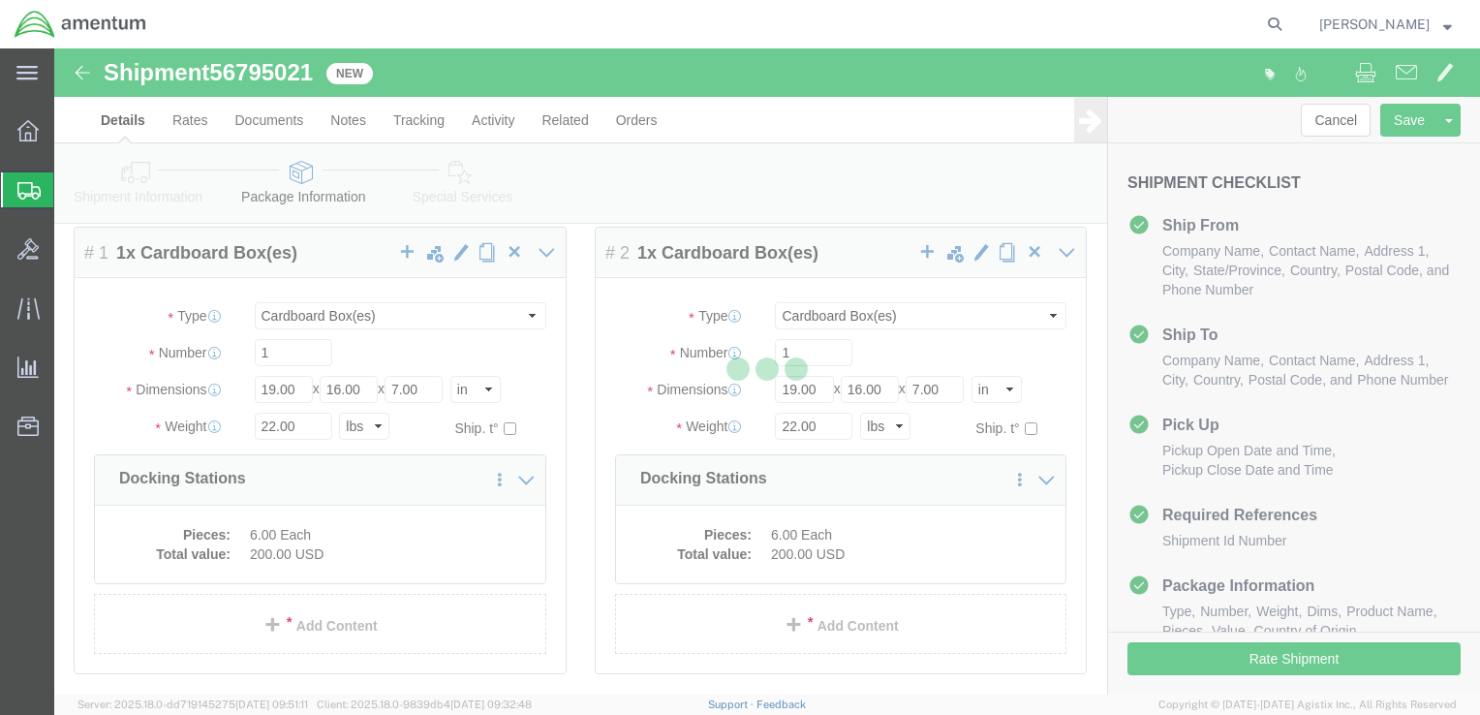
select select "CBOX"
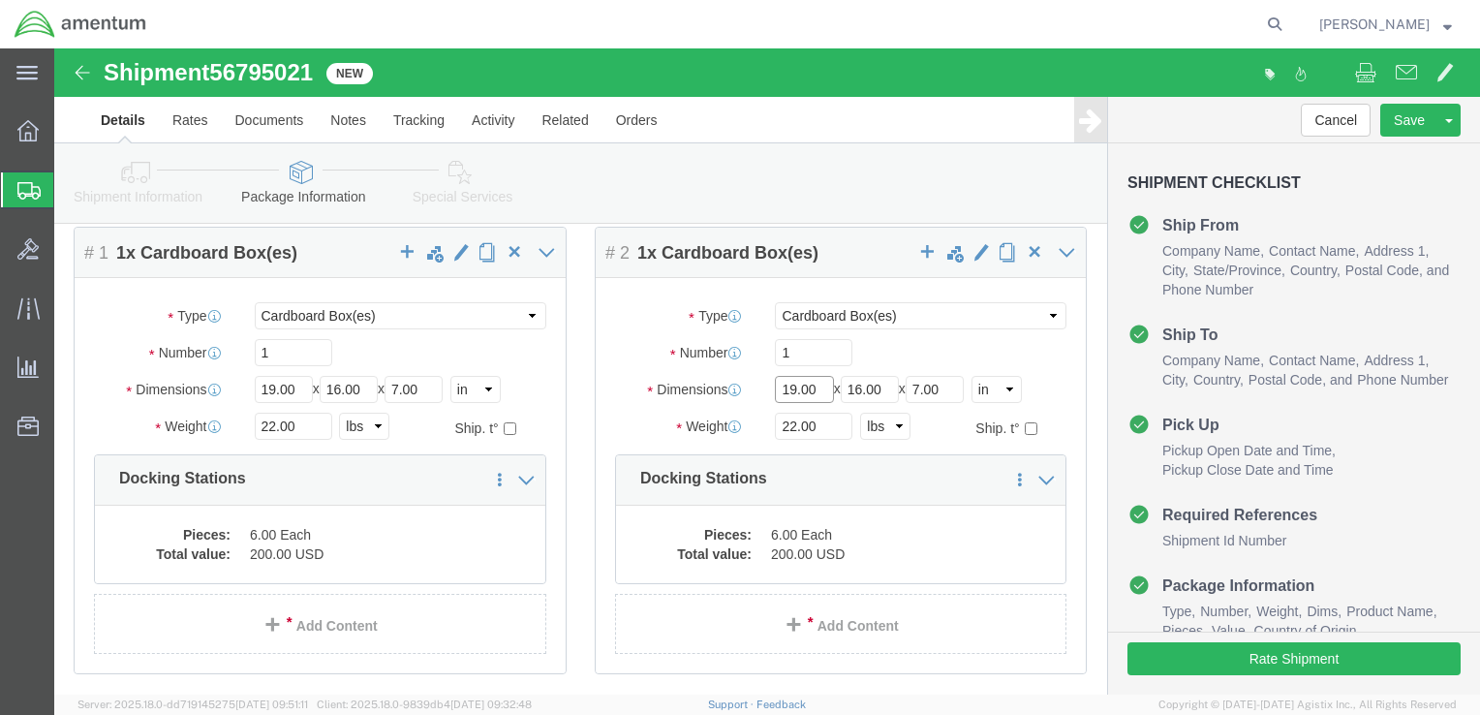
drag, startPoint x: 759, startPoint y: 338, endPoint x: 721, endPoint y: 335, distance: 38.9
click input "19.00"
type input "18"
type input "12"
type input "5"
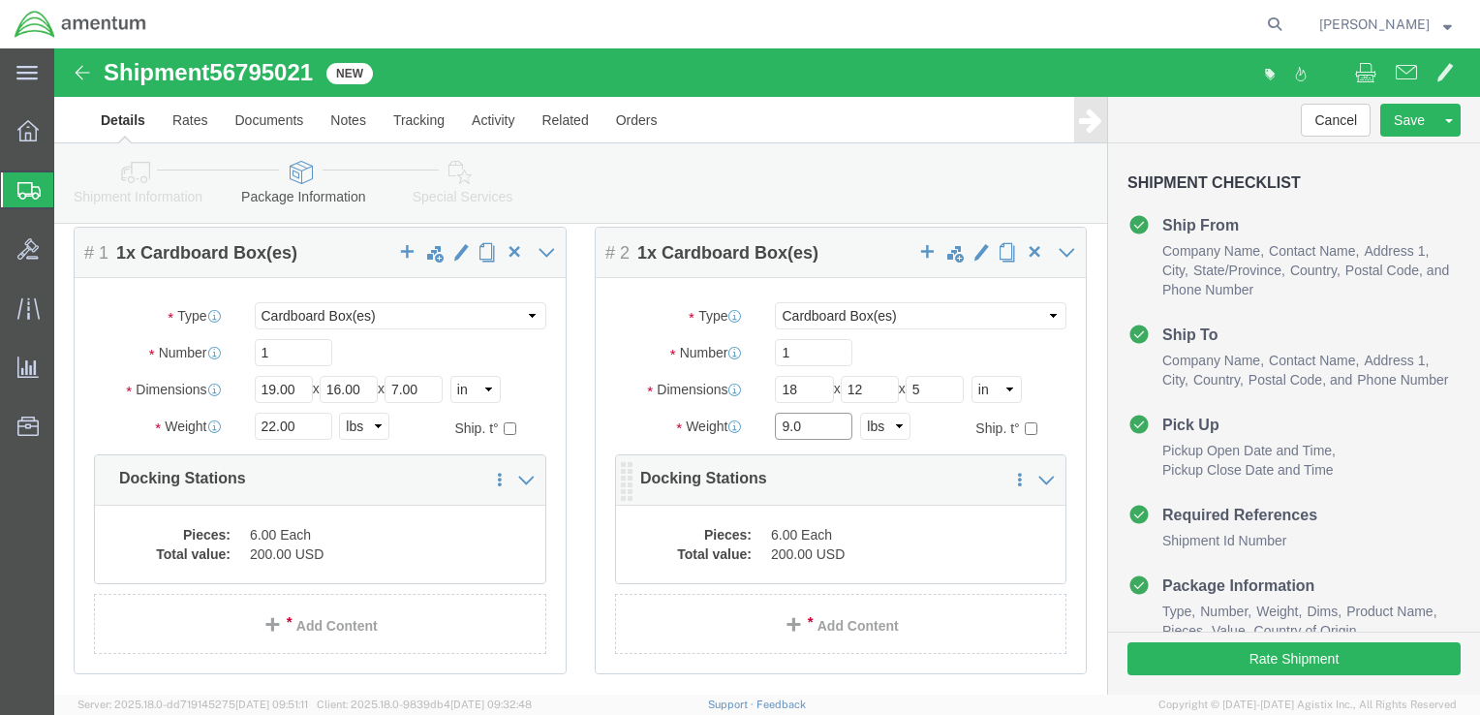
type input "9.0"
click dd "6.00 Each"
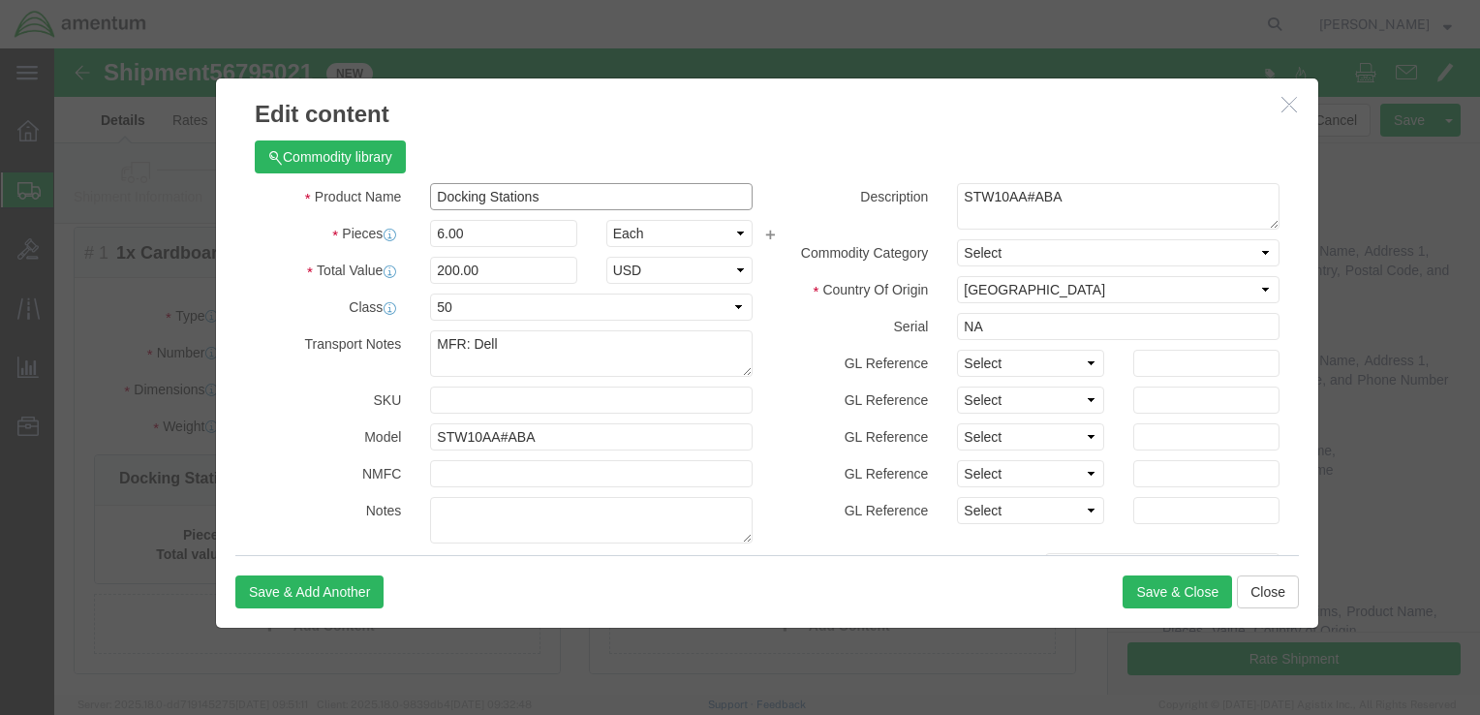
drag, startPoint x: 483, startPoint y: 147, endPoint x: 373, endPoint y: 148, distance: 110.4
click input "Docking Stations"
type input "Chroombooks"
type input "2"
type input "66.67"
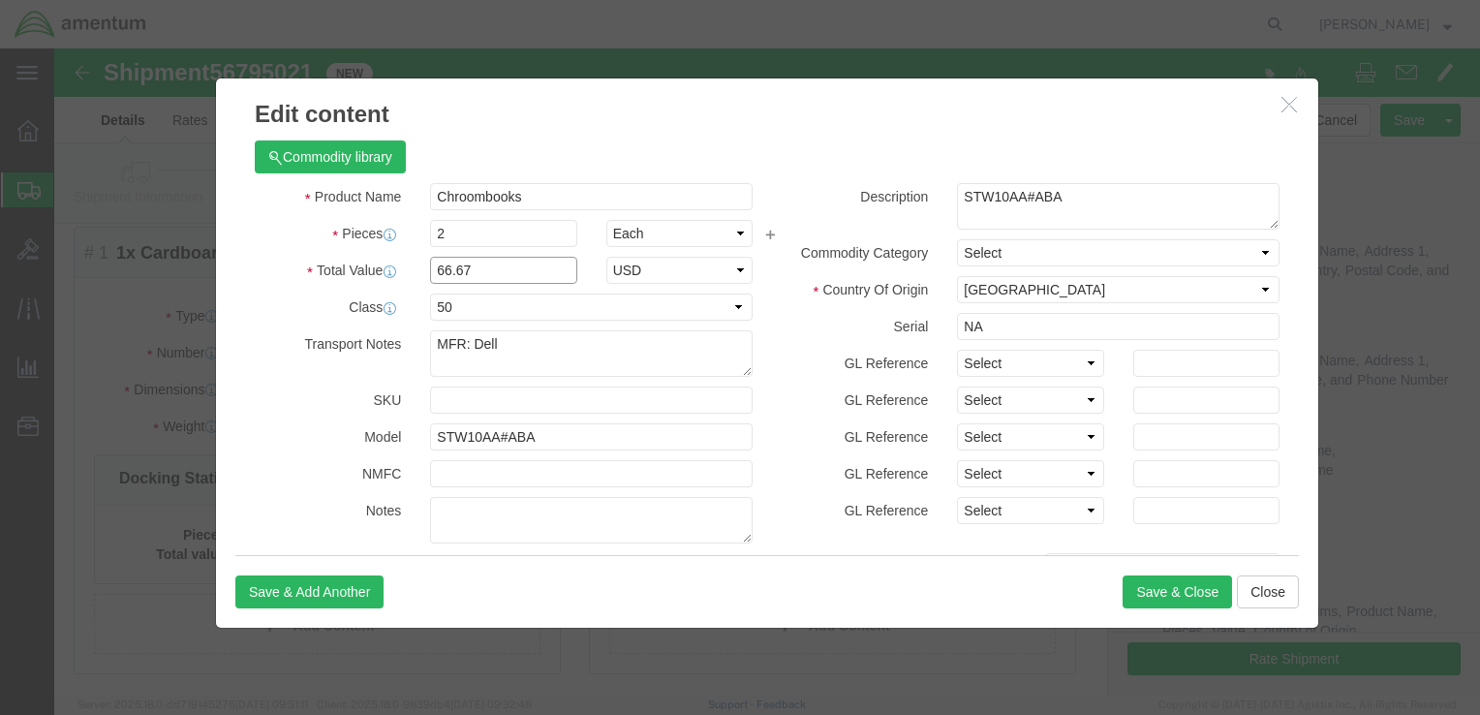
drag, startPoint x: 413, startPoint y: 221, endPoint x: 370, endPoint y: 219, distance: 42.7
click input "66.67"
type input "400.00"
drag, startPoint x: 1007, startPoint y: 149, endPoint x: 880, endPoint y: 147, distance: 127.9
click div "STW10AA#ABA"
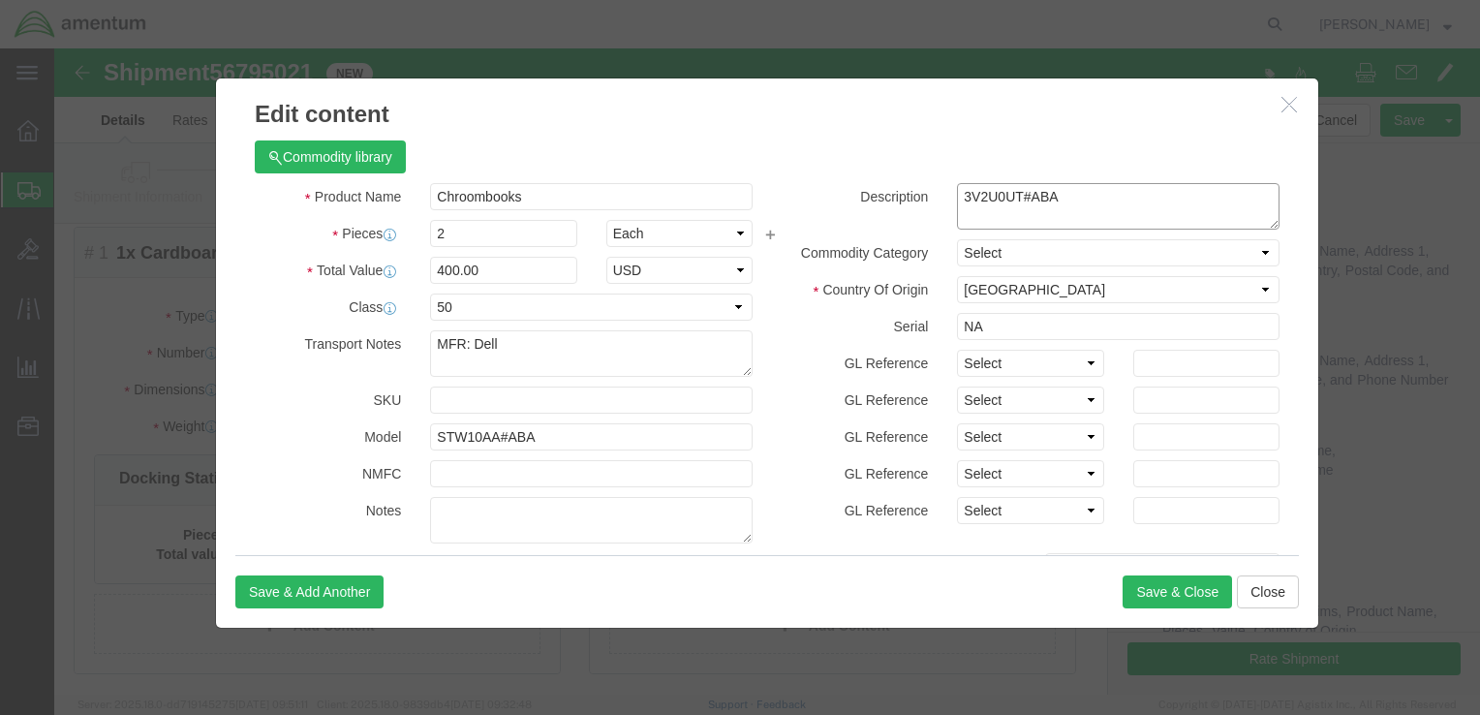
type textarea "3V2U0UT#ABA"
drag, startPoint x: 924, startPoint y: 281, endPoint x: 885, endPoint y: 279, distance: 38.8
click div "NA"
type input "CORP024770 CORP024771"
drag, startPoint x: 447, startPoint y: 298, endPoint x: 415, endPoint y: 294, distance: 32.2
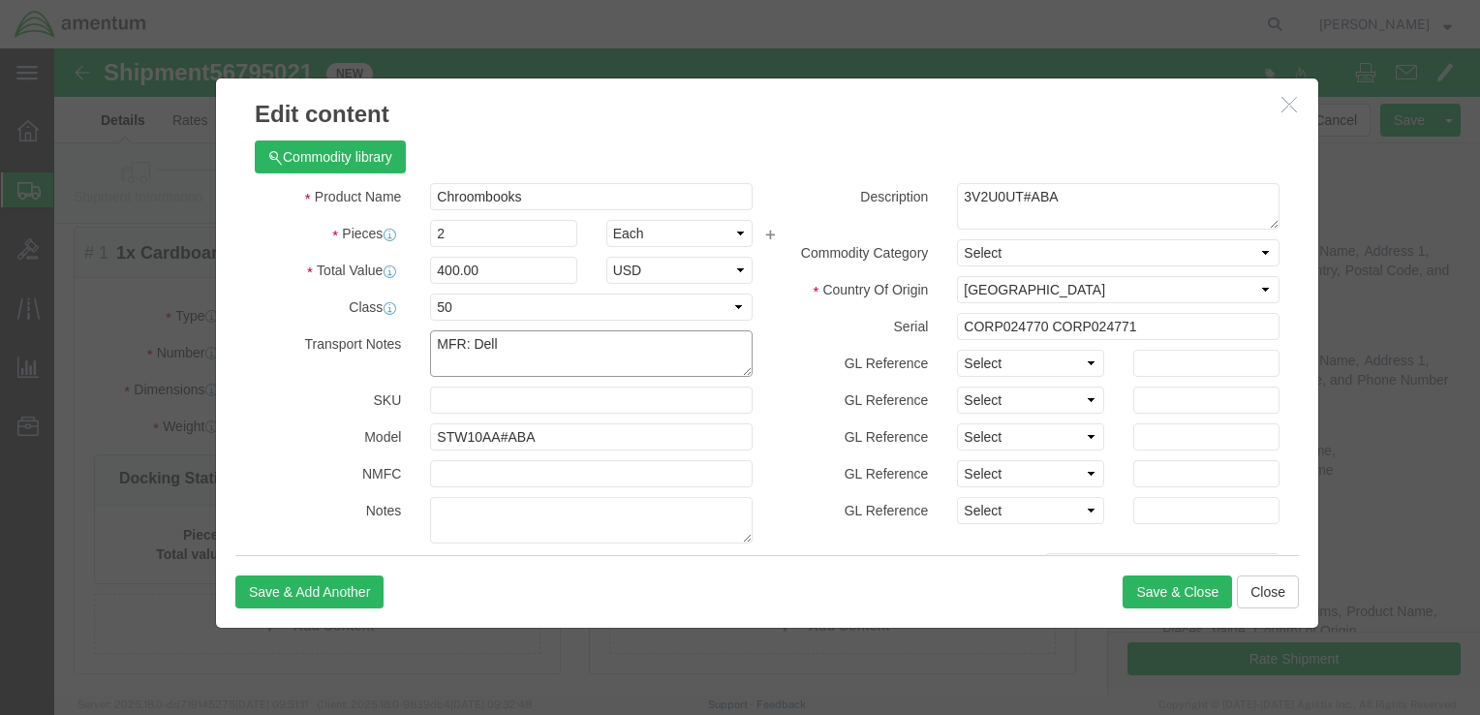
click textarea "MFR: Dell"
type textarea "MFR: HP"
drag, startPoint x: 999, startPoint y: 144, endPoint x: 897, endPoint y: 142, distance: 101.7
click textarea "STW10AA#ABA"
drag, startPoint x: 482, startPoint y: 388, endPoint x: 363, endPoint y: 387, distance: 119.2
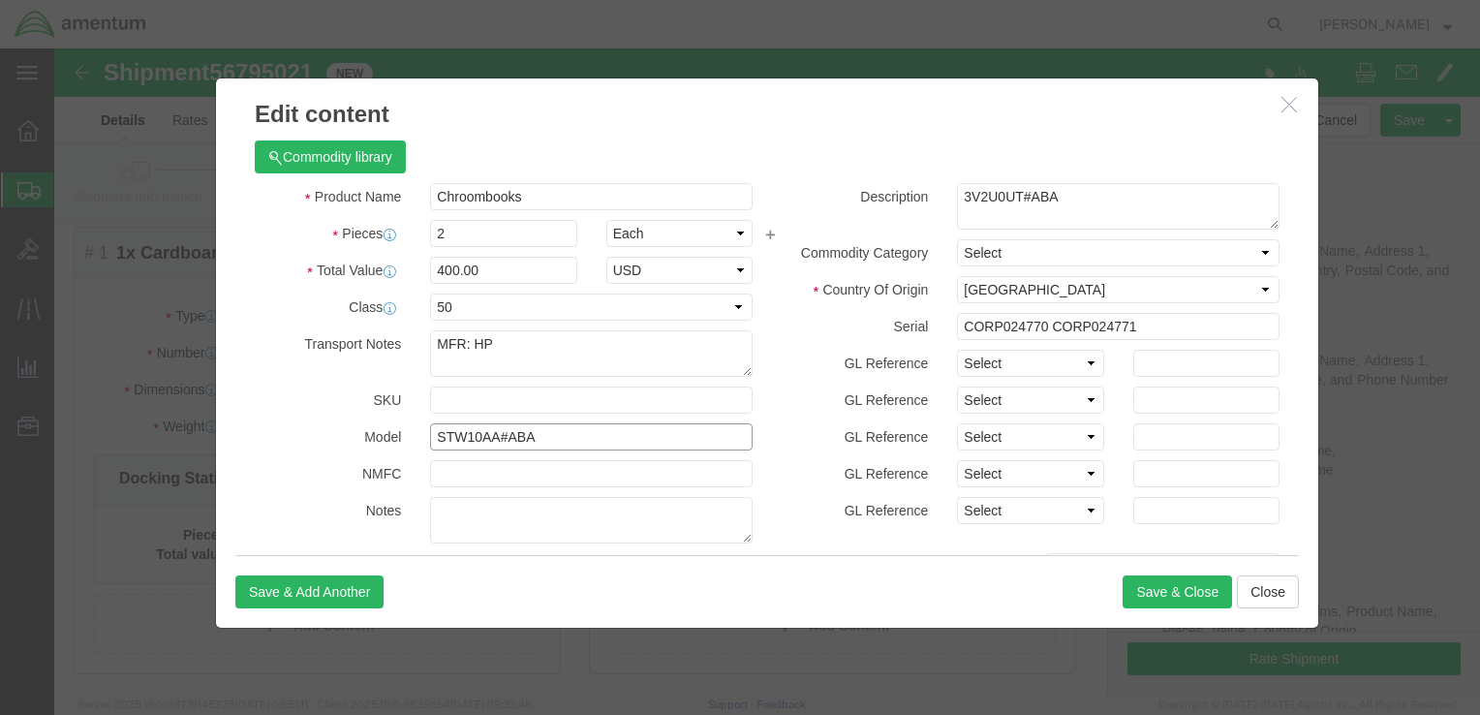
click div "STW10AA#ABA"
paste input "3V2U0UT"
type input "3V2U0UT#ABA"
click button "Save & Close"
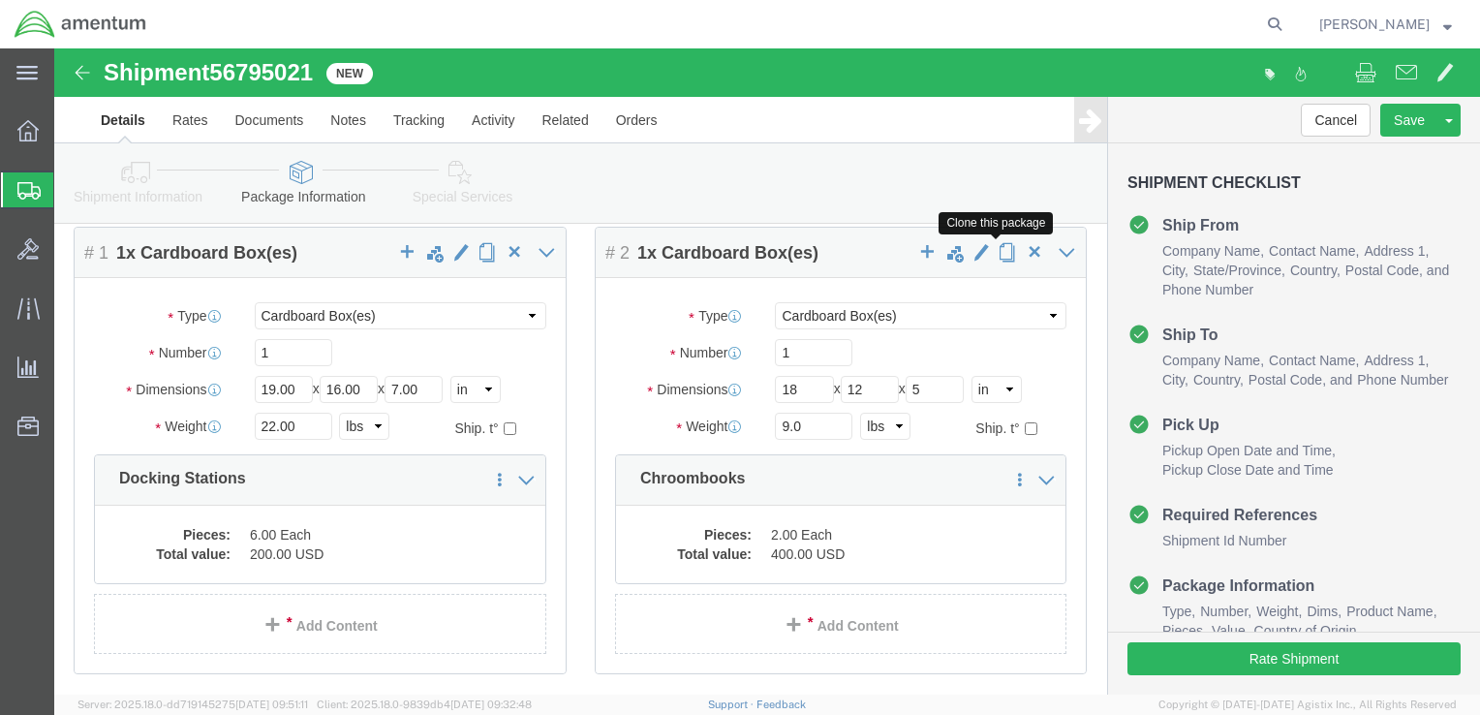
click span "button"
select select "CBOX"
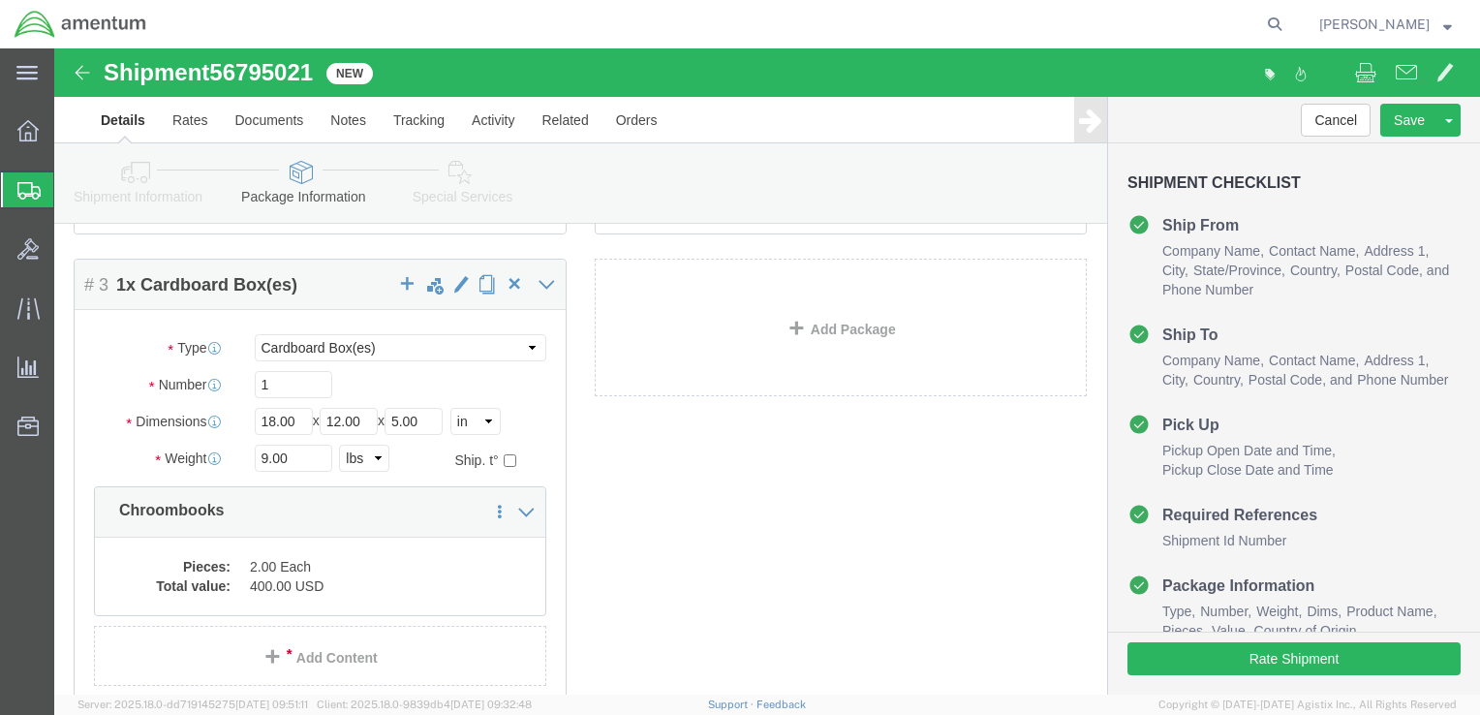
scroll to position [588, 0]
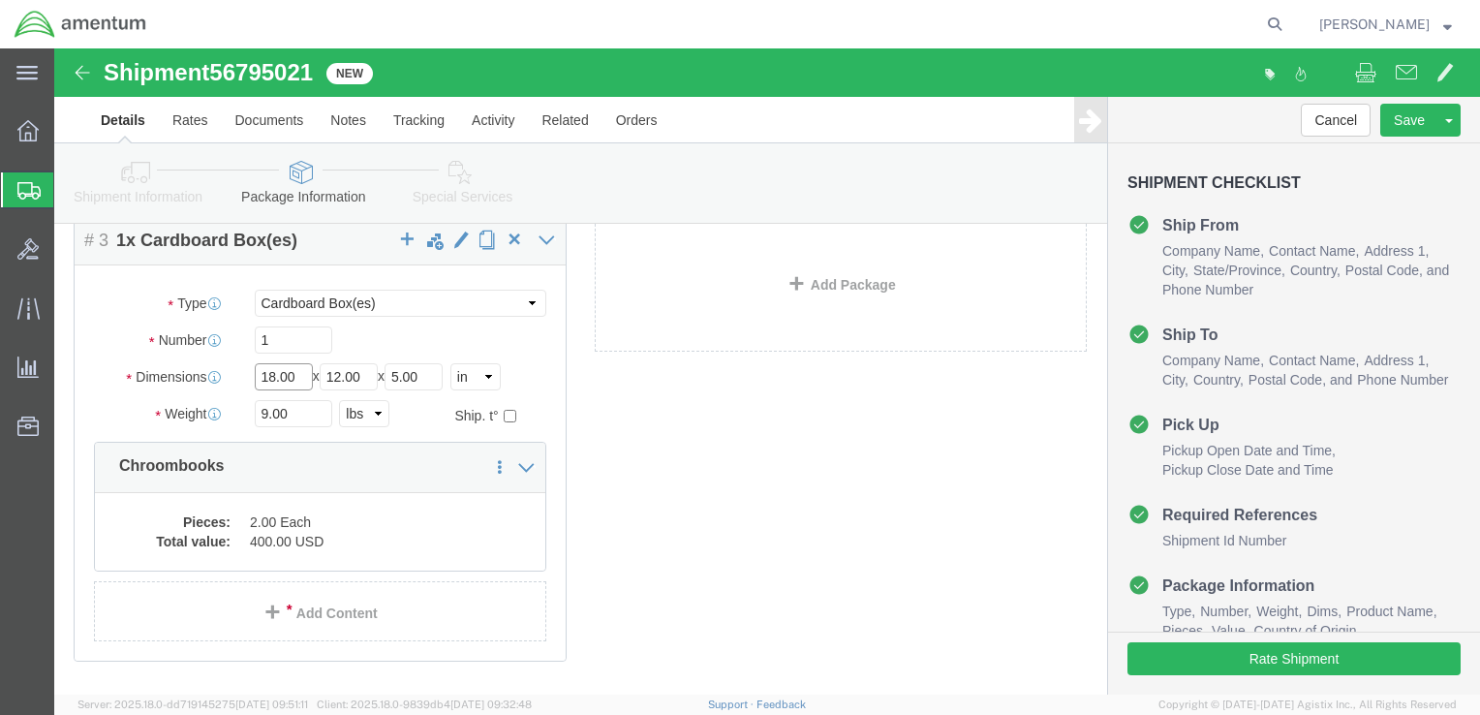
drag, startPoint x: 240, startPoint y: 333, endPoint x: 201, endPoint y: 330, distance: 38.9
click input "18.00"
click link "Add Content"
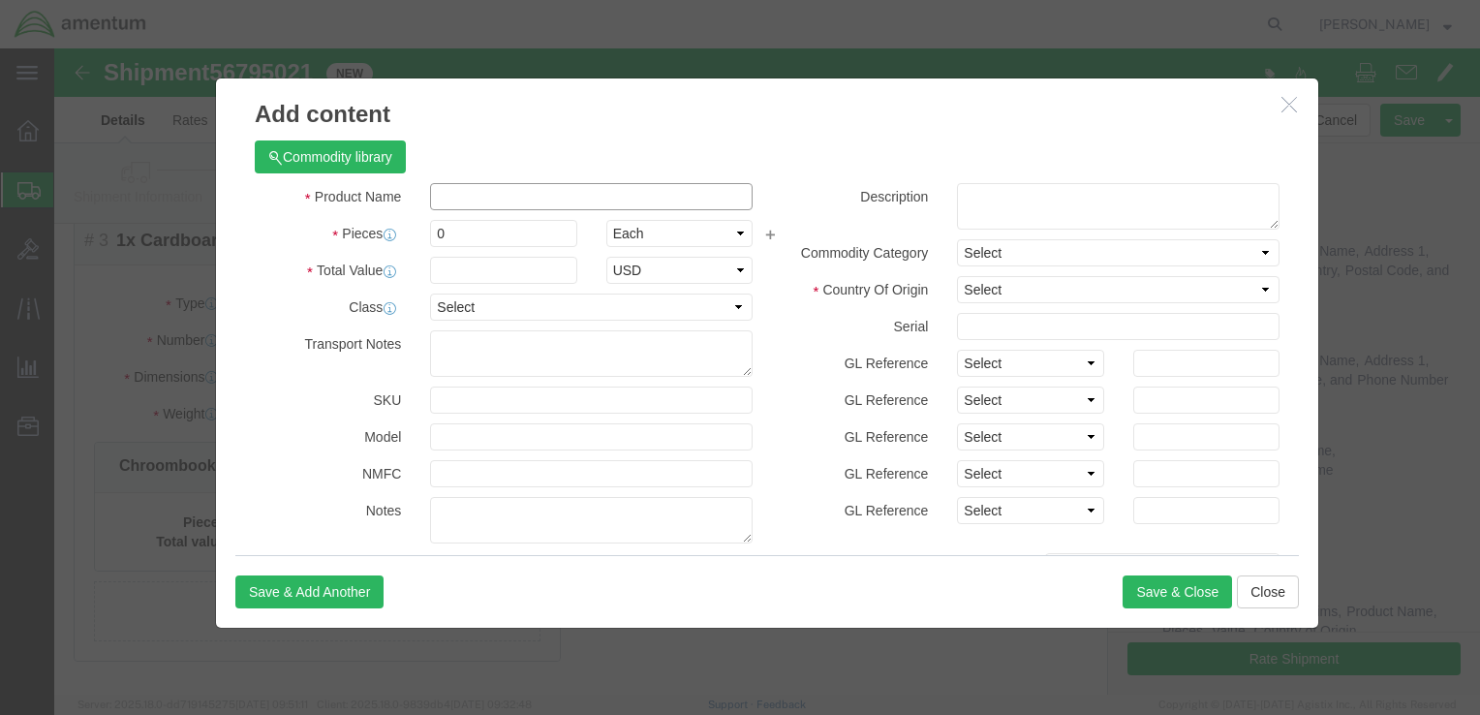
click input "text"
type input "Mouse Controller"
type input "6"
click input "text"
type input "60.00"
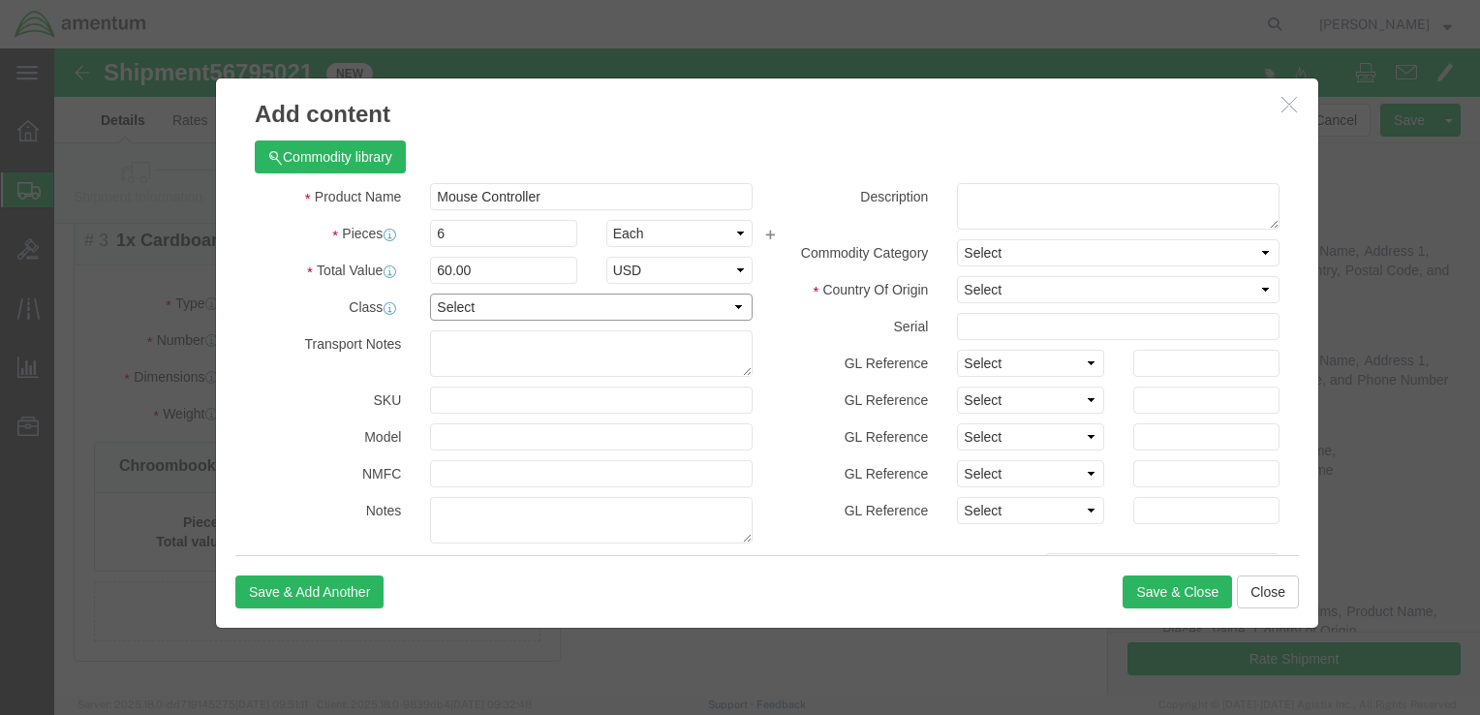
click select "Select 50 55 60 65 70 85 92.5 100 125 175 250 300 400"
select select "50"
click select "Select 50 55 60 65 70 85 92.5 100 125 175 250 300 400"
click textarea
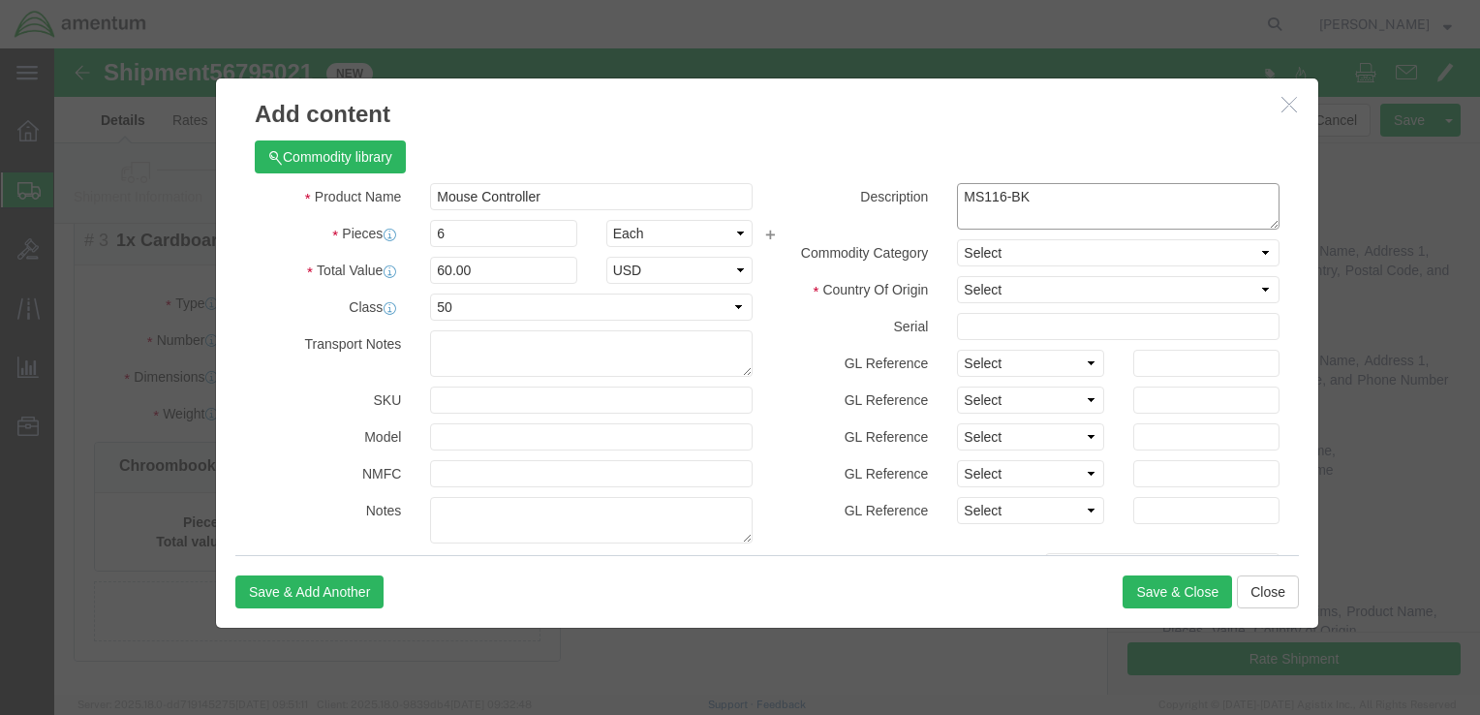
type textarea "MS116-BK"
click select "Select Afghanistan Åland Islands Albania Algeria American Samoa Andorra Angola …"
select select "US"
click select "Select Afghanistan Åland Islands Albania Algeria American Samoa Andorra Angola …"
click input "text"
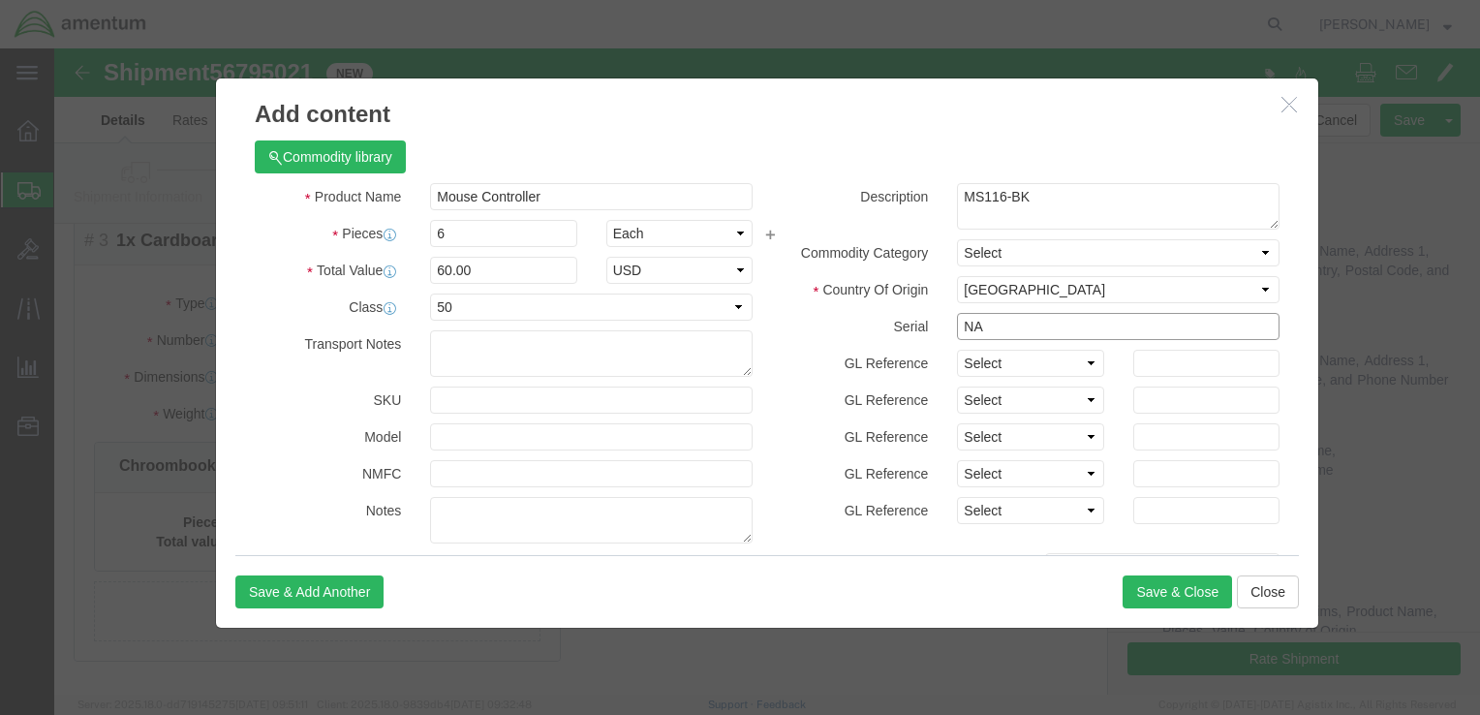
type input "NA"
click textarea
type textarea "MFR: Dell"
drag, startPoint x: 964, startPoint y: 142, endPoint x: 897, endPoint y: 142, distance: 66.8
click textarea "MS116-BK"
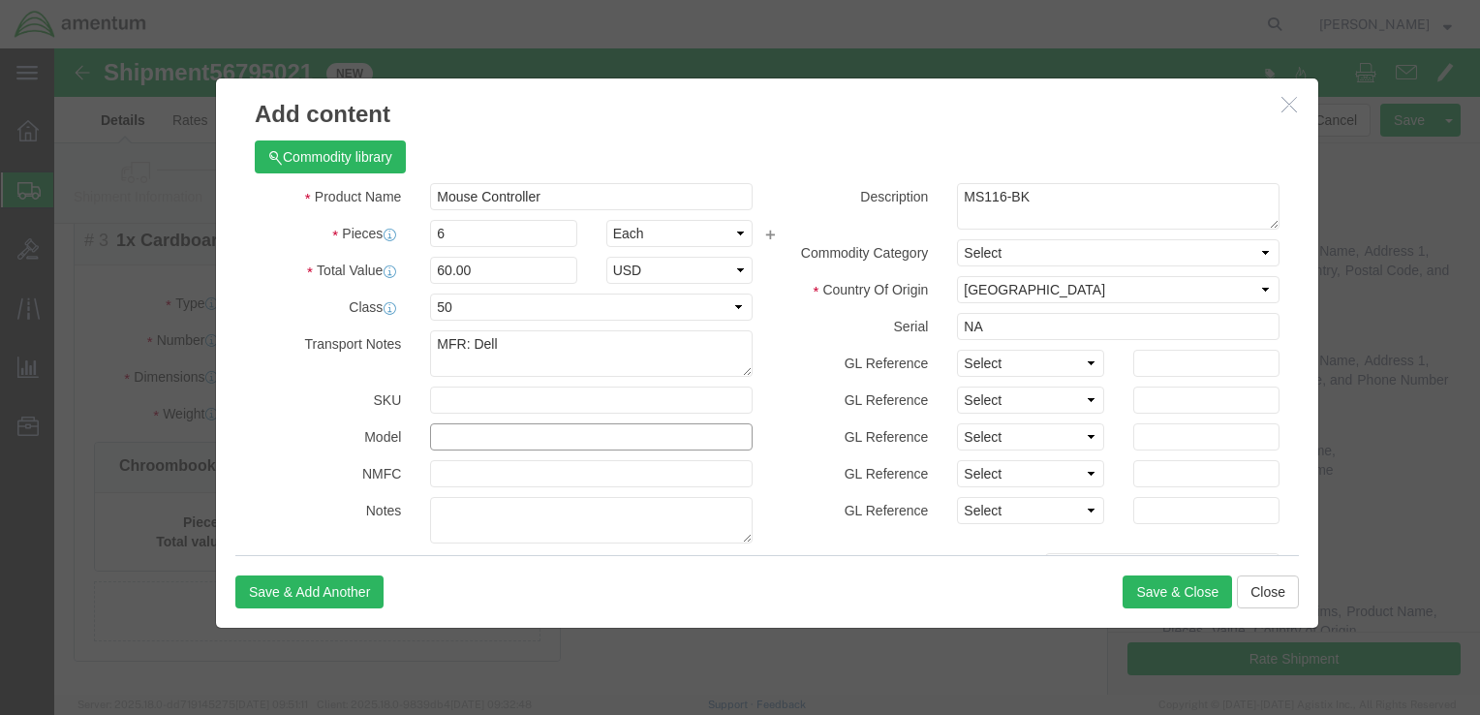
click input "text"
paste input "MS116-BK"
type input "MS116-BK"
click button "Save & Close"
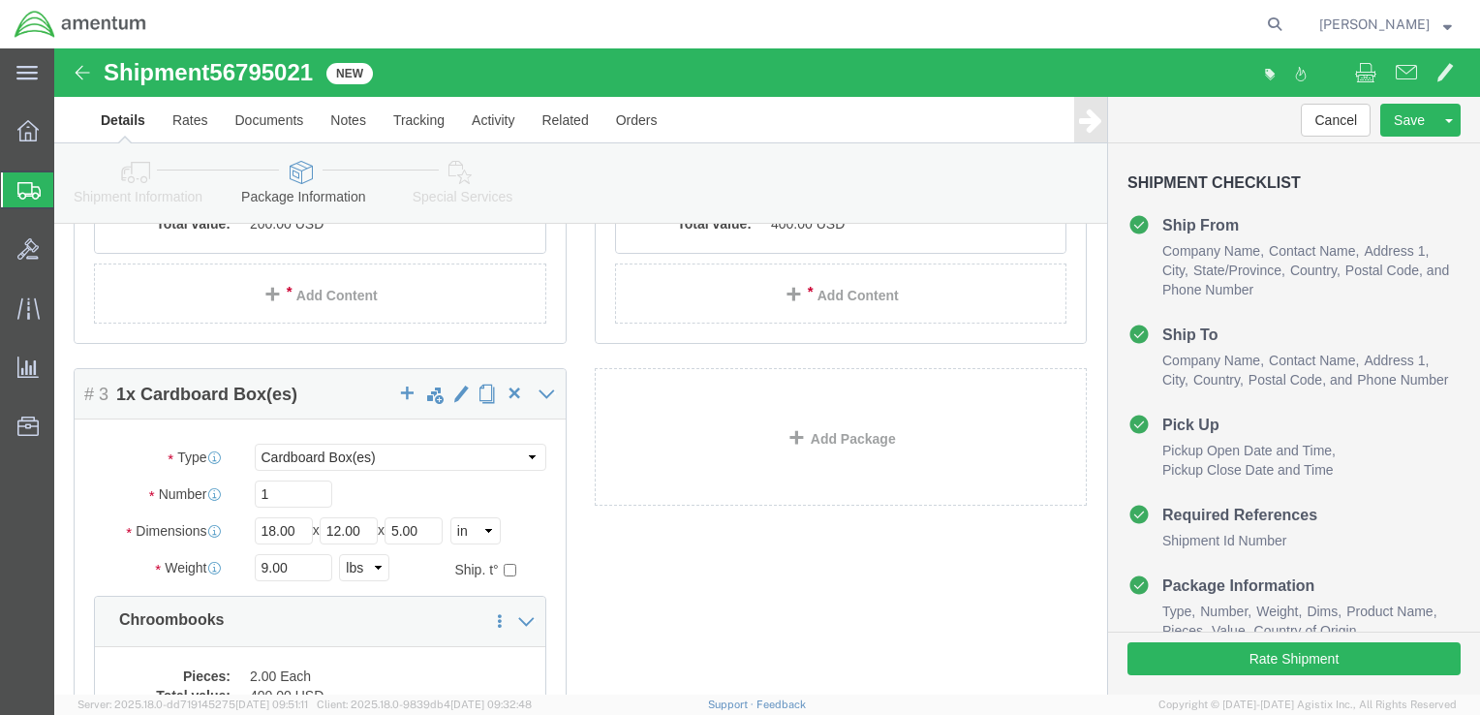
scroll to position [491, 0]
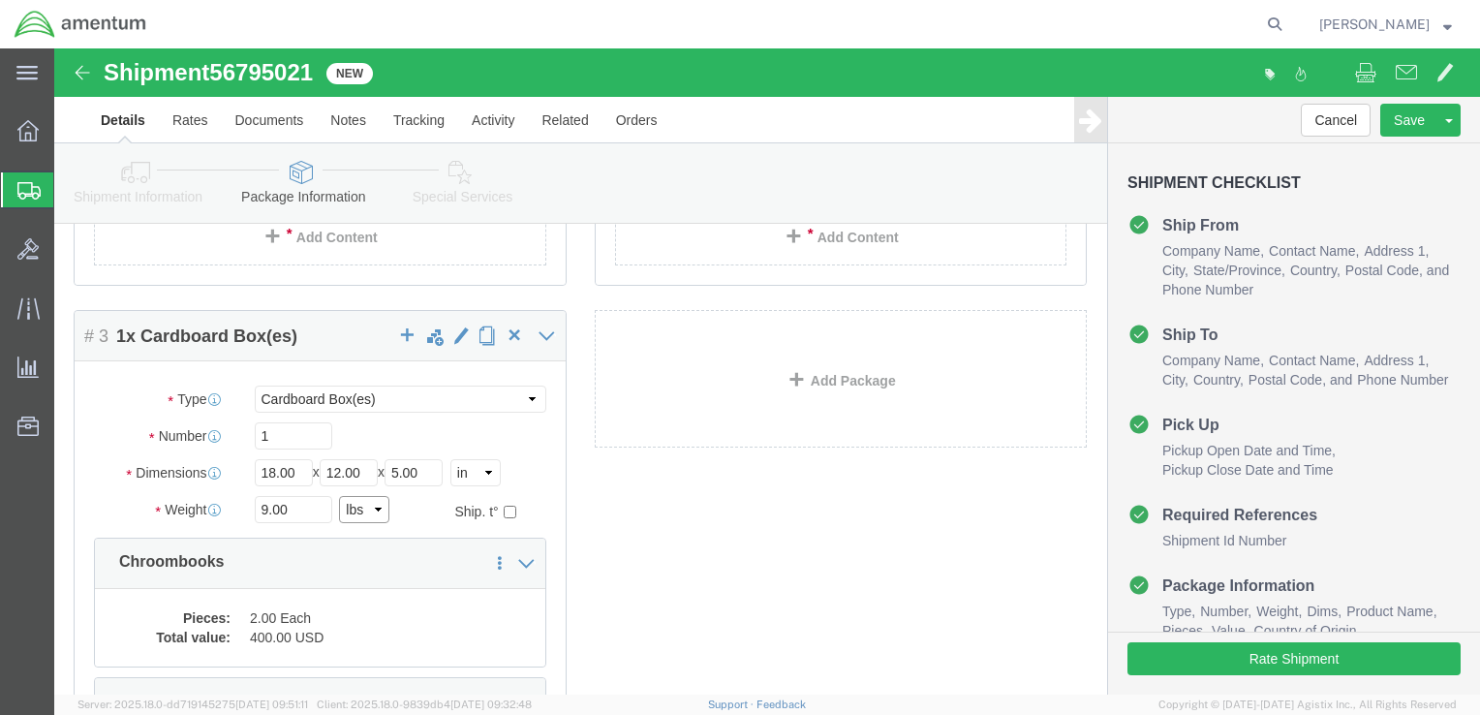
click div "Package Type Select BCK Boxes Bale(s) Basket(s) Bolt(s) Bottle(s) Buckets Bulk …"
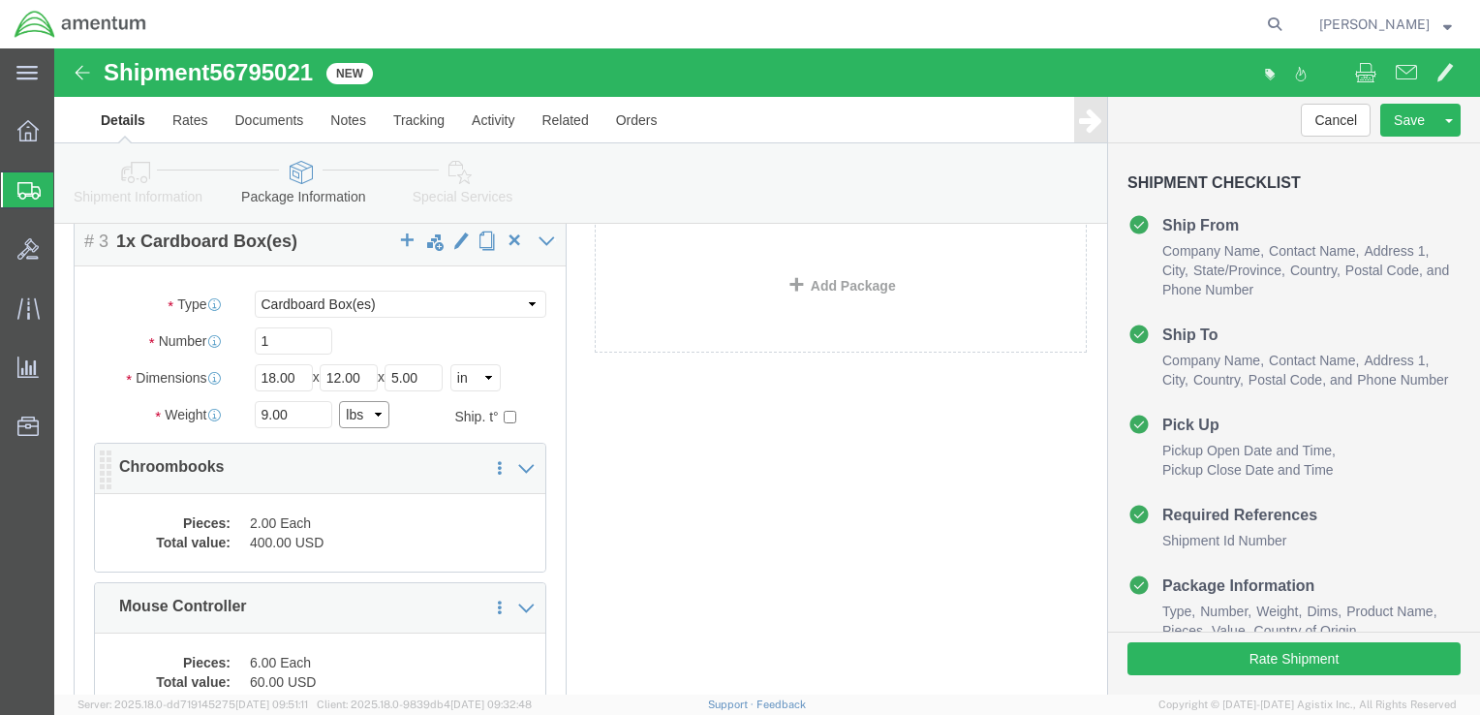
scroll to position [588, 0]
click p "Chroombooks"
click div "Package Content # 1 1 x Cardboard Box(es) Package Type Select BCK Boxes Bale(s)…"
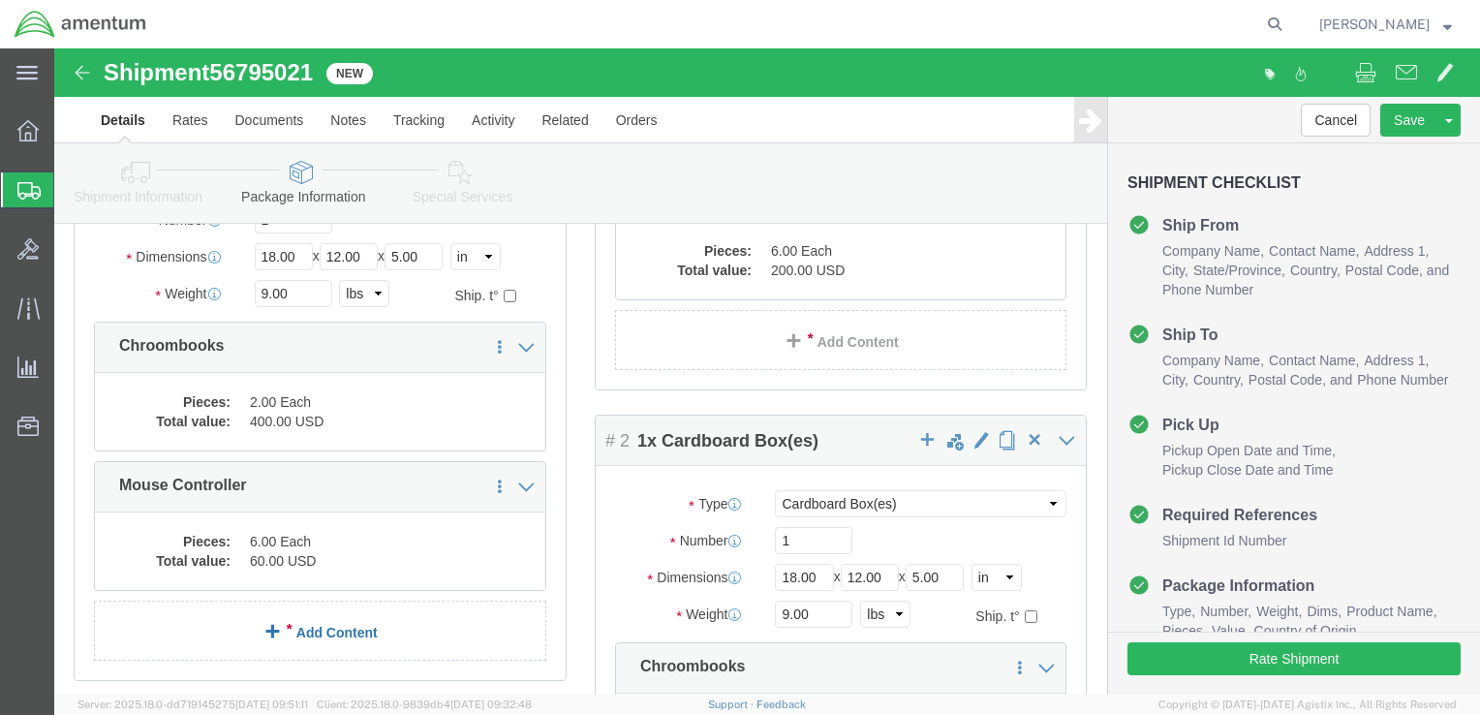
scroll to position [291, 0]
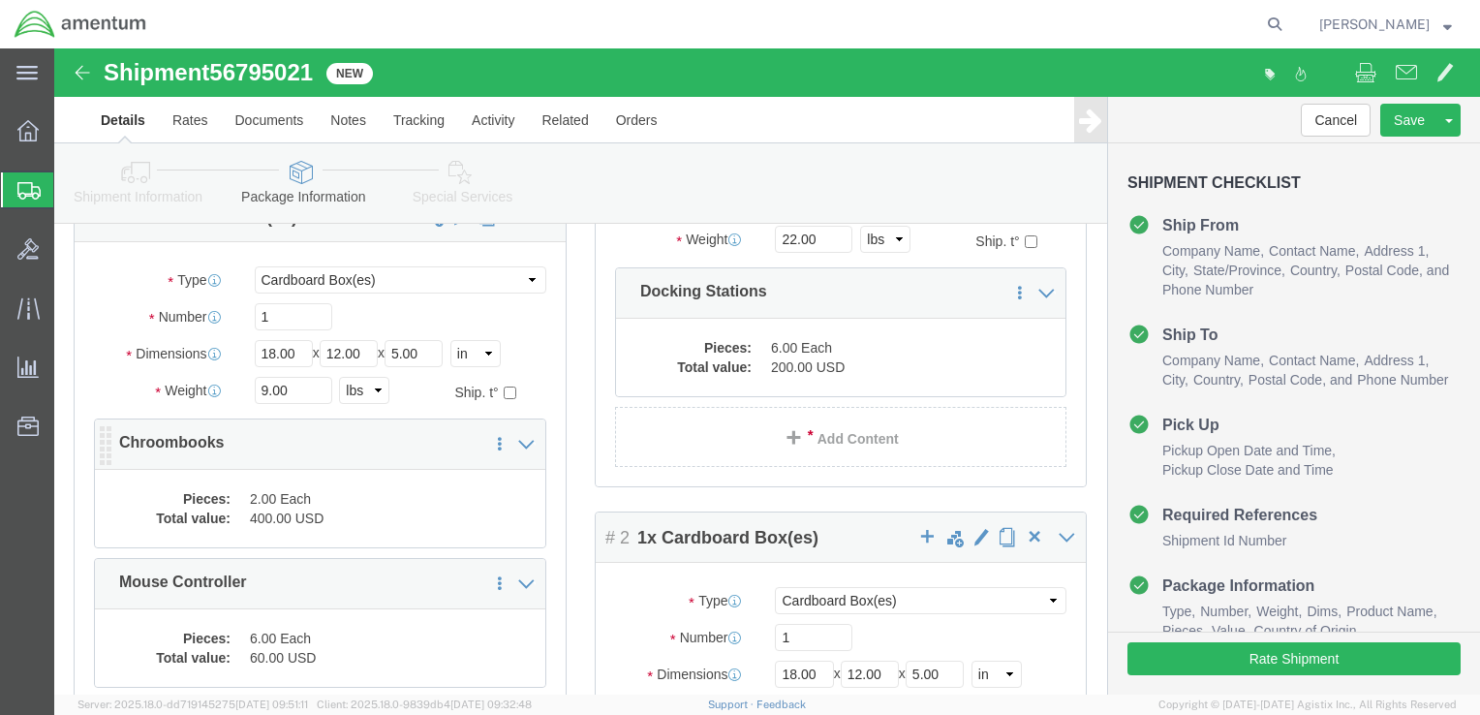
click p "Chroombooks"
click icon
click p "Chroombooks"
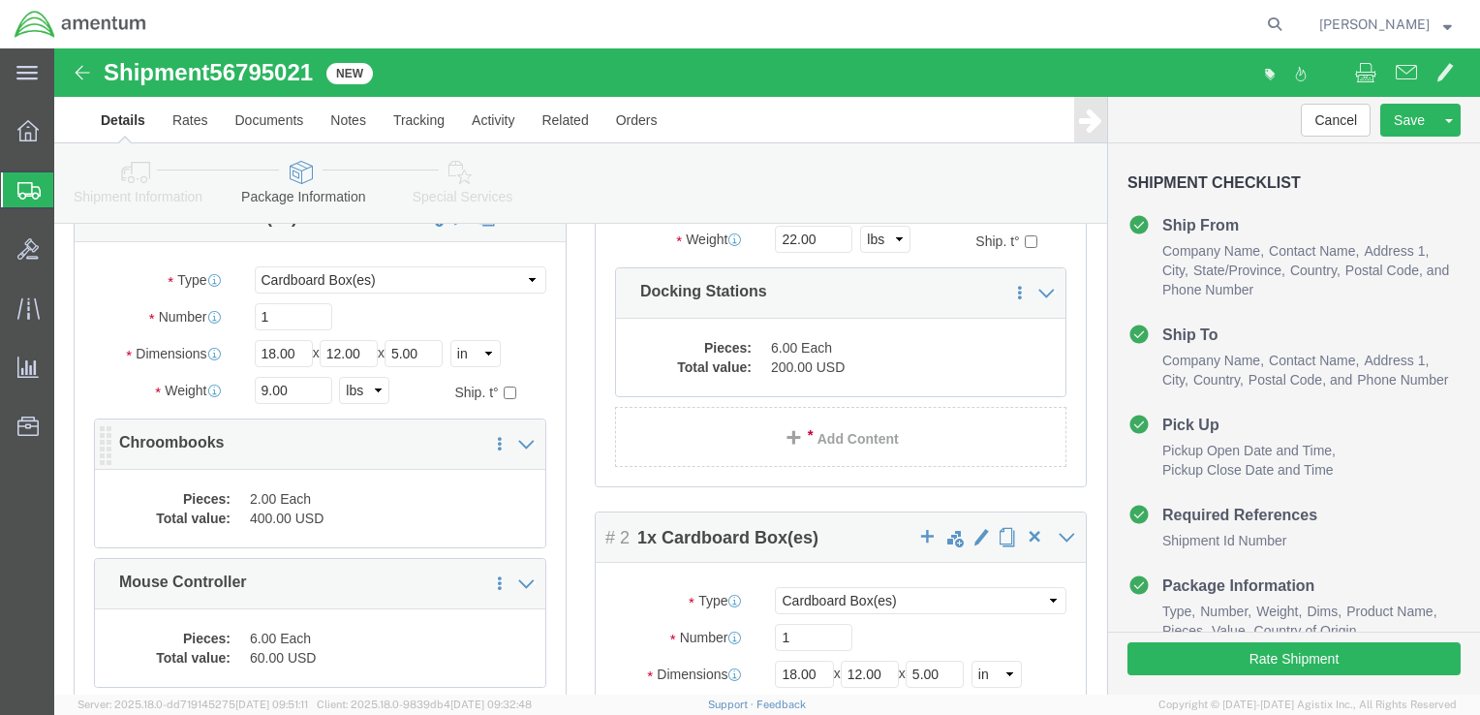
click dd "400.00 USD"
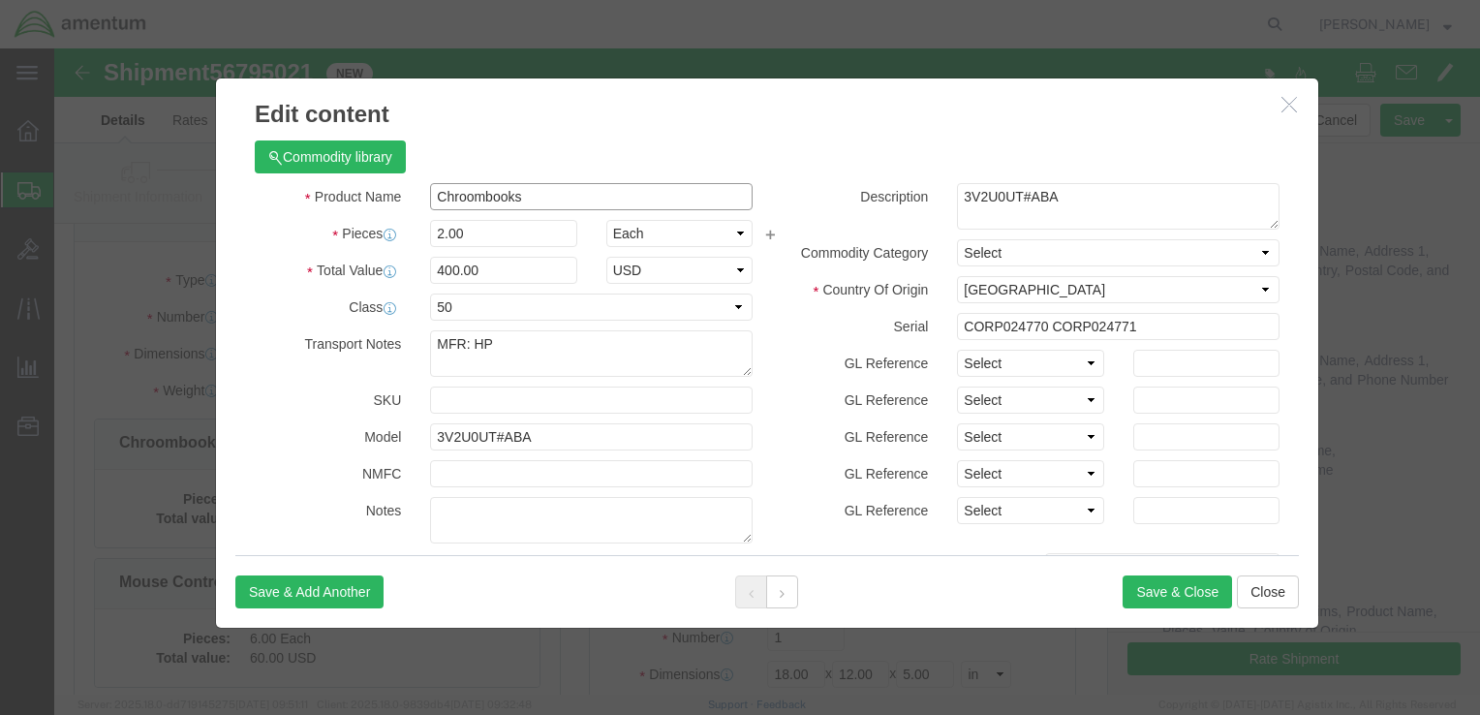
drag, startPoint x: 461, startPoint y: 147, endPoint x: 349, endPoint y: 148, distance: 112.4
click div "Product Name Chroombooks"
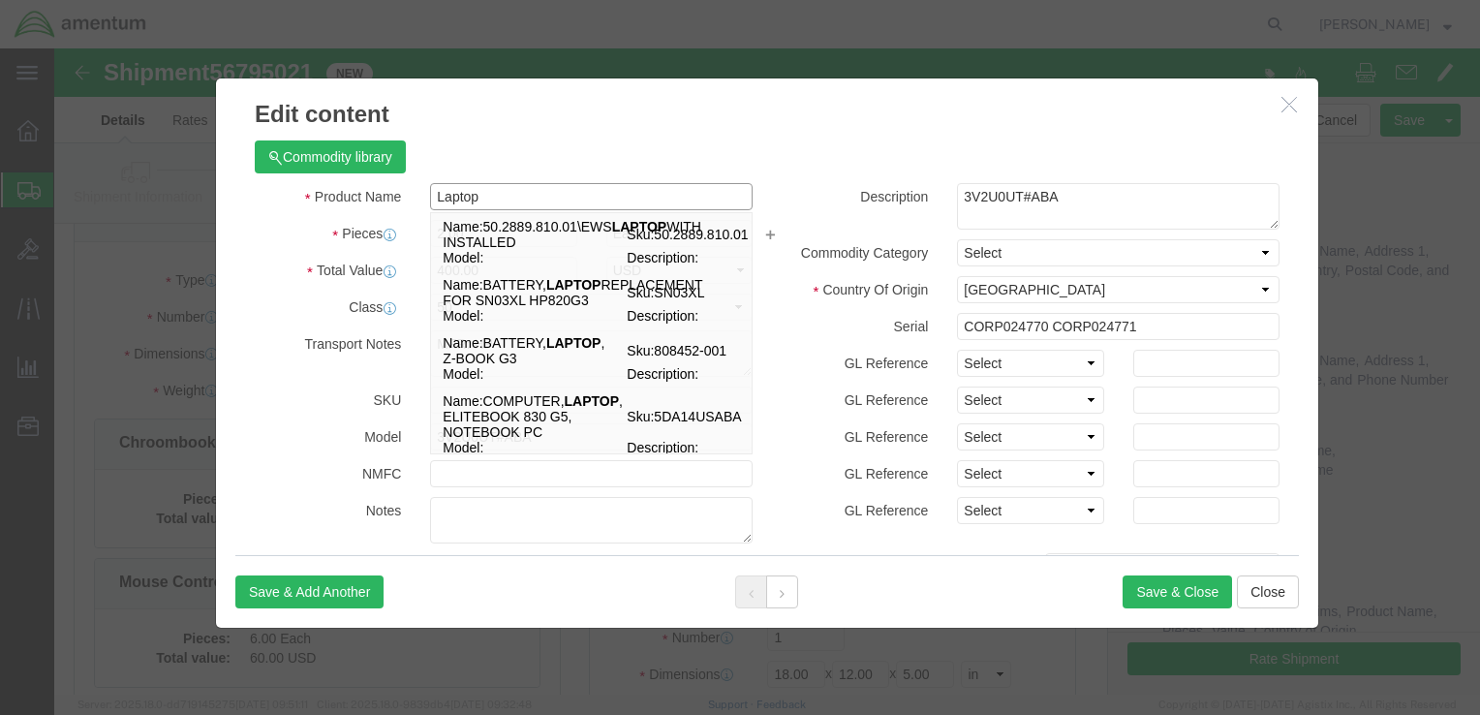
type input "Laptop"
click label "Pieces"
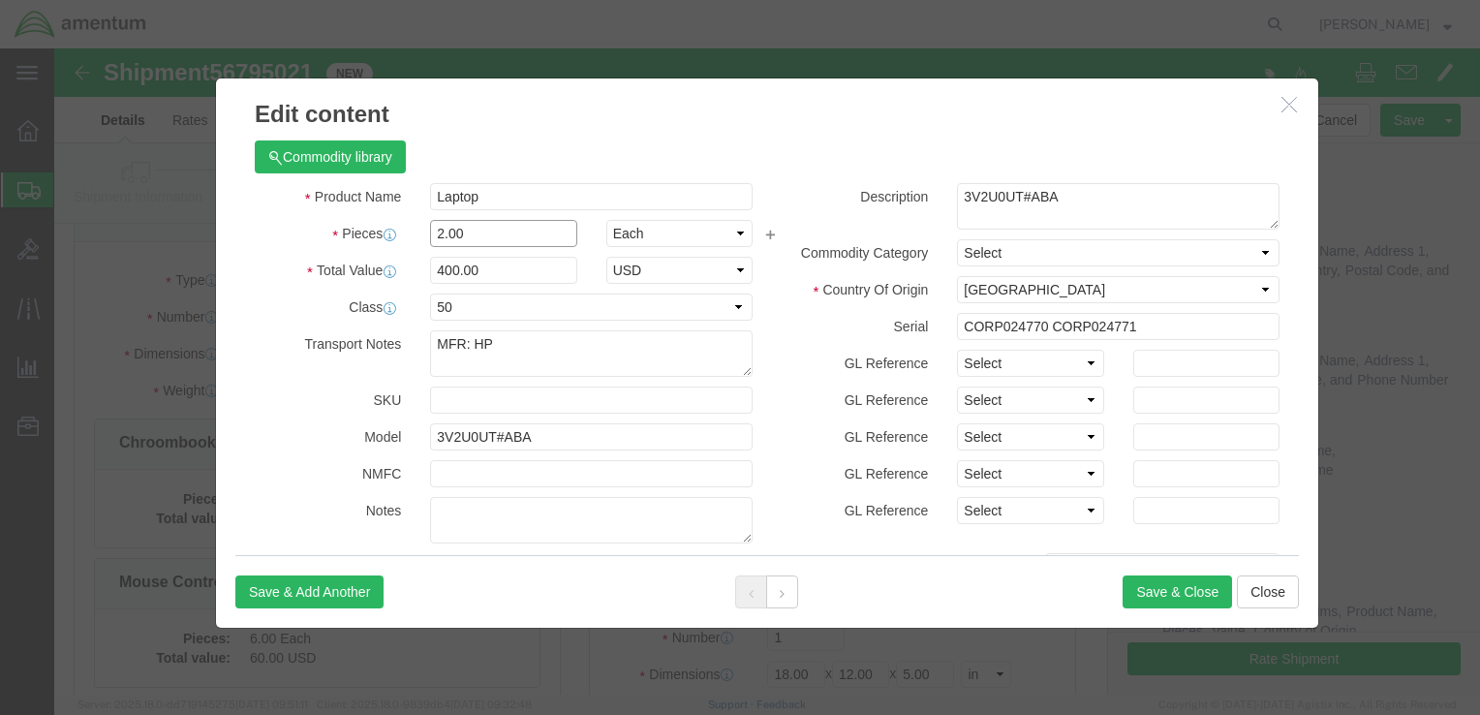
drag, startPoint x: 411, startPoint y: 182, endPoint x: 357, endPoint y: 179, distance: 53.4
click div "2.00"
type input "4"
click input "800"
drag, startPoint x: 403, startPoint y: 217, endPoint x: 374, endPoint y: 214, distance: 29.2
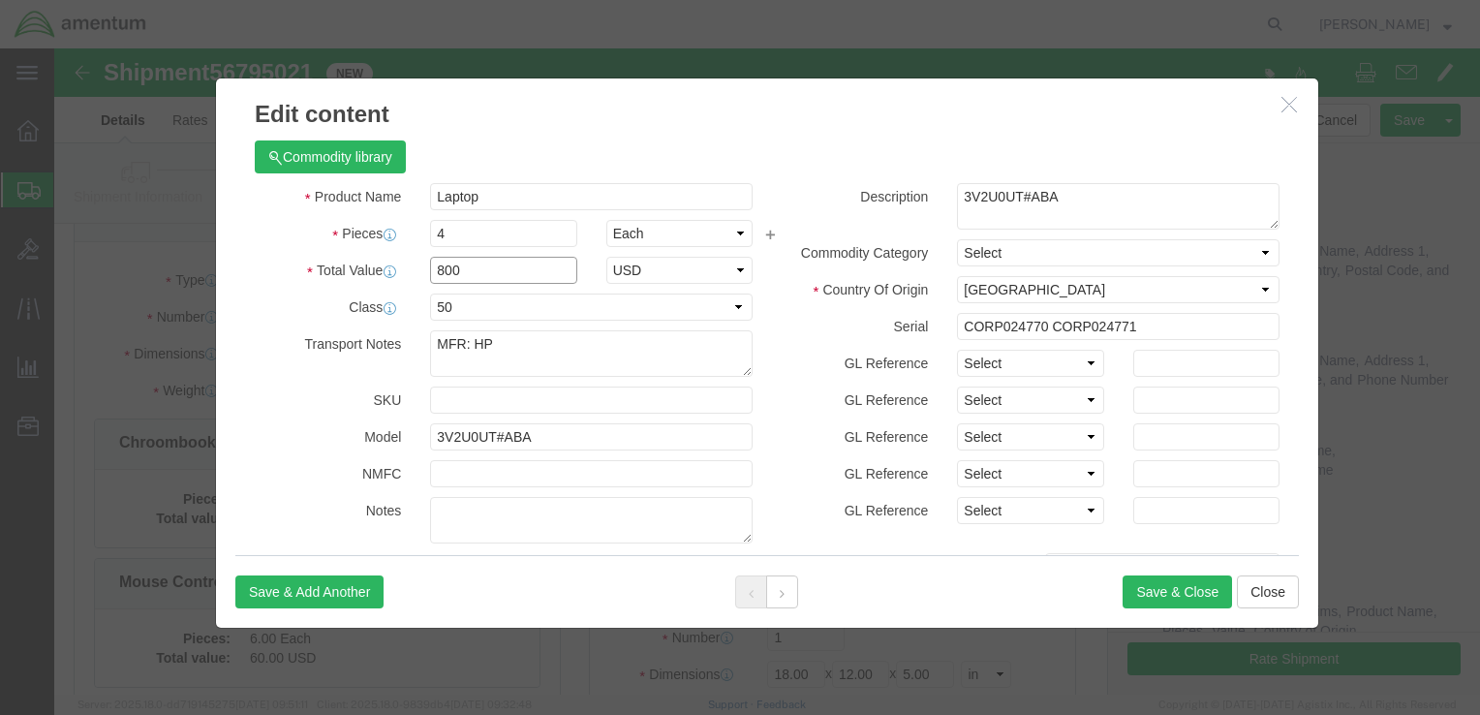
click input "800"
type input "4000.00"
click textarea "MFR: HP"
type textarea "MFR: Dell"
drag, startPoint x: 1007, startPoint y: 147, endPoint x: 895, endPoint y: 146, distance: 112.4
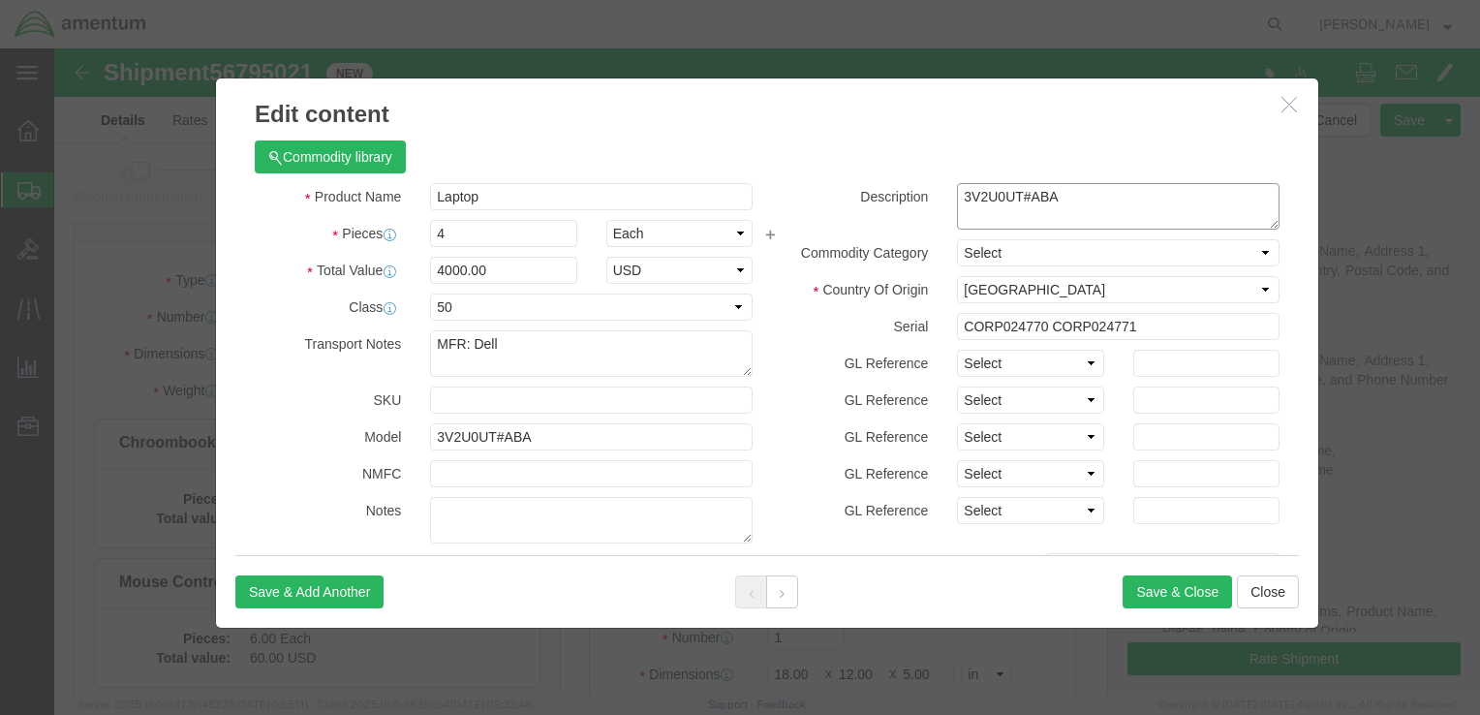
click textarea "3V2U0UT#ABA"
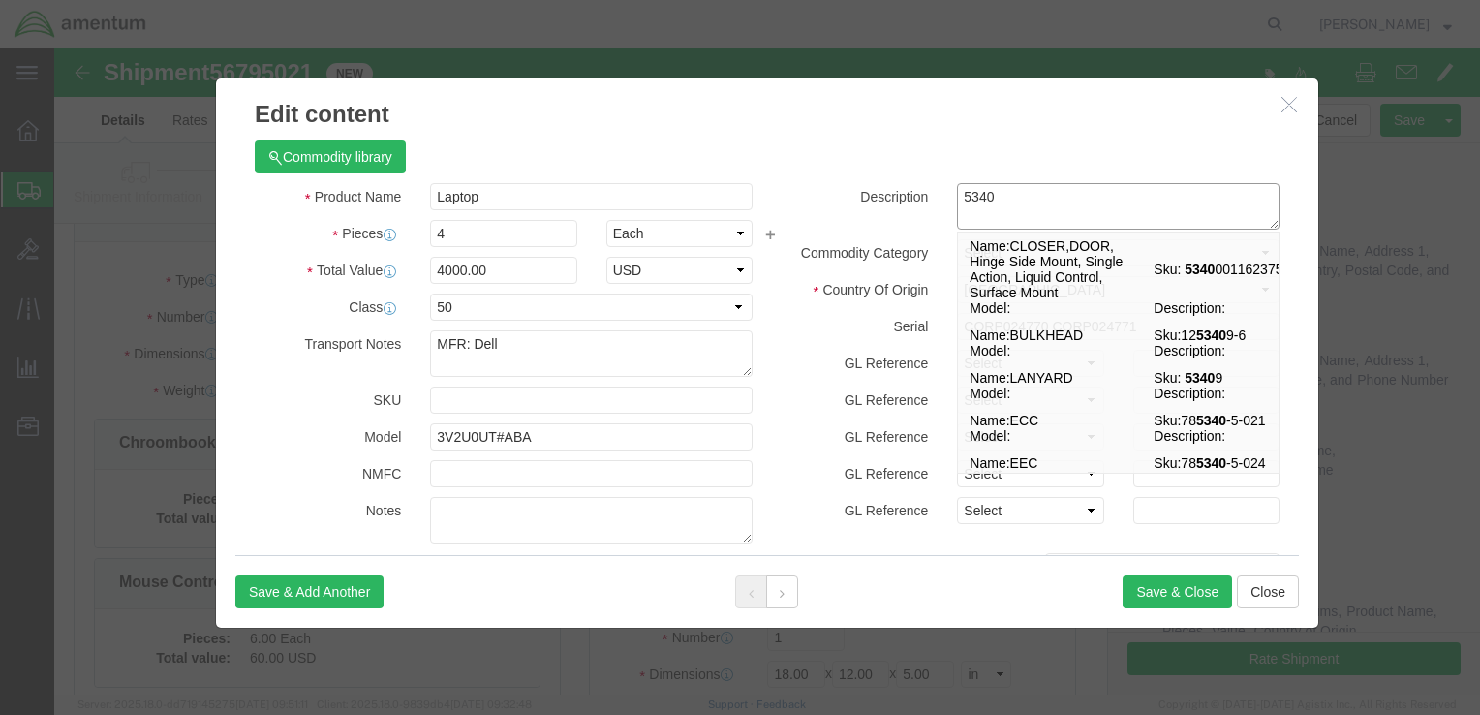
type textarea "5340"
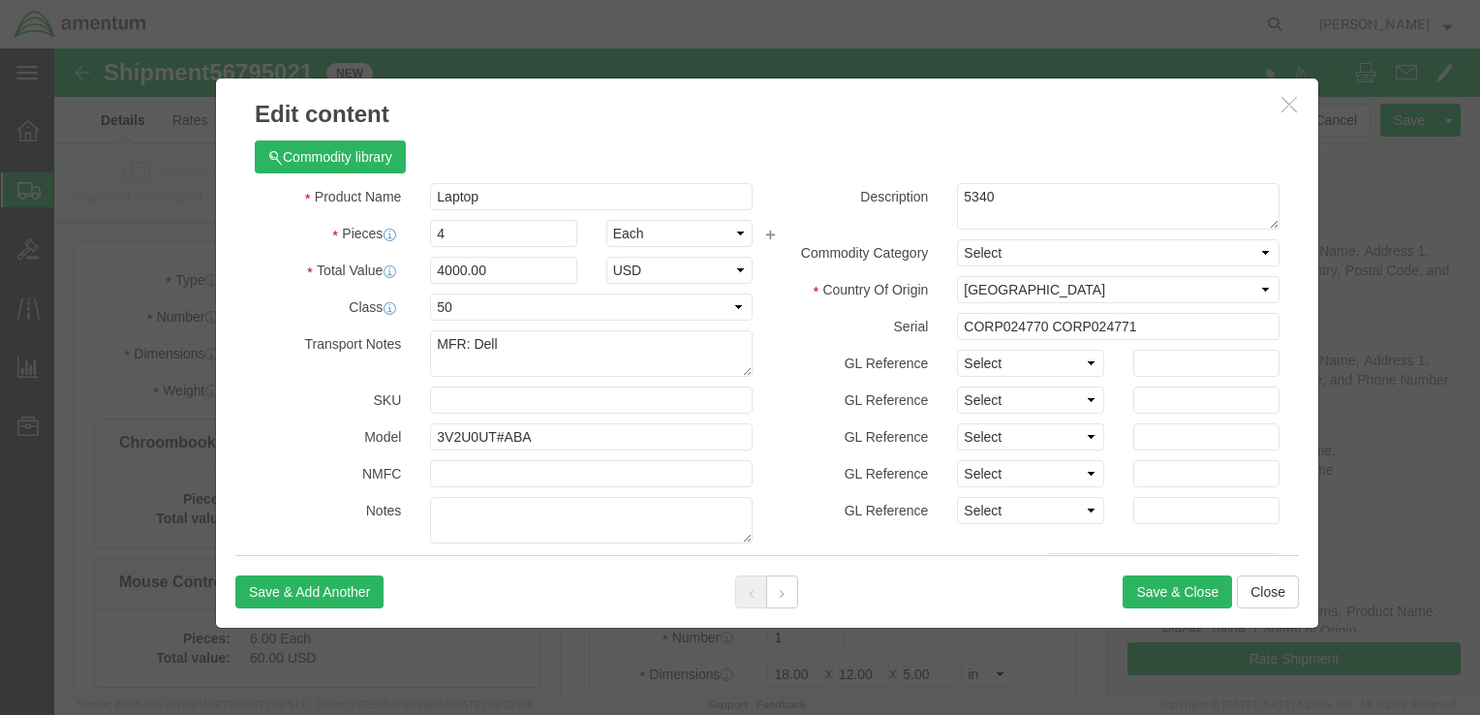
click label "Description"
click select "Select Afghanistan Åland Islands Albania Algeria American Samoa Andorra Angola …"
drag, startPoint x: 1078, startPoint y: 278, endPoint x: 895, endPoint y: 275, distance: 183.1
click input "CORP024770 CORP024771"
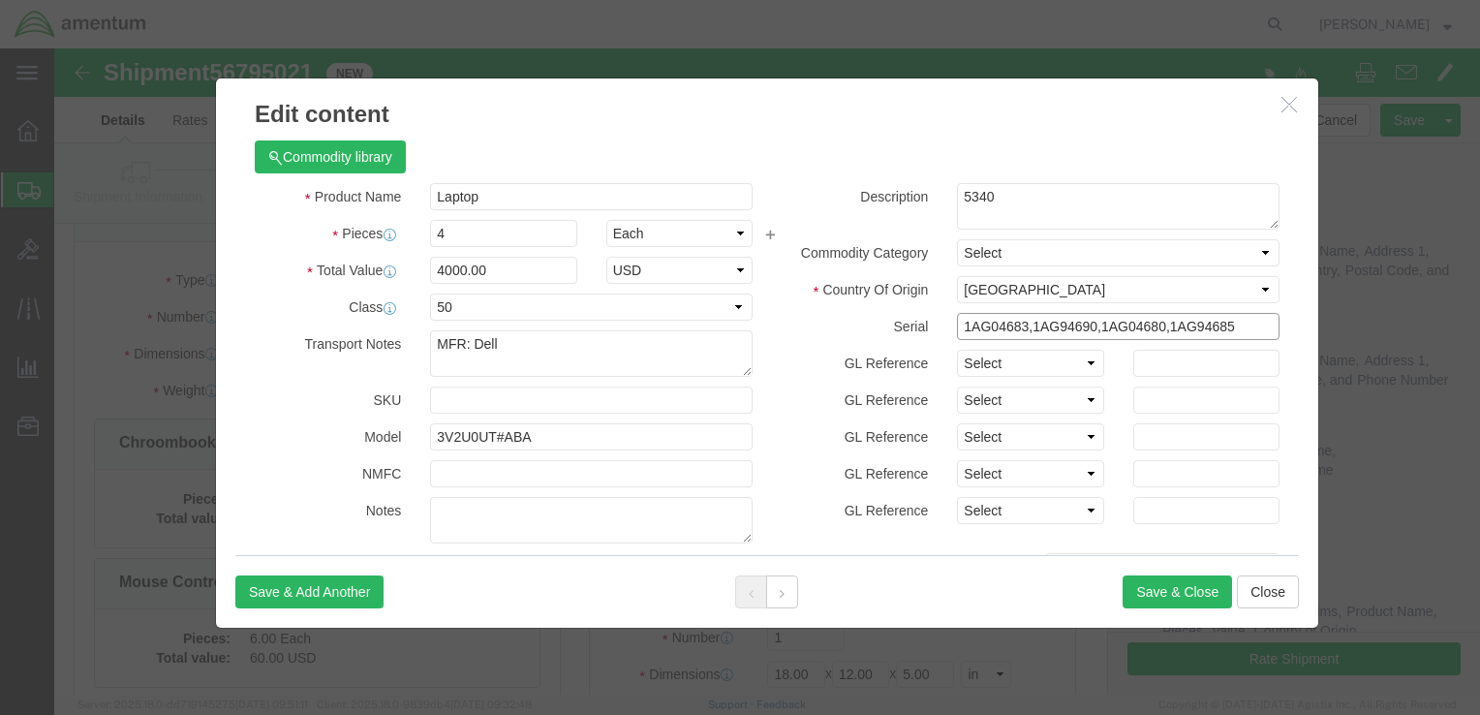
type input "1AG04683,1AG94690,1AG04680,1AG94685"
drag, startPoint x: 482, startPoint y: 384, endPoint x: 378, endPoint y: 383, distance: 104.6
click input "3V2U0UT#ABA"
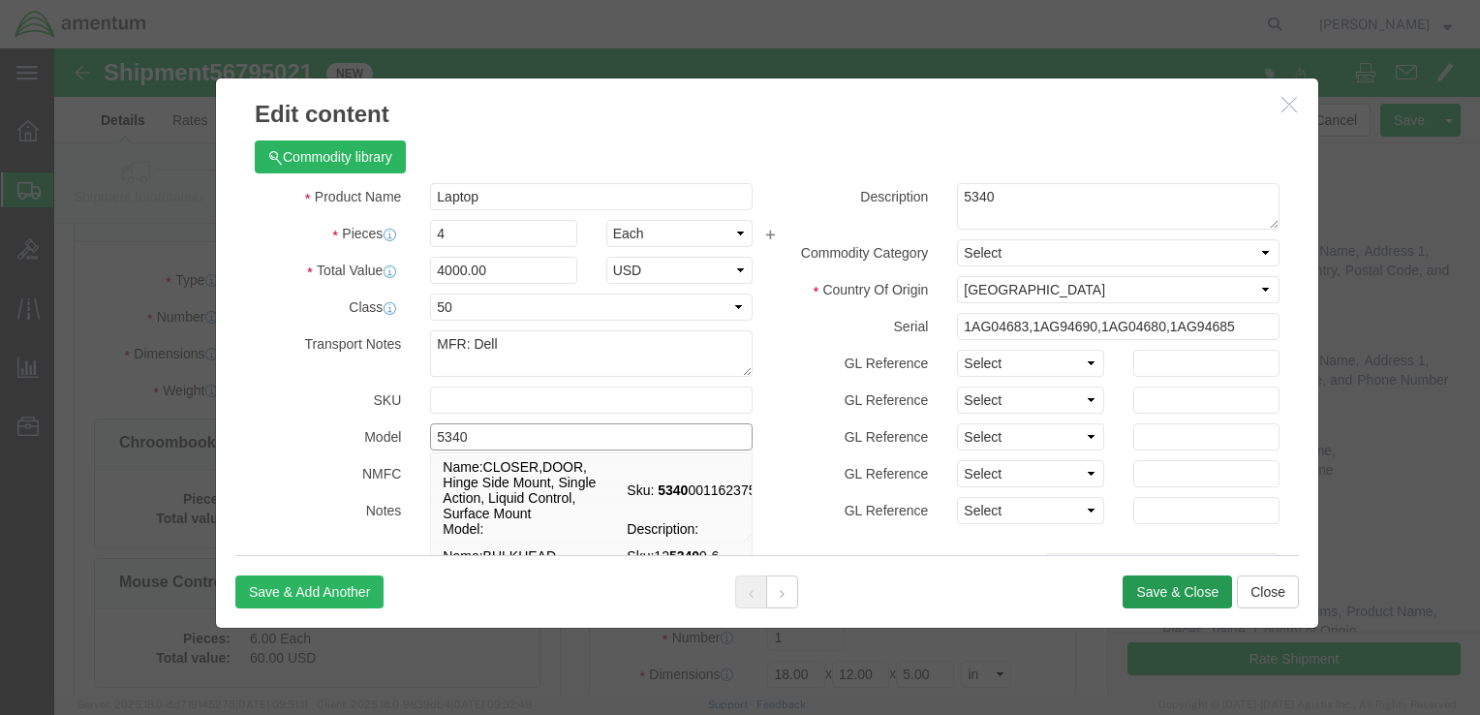
type input "5340"
click button "Save & Close"
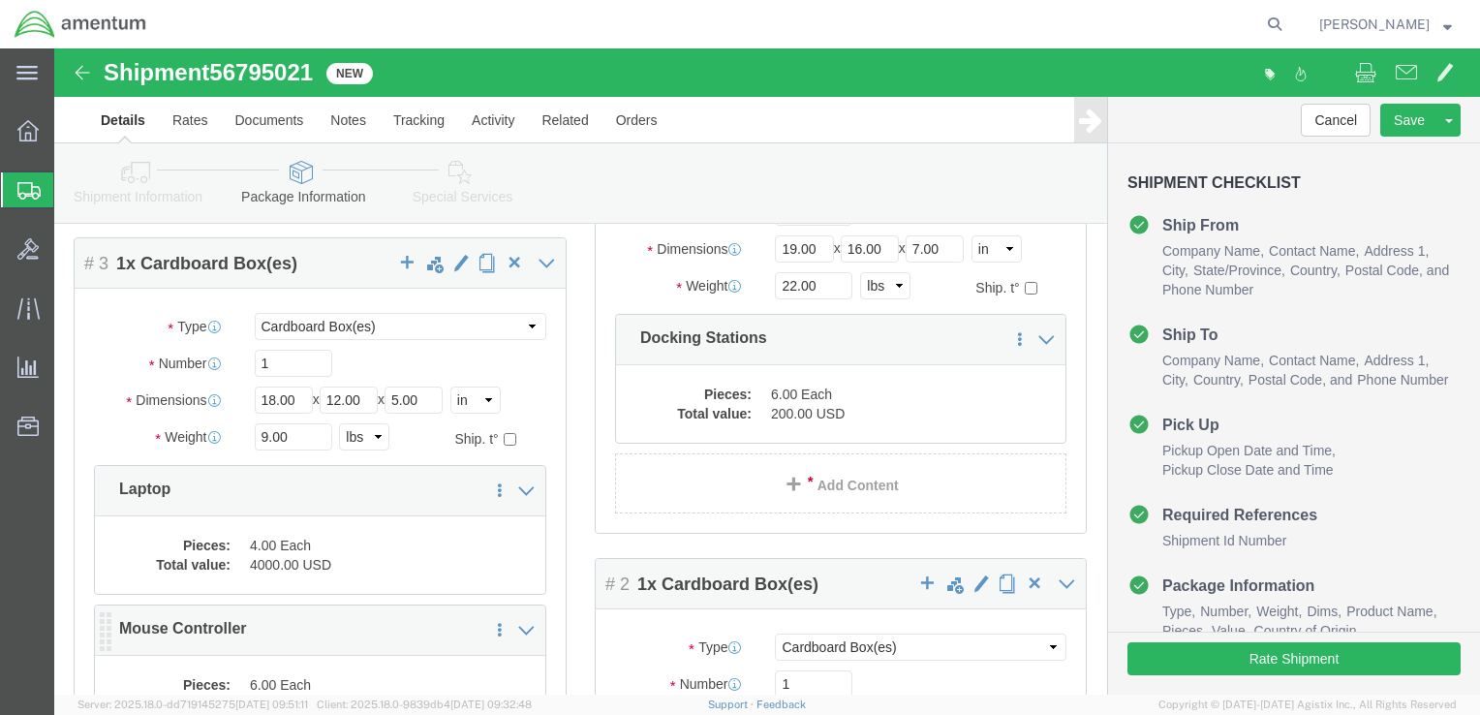
scroll to position [194, 0]
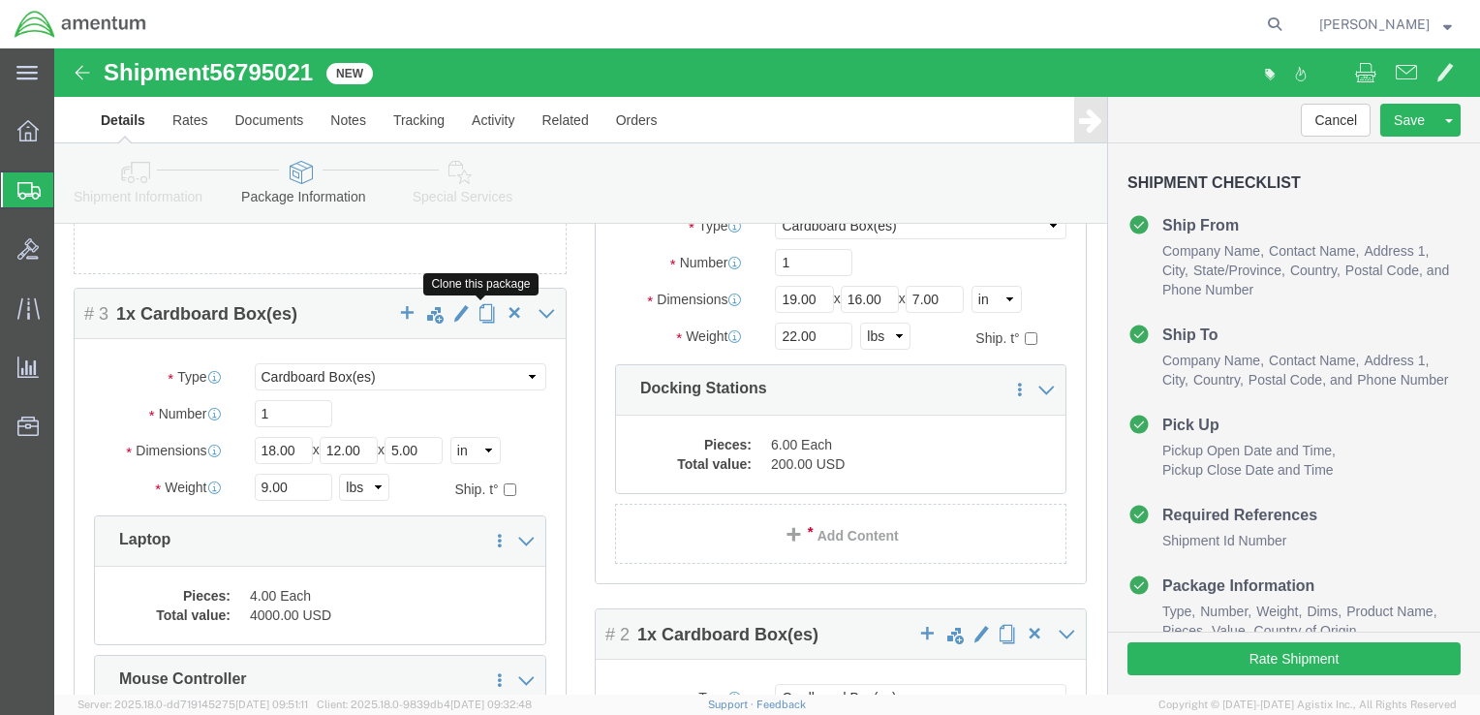
click span "button"
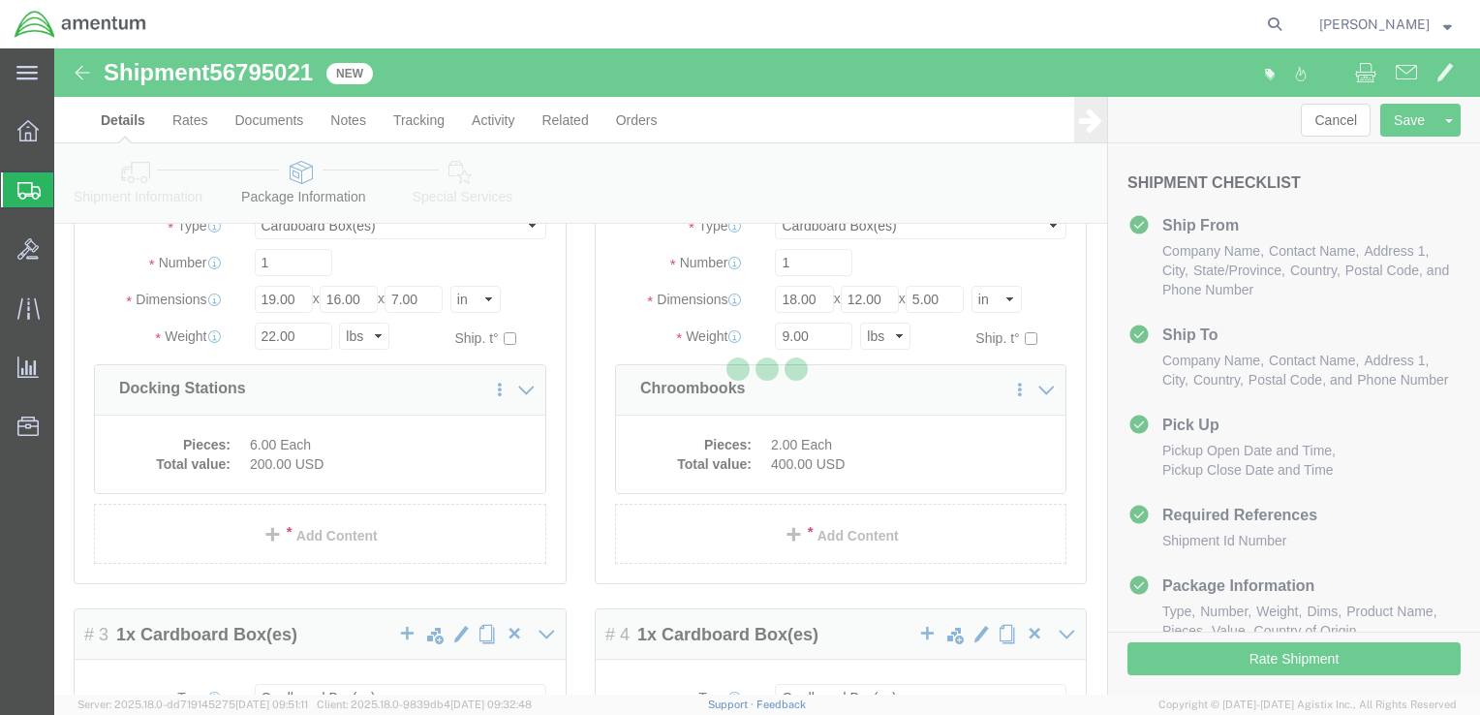
select select "CBOX"
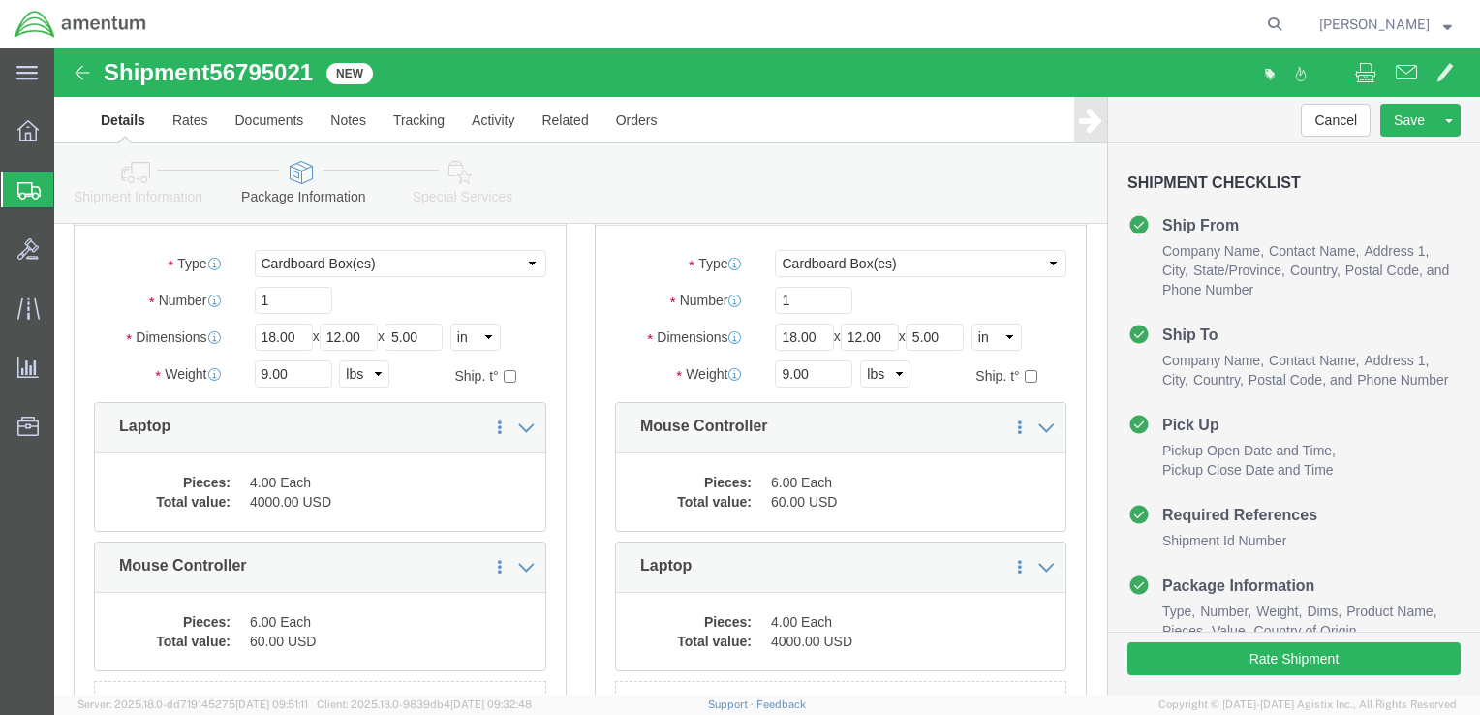
scroll to position [594, 0]
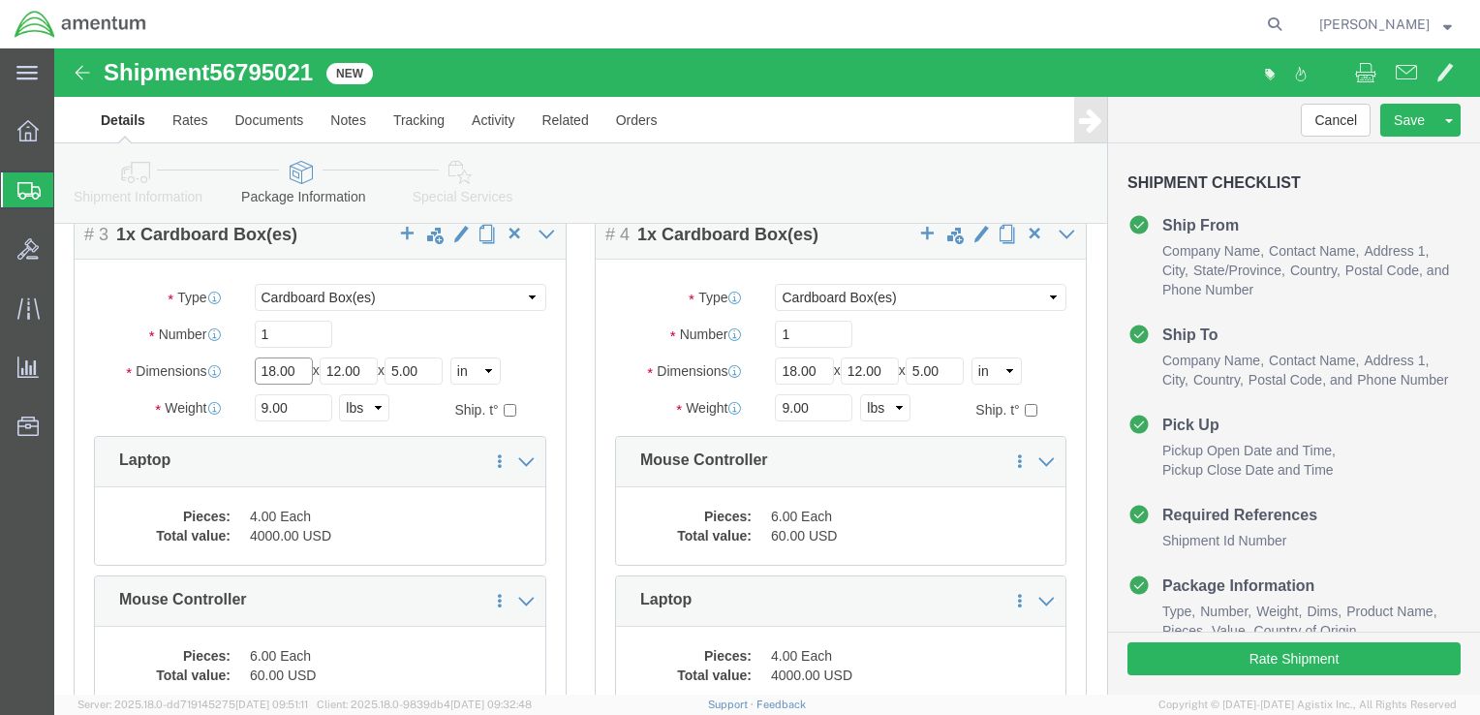
drag, startPoint x: 243, startPoint y: 321, endPoint x: 187, endPoint y: 320, distance: 56.2
click div "Length 18.00 x Width 12.00 x Height 5.00 Select cm ft in"
type input "21"
type input "16"
type input "8"
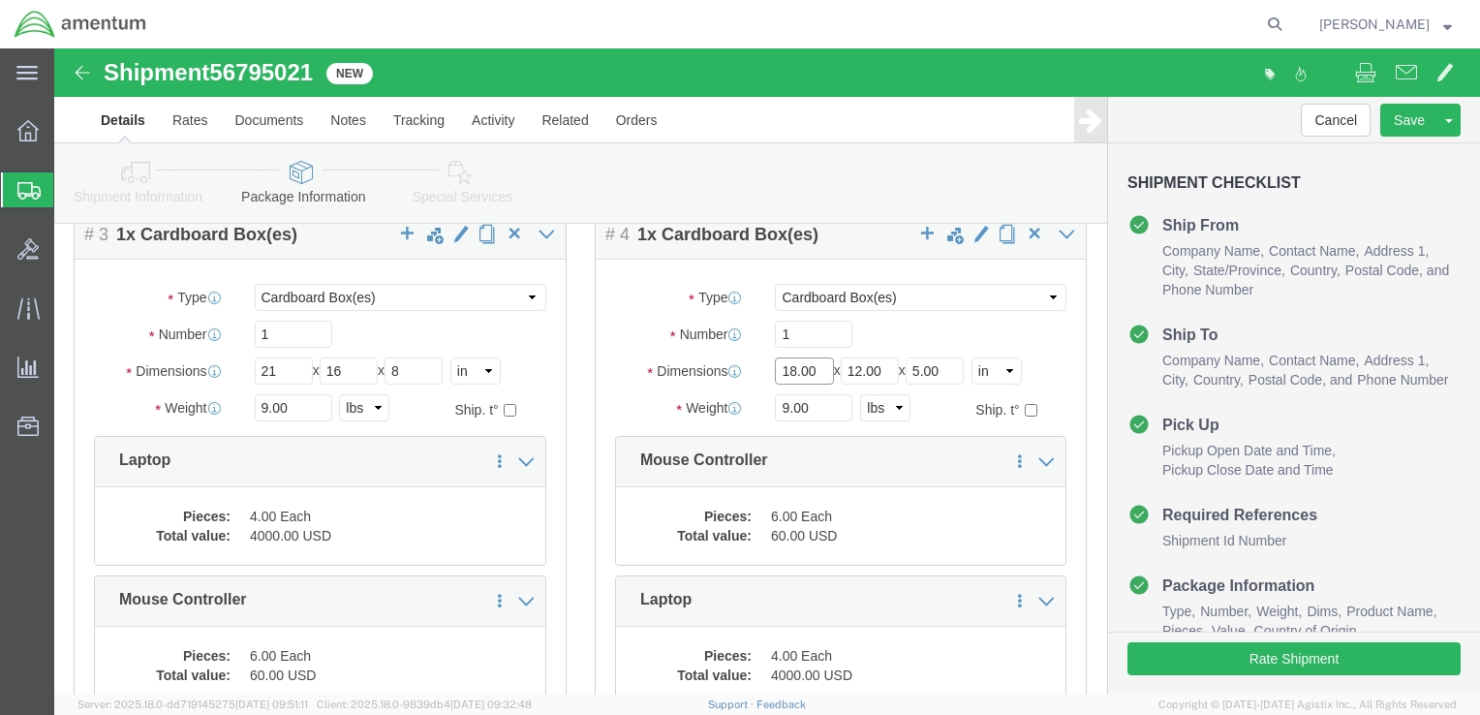
click input "18.00"
type input "1"
type input "20"
drag, startPoint x: 833, startPoint y: 319, endPoint x: 789, endPoint y: 318, distance: 44.6
click input "12.00"
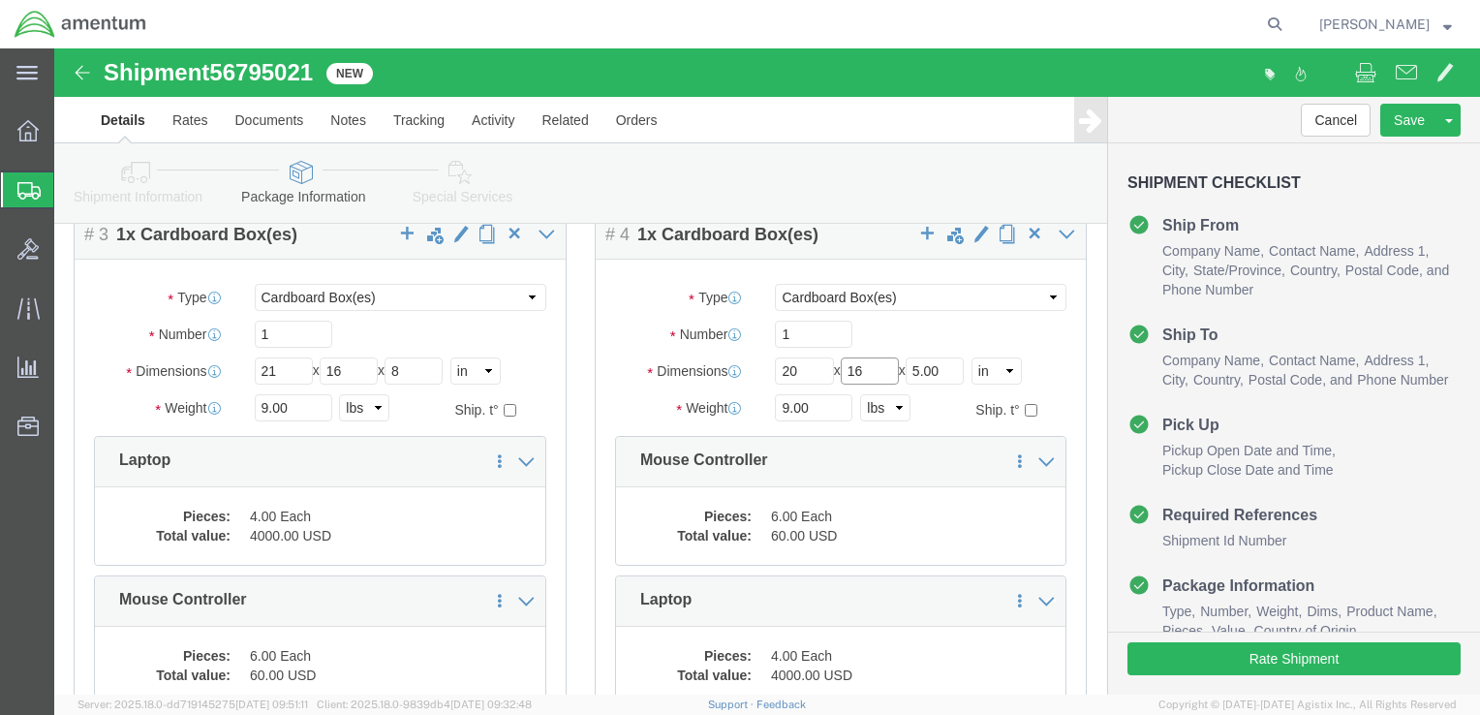
type input "16"
drag, startPoint x: 890, startPoint y: 322, endPoint x: 856, endPoint y: 321, distance: 33.9
click div "Length 20 x Width 16 x Height 5.00 Select cm ft in"
type input "14"
drag, startPoint x: 760, startPoint y: 359, endPoint x: 717, endPoint y: 353, distance: 44.1
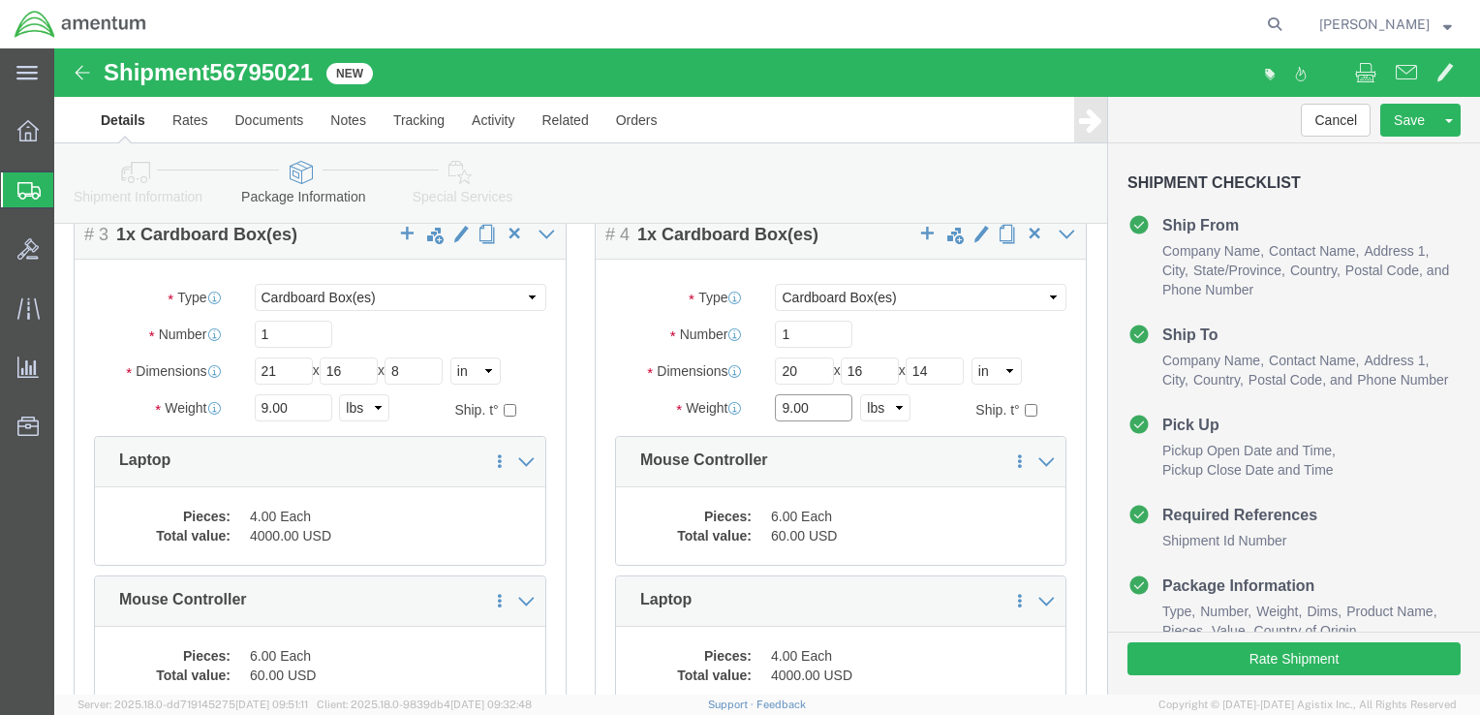
click input "9.00"
type input "24"
click p "Mouse Controller"
click dd "60.00 USD"
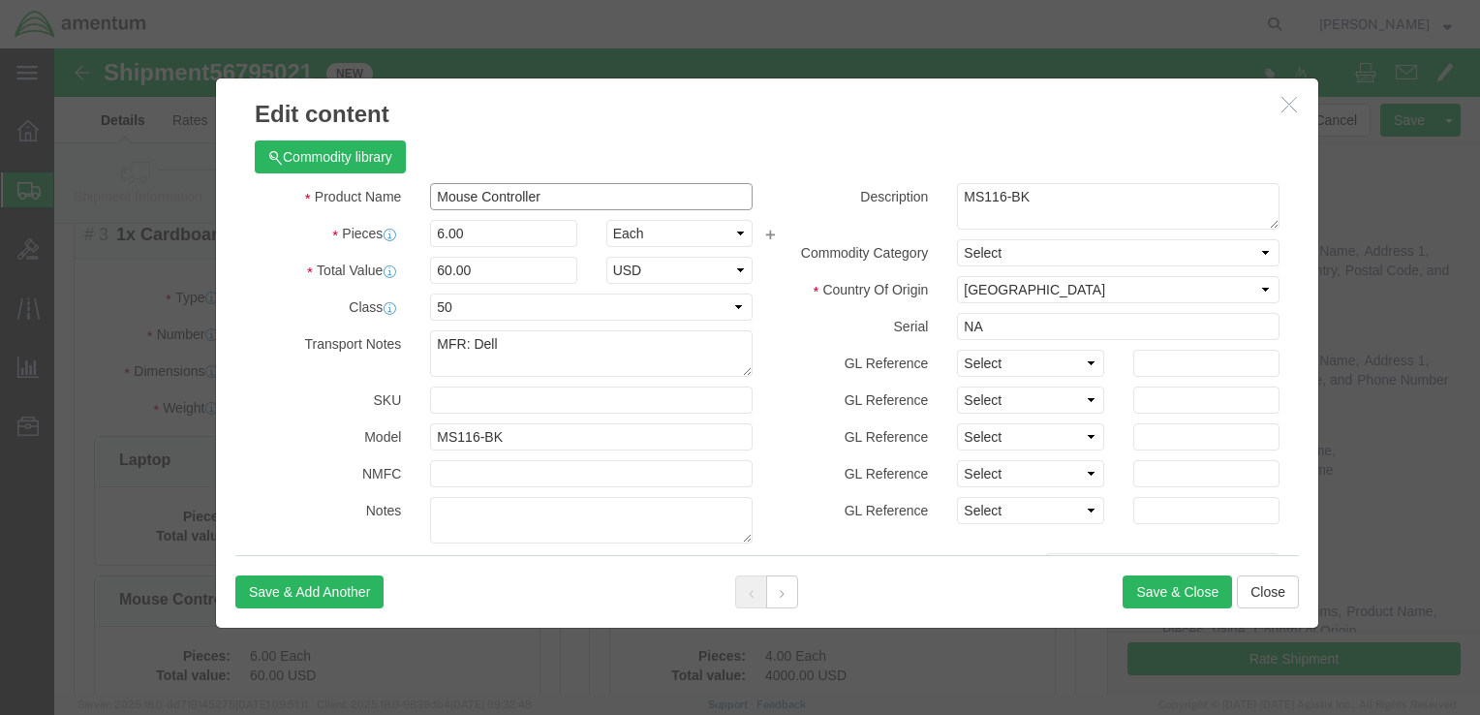
drag, startPoint x: 492, startPoint y: 152, endPoint x: 368, endPoint y: 146, distance: 124.1
click input "Mouse Controller"
type input "kEYBOEARDS"
type input "5"
drag, startPoint x: 413, startPoint y: 222, endPoint x: 376, endPoint y: 221, distance: 36.8
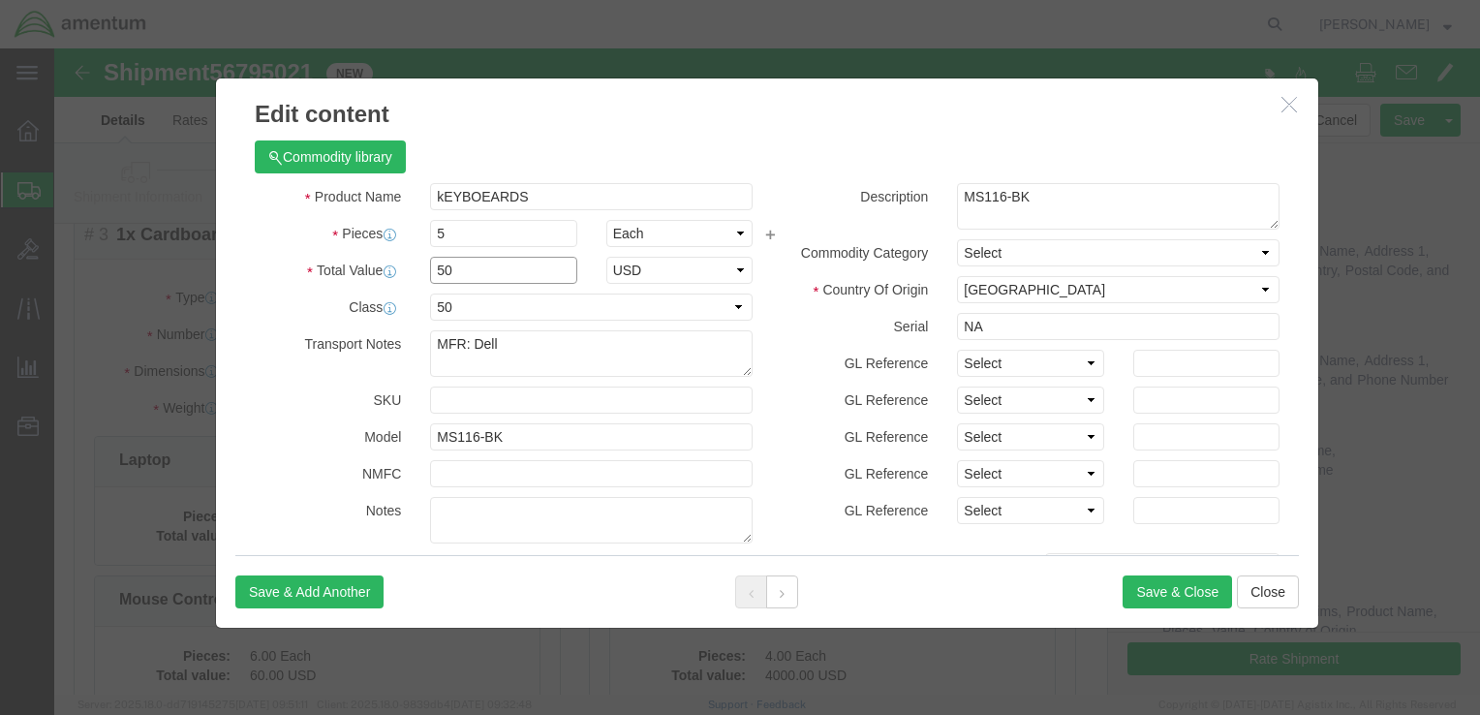
click input "50"
type input "50.00"
drag, startPoint x: 962, startPoint y: 146, endPoint x: 895, endPoint y: 146, distance: 66.8
click textarea "MS116-BK"
click div "Description MS116-BK 034 Commodity Category Select Country Of Origin Select Afg…"
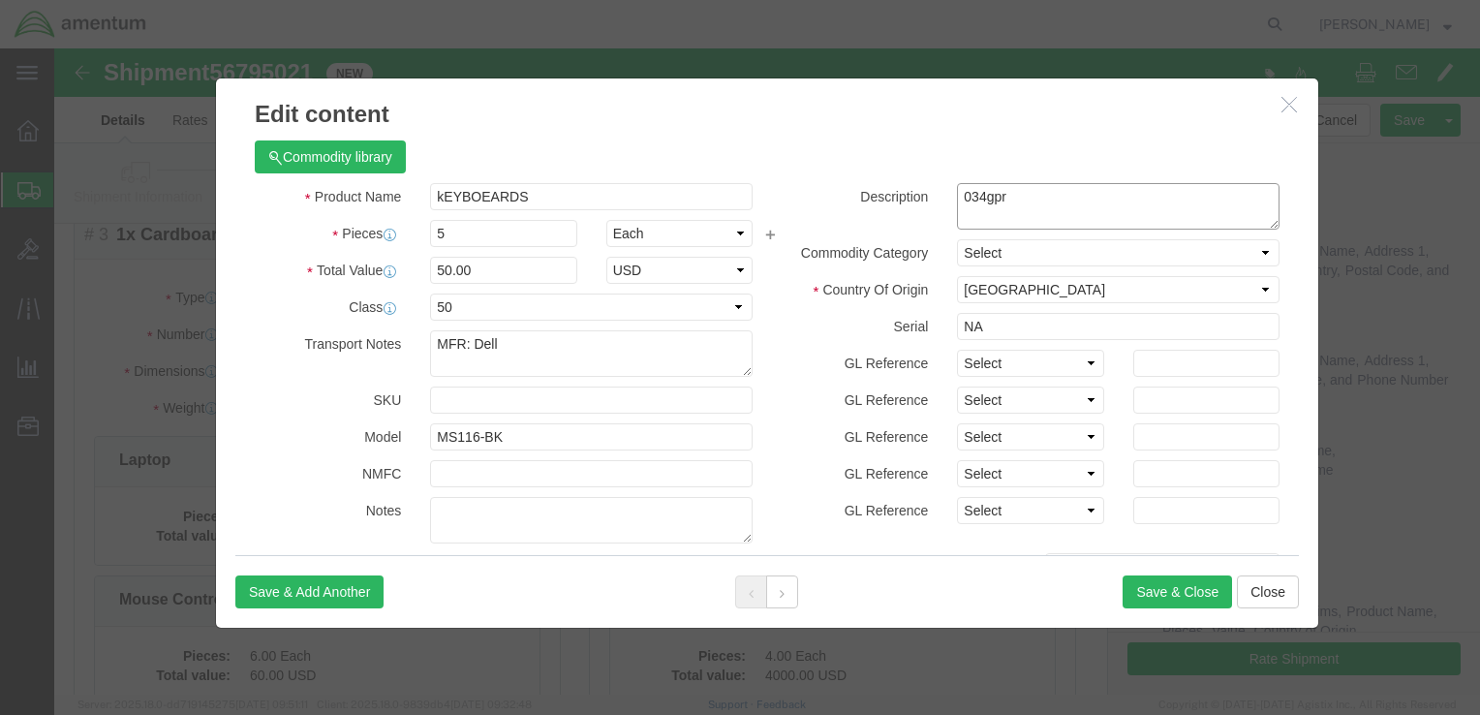
click textarea "MS116-BK"
type textarea "034GPR"
drag, startPoint x: 694, startPoint y: 163, endPoint x: 767, endPoint y: 158, distance: 73.8
click div "Product Name kEYBOEARDS Pieces 5 Select Bag Barrels 100Board Feet Bottle Box Bl…"
drag, startPoint x: 964, startPoint y: 151, endPoint x: 896, endPoint y: 146, distance: 68.0
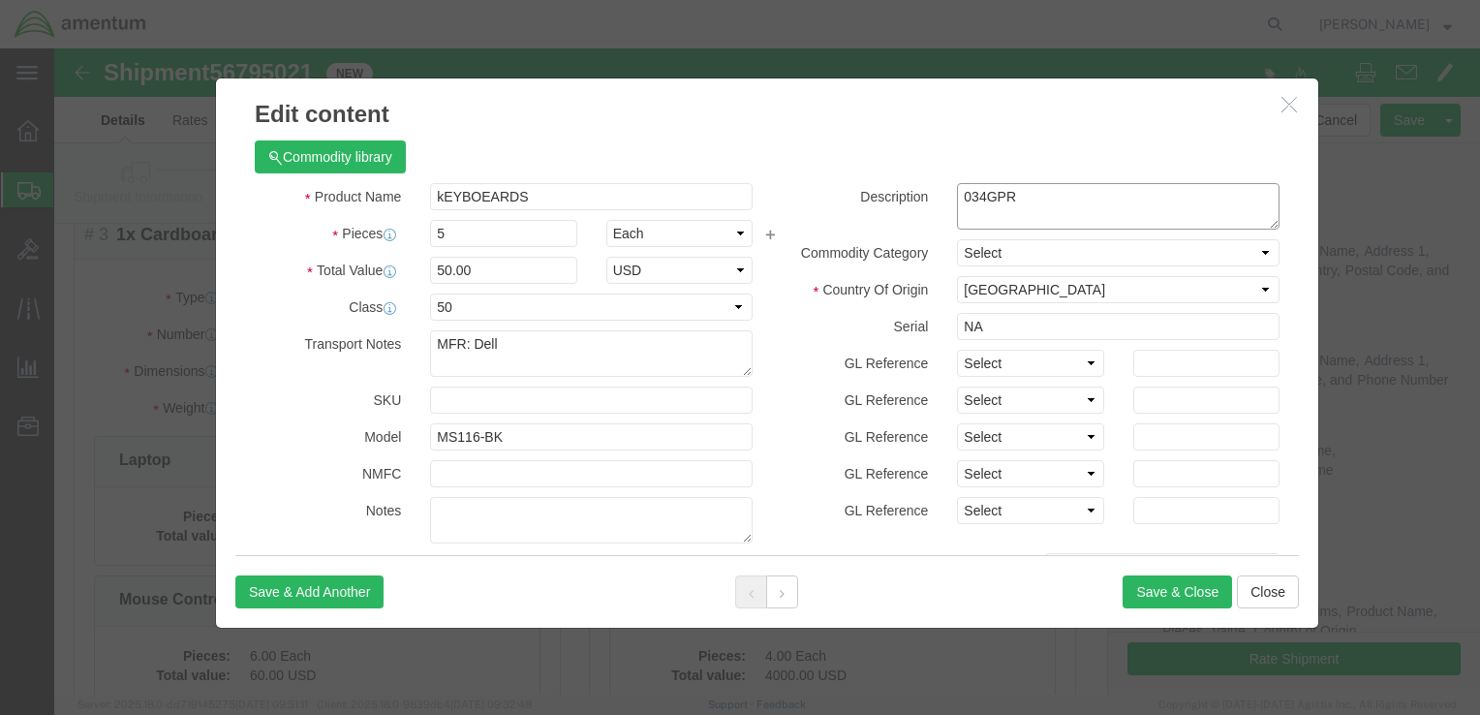
click textarea "MS116-BK"
drag, startPoint x: 446, startPoint y: 391, endPoint x: 370, endPoint y: 389, distance: 75.6
click input "MS116-BK"
paste input "034GPR"
type input "034GPR"
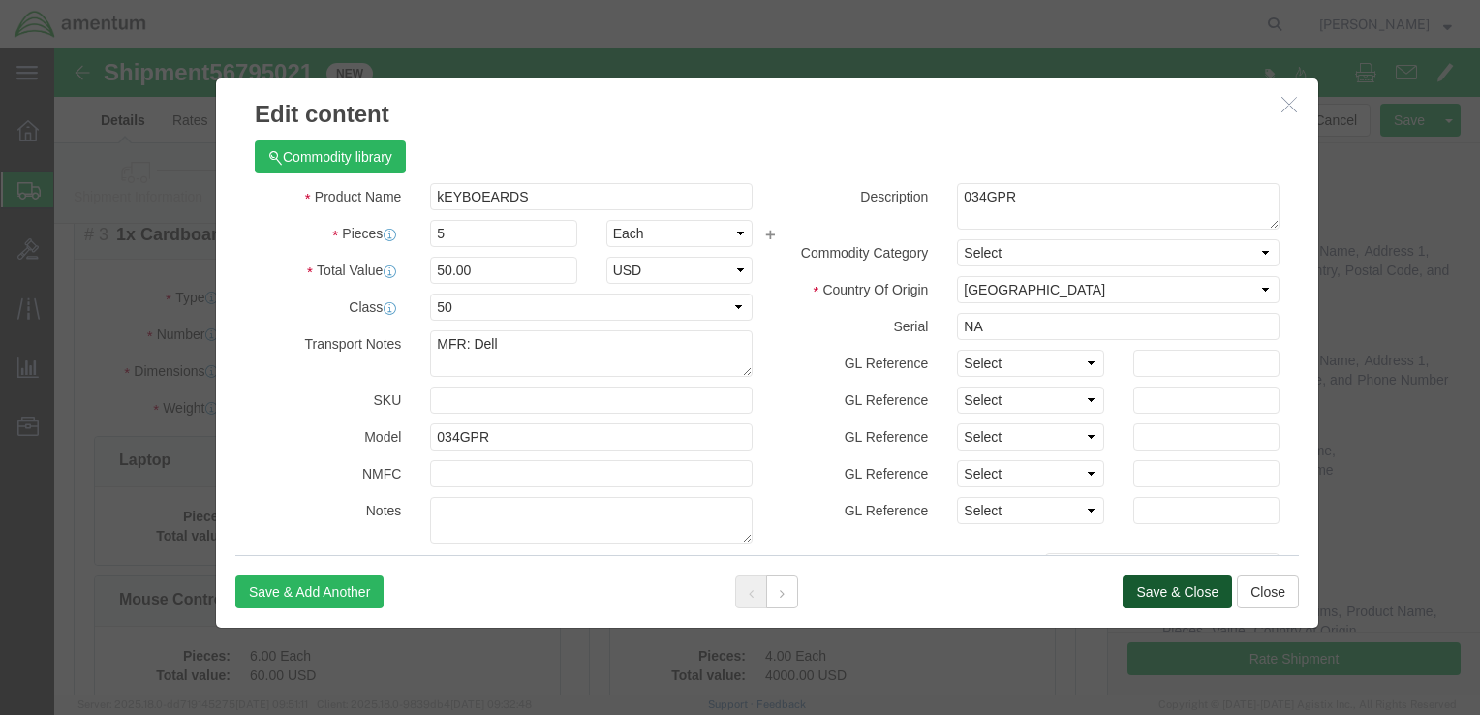
click button "Save & Close"
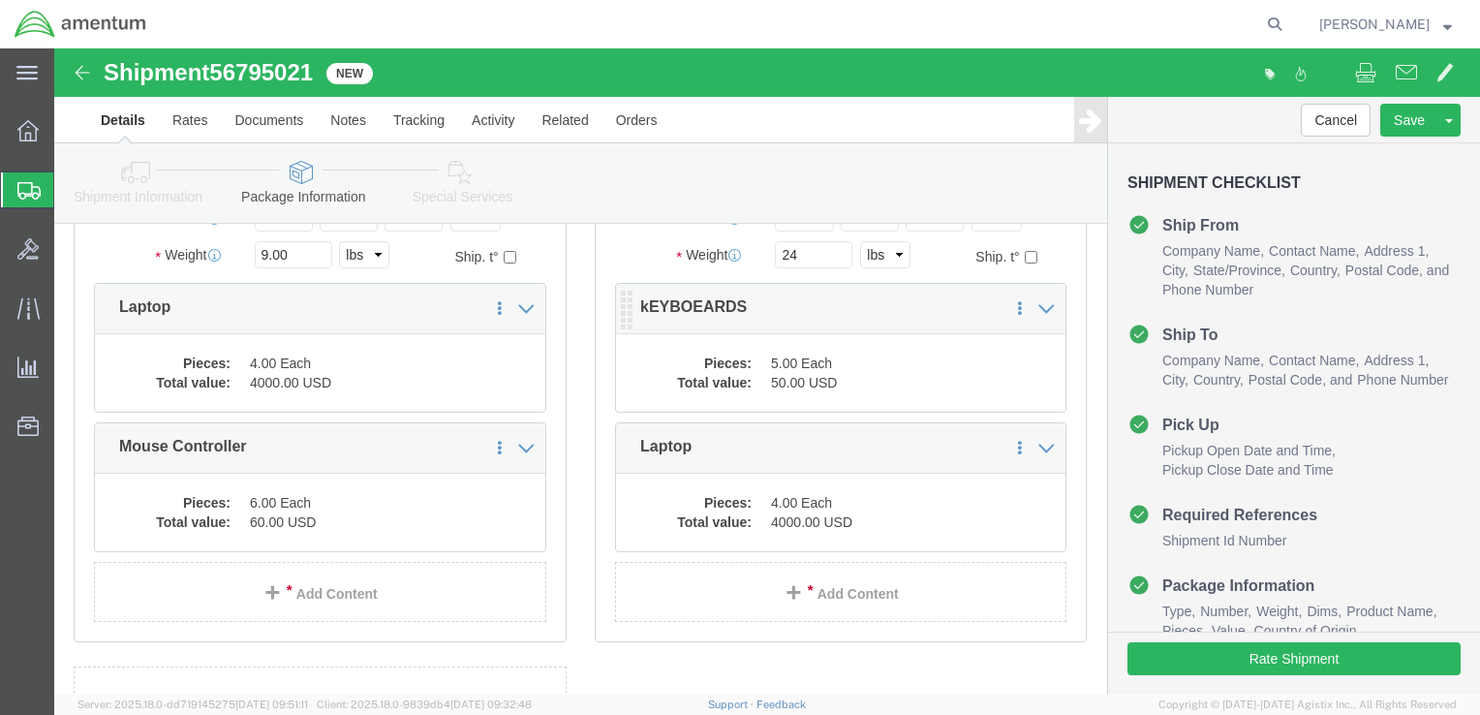
scroll to position [788, 0]
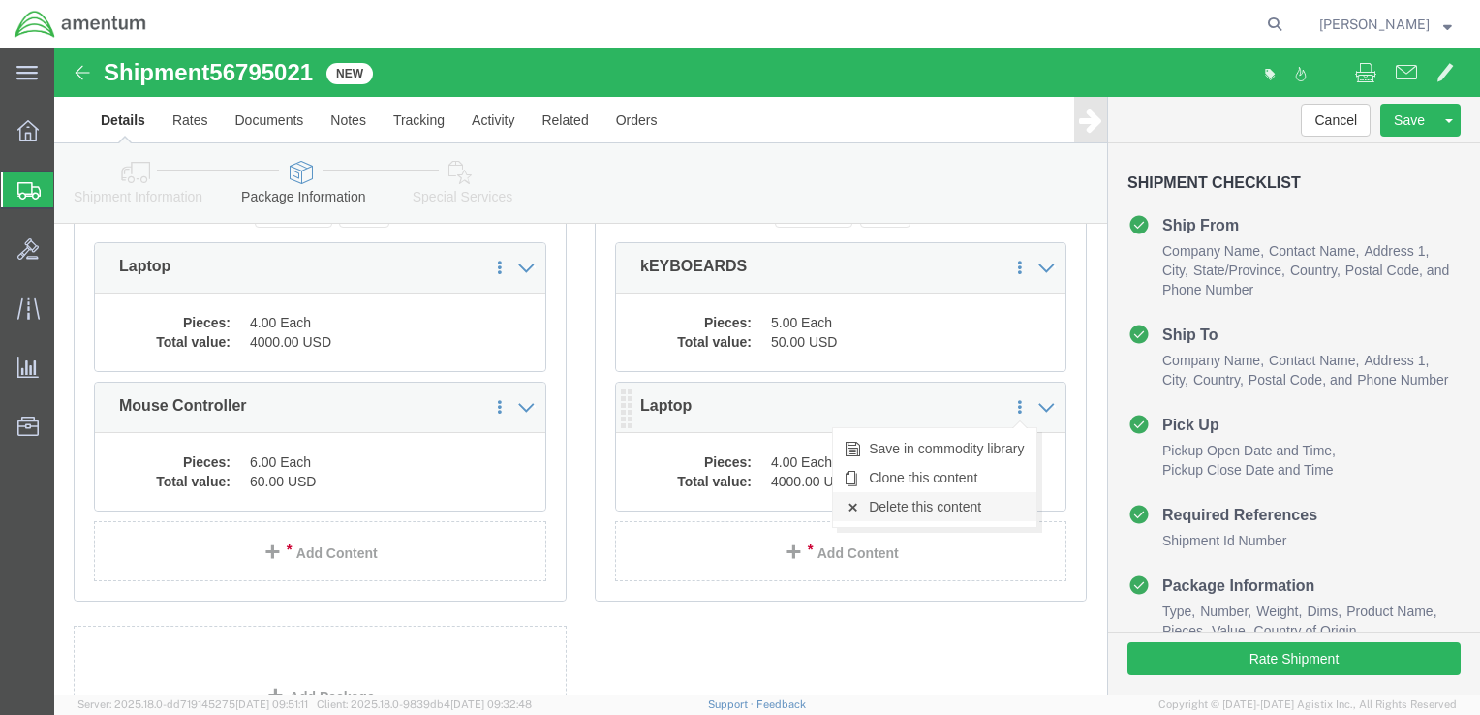
click link "Delete this content"
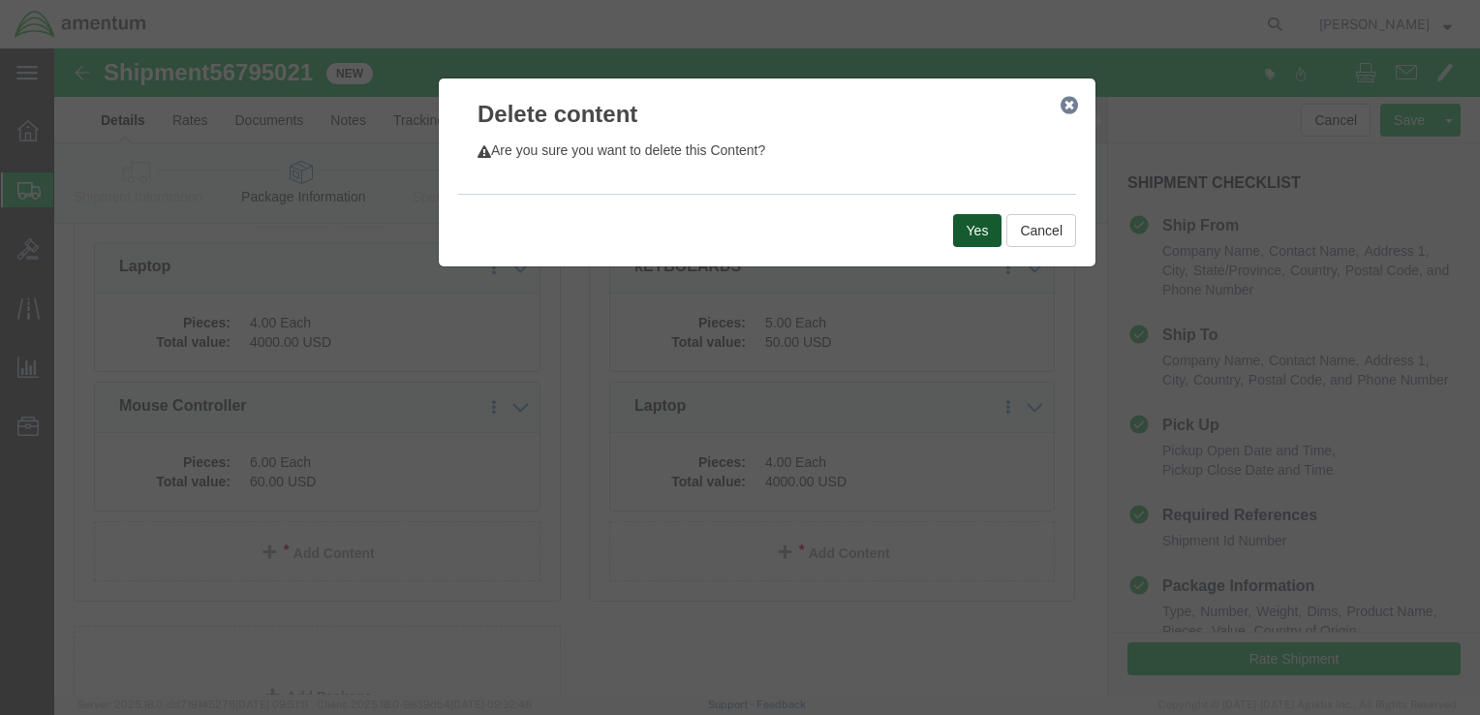
click button "Yes"
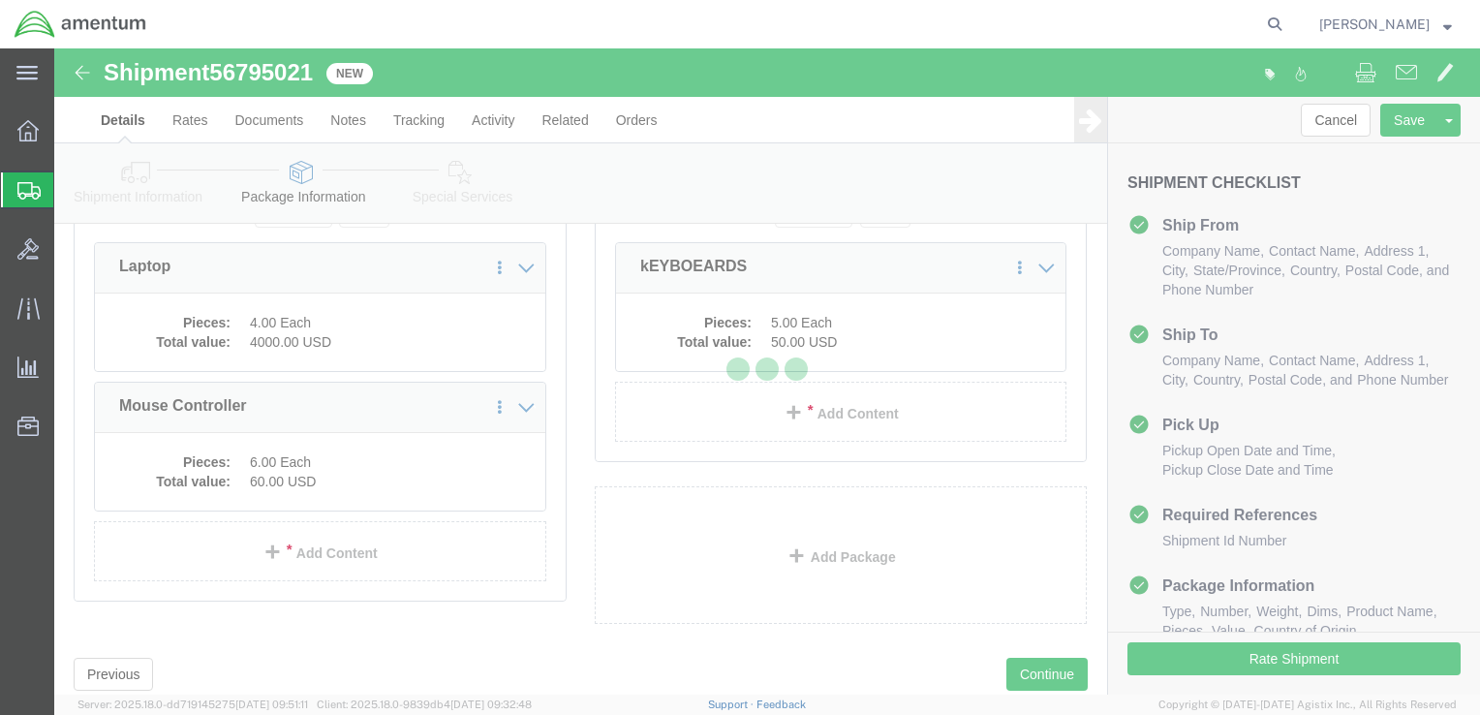
scroll to position [247, 0]
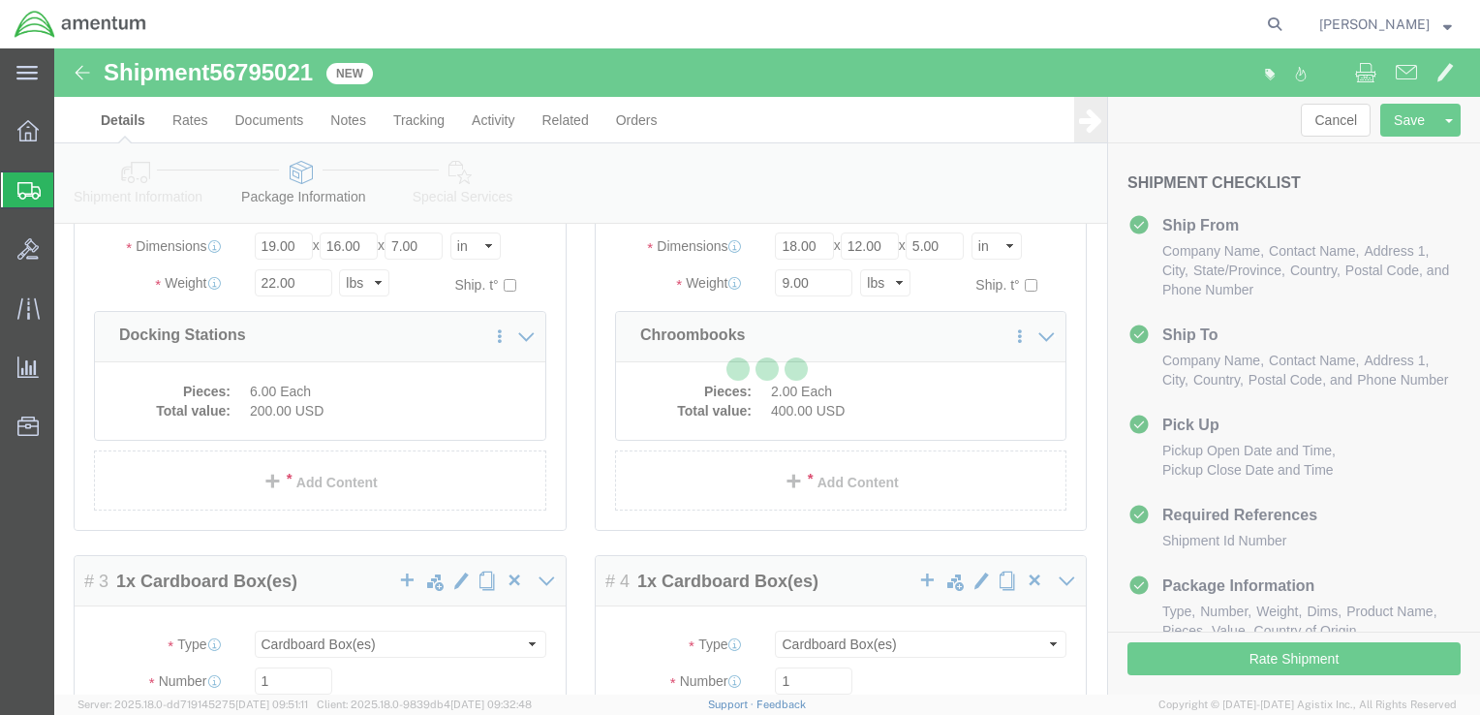
select select "CBOX"
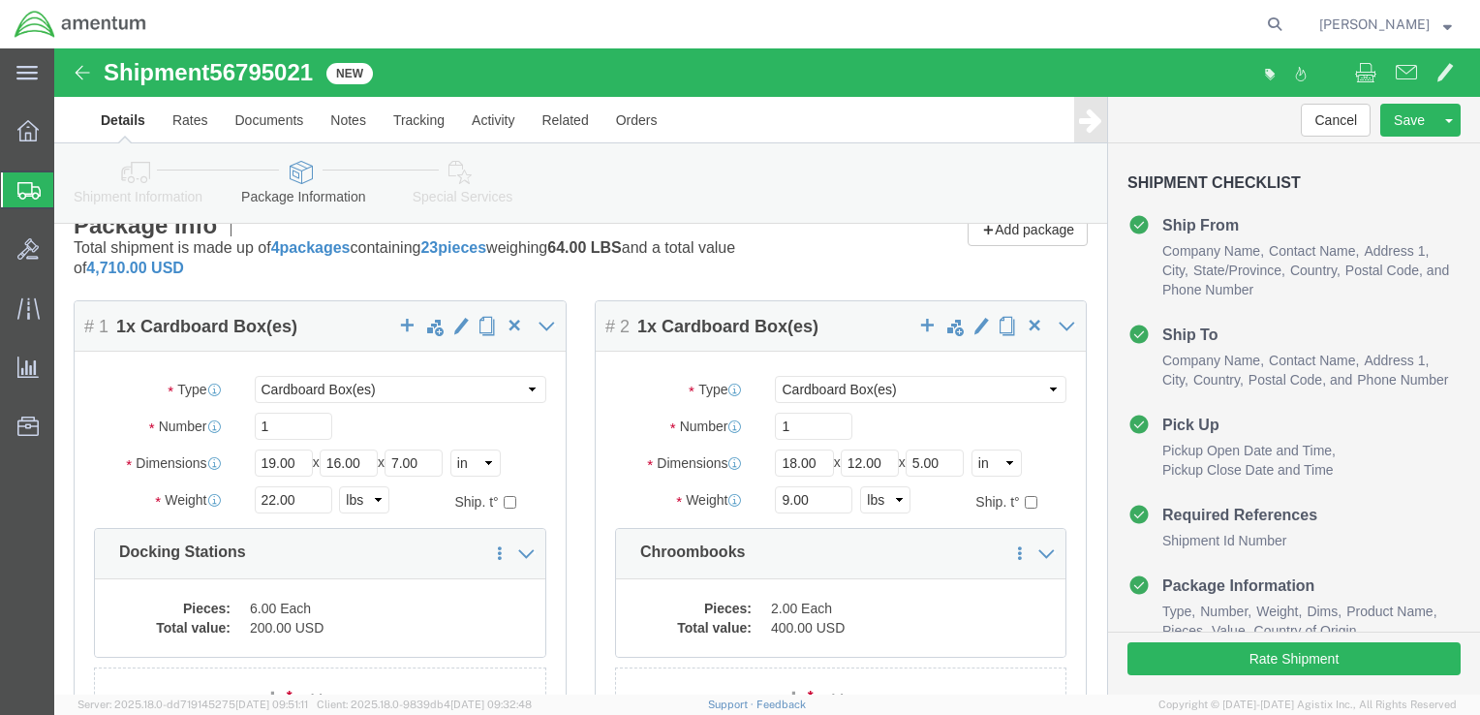
scroll to position [0, 0]
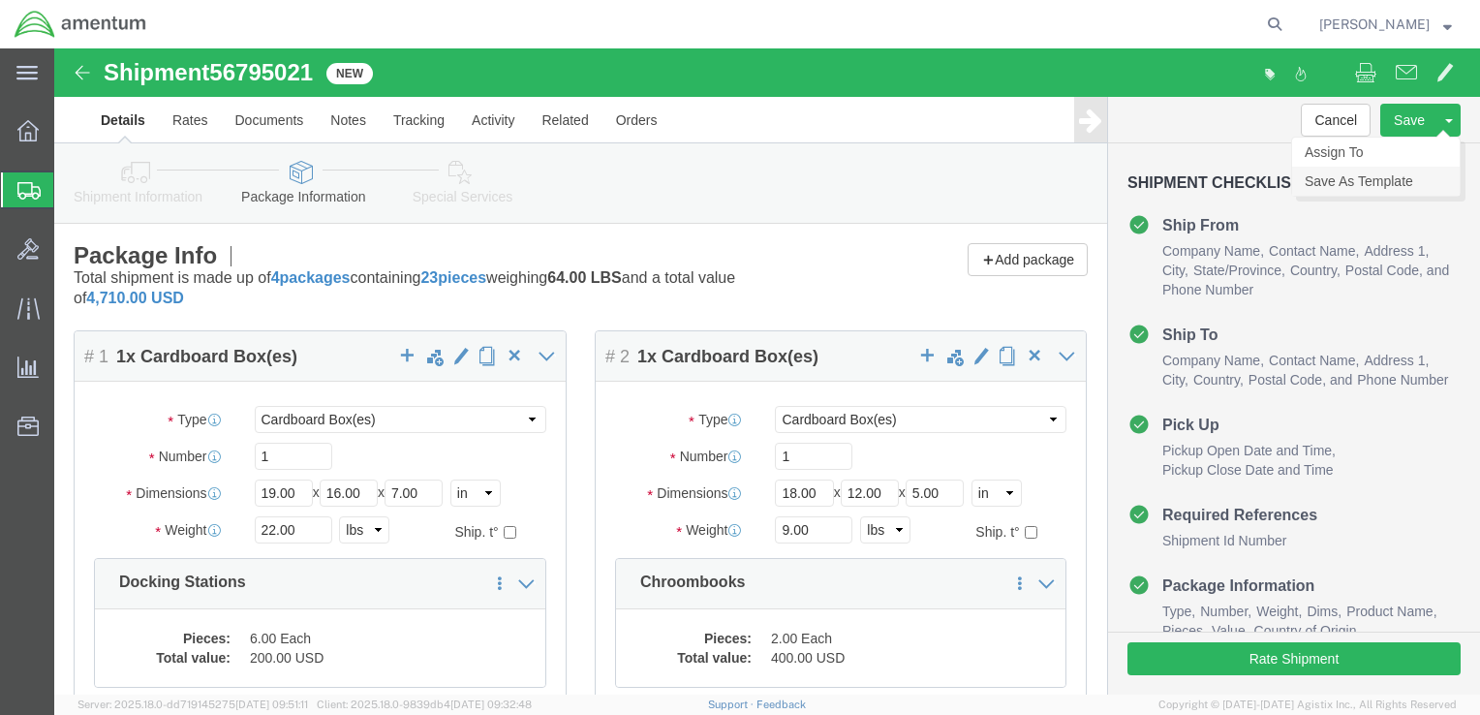
click link "Save As Template"
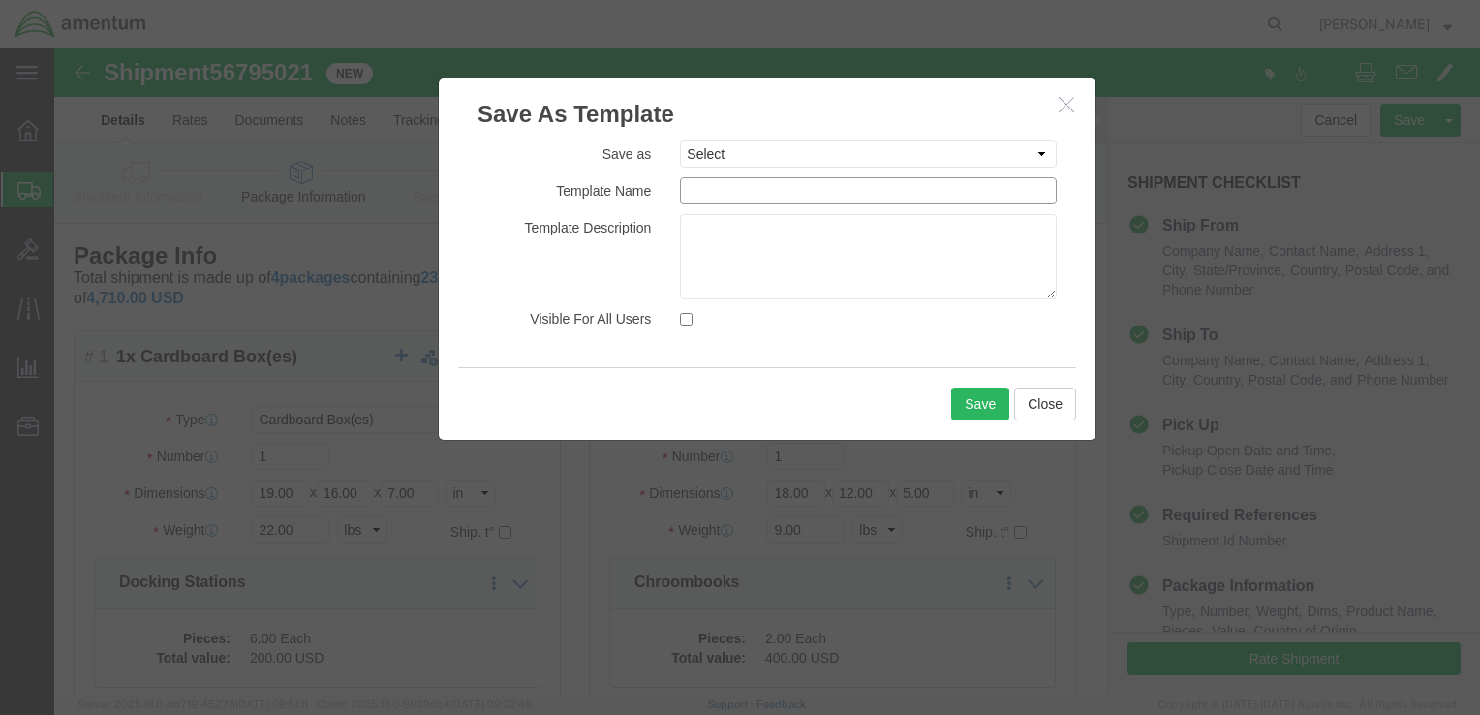
click input "text"
click textarea
click input "Visible For All Users"
click button "Save"
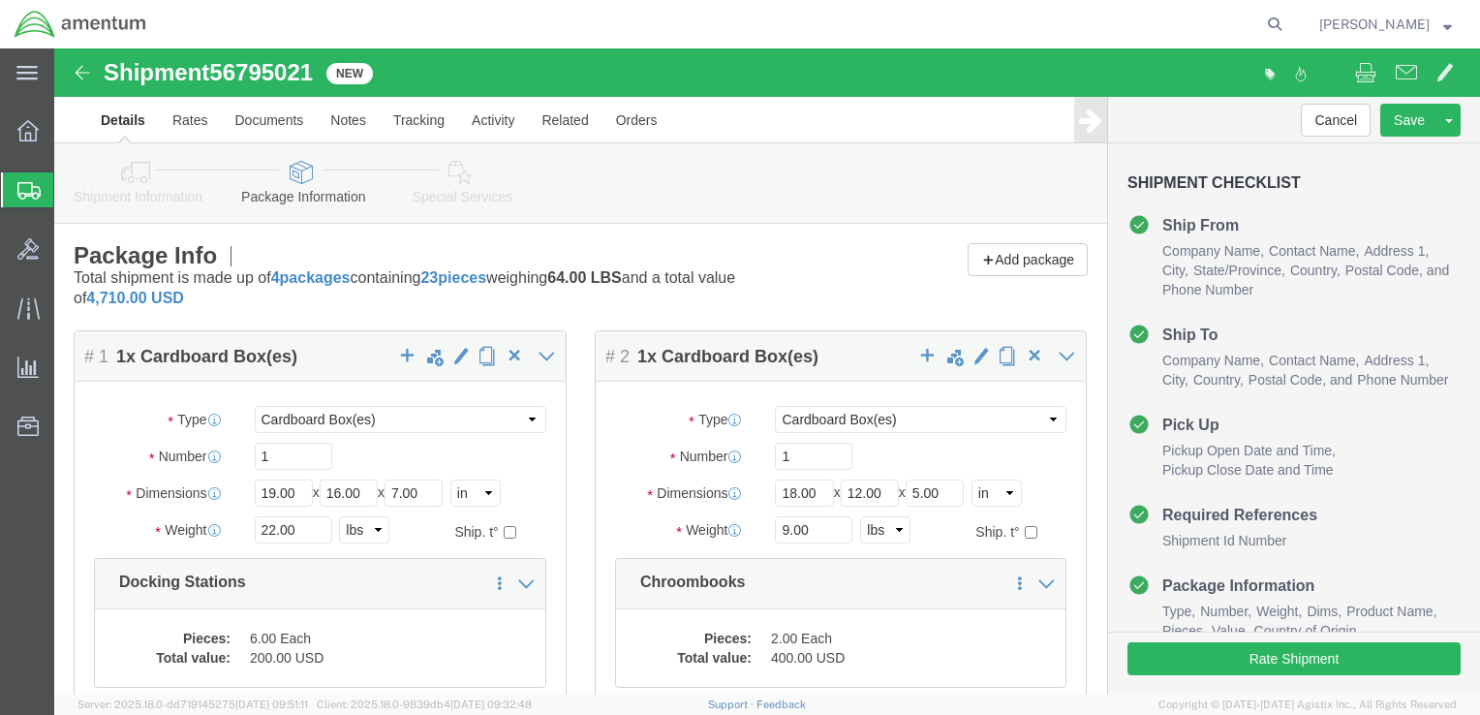
click at [0, 0] on span "Create Shipment" at bounding box center [0, 0] width 0 height 0
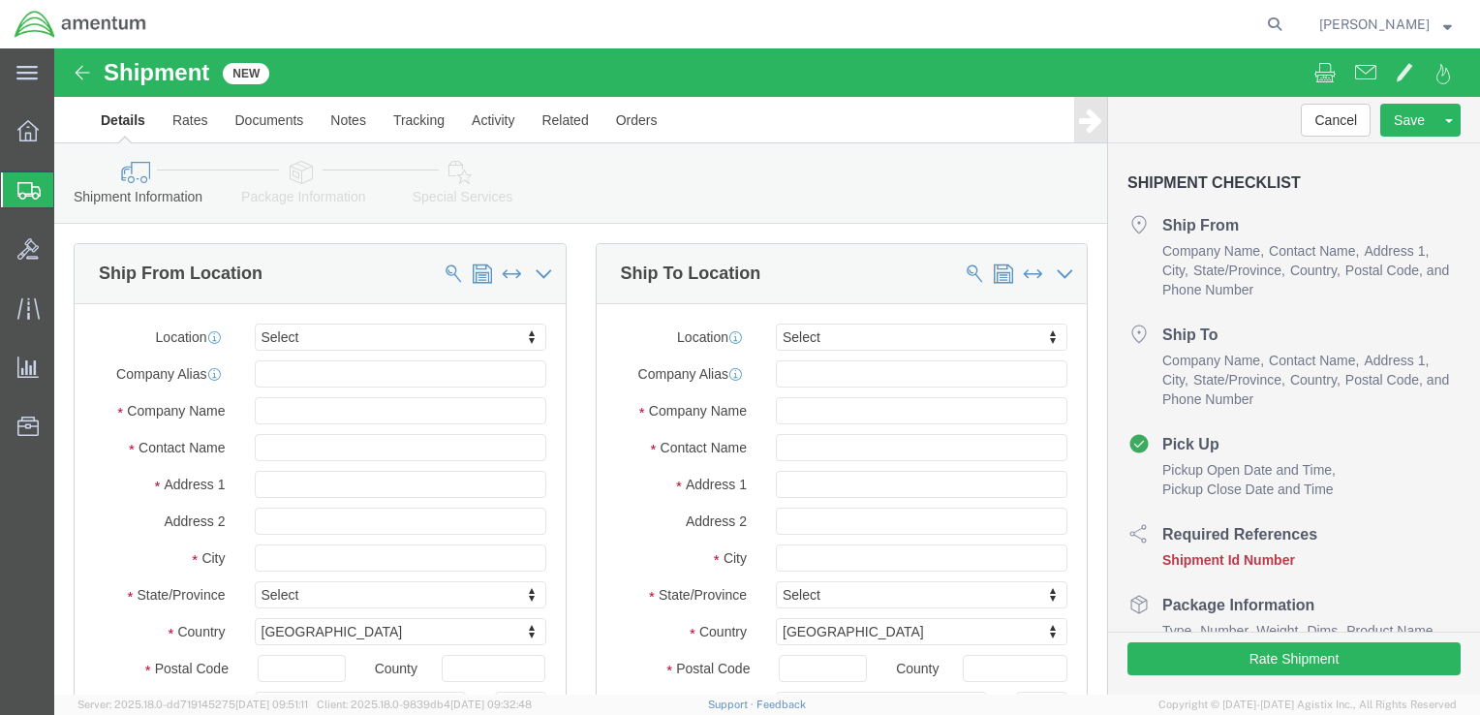
scroll to position [97, 0]
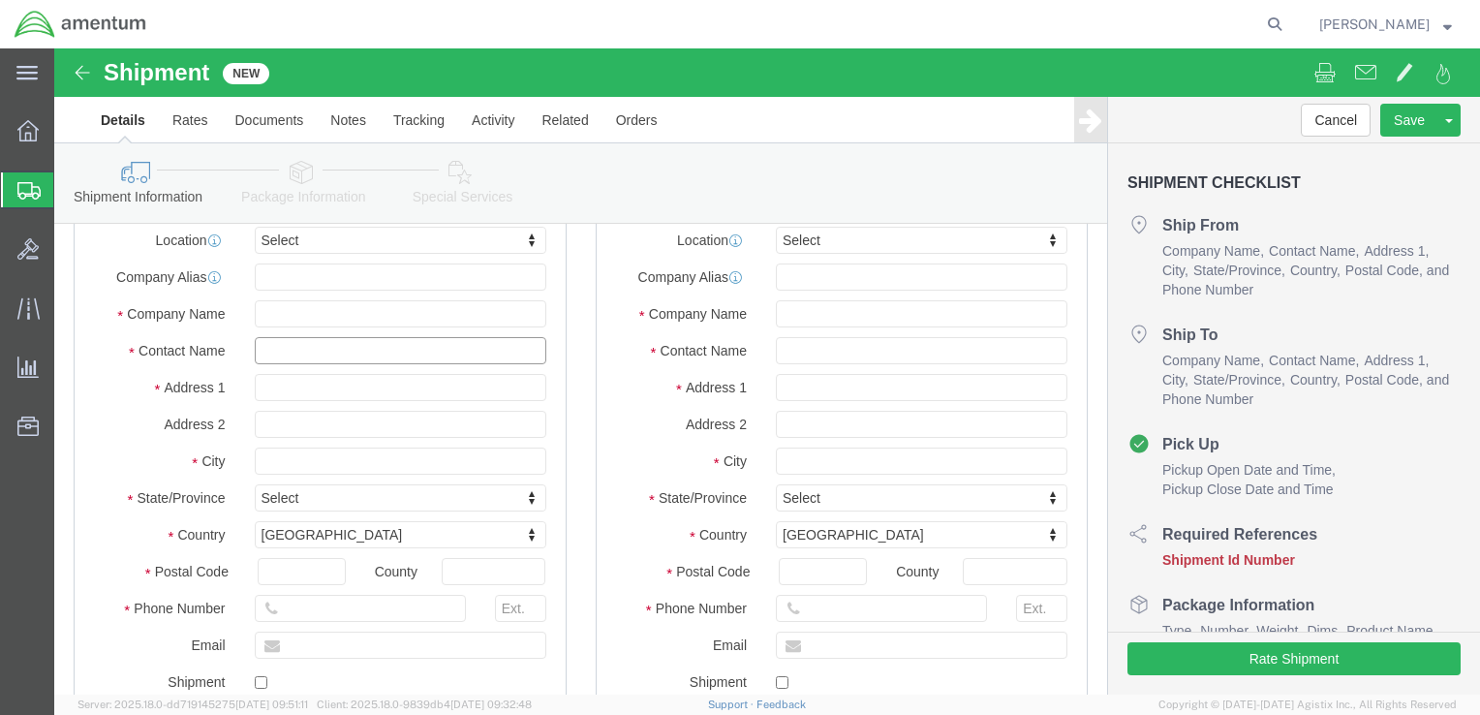
click input "text"
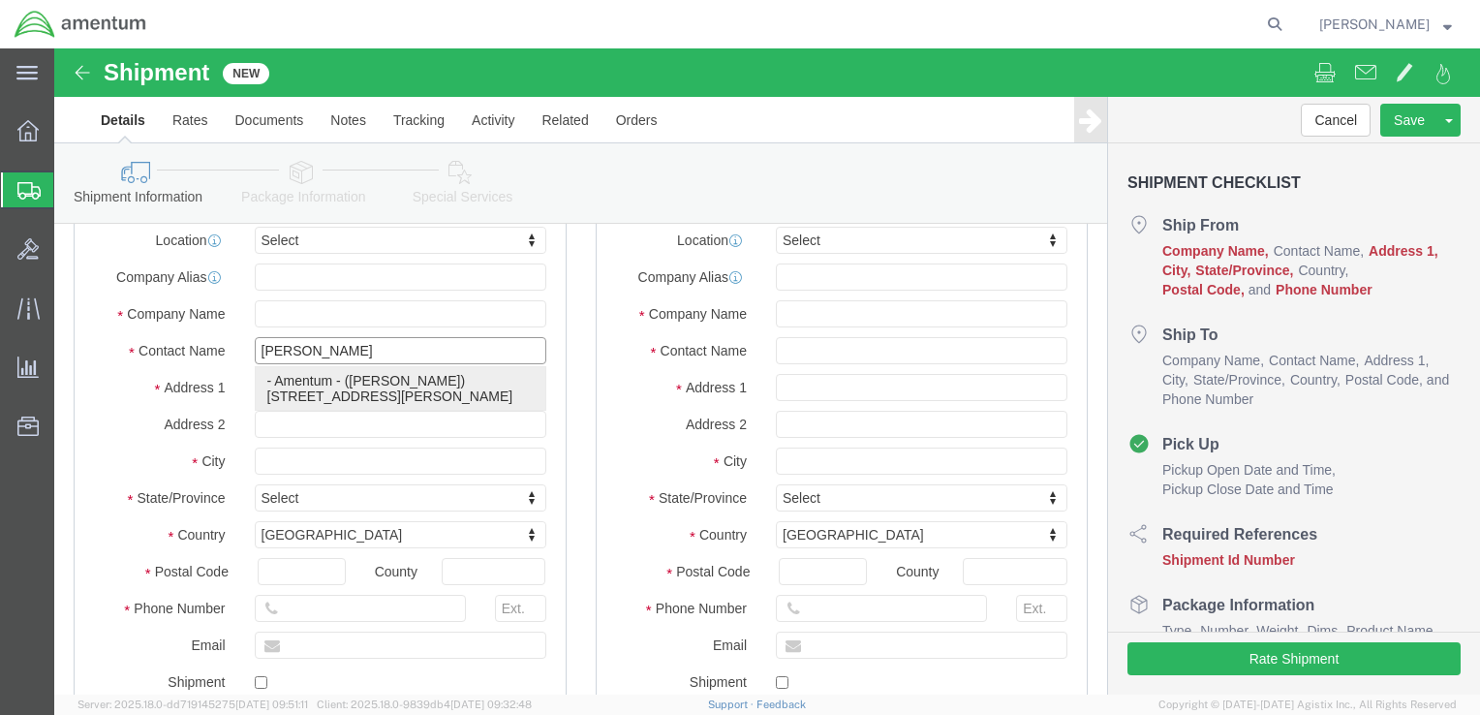
click p "- Amentum - (KAREN BOWMAN) 727 Ray Road, RM 116, FORT RILEY, KS, 66442, US"
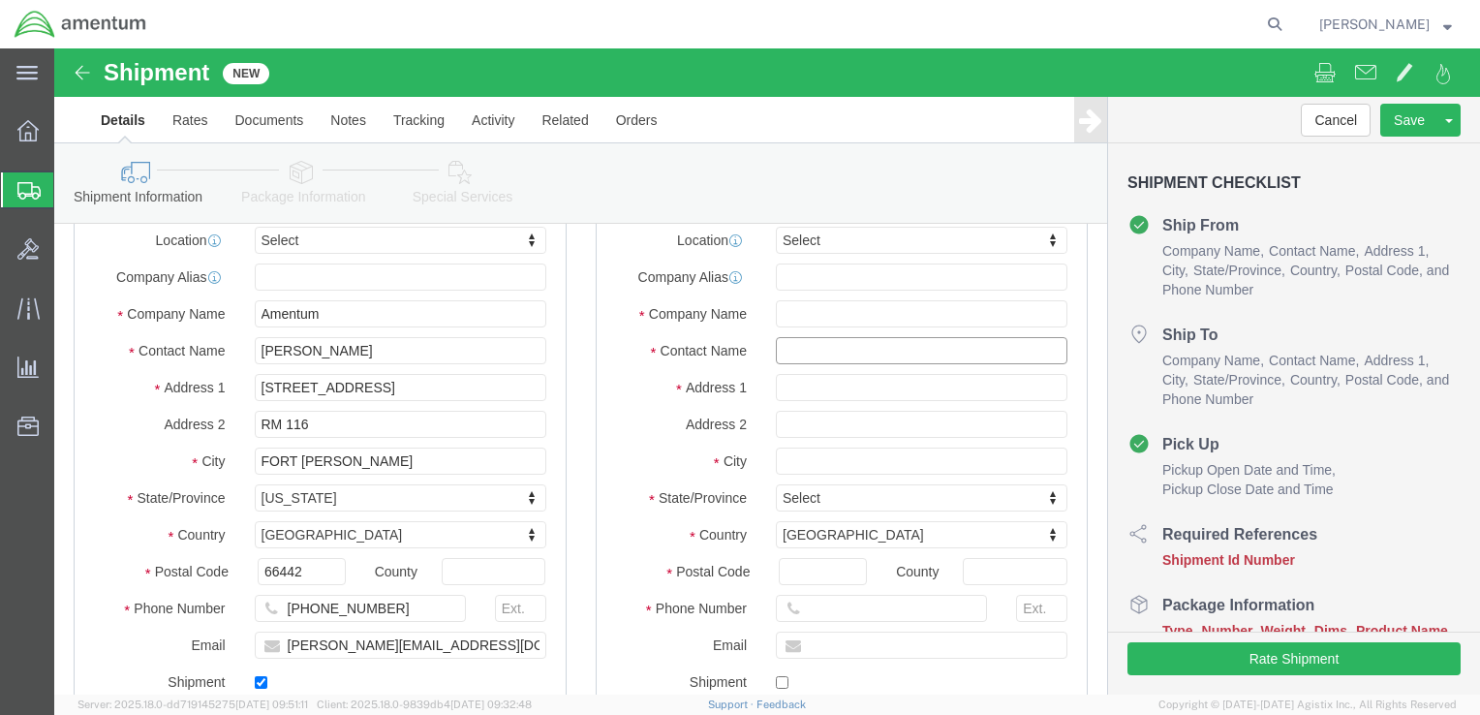
click input "text"
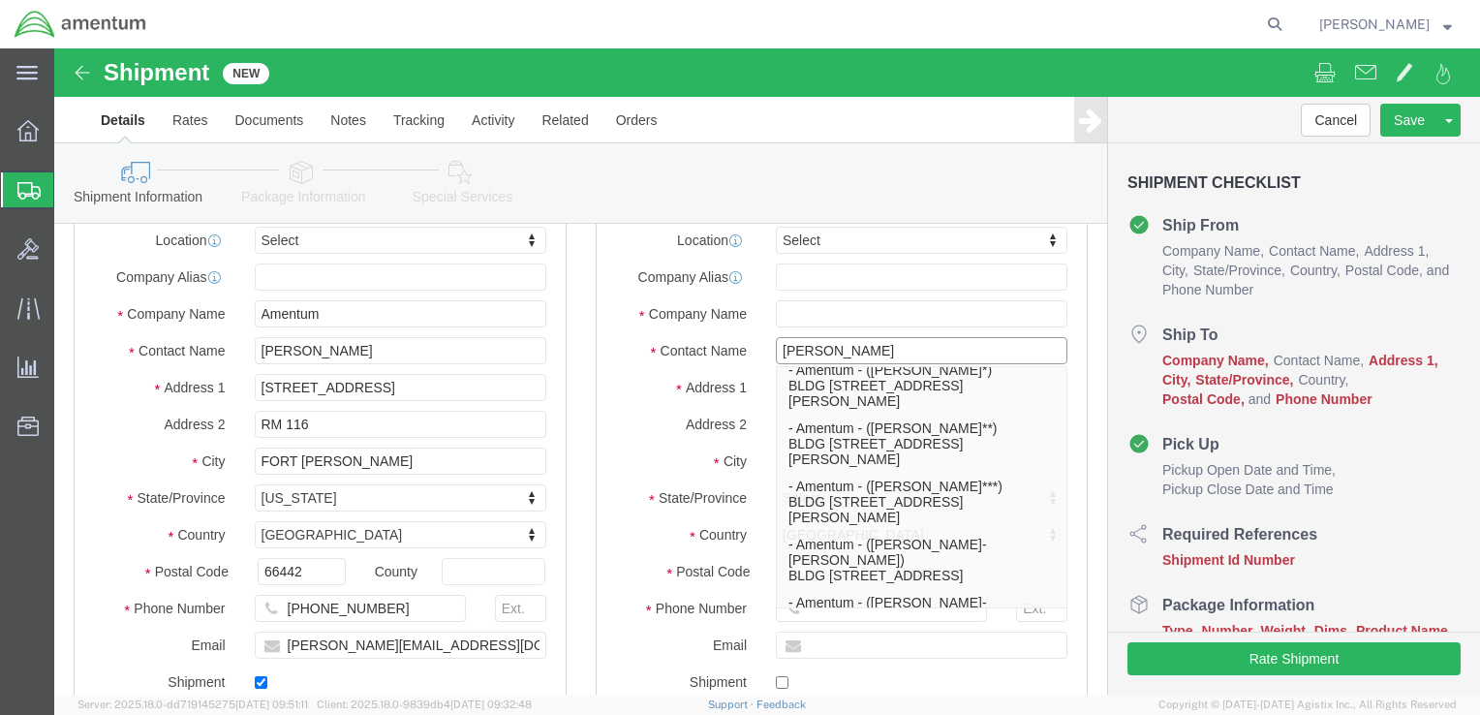
scroll to position [872, 0]
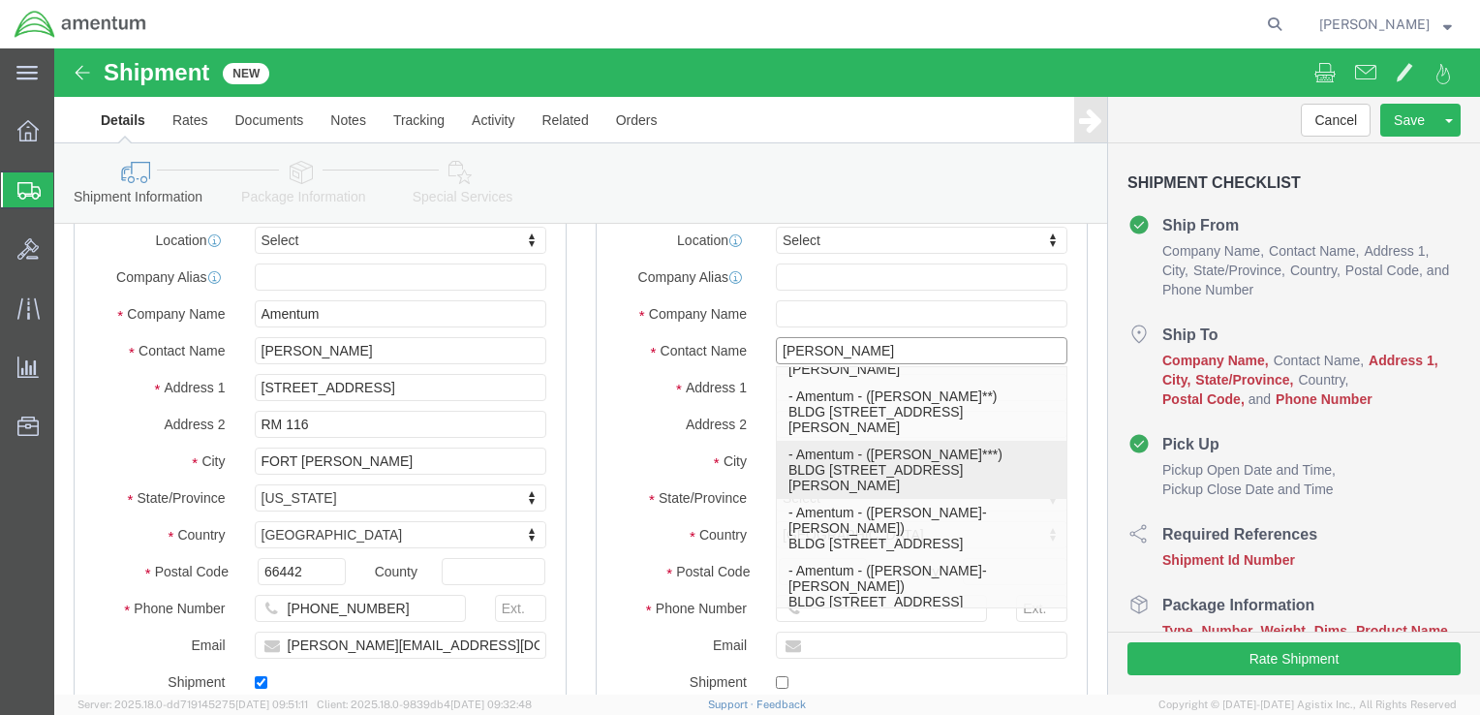
click p "- Amentum - (Ron Pineda***) BLDG 736 Longbow Drive, Yoakum Defrenn Army Helipor…"
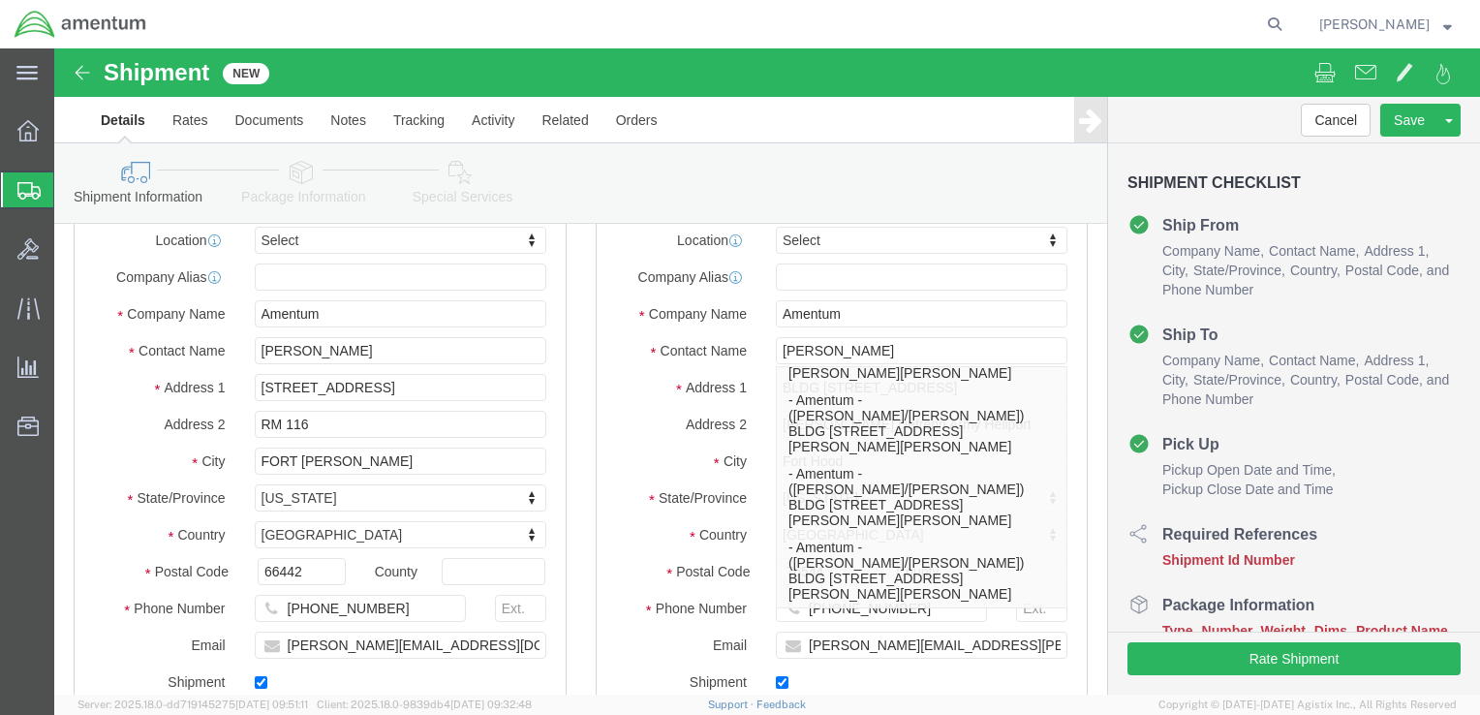
click label "Address 1"
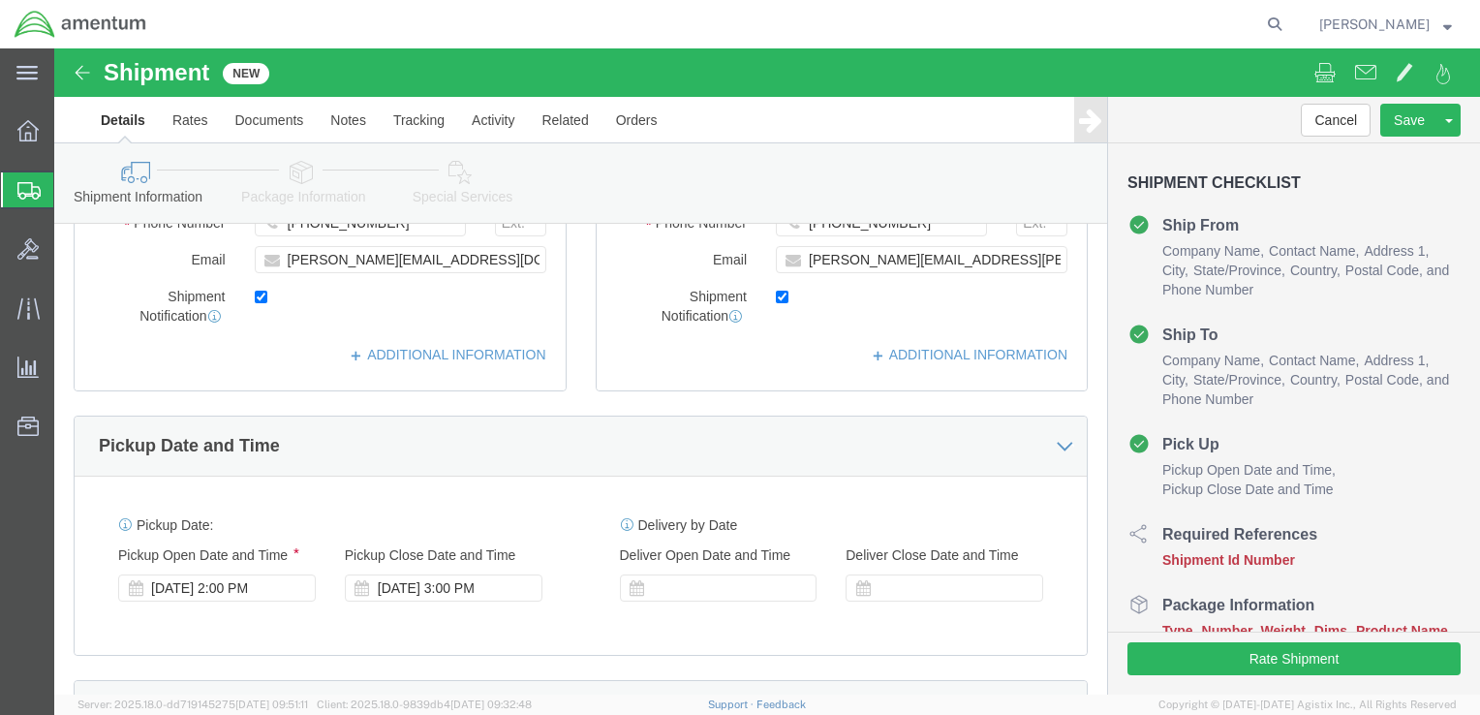
scroll to position [678, 0]
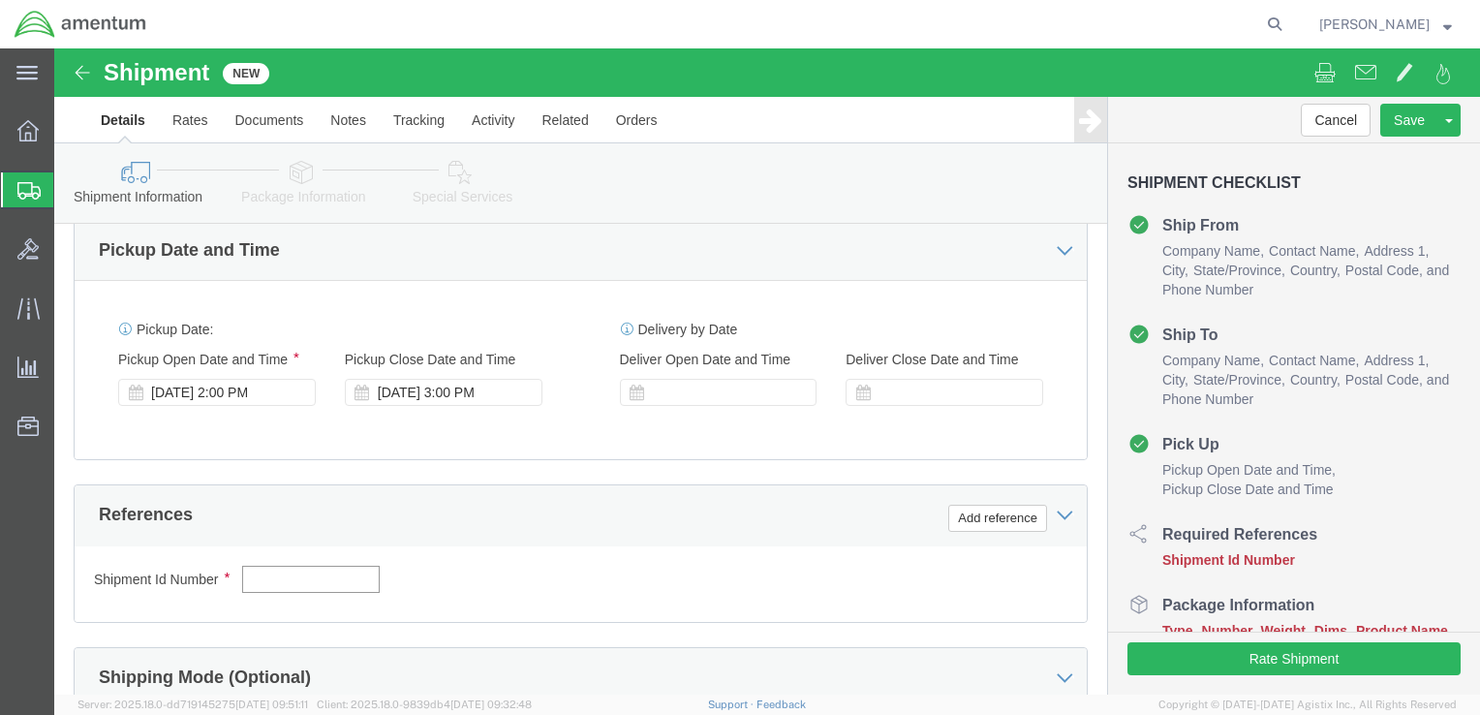
click input "text"
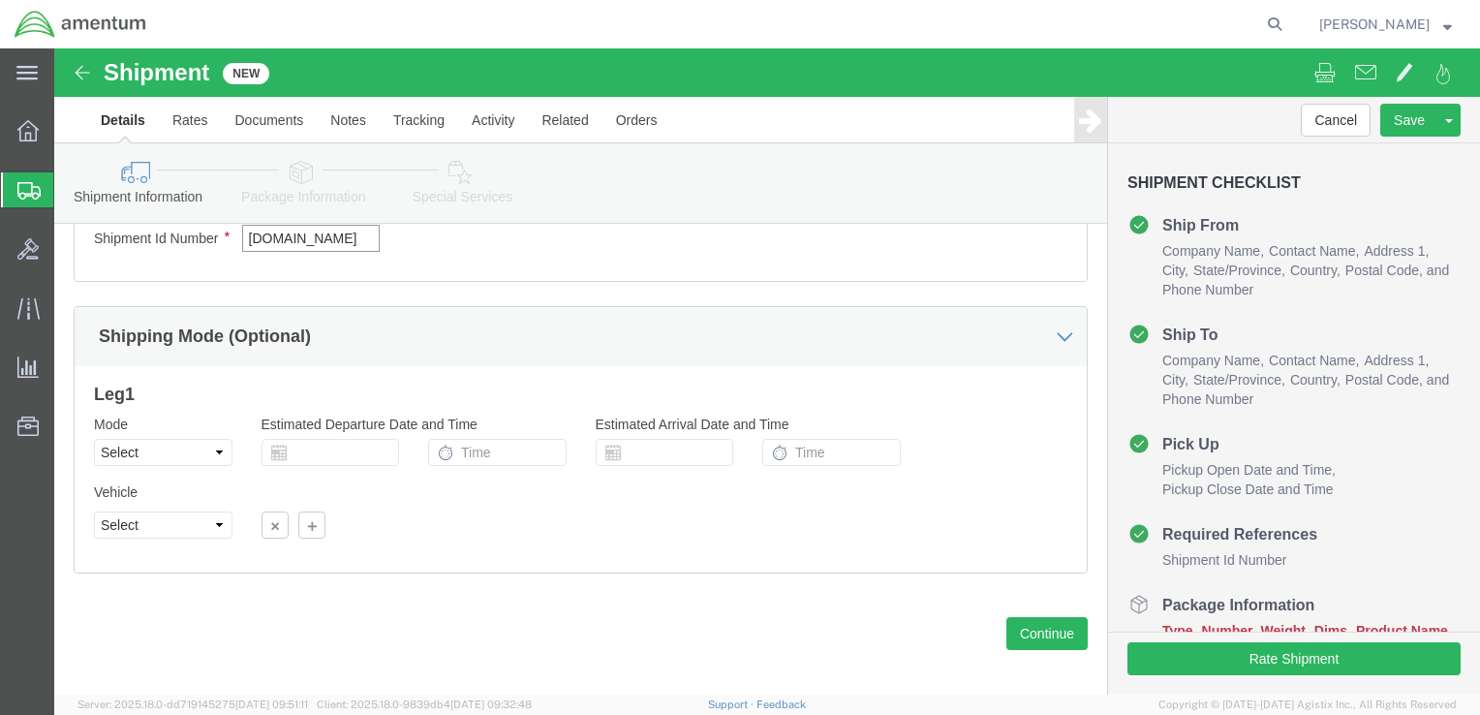
scroll to position [1034, 0]
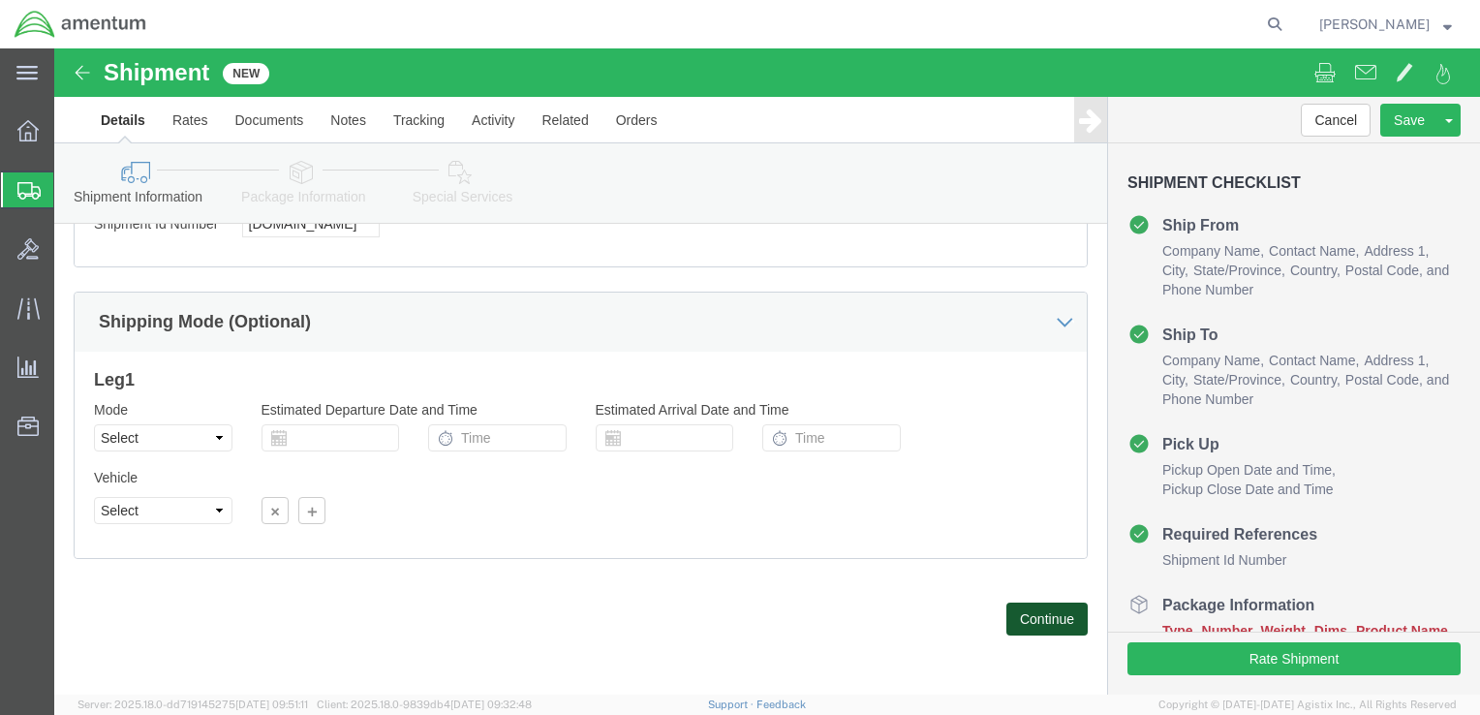
click button "Continue"
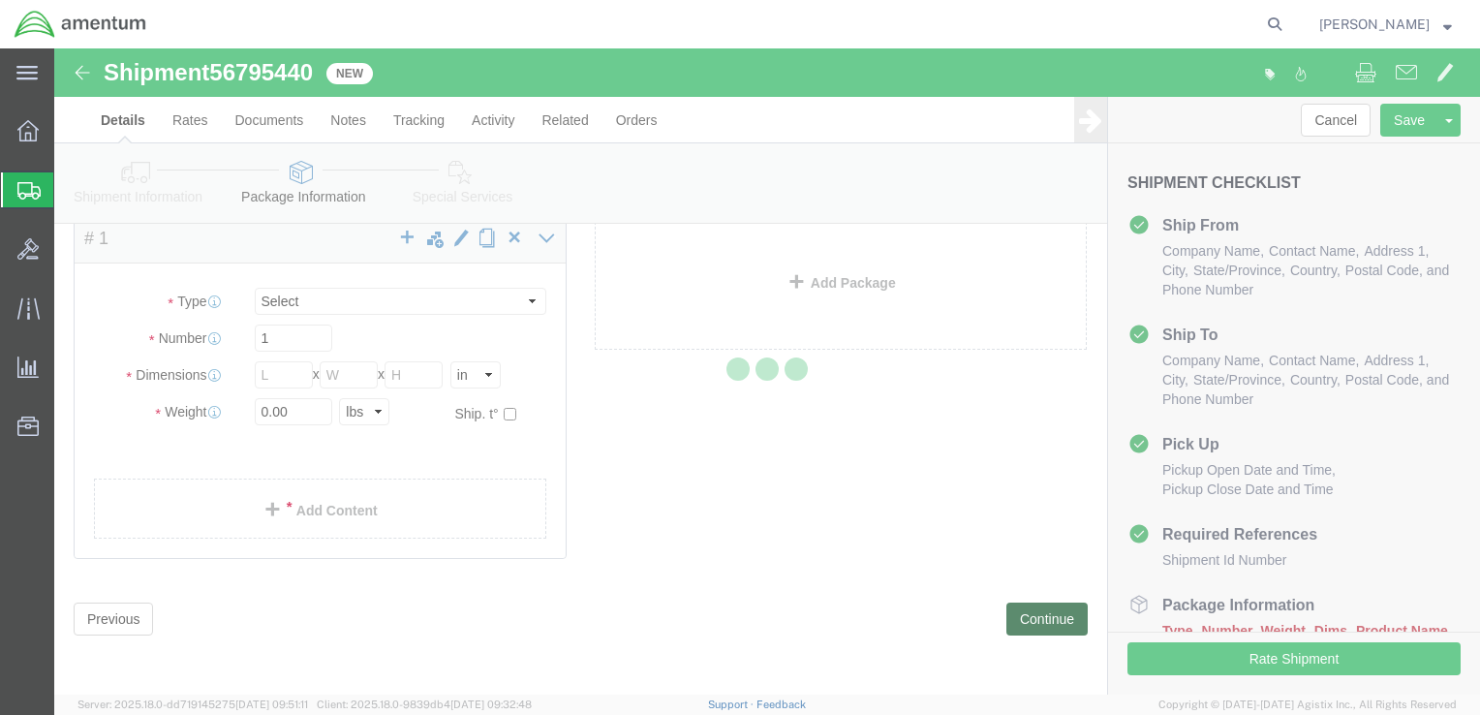
scroll to position [7, 0]
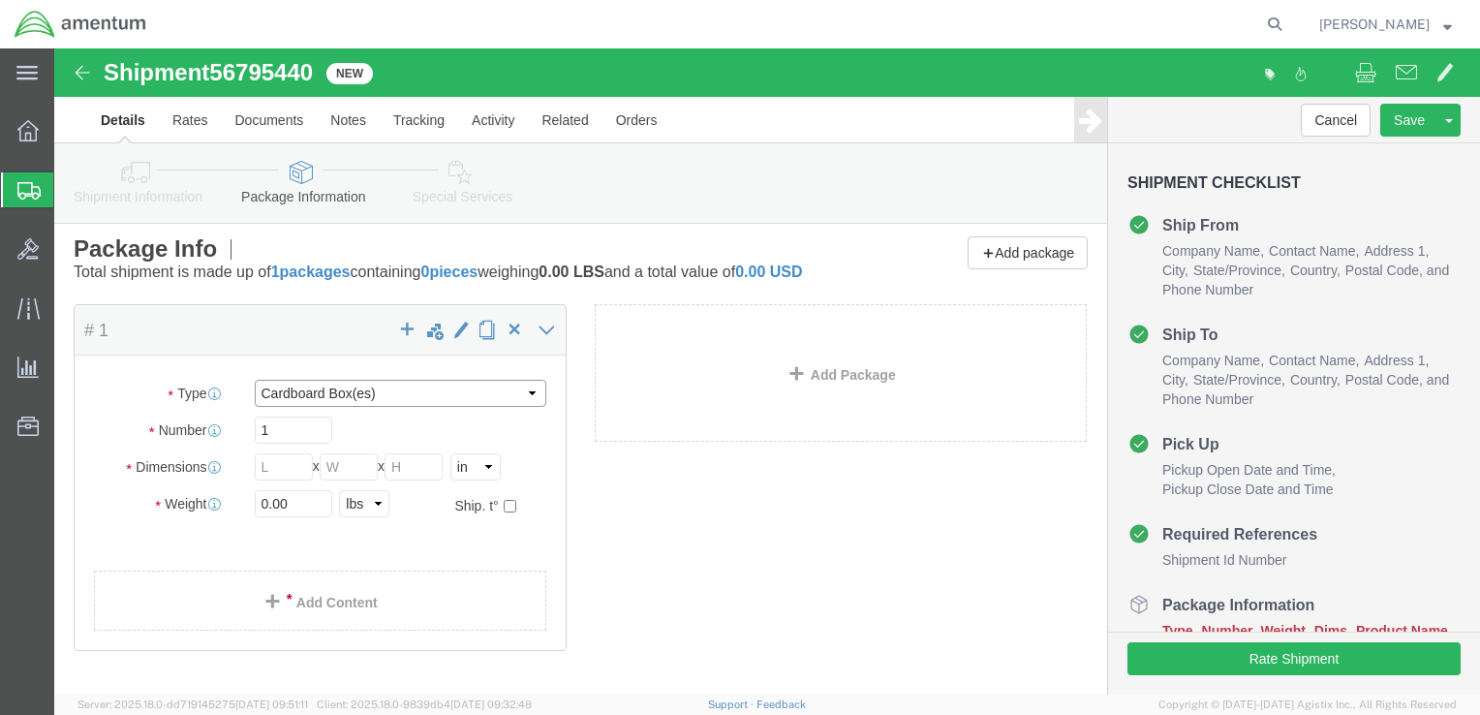
click select "Select BCK Boxes Bale(s) Basket(s) Bolt(s) Bottle(s) Buckets Bulk Bundle(s) Can…"
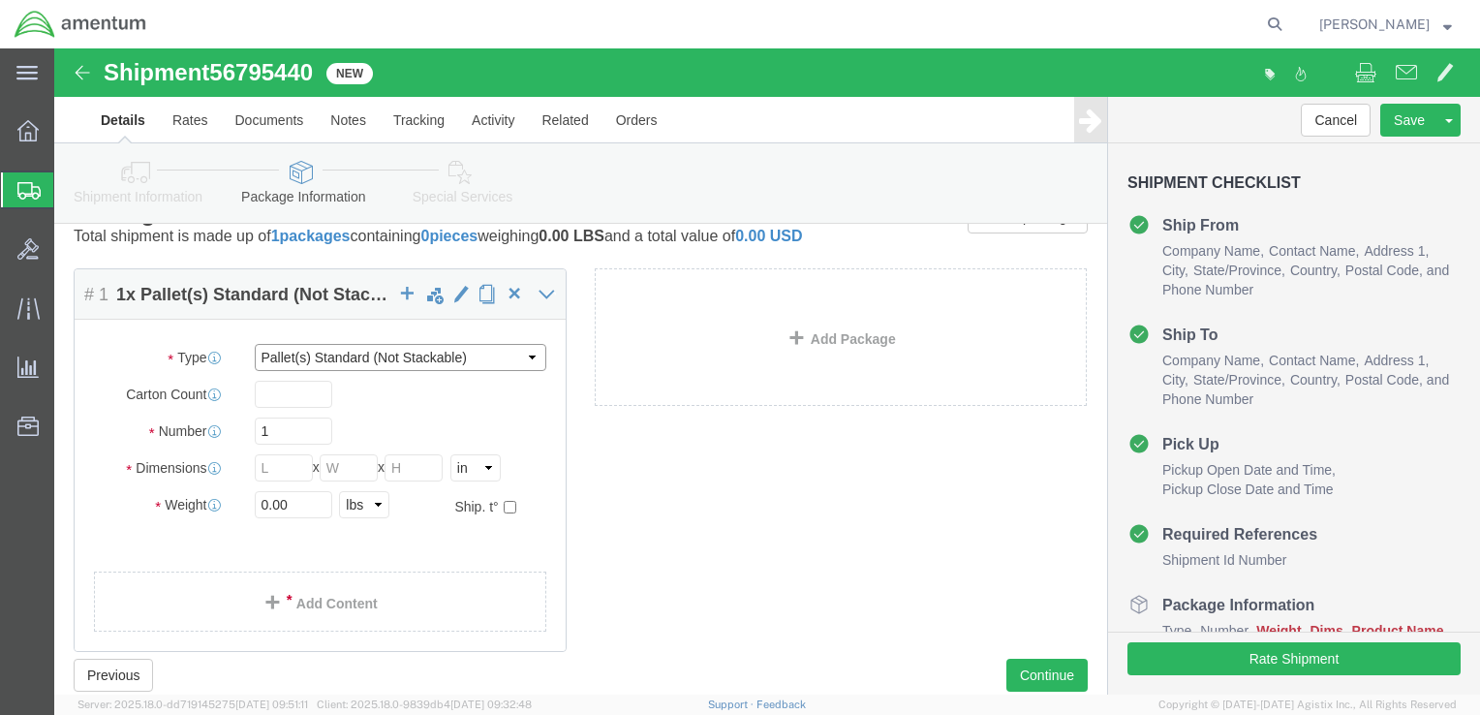
scroll to position [104, 0]
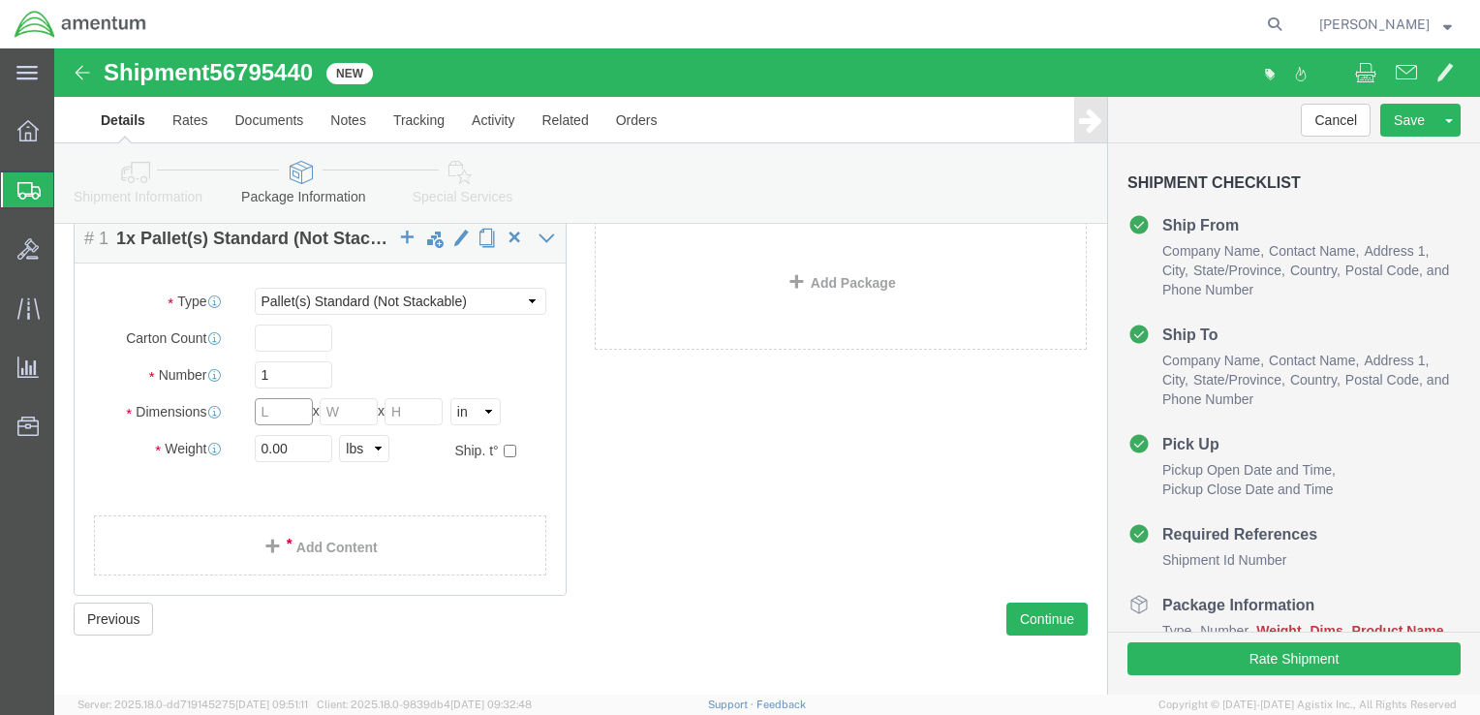
click input "text"
drag, startPoint x: 233, startPoint y: 416, endPoint x: 197, endPoint y: 409, distance: 37.4
click div "0.00 Select kgs lbs"
click link "Add Content"
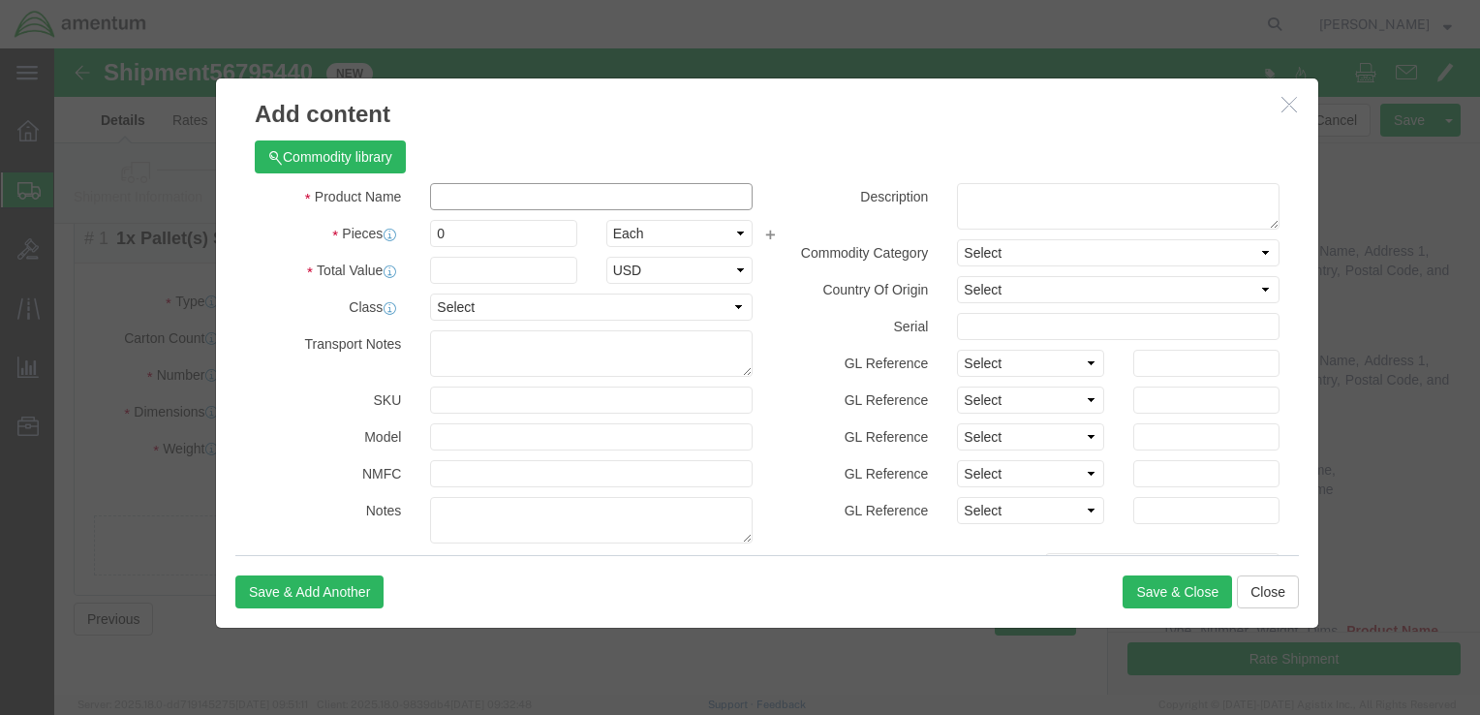
click input "text"
click input "0"
click input "text"
click select "Select 50 55 60 65 70 85 92.5 100 125 175 250 300 400"
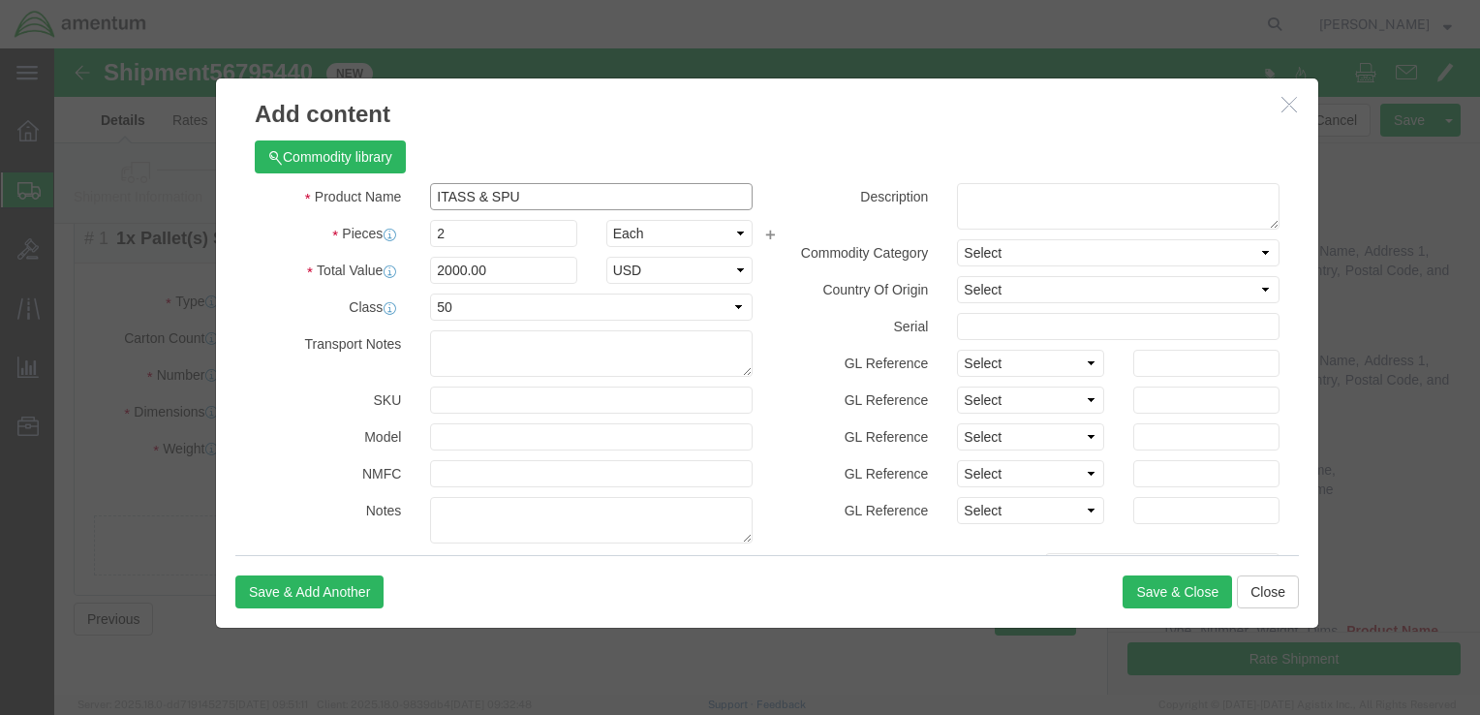
drag, startPoint x: 481, startPoint y: 151, endPoint x: 399, endPoint y: 147, distance: 82.4
click input "ITASS & SPU"
click textarea
paste textarea "ITASS & SPU"
click select "Select Afghanistan Åland Islands Albania Algeria American Samoa Andorra Angola …"
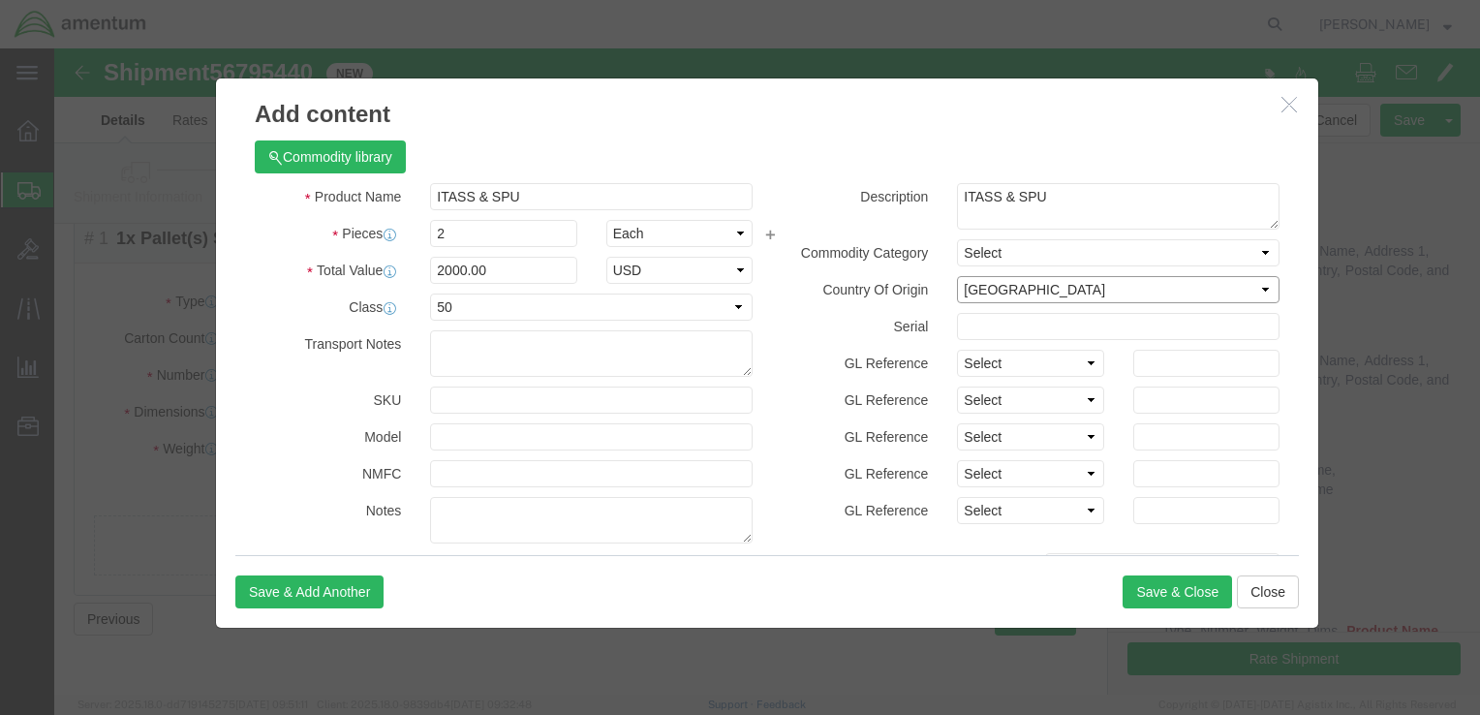
click select "Select Afghanistan Åland Islands Albania Algeria American Samoa Andorra Angola …"
click button "Save & Close"
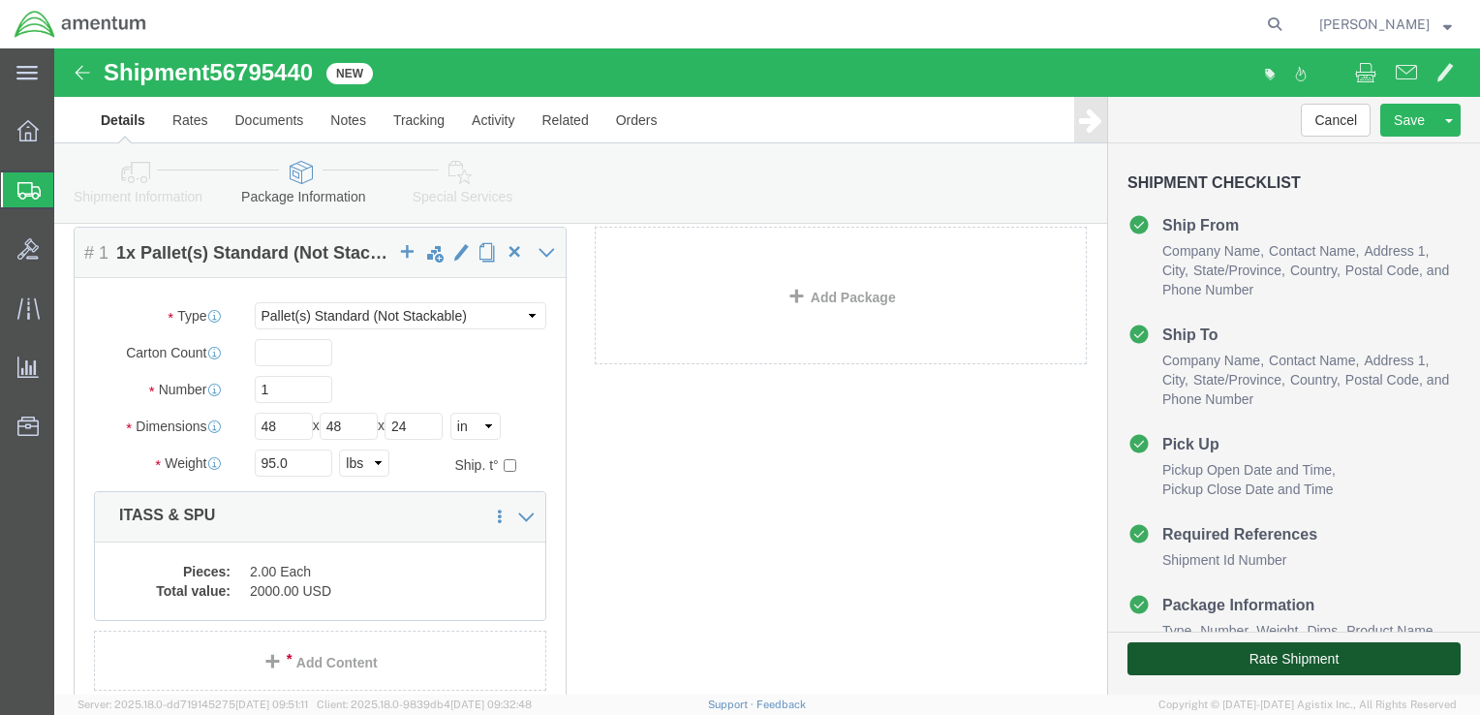
click button "Rate Shipment"
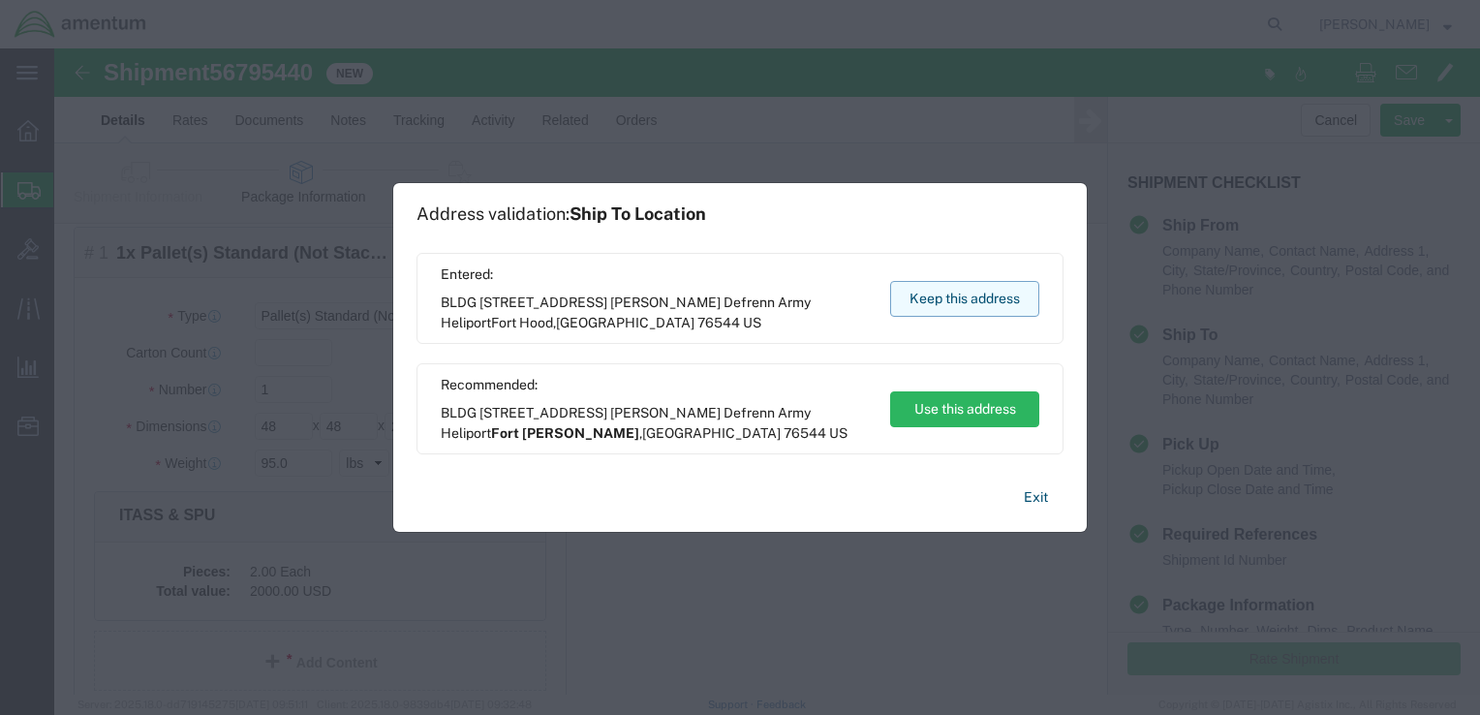
click at [922, 294] on button "Keep this address" at bounding box center [964, 299] width 149 height 36
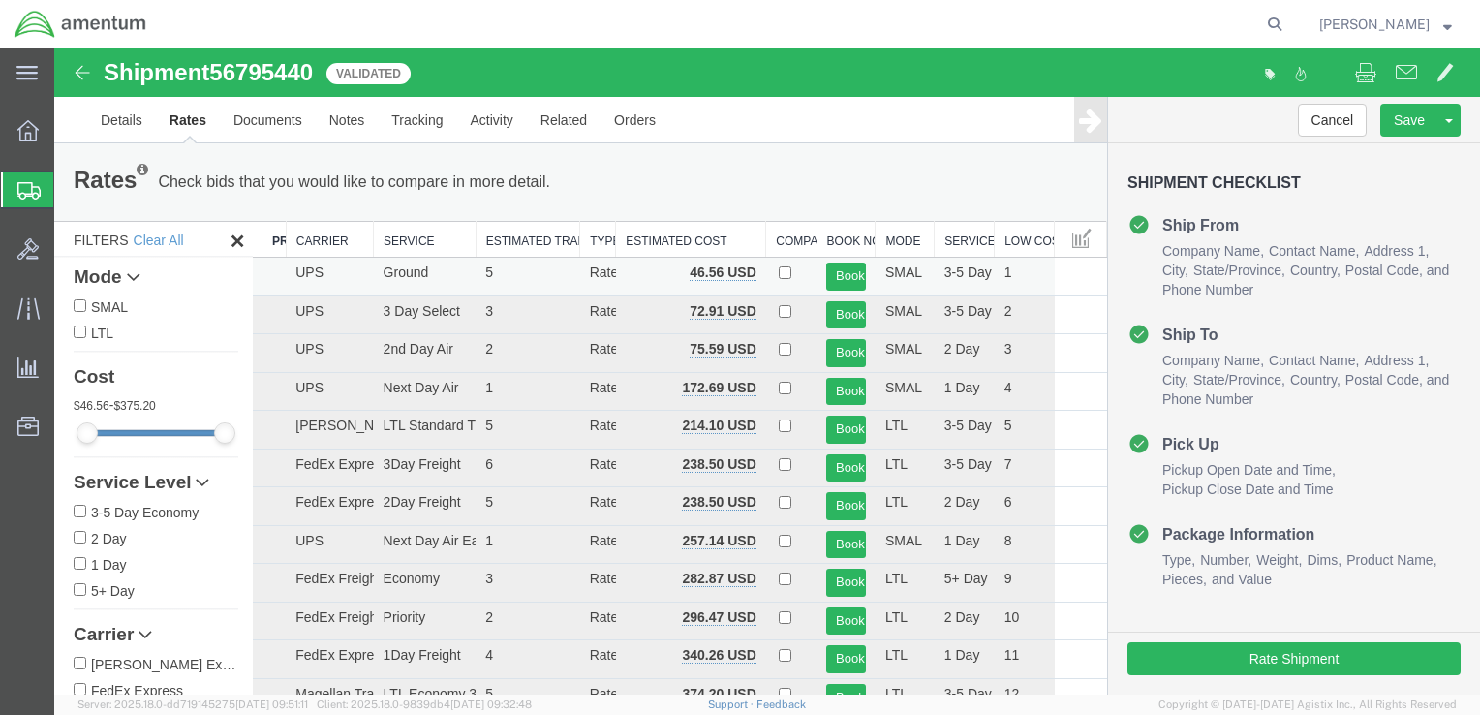
scroll to position [97, 0]
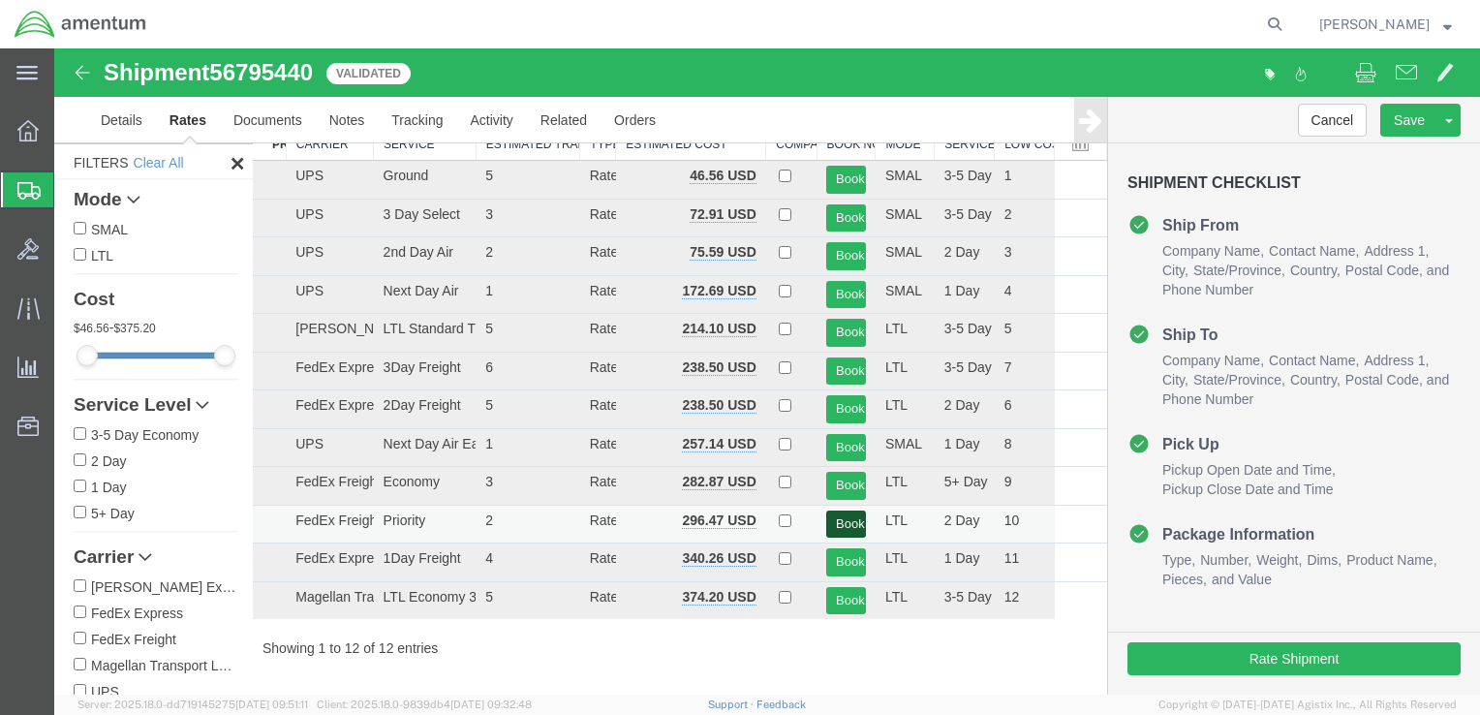
click at [835, 518] on button "Book" at bounding box center [846, 525] width 40 height 28
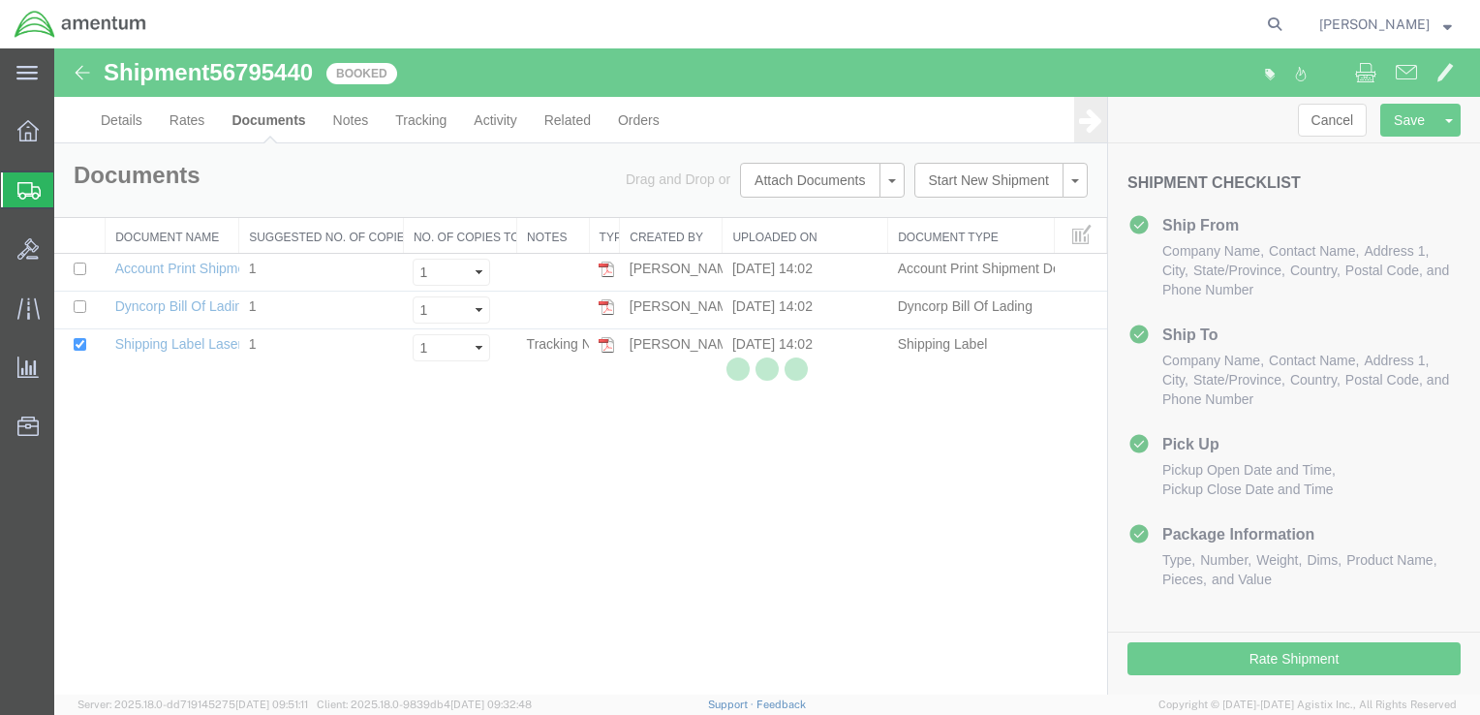
scroll to position [0, 0]
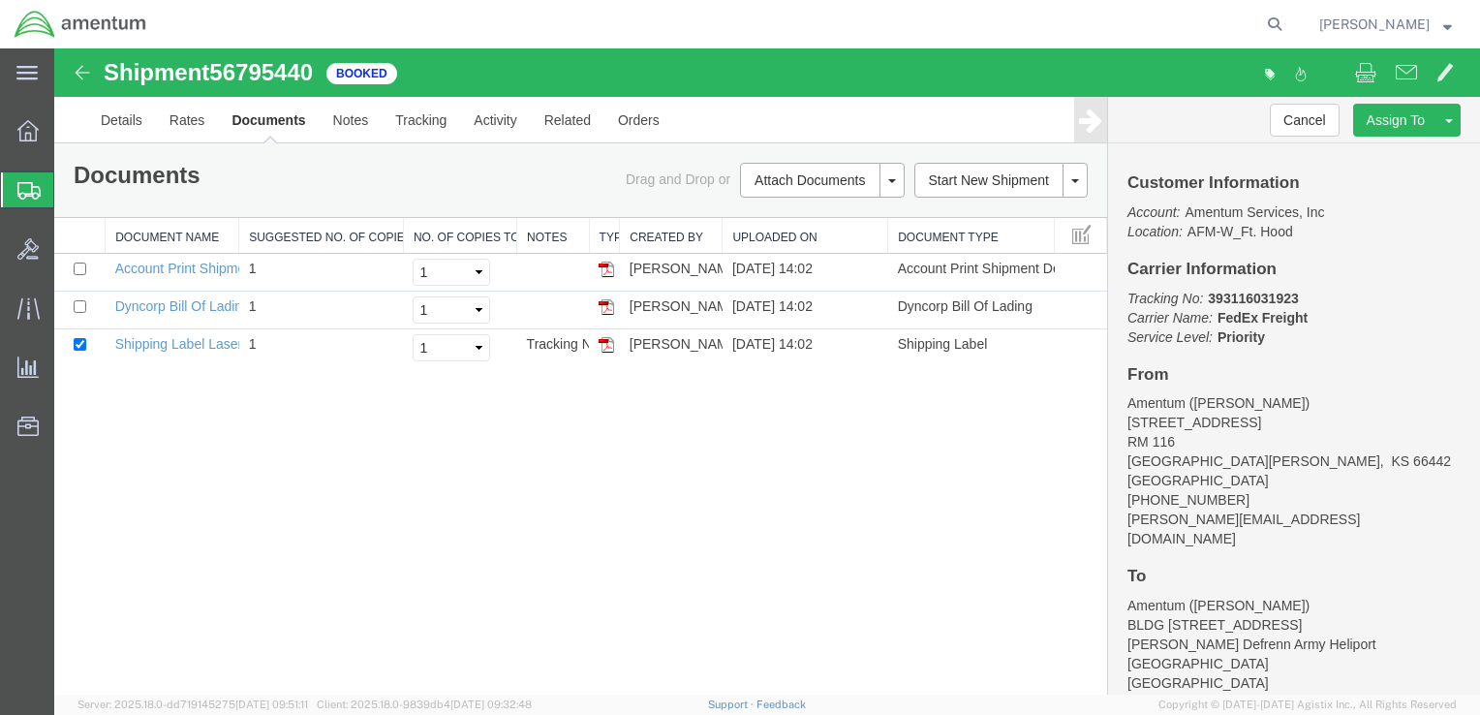
click at [815, 503] on div "Shipment 56795440 3 of 3 Booked Details Rates Documents Notes Tracking Activity…" at bounding box center [767, 371] width 1426 height 646
